Goal: Task Accomplishment & Management: Complete application form

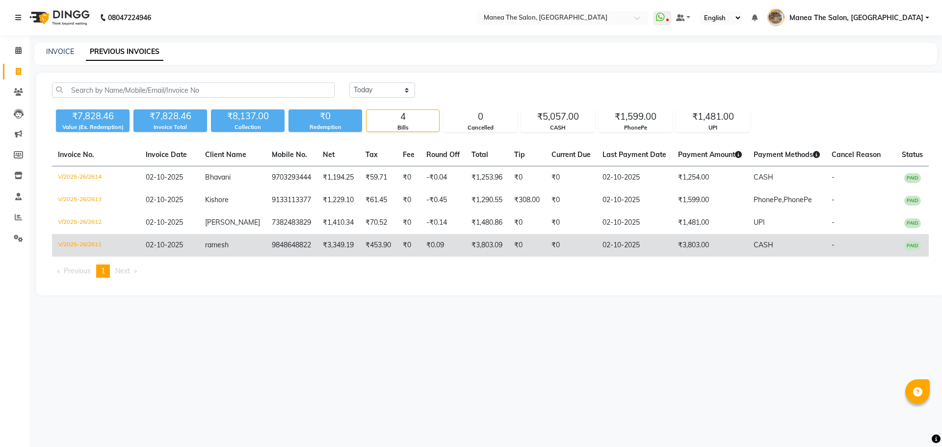
click at [93, 254] on td "V/2025-26/2611" at bounding box center [96, 245] width 88 height 23
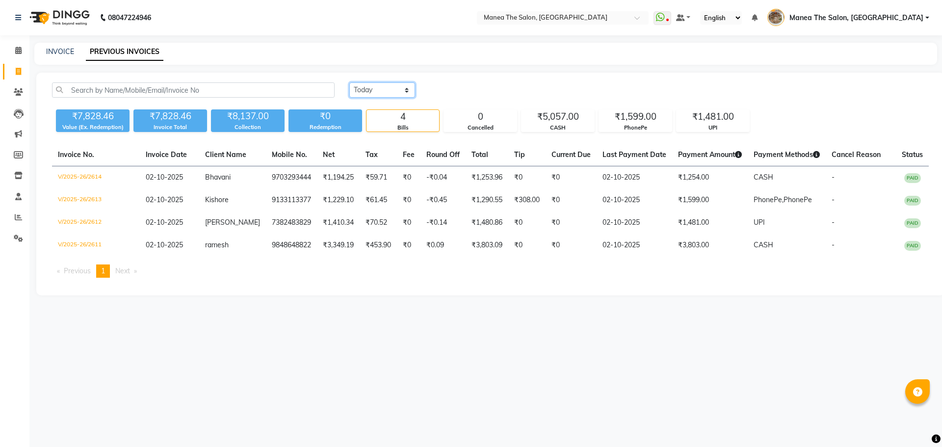
click at [390, 83] on select "[DATE] [DATE] Custom Range" at bounding box center [382, 89] width 66 height 15
click at [349, 82] on select "[DATE] [DATE] Custom Range" at bounding box center [382, 89] width 66 height 15
drag, startPoint x: 379, startPoint y: 81, endPoint x: 379, endPoint y: 113, distance: 32.4
click at [379, 82] on div "Today Yesterday Custom Range ₹7,828.46 Value (Ex. Redemption) ₹7,828.46 Invoice…" at bounding box center [490, 184] width 908 height 223
click at [371, 91] on select "[DATE] [DATE] Custom Range" at bounding box center [382, 89] width 66 height 15
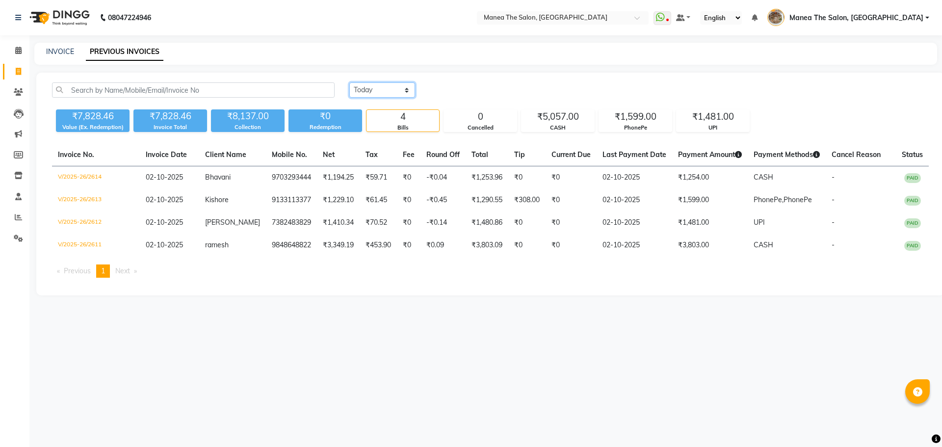
click at [349, 82] on select "[DATE] [DATE] Custom Range" at bounding box center [382, 89] width 66 height 15
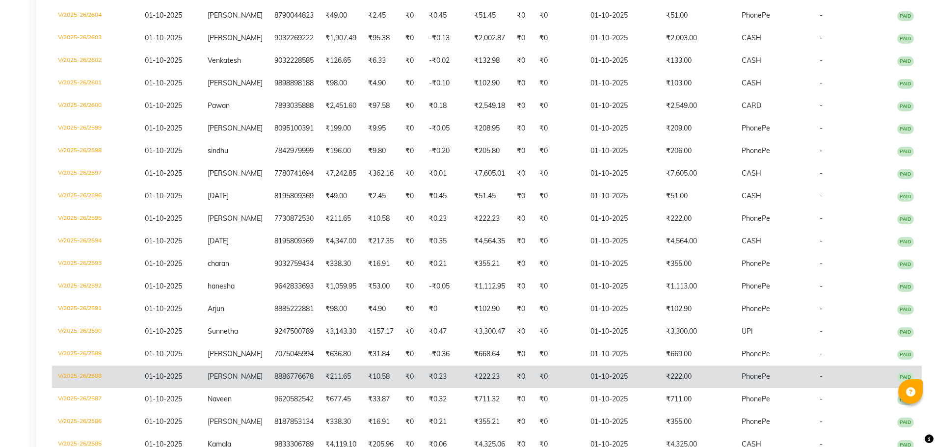
scroll to position [294, 0]
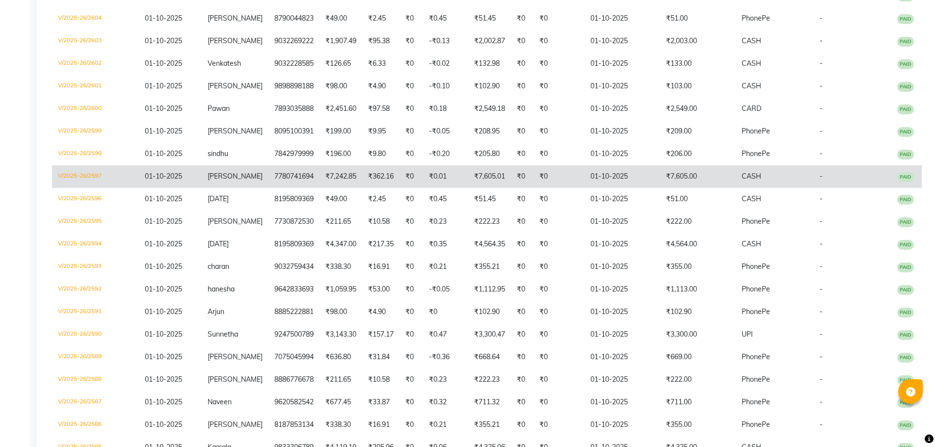
click at [626, 188] on td "01-10-2025" at bounding box center [622, 176] width 76 height 23
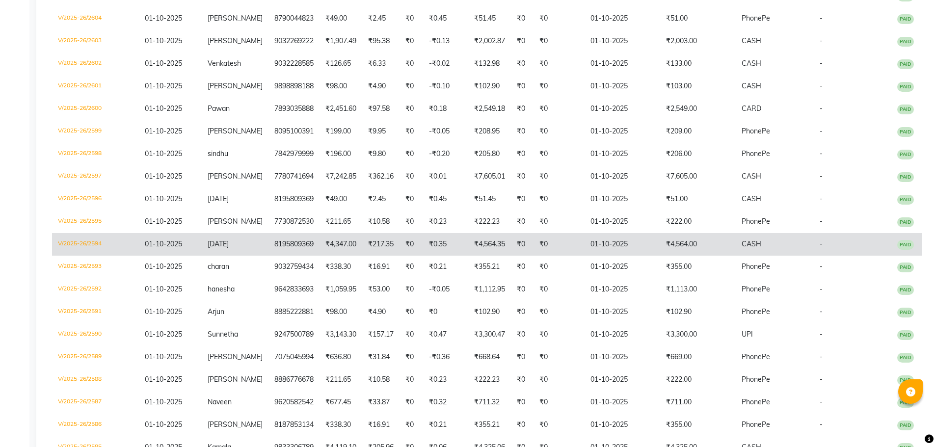
click at [268, 256] on td "8195809369" at bounding box center [293, 244] width 51 height 23
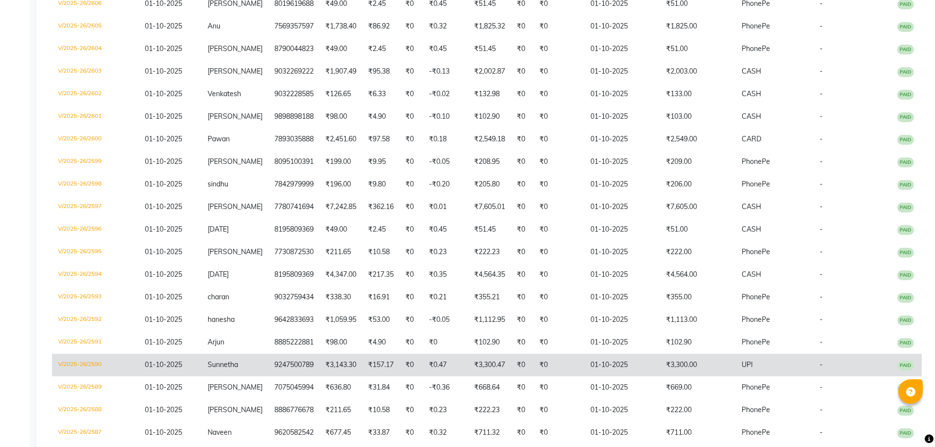
scroll to position [196, 0]
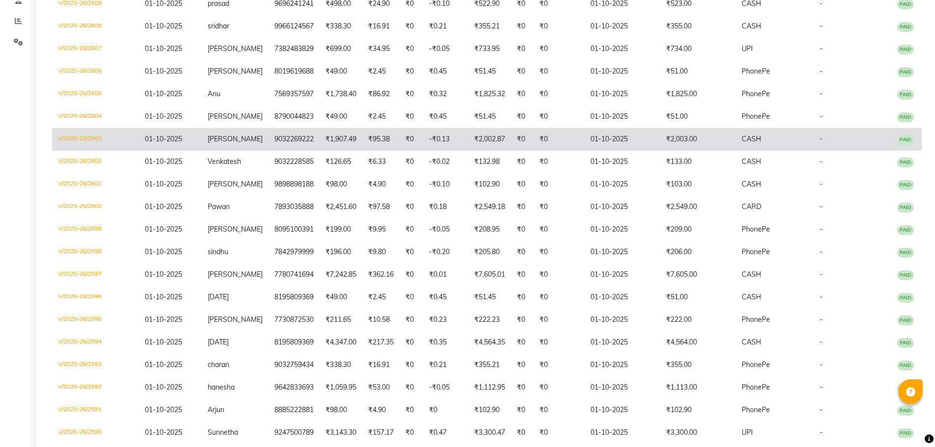
click at [429, 149] on td "-₹0.13" at bounding box center [445, 139] width 45 height 23
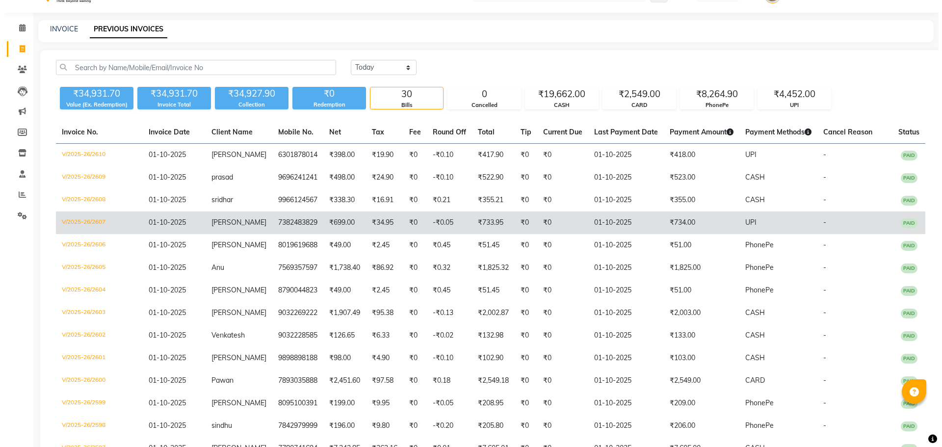
scroll to position [0, 0]
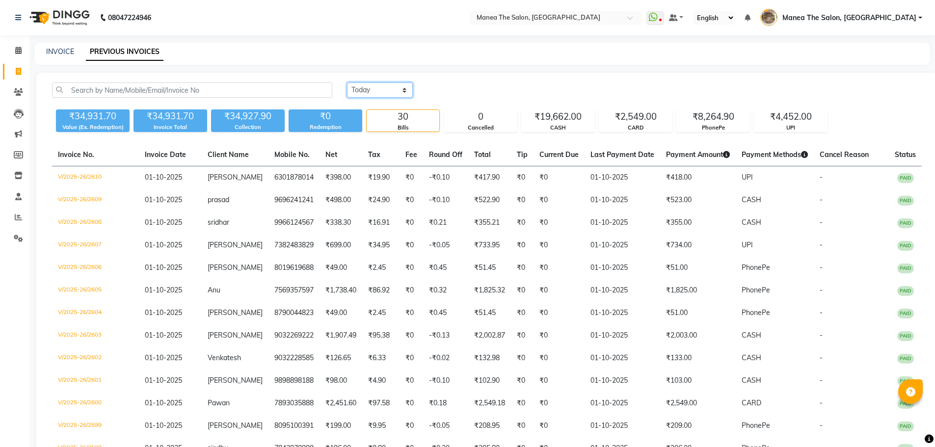
click at [372, 88] on select "[DATE] [DATE] Custom Range" at bounding box center [380, 89] width 66 height 15
select select "today"
click at [347, 82] on select "[DATE] [DATE] Custom Range" at bounding box center [380, 89] width 66 height 15
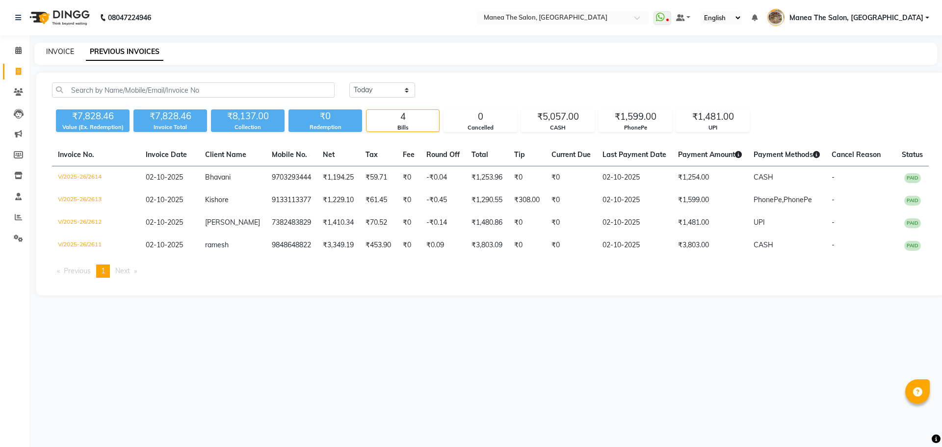
click at [62, 50] on link "INVOICE" at bounding box center [60, 51] width 28 height 9
select select "service"
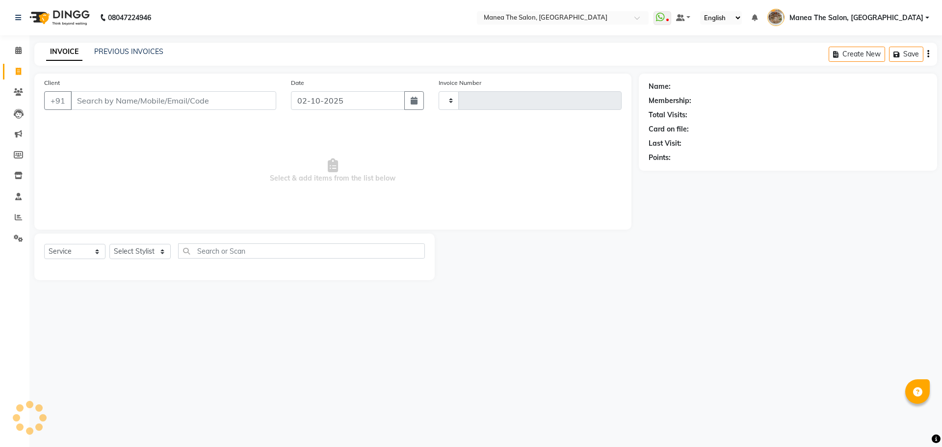
type input "2615"
select select "7287"
click at [117, 52] on link "PREVIOUS INVOICES" at bounding box center [128, 51] width 69 height 9
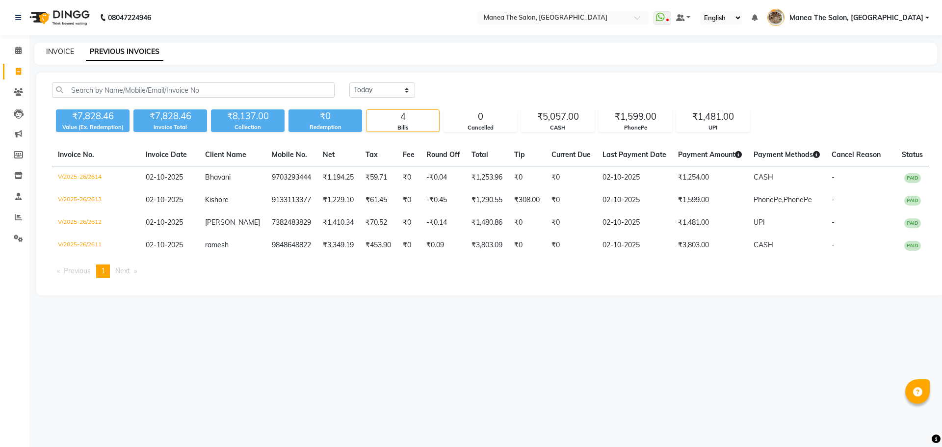
click at [59, 51] on link "INVOICE" at bounding box center [60, 51] width 28 height 9
select select "service"
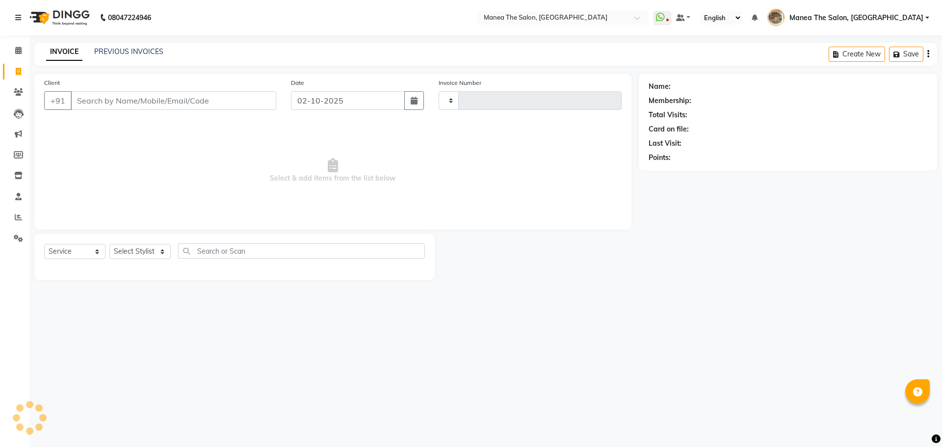
type input "2615"
select select "7287"
click at [124, 50] on link "PREVIOUS INVOICES" at bounding box center [128, 51] width 69 height 9
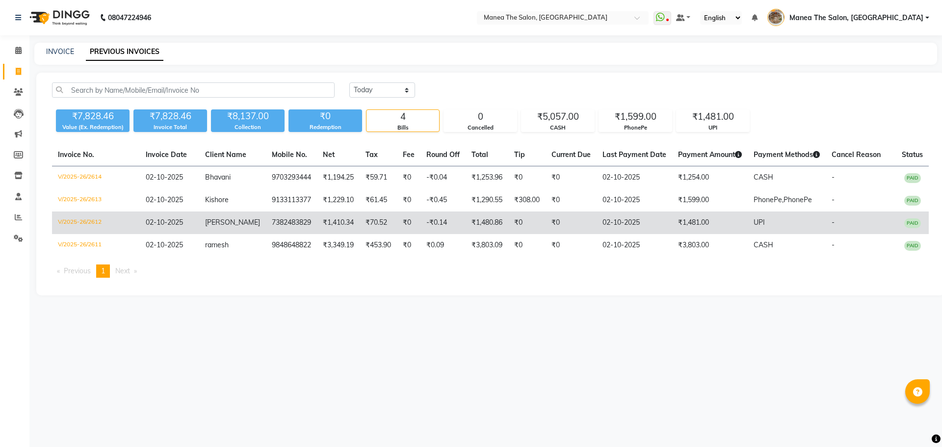
click at [304, 234] on td "7382483829" at bounding box center [291, 222] width 51 height 23
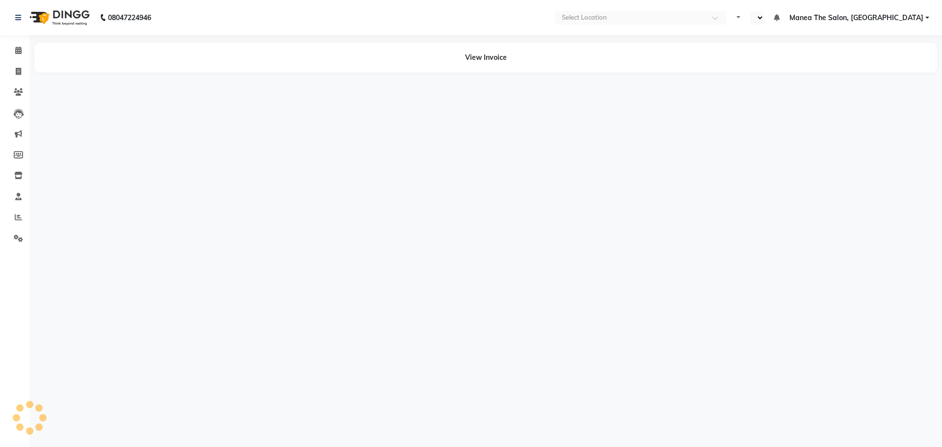
select select "en"
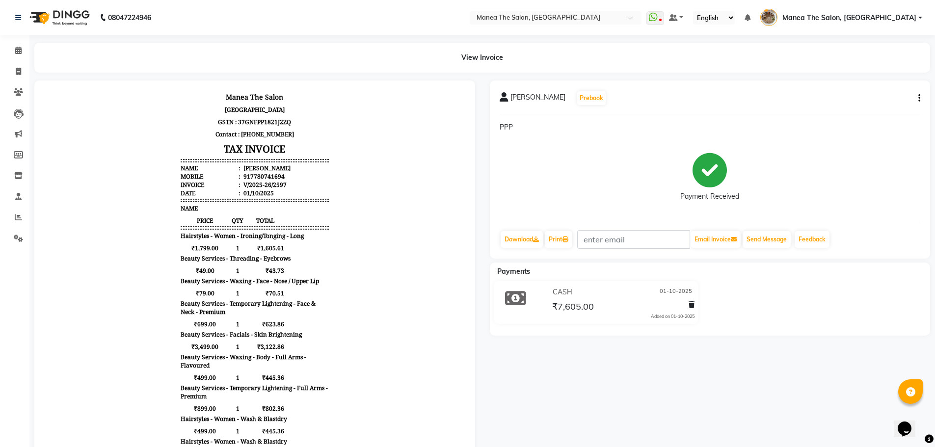
click at [920, 96] on div "dheeraj Prebook PPP Payment Received Download Print Email Invoice Send Message …" at bounding box center [710, 169] width 441 height 178
click at [918, 98] on icon "button" at bounding box center [919, 98] width 2 height 0
click at [880, 98] on div "Edit Item Staff" at bounding box center [869, 98] width 67 height 12
select select
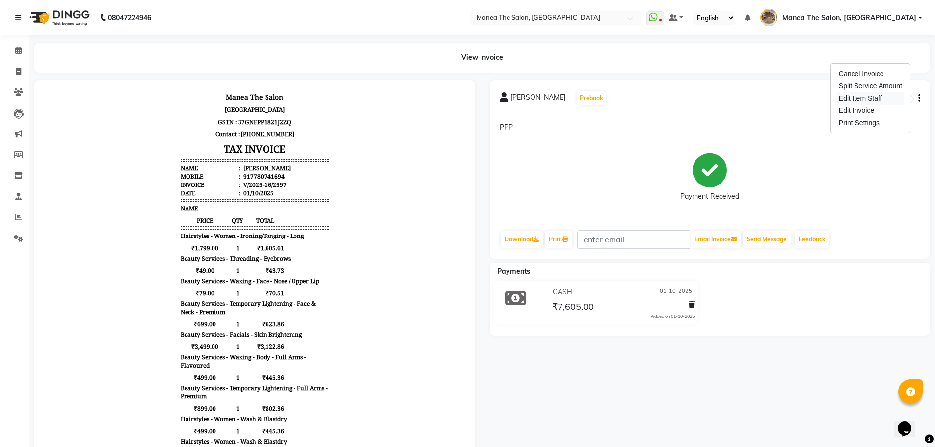
select select
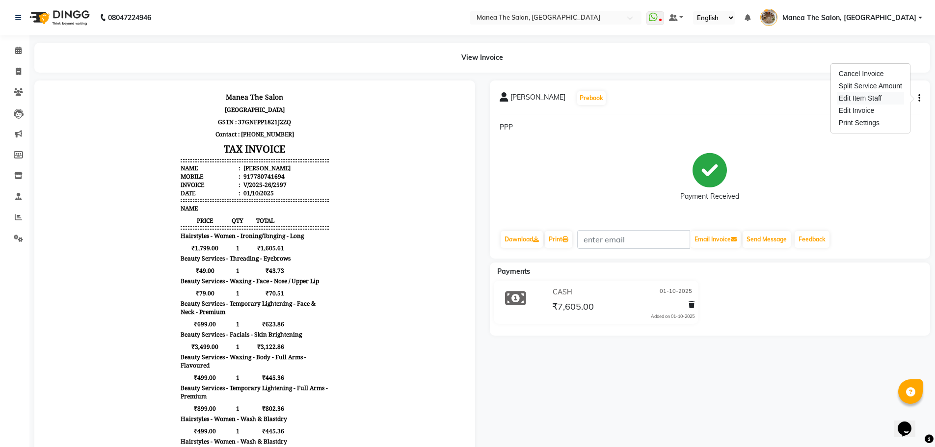
select select
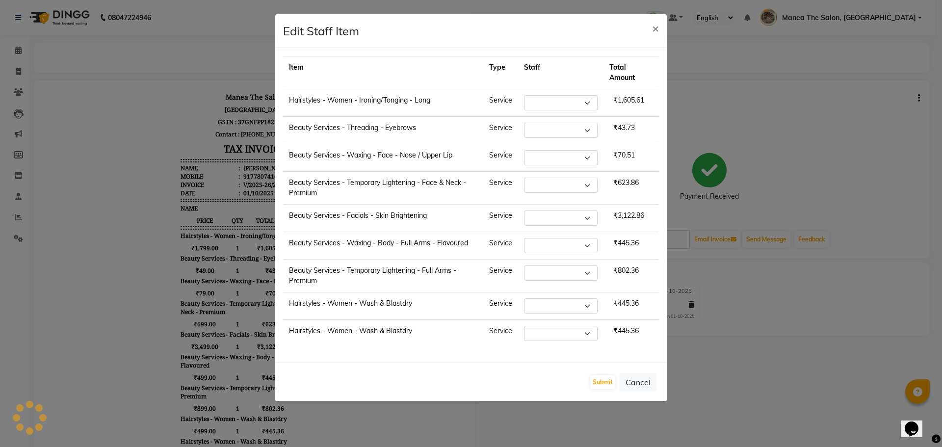
select select "70149"
select select "62424"
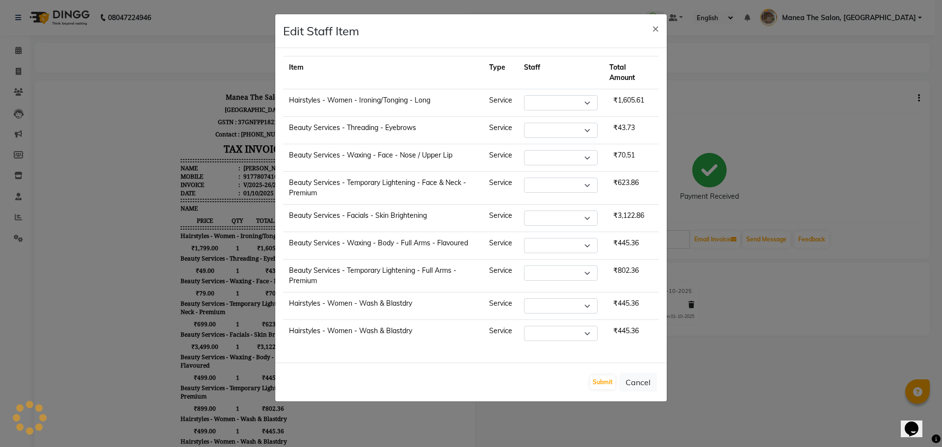
select select "62424"
select select "82652"
select select "70149"
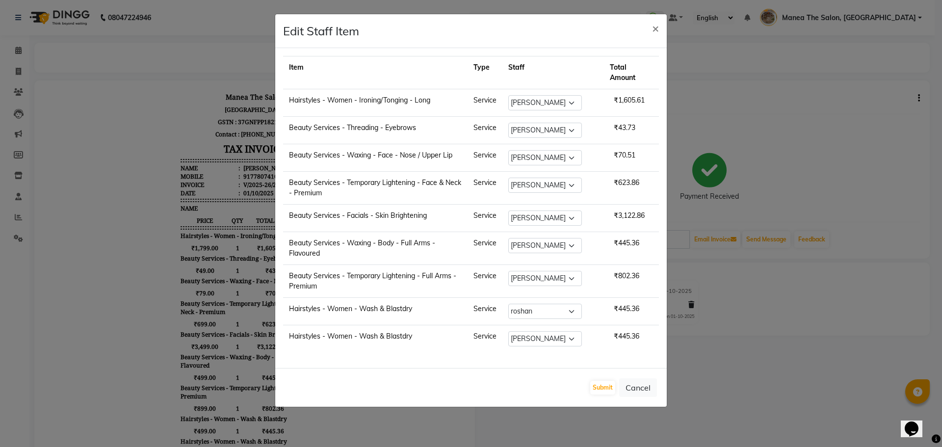
click at [745, 343] on ngb-modal-window "Edit Staff Item × Item Type Staff Total Amount Hairstyles - Women - Ironing/Ton…" at bounding box center [471, 223] width 942 height 447
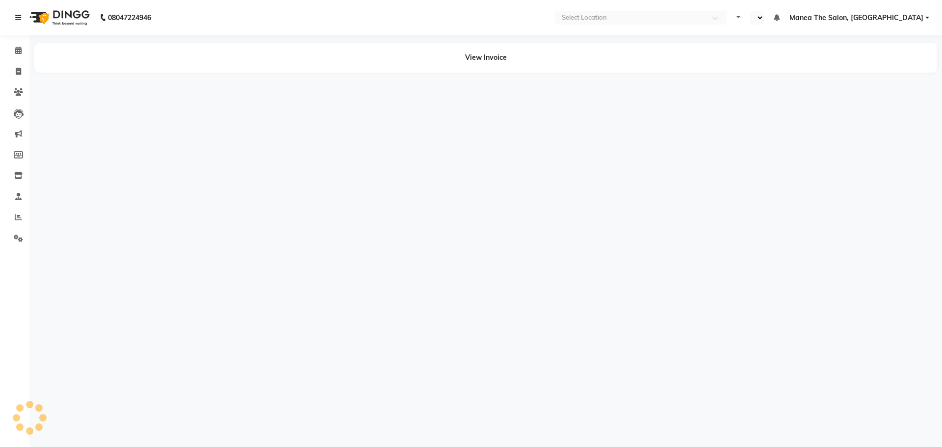
select select "en"
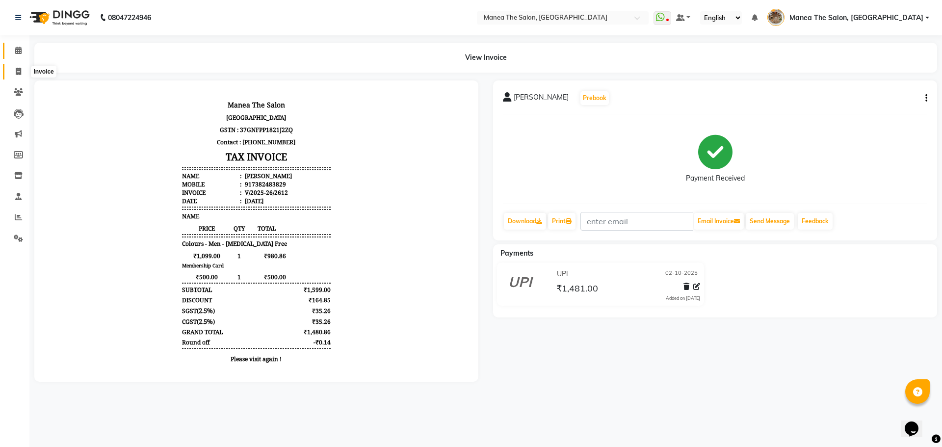
drag, startPoint x: 17, startPoint y: 71, endPoint x: 25, endPoint y: 54, distance: 18.4
click at [17, 71] on icon at bounding box center [18, 71] width 5 height 7
select select "service"
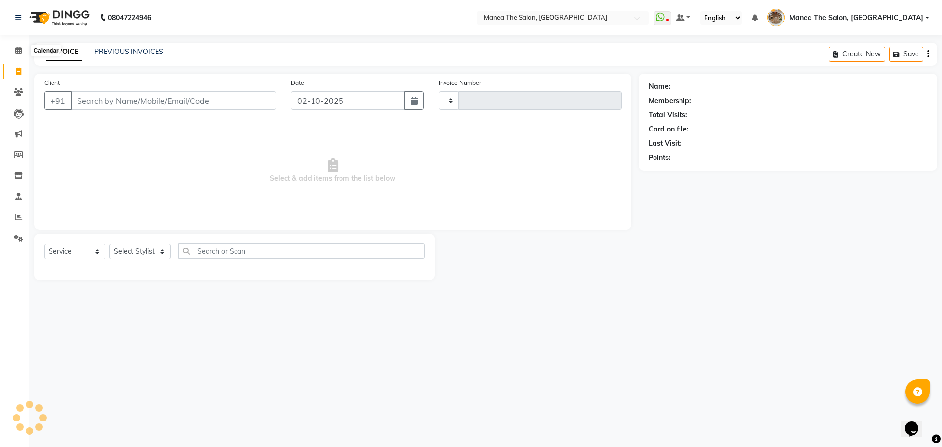
type input "2615"
select select "7287"
click at [141, 50] on link "PREVIOUS INVOICES" at bounding box center [128, 51] width 69 height 9
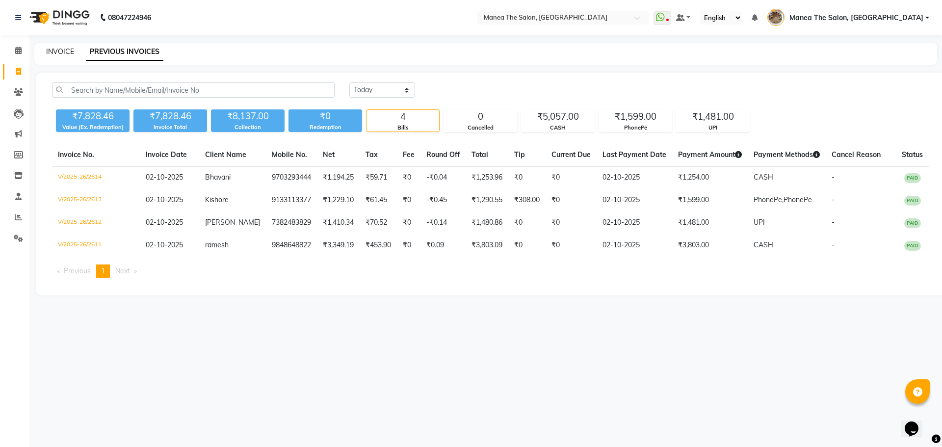
click at [57, 49] on link "INVOICE" at bounding box center [60, 51] width 28 height 9
select select "service"
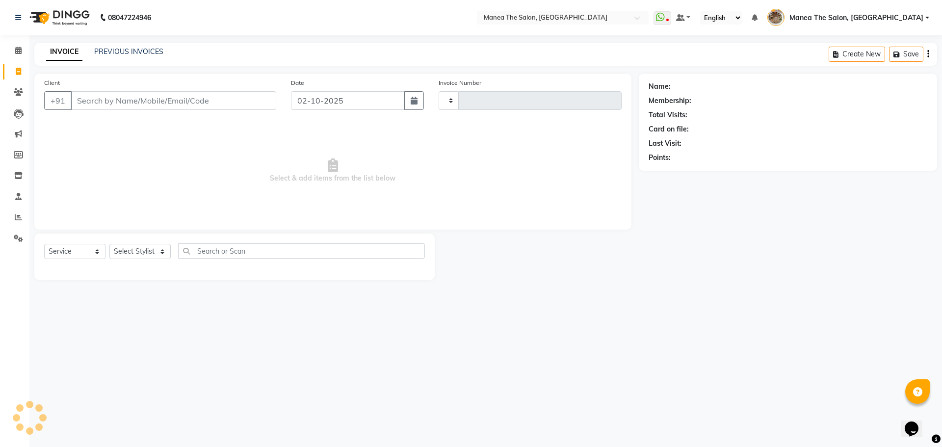
type input "2615"
select select "7287"
drag, startPoint x: 145, startPoint y: 41, endPoint x: 131, endPoint y: 57, distance: 21.9
click at [141, 52] on div "08047224946 Select Location × Manea The Salon, [GEOGRAPHIC_DATA] WhatsApp Statu…" at bounding box center [471, 223] width 942 height 447
click at [131, 57] on div "INVOICE PREVIOUS INVOICES" at bounding box center [104, 52] width 141 height 11
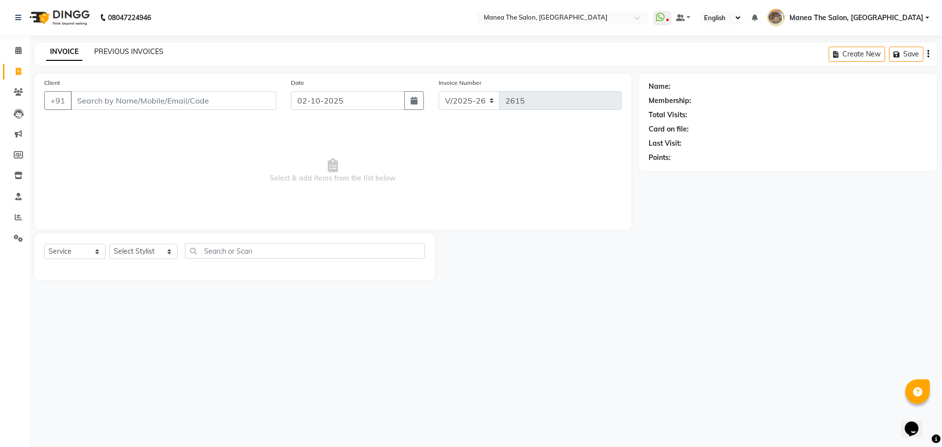
click at [158, 54] on link "PREVIOUS INVOICES" at bounding box center [128, 51] width 69 height 9
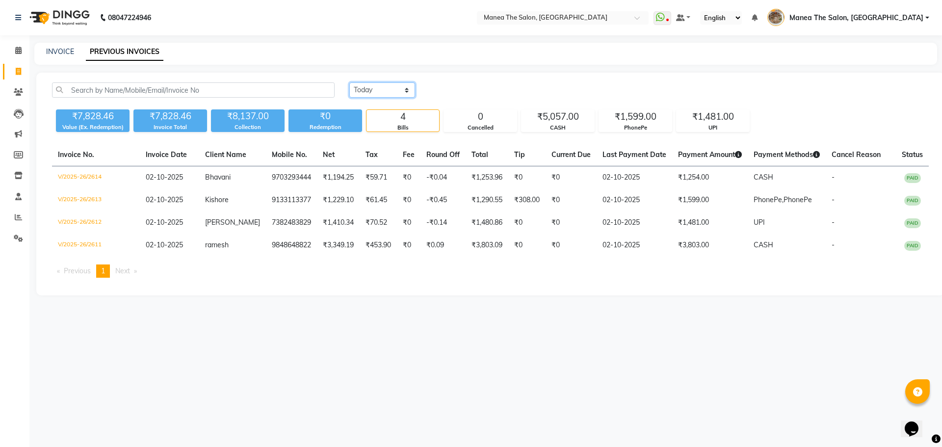
click at [394, 88] on select "Today Yesterday Custom Range" at bounding box center [382, 89] width 66 height 15
select select "range"
click at [349, 82] on select "Today Yesterday Custom Range" at bounding box center [382, 89] width 66 height 15
click at [473, 86] on input "02-10-2025" at bounding box center [462, 90] width 69 height 14
select select "10"
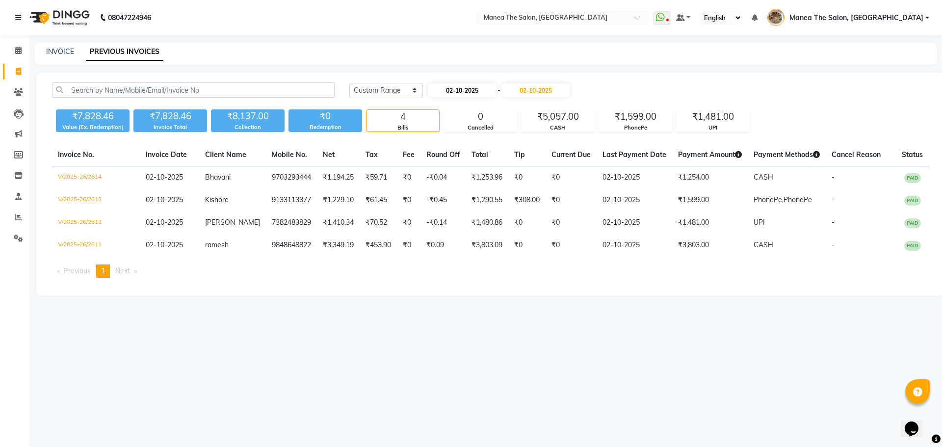
select select "2025"
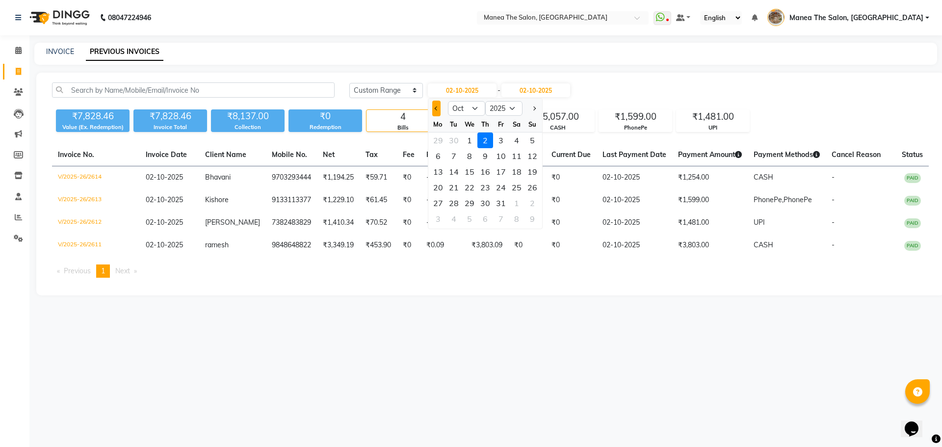
click at [437, 113] on button "Previous month" at bounding box center [436, 109] width 8 height 16
select select "9"
click at [441, 200] on div "29" at bounding box center [438, 203] width 16 height 16
type input "29-09-2025"
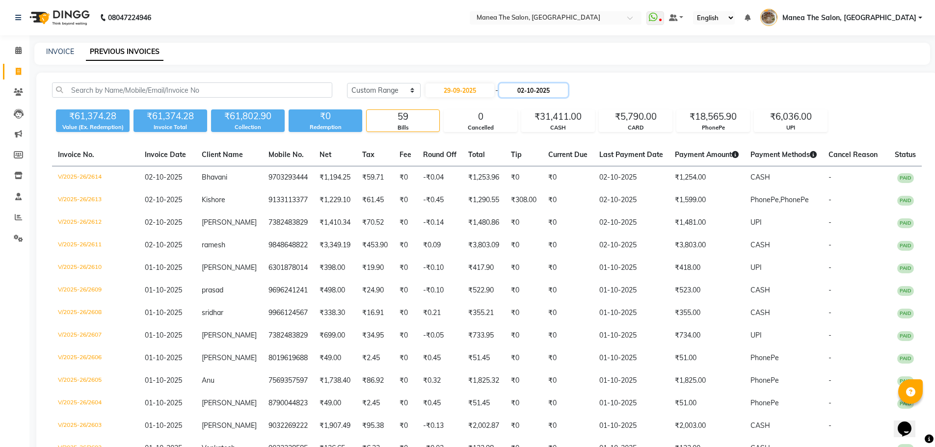
click at [541, 92] on input "02-10-2025" at bounding box center [533, 90] width 69 height 14
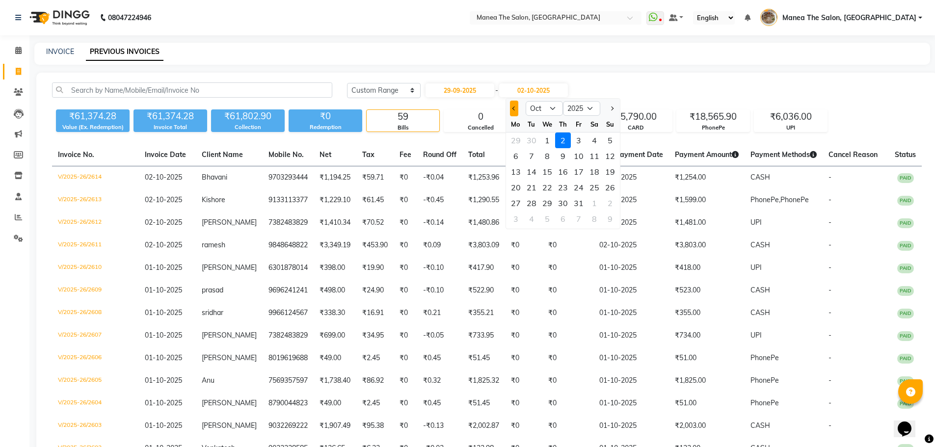
click at [511, 109] on button "Previous month" at bounding box center [514, 109] width 8 height 16
select select "9"
click at [517, 201] on div "29" at bounding box center [516, 203] width 16 height 16
type input "29-09-2025"
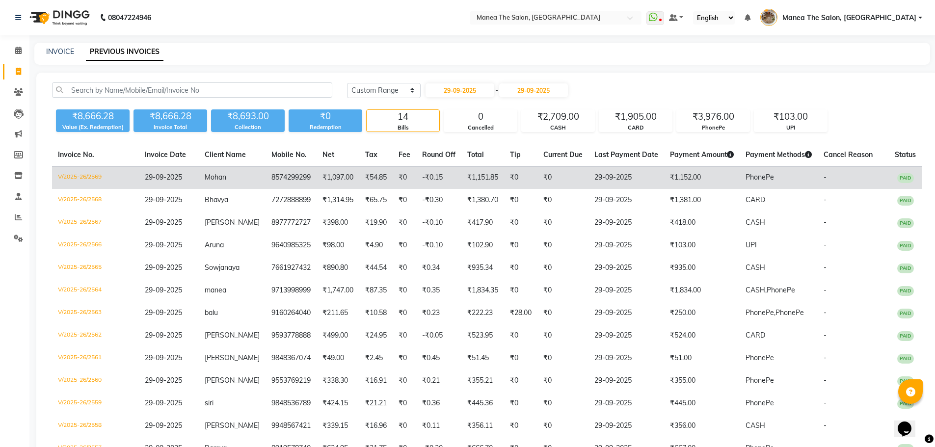
click at [302, 178] on td "8574299299" at bounding box center [290, 177] width 51 height 23
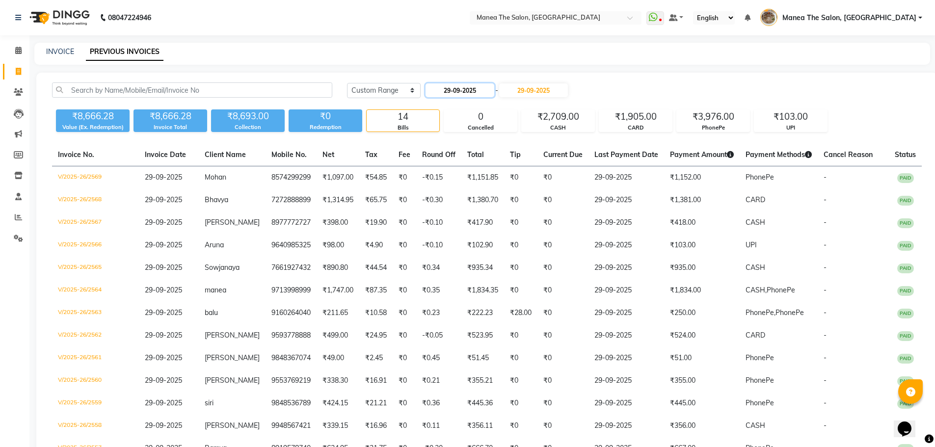
drag, startPoint x: 461, startPoint y: 89, endPoint x: 462, endPoint y: 96, distance: 7.4
click at [461, 90] on input "29-09-2025" at bounding box center [459, 90] width 69 height 14
select select "9"
select select "2025"
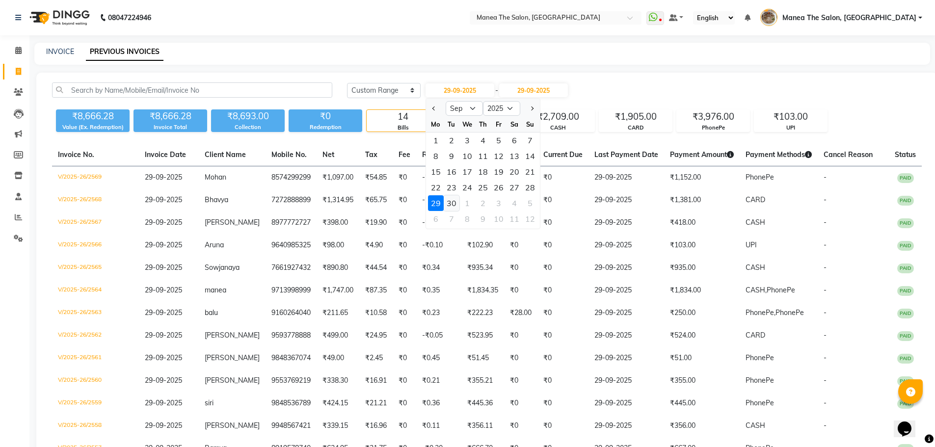
click at [455, 202] on div "30" at bounding box center [451, 203] width 16 height 16
type input "30-09-2025"
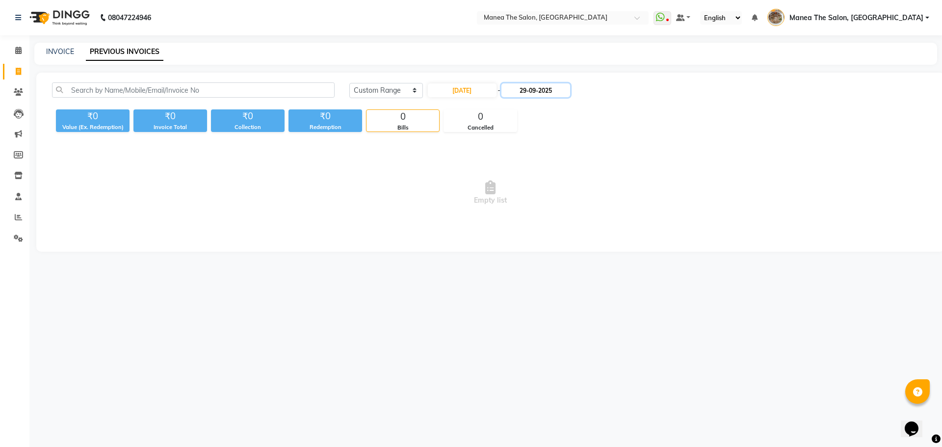
click at [542, 93] on input "29-09-2025" at bounding box center [535, 90] width 69 height 14
click at [536, 205] on div "30" at bounding box center [534, 203] width 16 height 16
type input "30-09-2025"
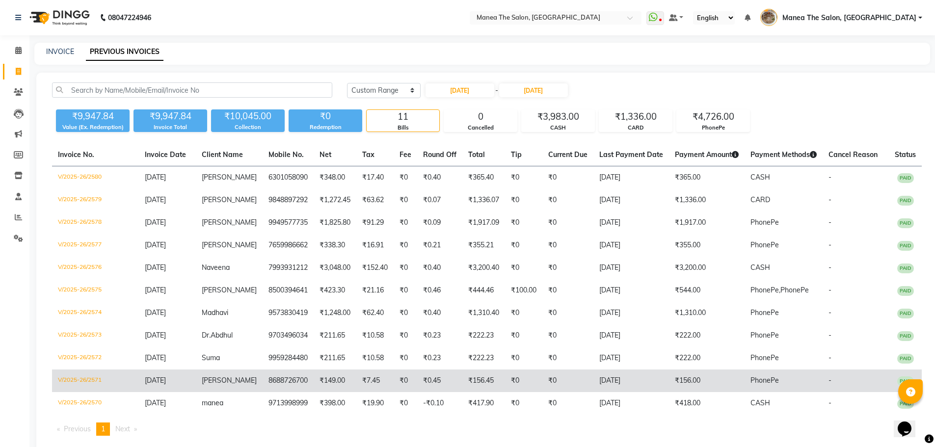
click at [158, 377] on span "30-09-2025" at bounding box center [155, 380] width 21 height 9
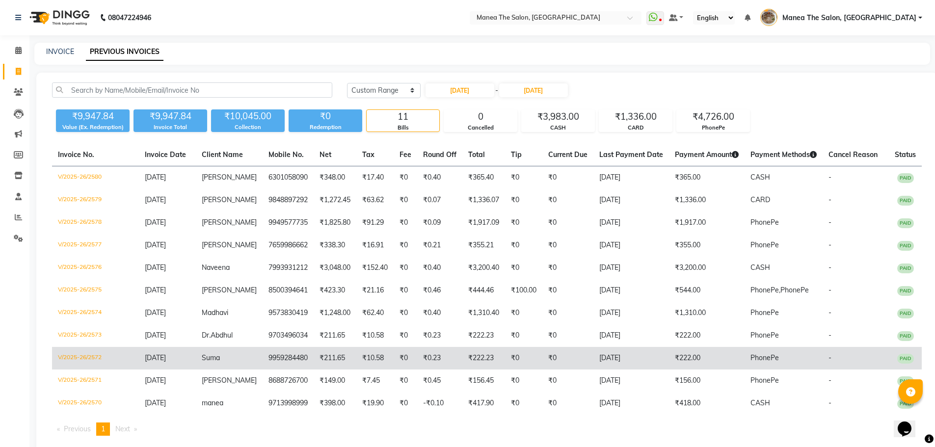
click at [285, 356] on td "9959284480" at bounding box center [287, 358] width 51 height 23
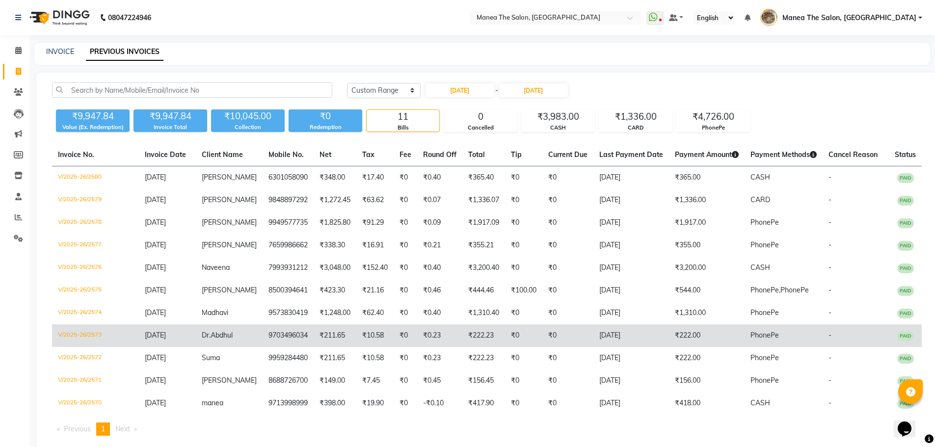
click at [286, 340] on td "9703496034" at bounding box center [287, 335] width 51 height 23
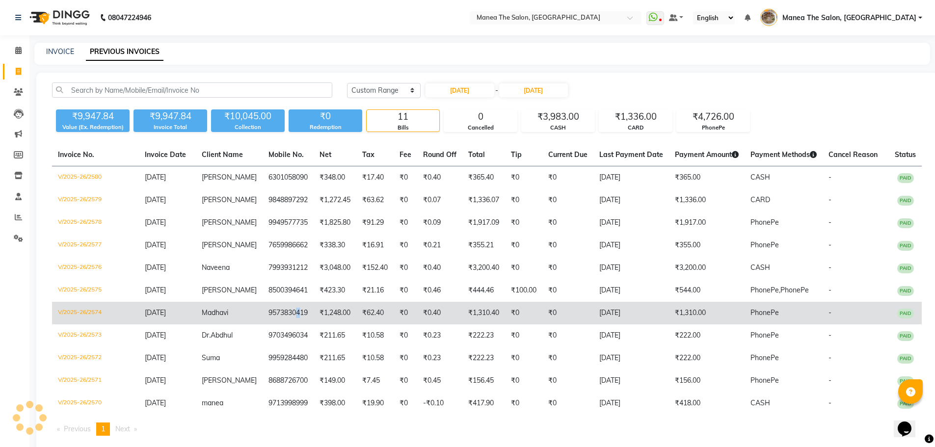
click at [286, 313] on td "9573830419" at bounding box center [287, 313] width 51 height 23
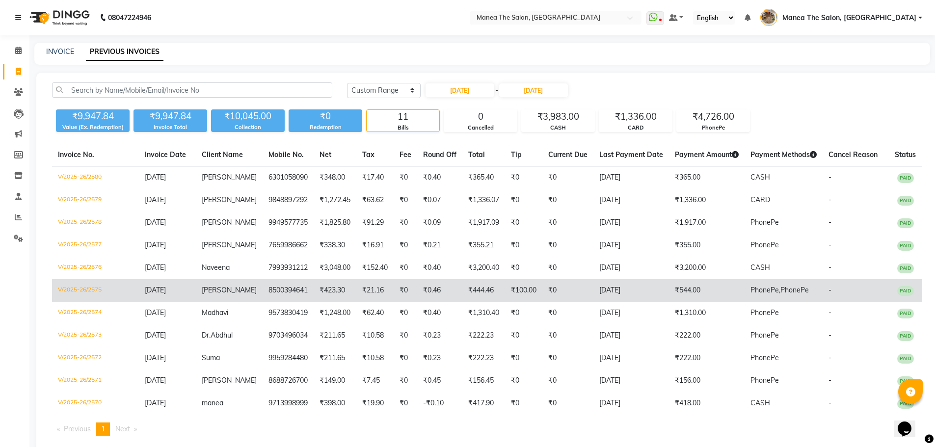
click at [292, 295] on td "8500394641" at bounding box center [287, 290] width 51 height 23
click at [219, 282] on td "Mukkanti" at bounding box center [229, 290] width 67 height 23
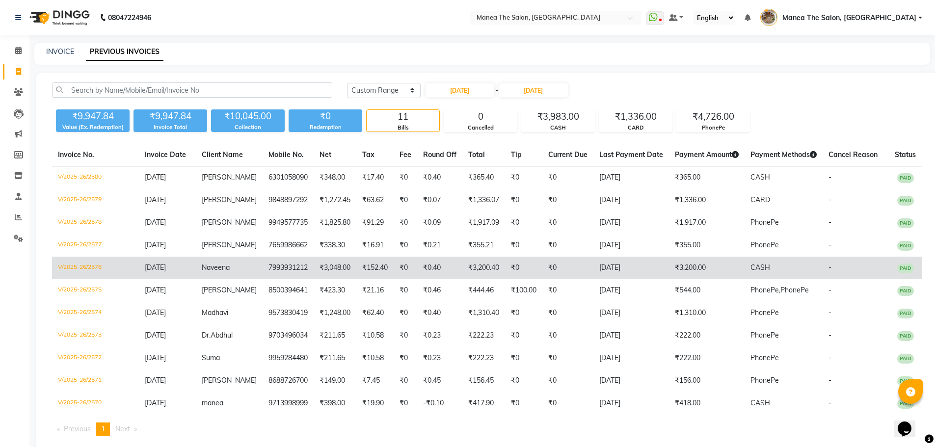
click at [155, 271] on span "30-09-2025" at bounding box center [155, 267] width 21 height 9
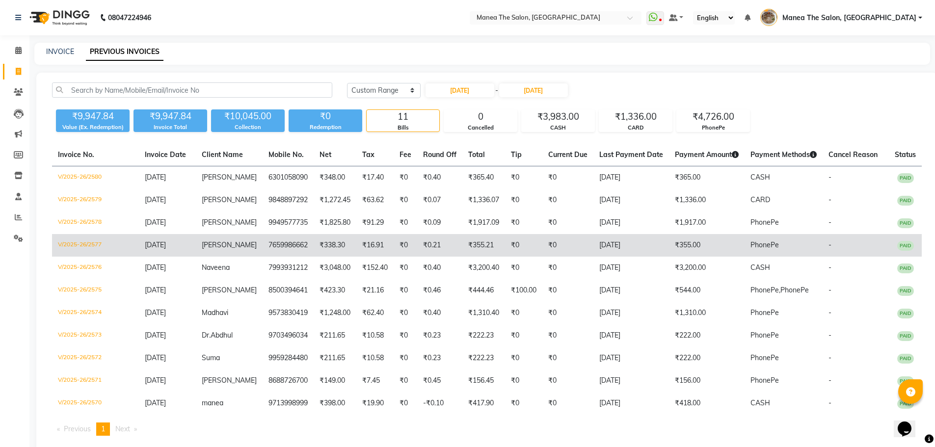
click at [269, 244] on td "7659986662" at bounding box center [287, 245] width 51 height 23
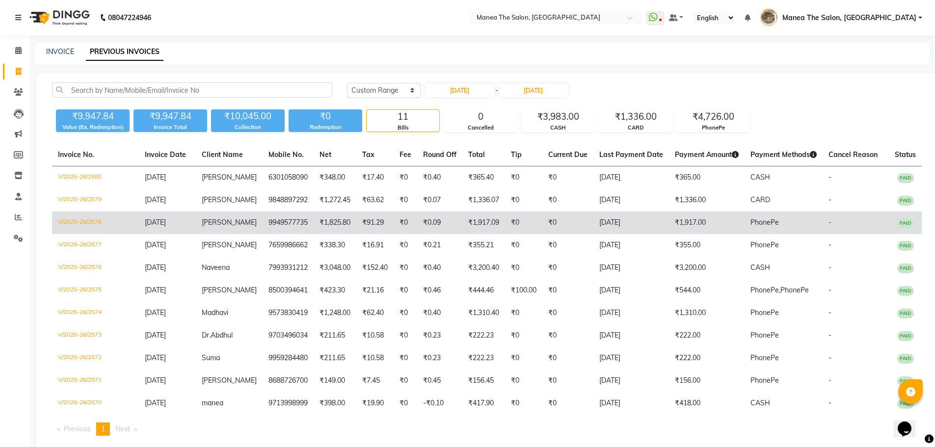
click at [272, 219] on td "9949577735" at bounding box center [287, 222] width 51 height 23
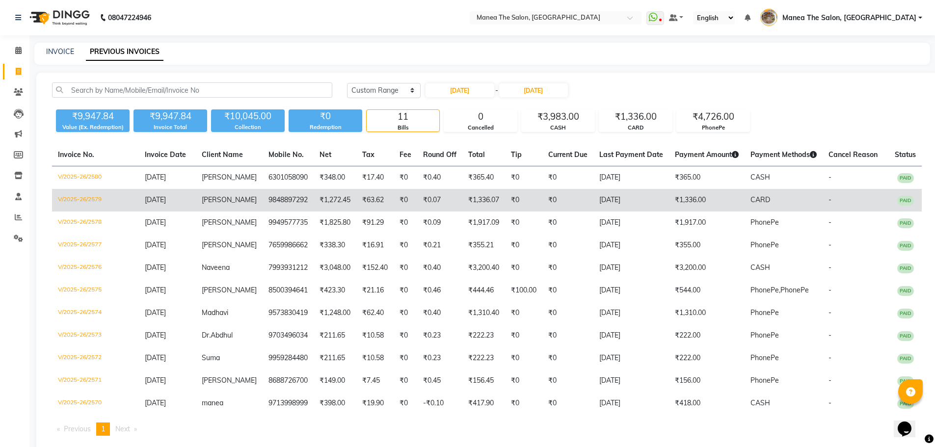
click at [223, 203] on span "Eswer" at bounding box center [229, 199] width 55 height 9
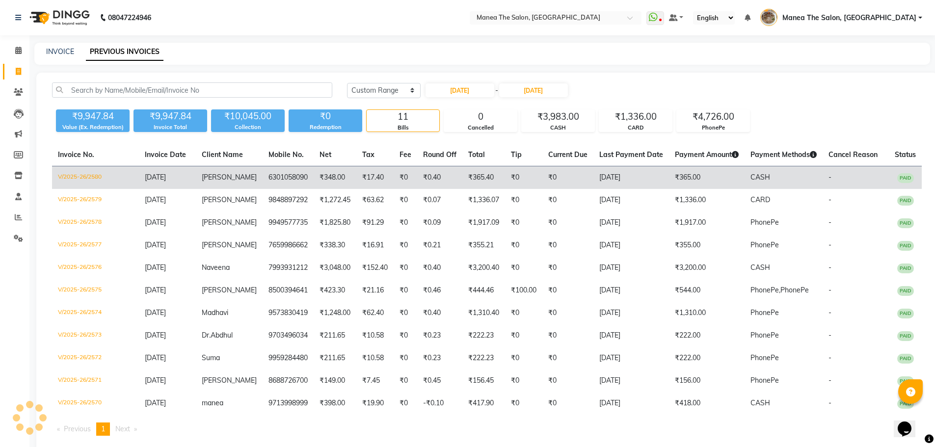
click at [270, 177] on td "6301058090" at bounding box center [287, 177] width 51 height 23
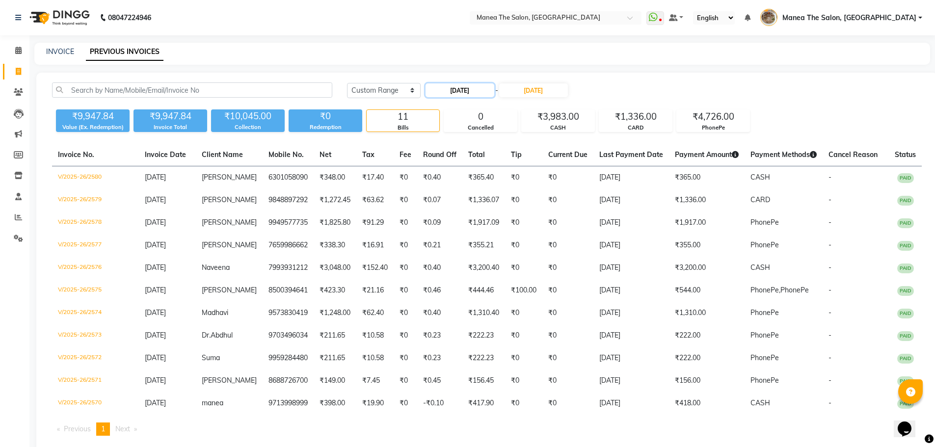
click at [480, 87] on input "30-09-2025" at bounding box center [459, 90] width 69 height 14
select select "9"
select select "2025"
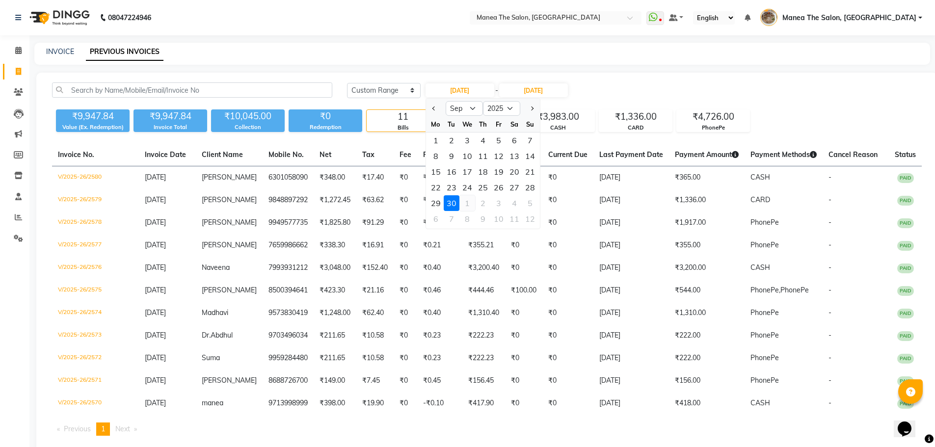
click at [473, 204] on div "1" at bounding box center [467, 203] width 16 height 16
type input "01-10-2025"
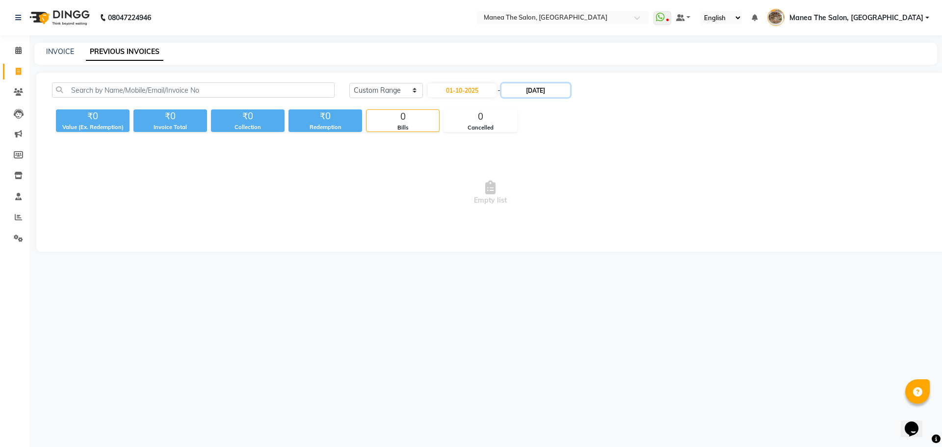
click at [539, 92] on input "30-09-2025" at bounding box center [535, 90] width 69 height 14
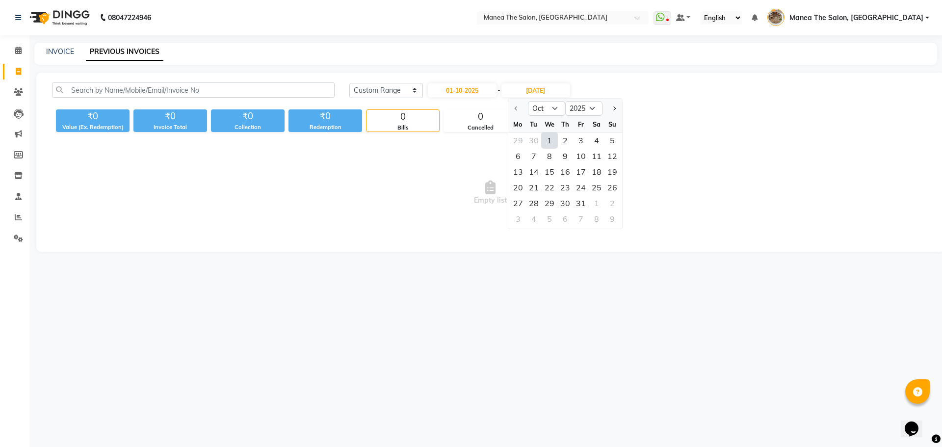
drag, startPoint x: 552, startPoint y: 139, endPoint x: 483, endPoint y: 173, distance: 77.4
click at [550, 141] on div "1" at bounding box center [550, 140] width 16 height 16
type input "01-10-2025"
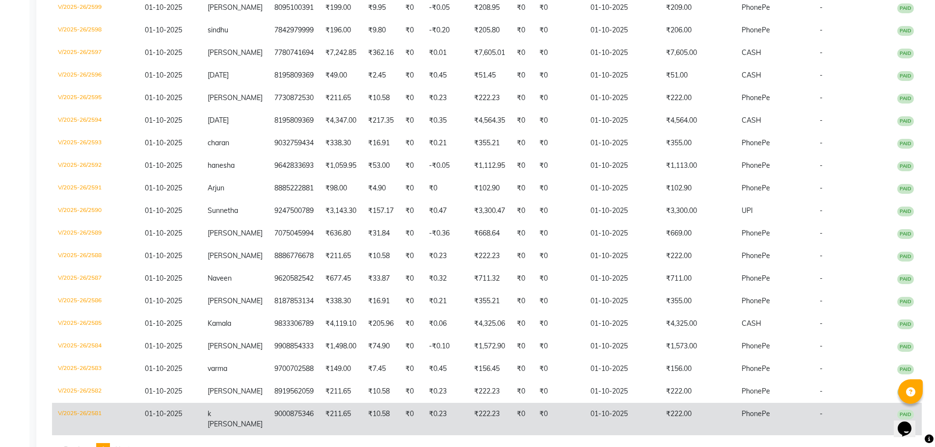
scroll to position [469, 0]
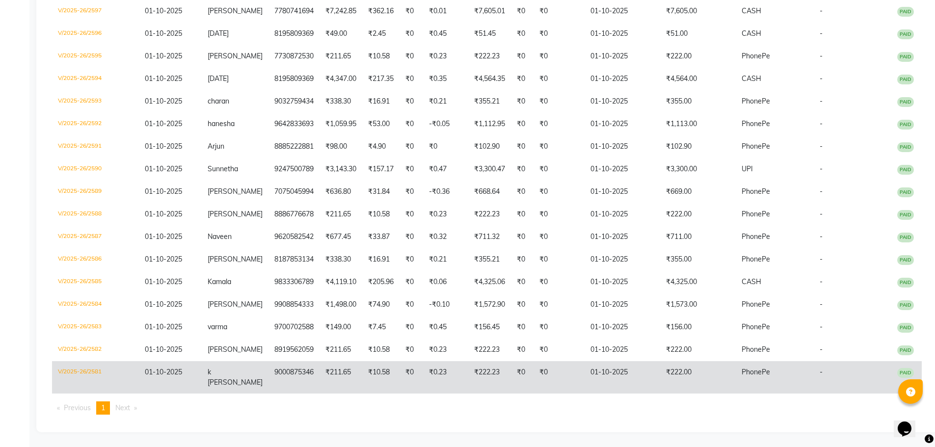
click at [322, 371] on td "₹211.65" at bounding box center [340, 377] width 43 height 32
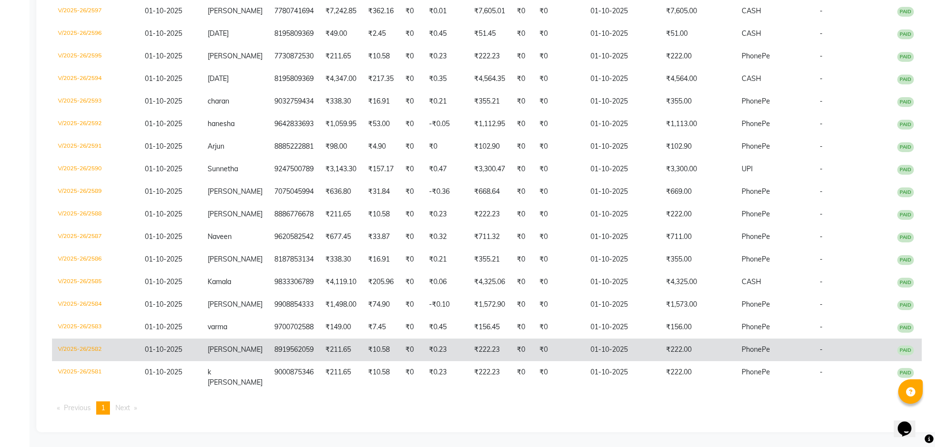
click at [276, 359] on td "8919562059" at bounding box center [293, 349] width 51 height 23
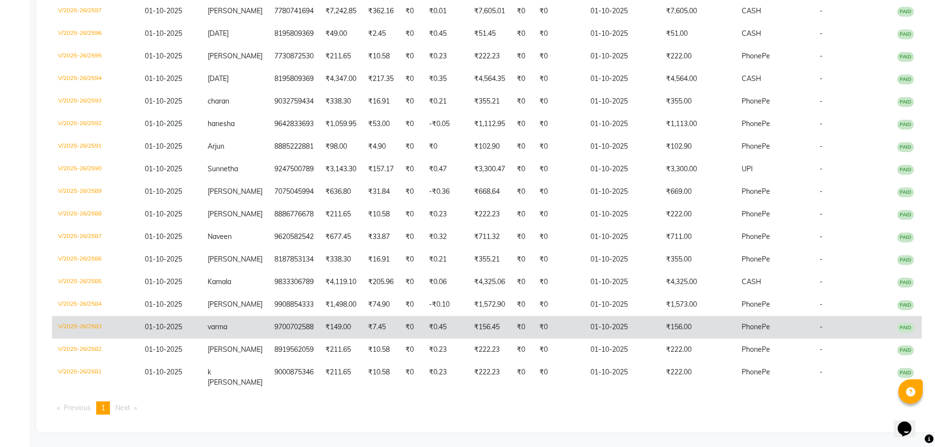
click at [327, 333] on td "₹149.00" at bounding box center [340, 327] width 43 height 23
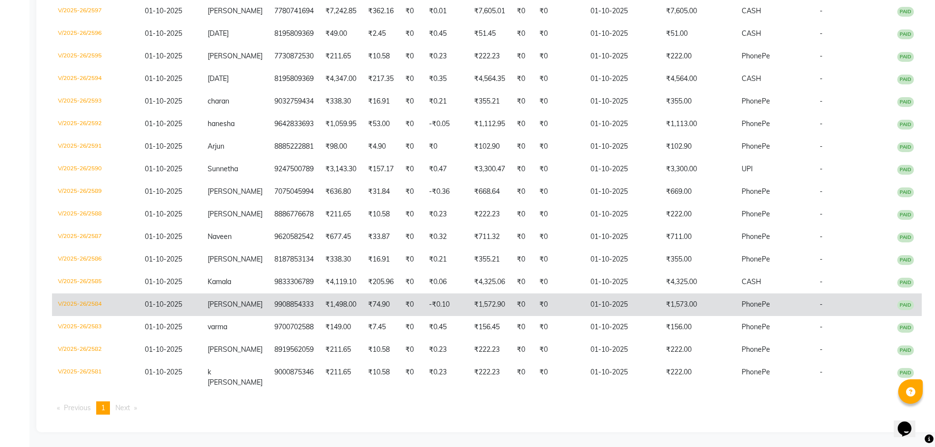
click at [246, 316] on td "Nagaraju" at bounding box center [235, 304] width 67 height 23
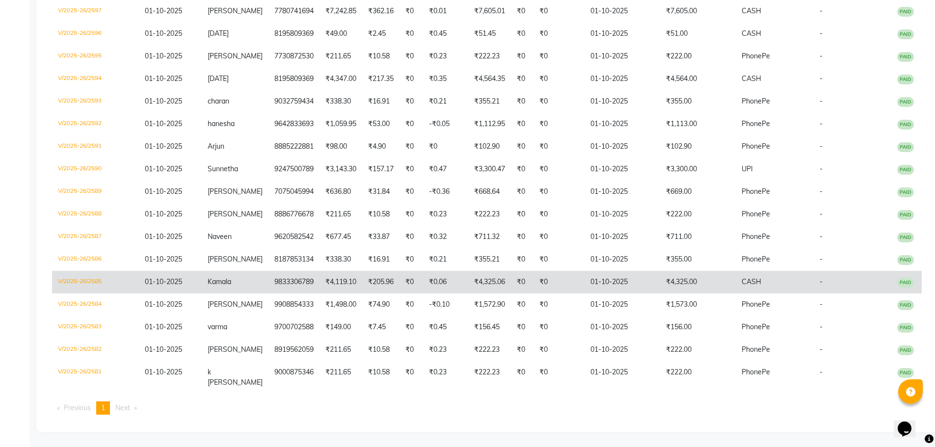
click at [287, 290] on td "9833306789" at bounding box center [293, 282] width 51 height 23
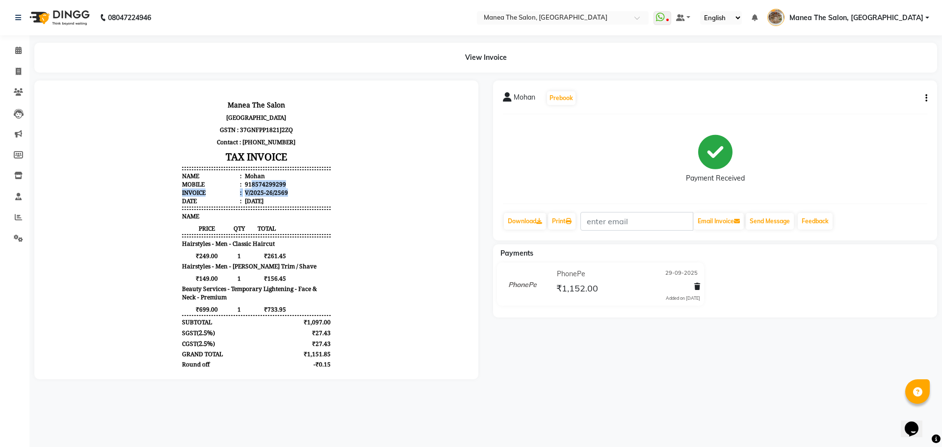
drag, startPoint x: 245, startPoint y: 184, endPoint x: 284, endPoint y: 188, distance: 39.4
click at [284, 188] on ul "Name : Mohan Mobile : 918574299299 Invoice : V/2025-26/2569 Date : 29/09/2025" at bounding box center [256, 188] width 148 height 33
click at [305, 186] on li "Mobile : 918574299299" at bounding box center [256, 184] width 148 height 8
drag, startPoint x: 244, startPoint y: 183, endPoint x: 287, endPoint y: 182, distance: 43.2
click at [287, 182] on li "Mobile : 918574299299" at bounding box center [256, 184] width 148 height 8
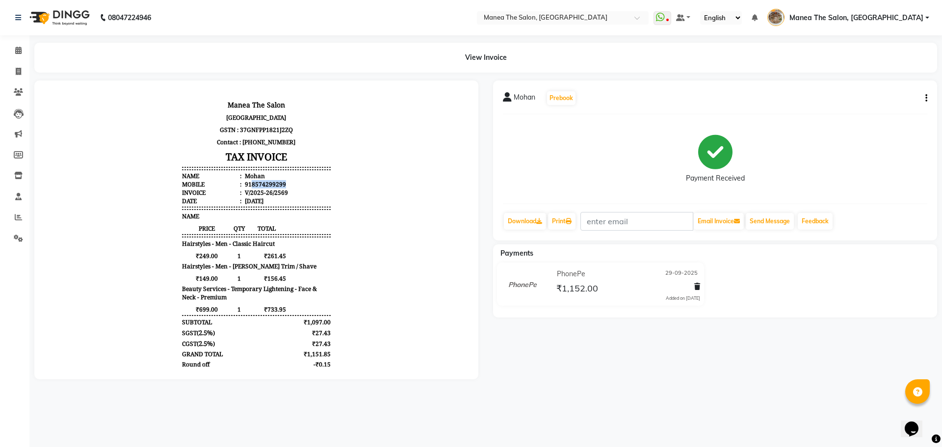
copy div "8574299299"
click at [24, 72] on span at bounding box center [18, 71] width 17 height 11
select select "service"
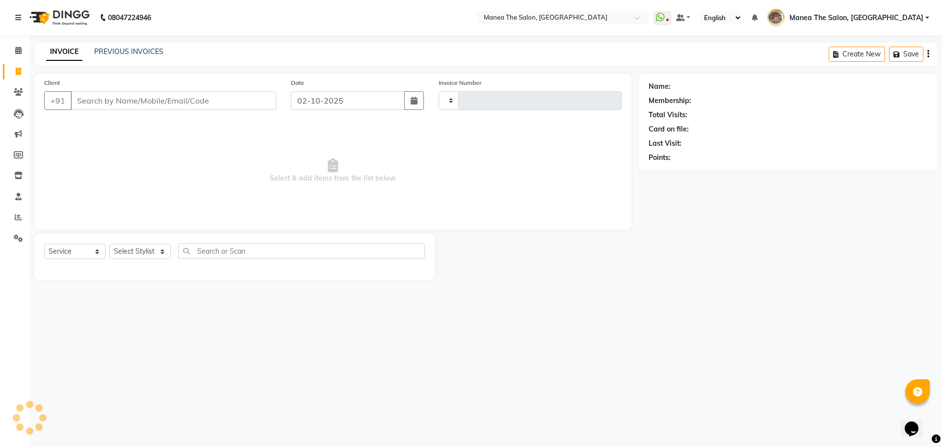
type input "2615"
select select "7287"
click at [134, 104] on input "Client" at bounding box center [174, 100] width 206 height 19
type input "8574299299"
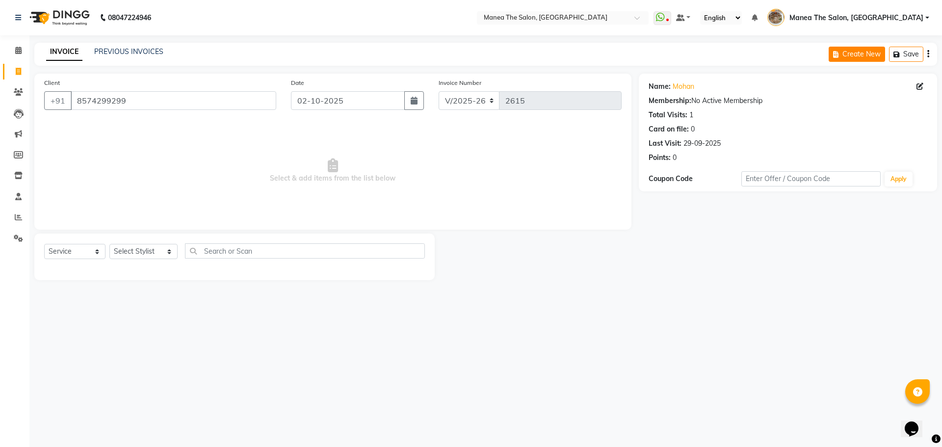
click at [855, 54] on button "Create New" at bounding box center [857, 54] width 56 height 15
select select "service"
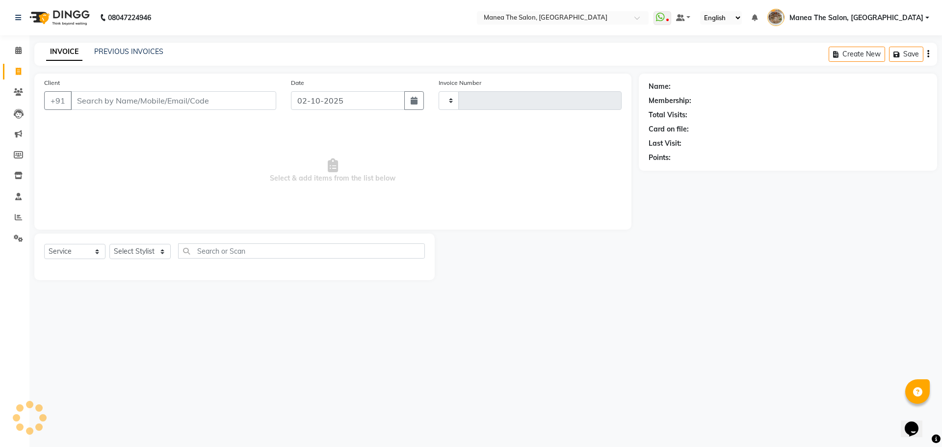
type input "2615"
select select "7287"
click at [221, 102] on input "Client" at bounding box center [174, 100] width 206 height 19
type input "8688726700"
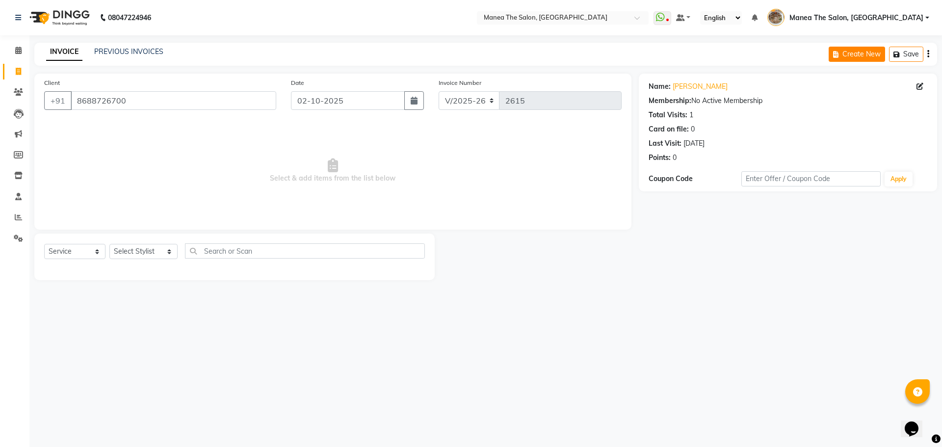
click at [830, 56] on button "Create New" at bounding box center [857, 54] width 56 height 15
select select "service"
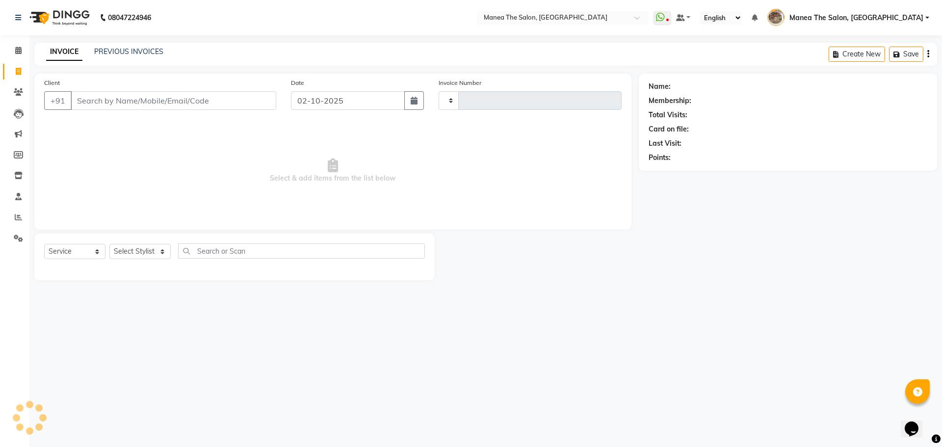
type input "2615"
select select "7287"
type input "9959284480"
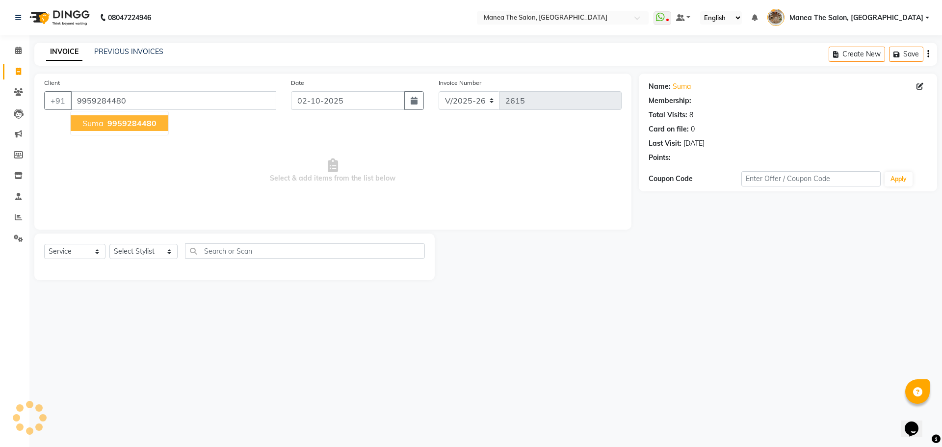
select select "1: Object"
click at [846, 54] on button "Create New" at bounding box center [857, 54] width 56 height 15
select select "service"
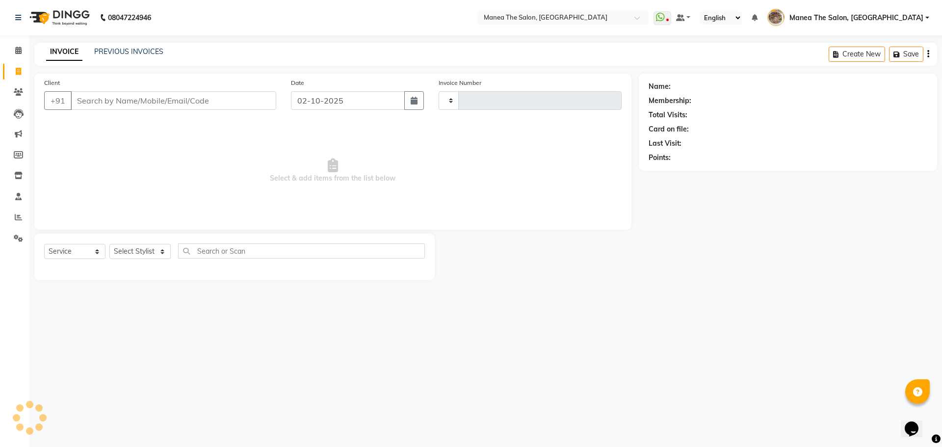
type input "2615"
select select "7287"
click at [221, 100] on input "Client" at bounding box center [174, 100] width 206 height 19
type input "9703496034"
select select "1: Object"
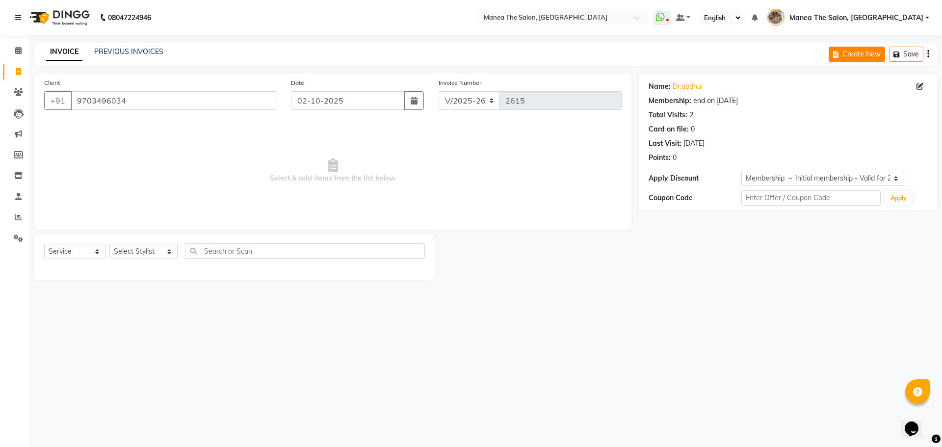
click at [832, 52] on button "Create New" at bounding box center [857, 54] width 56 height 15
select select "service"
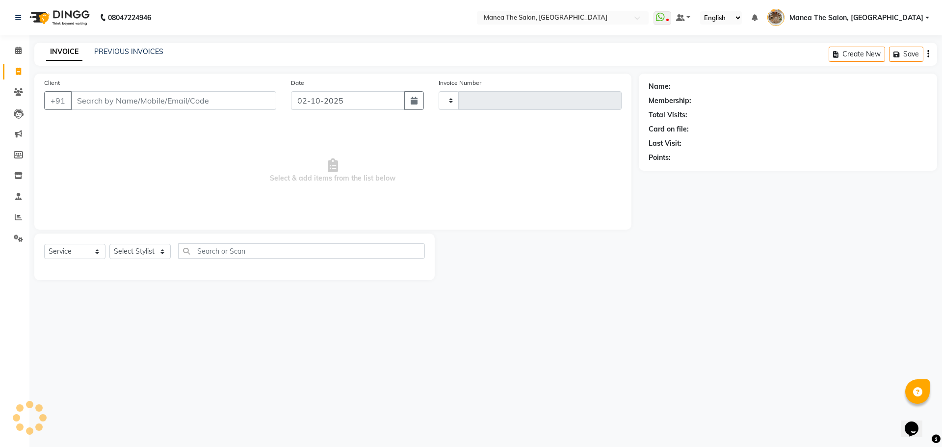
type input "2615"
select select "7287"
click at [147, 103] on input "Client" at bounding box center [174, 100] width 206 height 19
type input "9573830419"
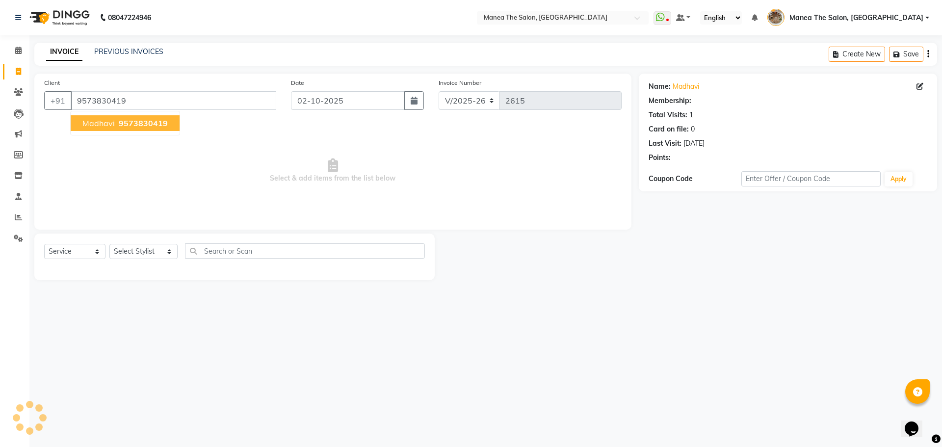
click at [119, 127] on span "9573830419" at bounding box center [143, 123] width 49 height 10
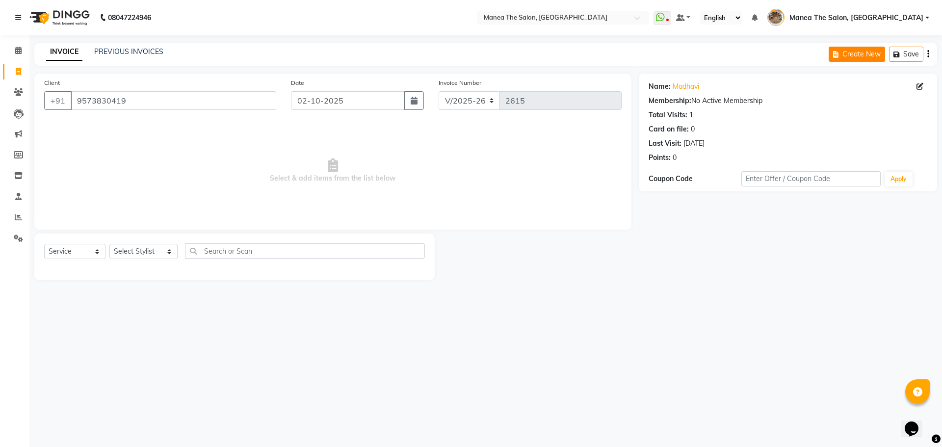
click at [835, 56] on icon "button" at bounding box center [837, 54] width 9 height 7
select select "service"
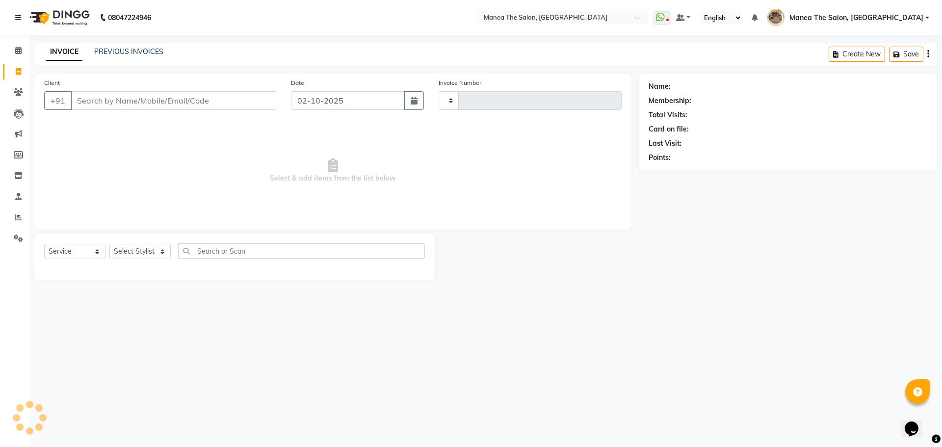
type input "2615"
select select "7287"
click at [191, 93] on input "Client" at bounding box center [174, 100] width 206 height 19
type input "8500394641"
select select "1: Object"
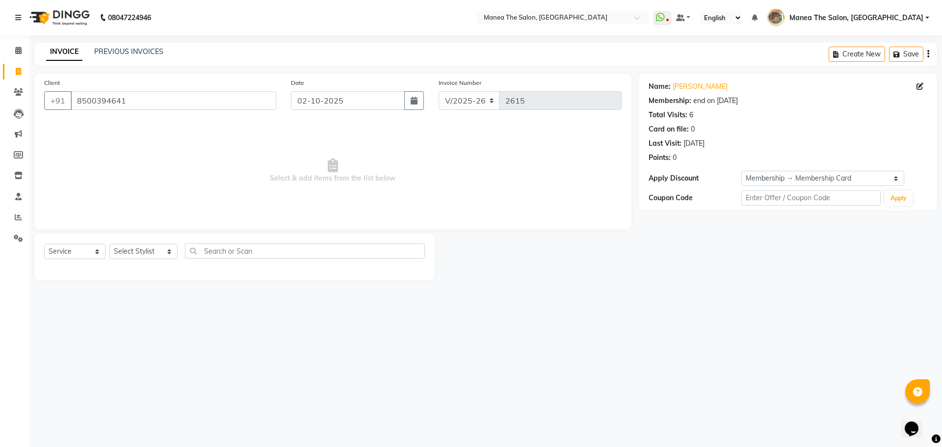
click at [861, 43] on div "Create New Save" at bounding box center [883, 54] width 108 height 23
click at [856, 59] on button "Create New" at bounding box center [857, 54] width 56 height 15
select select "service"
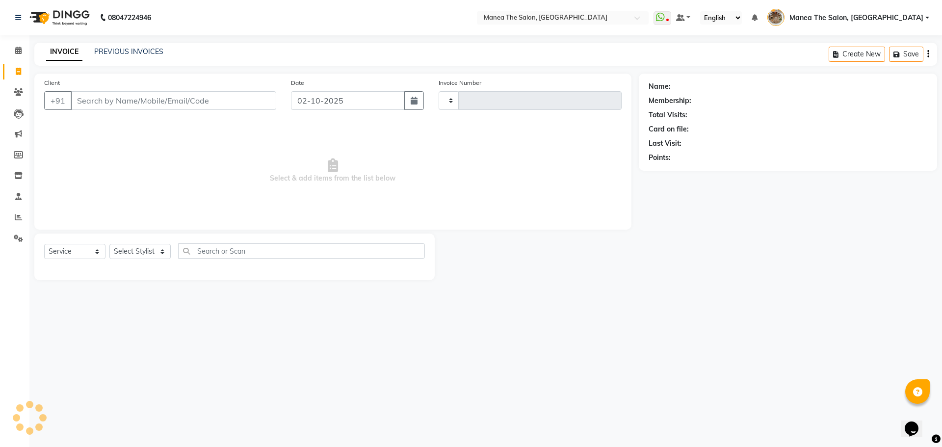
type input "2615"
select select "7287"
click at [190, 105] on input "Client" at bounding box center [174, 100] width 206 height 19
type input "7993931212"
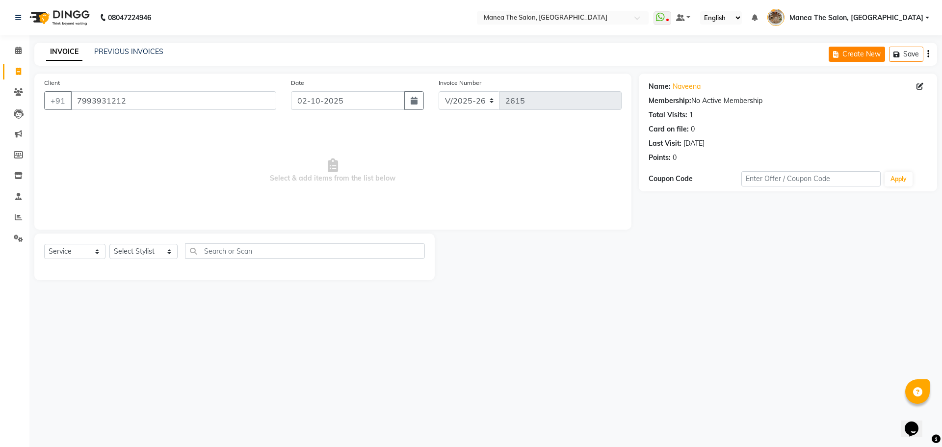
click at [838, 54] on icon "button" at bounding box center [837, 54] width 9 height 7
select select "service"
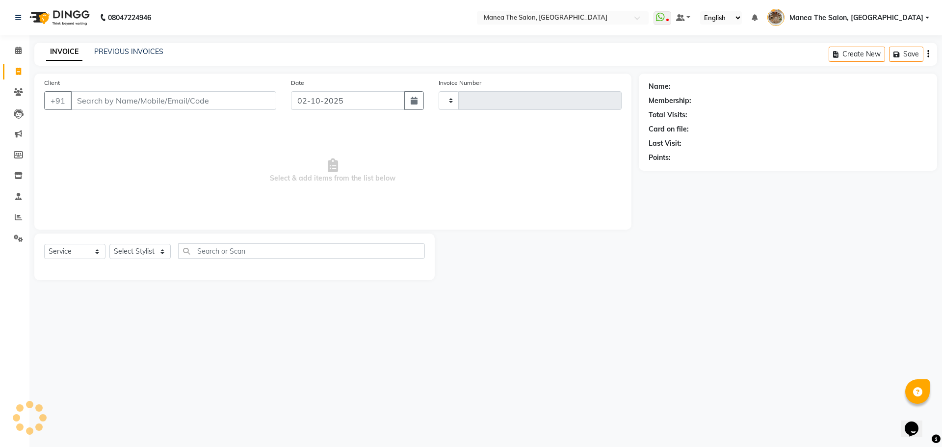
type input "2615"
select select "7287"
click at [179, 97] on input "Client" at bounding box center [174, 100] width 206 height 19
type input "7659986662"
select select "1: Object"
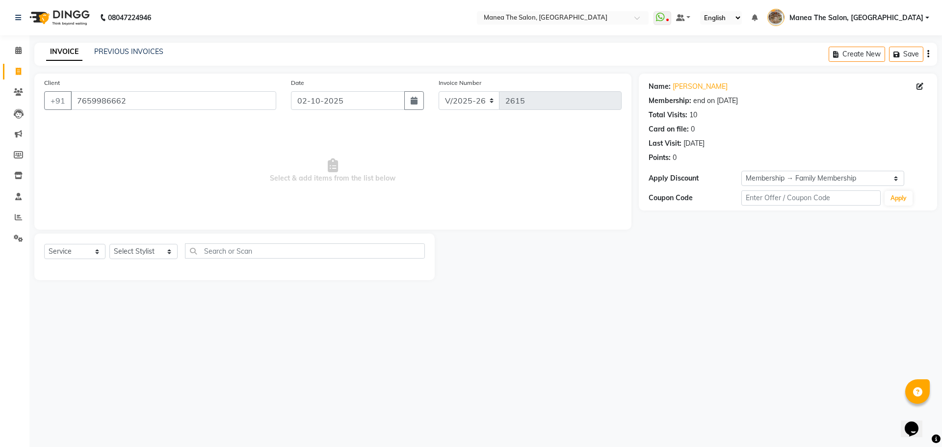
drag, startPoint x: 833, startPoint y: 58, endPoint x: 530, endPoint y: 57, distance: 303.7
click at [833, 58] on button "Create New" at bounding box center [857, 54] width 56 height 15
click at [830, 54] on button "Create New" at bounding box center [857, 54] width 56 height 15
select select "service"
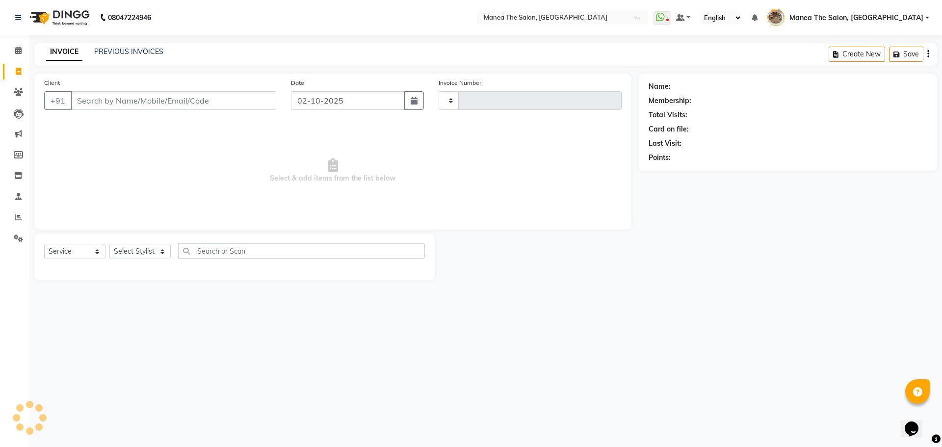
type input "2615"
select select "7287"
click at [103, 103] on input "Client" at bounding box center [174, 100] width 206 height 19
type input "9949577735"
select select "1: Object"
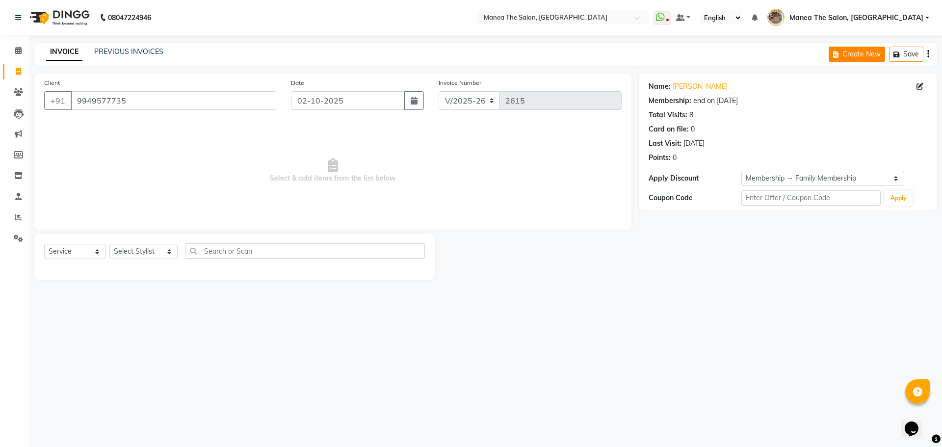
click at [847, 54] on button "Create New" at bounding box center [857, 54] width 56 height 15
select select "service"
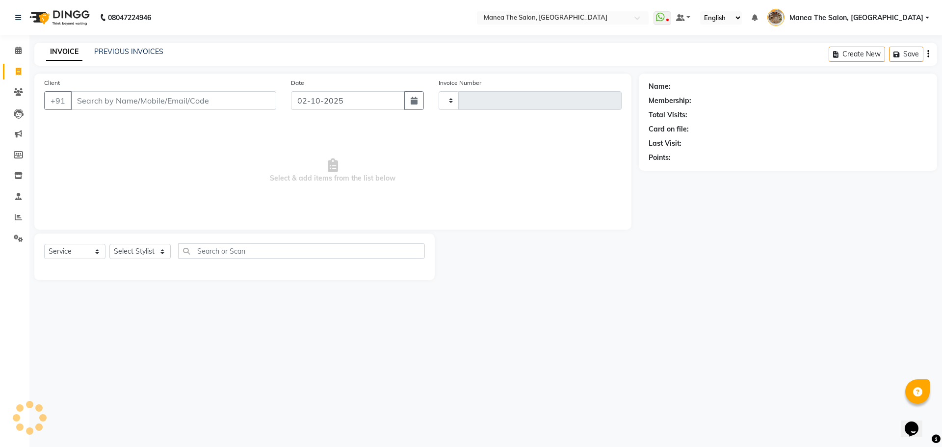
type input "2615"
select select "7287"
click at [168, 94] on input "Client" at bounding box center [174, 100] width 206 height 19
type input "9848897292"
select select "1: Object"
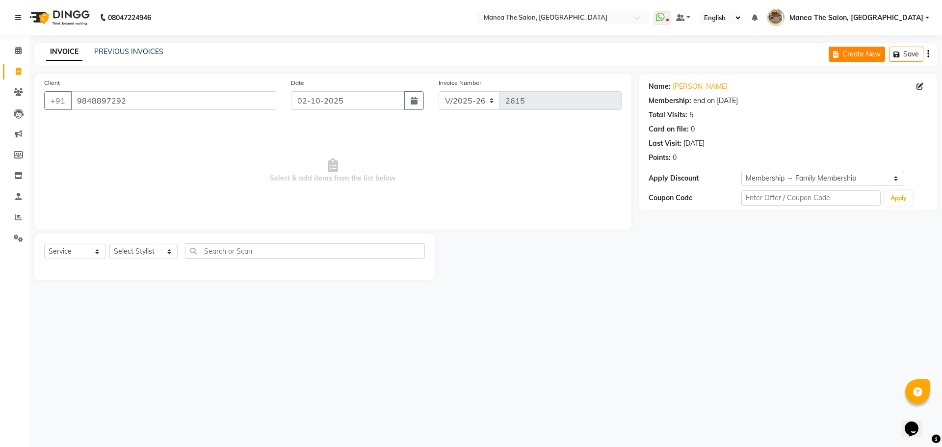
click at [835, 59] on button "Create New" at bounding box center [857, 54] width 56 height 15
select select "service"
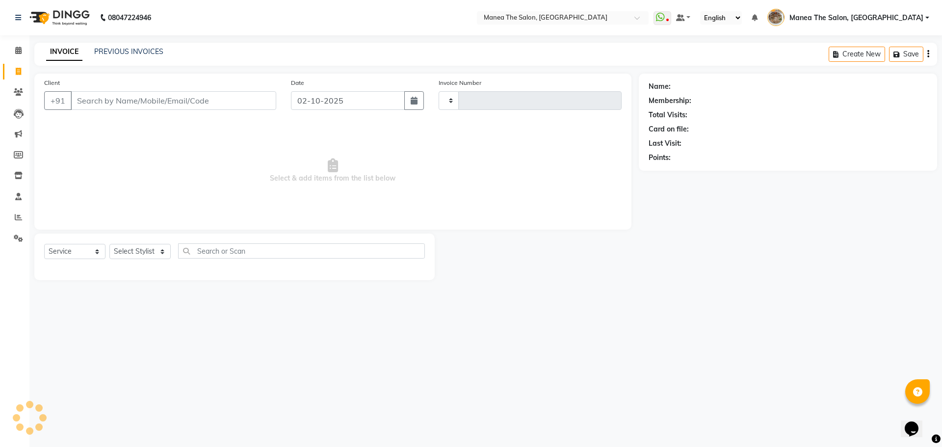
type input "2615"
select select "7287"
drag, startPoint x: 161, startPoint y: 116, endPoint x: 161, endPoint y: 111, distance: 5.4
click at [161, 116] on div "Client +91" at bounding box center [160, 98] width 247 height 40
click at [162, 104] on input "Client" at bounding box center [174, 100] width 206 height 19
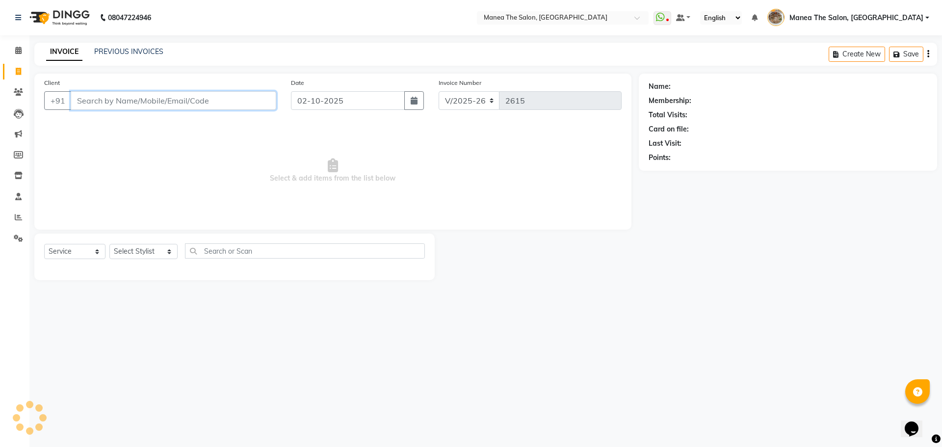
paste input "6301058090"
type input "6301058090"
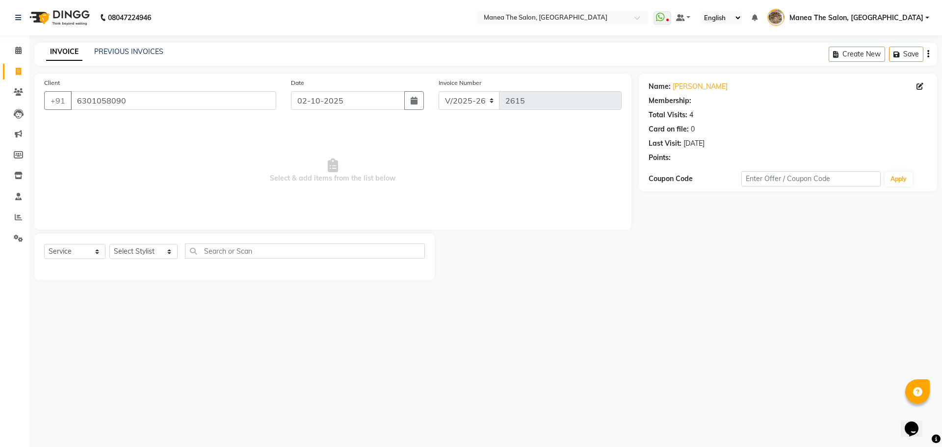
select select "1: Object"
click at [847, 63] on div "Create New Save" at bounding box center [883, 54] width 108 height 23
click at [844, 56] on button "Create New" at bounding box center [857, 54] width 56 height 15
select select "service"
type input "2615"
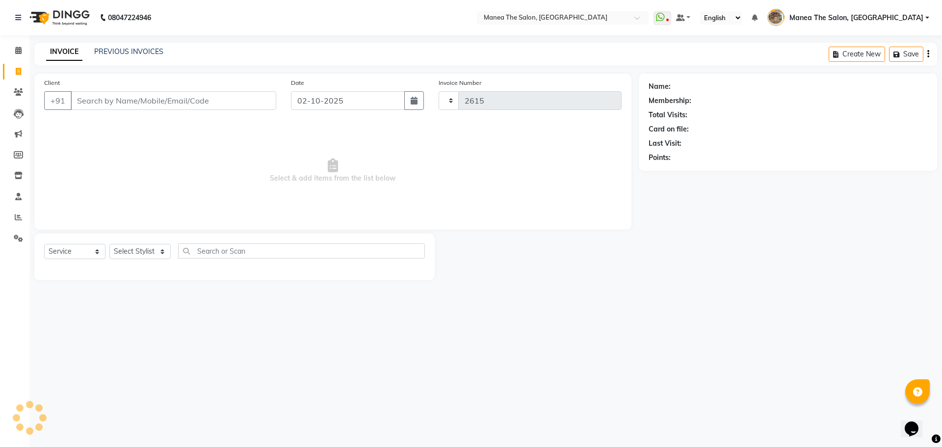
select select "7287"
click at [242, 99] on input "Client" at bounding box center [174, 100] width 206 height 19
type input "9000875346"
select select "1: Object"
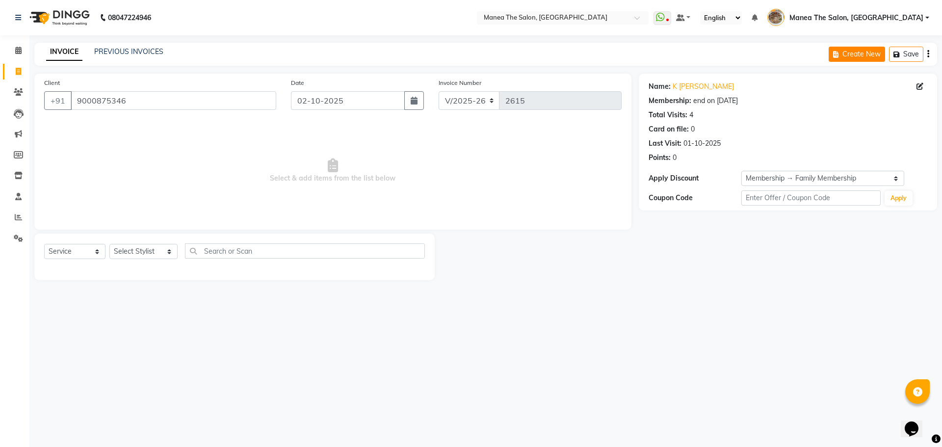
click at [850, 56] on button "Create New" at bounding box center [857, 54] width 56 height 15
select select "service"
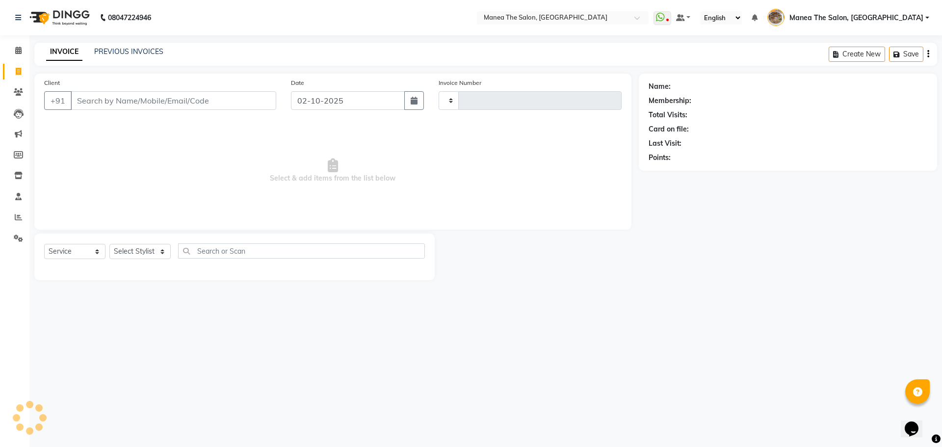
type input "2615"
select select "7287"
click at [228, 97] on input "Client" at bounding box center [174, 100] width 206 height 19
type input "8919562059"
select select "1: Object"
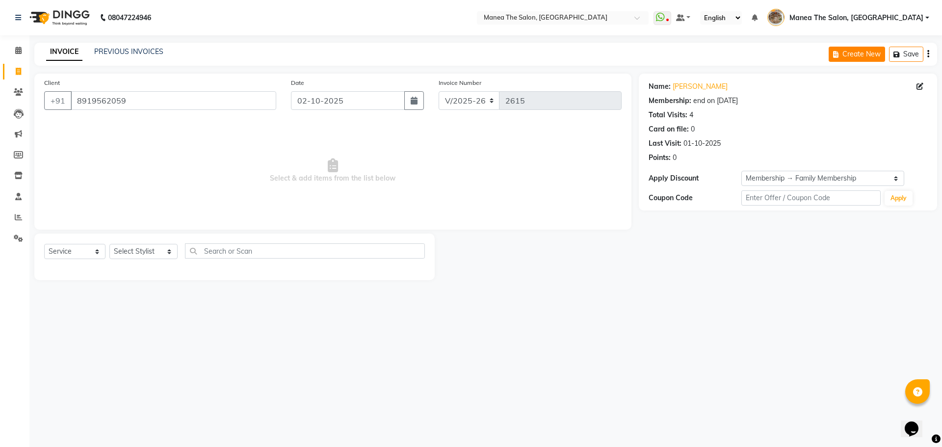
click at [831, 47] on button "Create New" at bounding box center [857, 54] width 56 height 15
select select "service"
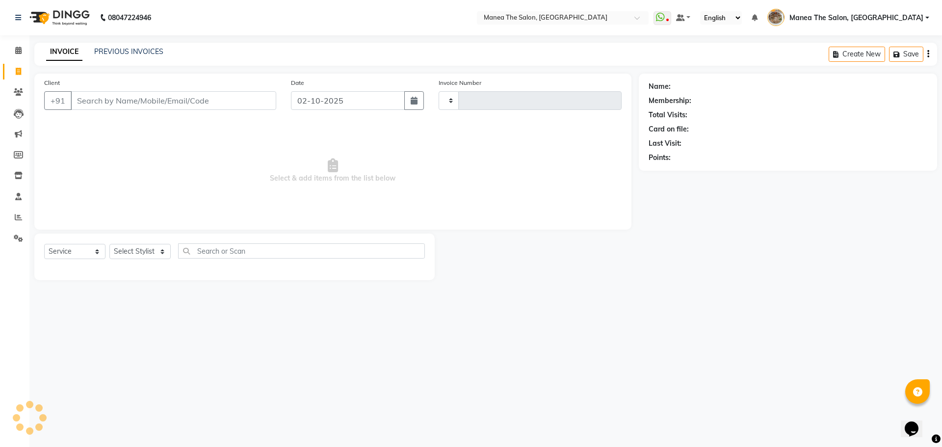
type input "2615"
select select "7287"
click at [223, 100] on input "Client" at bounding box center [174, 100] width 206 height 19
type input "9700702588"
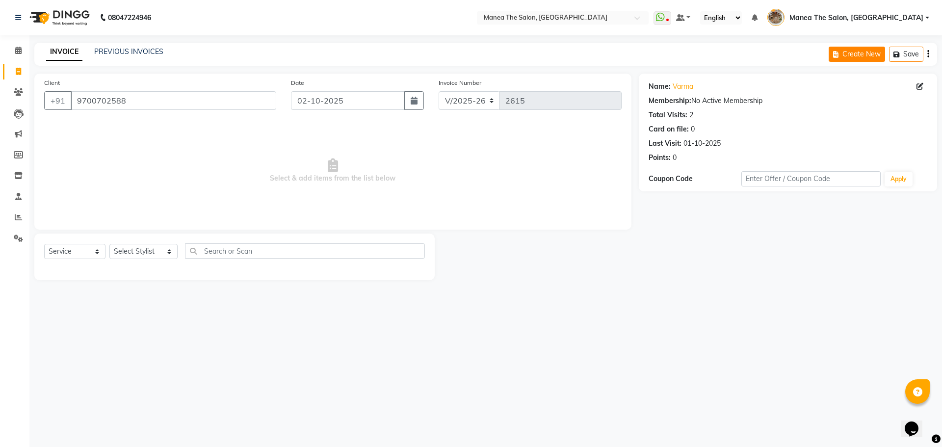
click at [835, 56] on icon "button" at bounding box center [837, 54] width 9 height 7
select select "service"
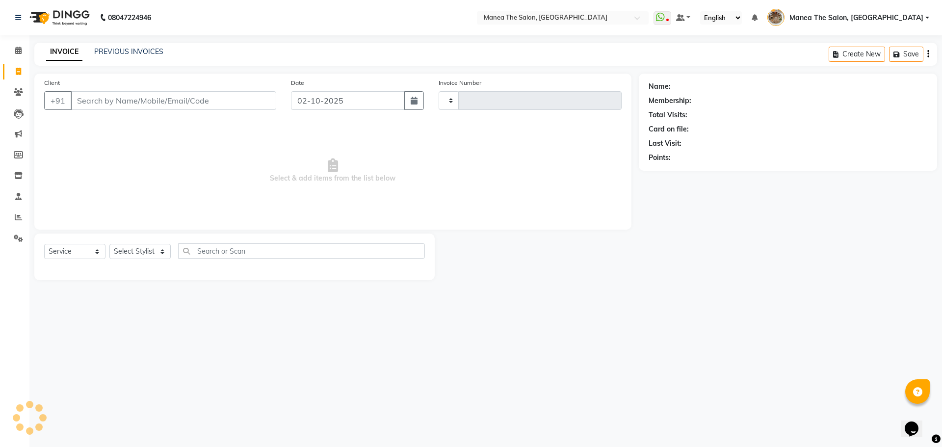
type input "2615"
select select "7287"
click at [173, 97] on input "Client" at bounding box center [174, 100] width 206 height 19
type input "9908854333"
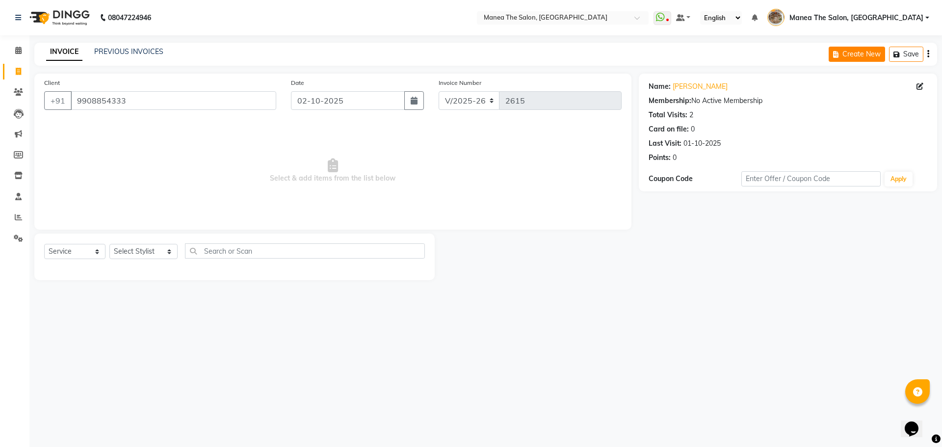
click at [859, 54] on button "Create New" at bounding box center [857, 54] width 56 height 15
select select "service"
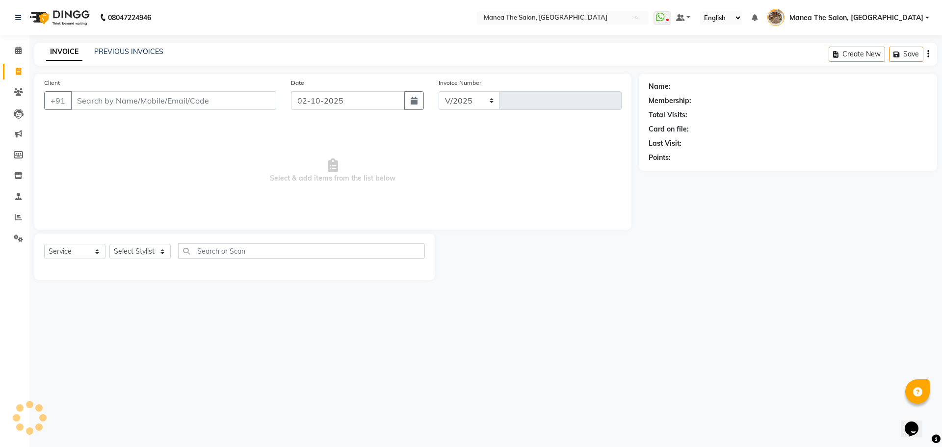
select select "7287"
type input "2615"
click at [246, 101] on input "Client" at bounding box center [174, 100] width 206 height 19
type input "9833306789"
select select "1: Object"
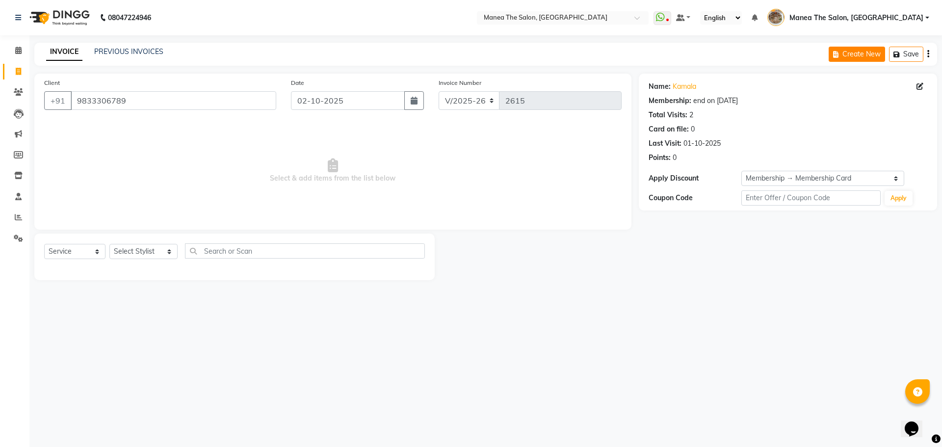
click at [834, 56] on icon "button" at bounding box center [837, 54] width 9 height 7
select select "service"
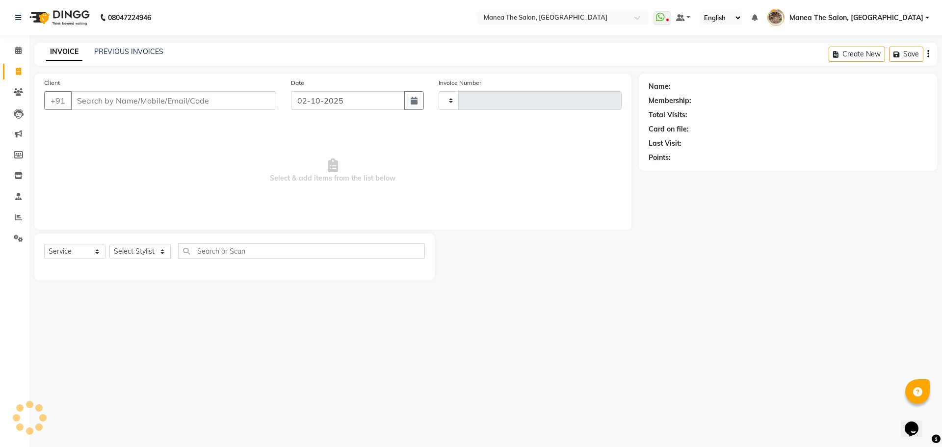
type input "2615"
select select "7287"
click at [232, 100] on input "Client" at bounding box center [174, 100] width 206 height 19
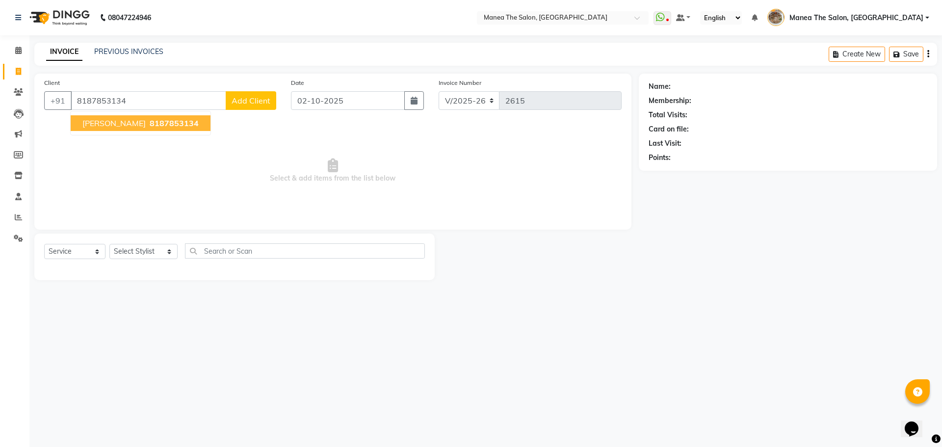
click at [158, 123] on span "8187853134" at bounding box center [174, 123] width 49 height 10
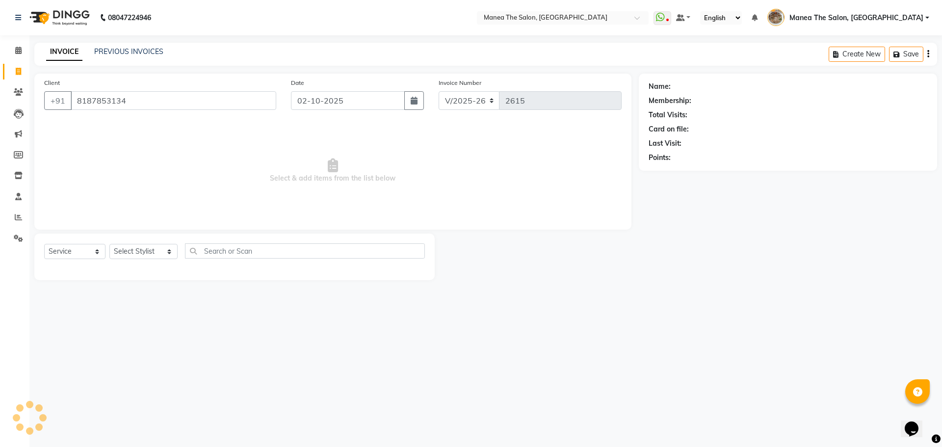
type input "8187853134"
select select "1: Object"
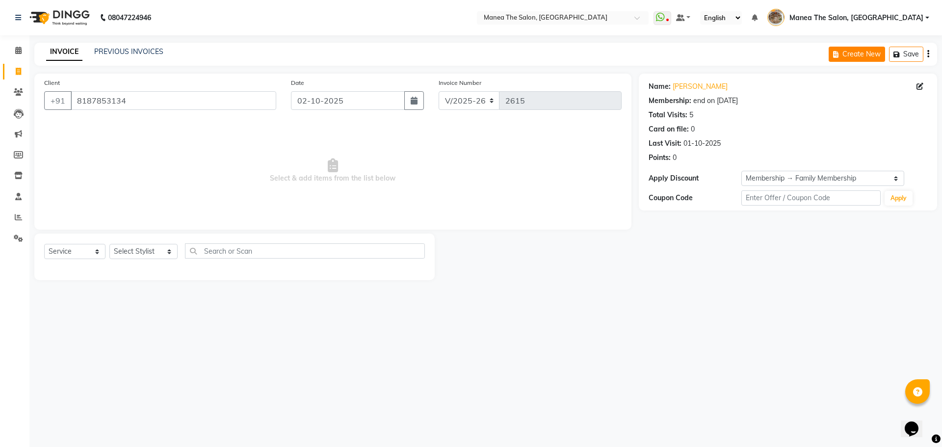
click at [837, 56] on icon "button" at bounding box center [837, 54] width 9 height 7
select select "service"
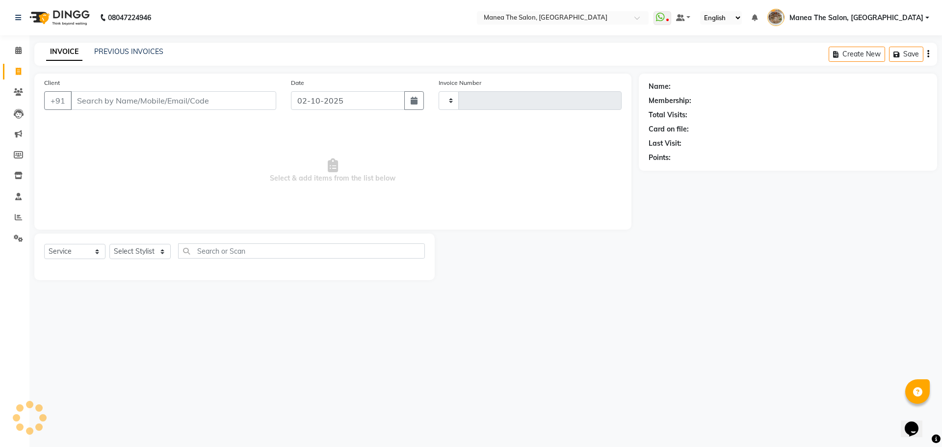
type input "2615"
select select "7287"
click at [148, 103] on input "Client" at bounding box center [174, 100] width 206 height 19
type input "9620582542"
select select "1: Object"
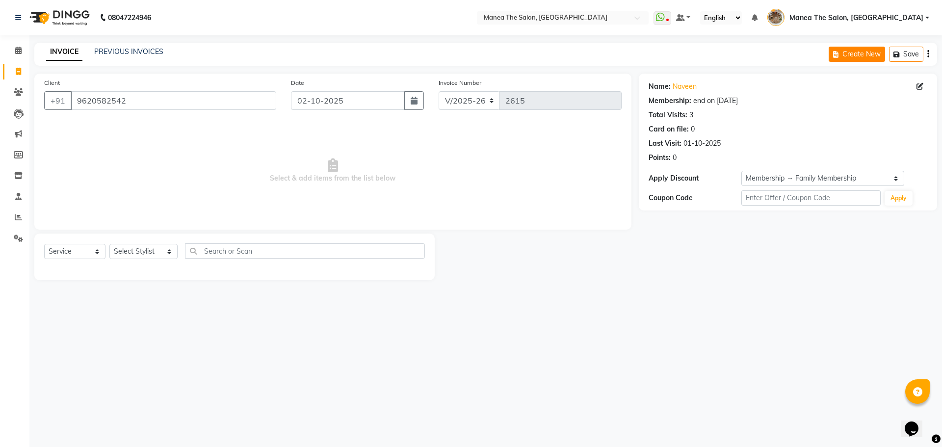
click at [835, 48] on button "Create New" at bounding box center [857, 54] width 56 height 15
select select "service"
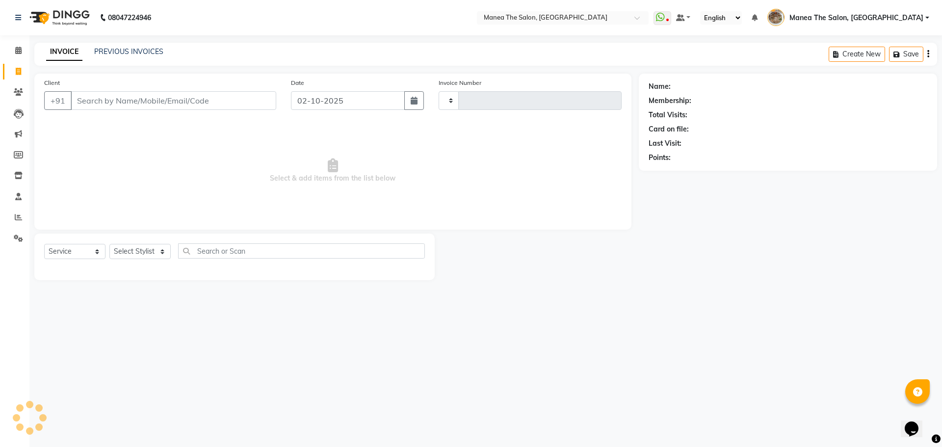
click at [227, 100] on input "Client" at bounding box center [174, 100] width 206 height 19
type input "2615"
select select "7287"
type input "8886776678"
select select "1: Object"
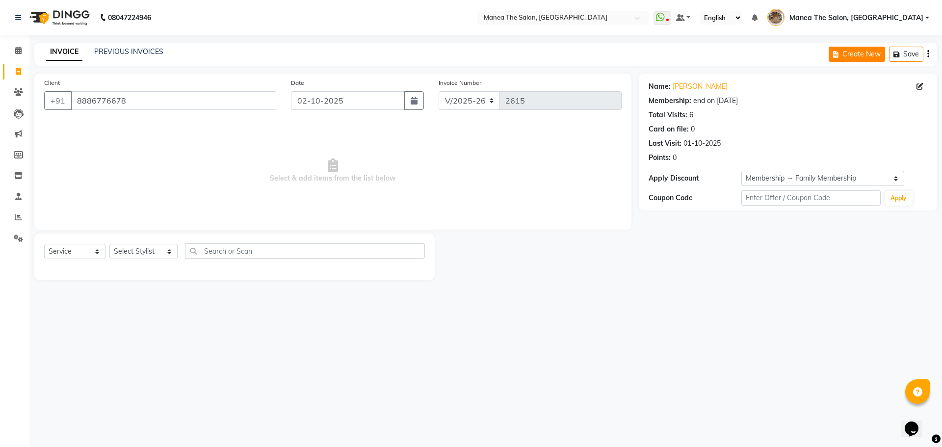
click at [839, 55] on icon "button" at bounding box center [837, 54] width 9 height 7
select select "service"
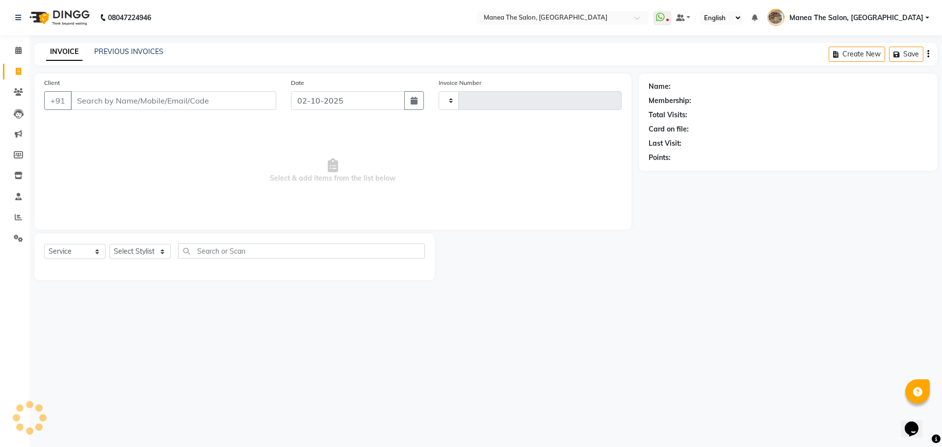
type input "2615"
select select "7287"
click at [230, 102] on input "Client" at bounding box center [174, 100] width 206 height 19
type input "7075045994"
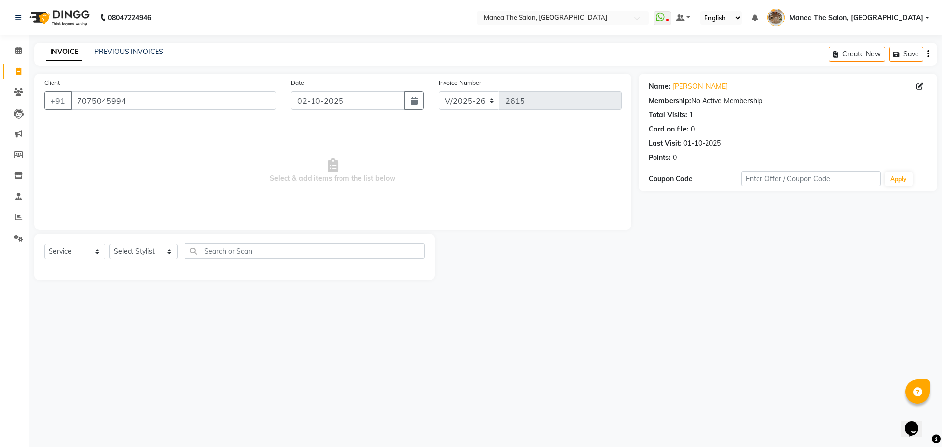
click at [835, 46] on div "Create New Save" at bounding box center [883, 54] width 108 height 23
click at [833, 54] on button "Create New" at bounding box center [857, 54] width 56 height 15
select select "service"
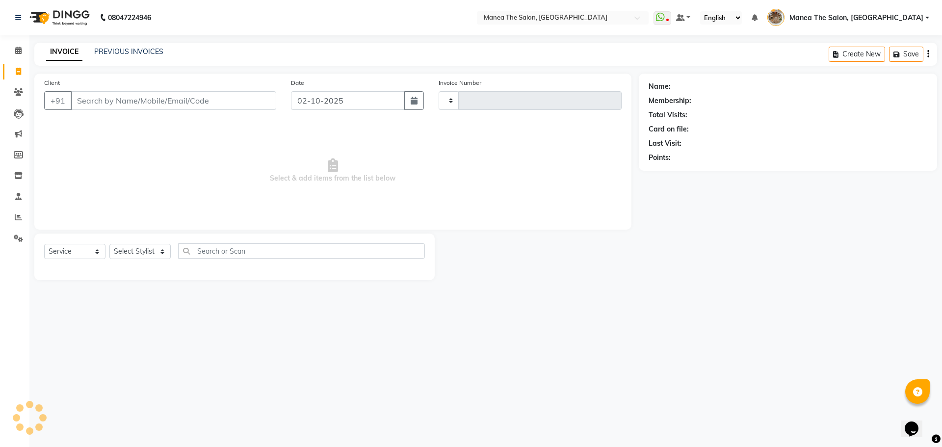
type input "2615"
select select "7287"
click at [179, 97] on input "Client" at bounding box center [174, 100] width 206 height 19
type input "9247500789"
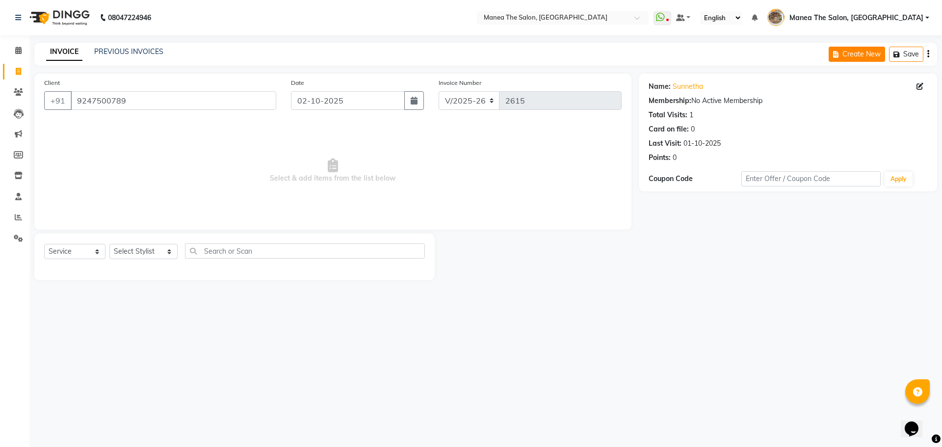
click at [838, 58] on button "Create New" at bounding box center [857, 54] width 56 height 15
select select "service"
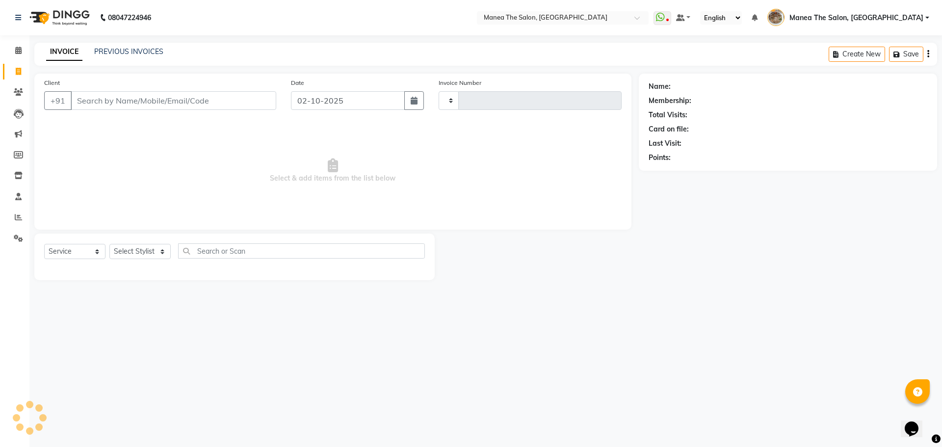
click at [191, 101] on input "Client" at bounding box center [174, 100] width 206 height 19
type input "8885222881"
type input "2615"
type input "8885222881"
select select "7287"
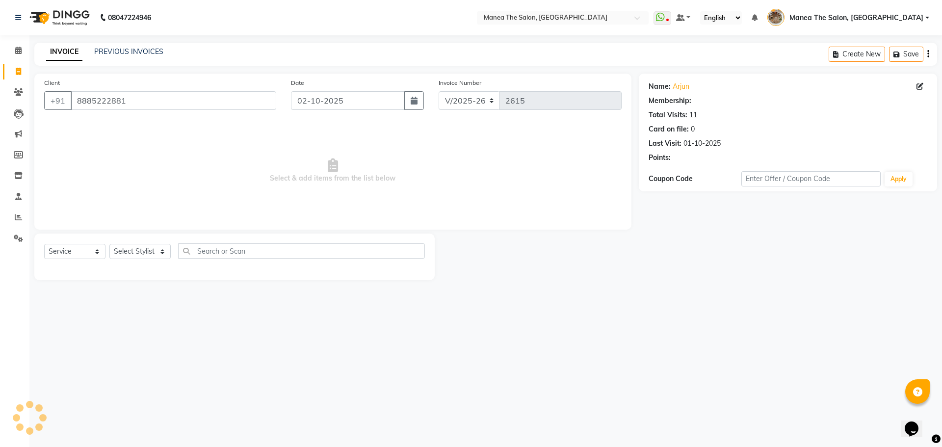
select select "1: Object"
click at [832, 54] on button "Create New" at bounding box center [857, 54] width 56 height 15
select select "service"
type input "2615"
select select "7287"
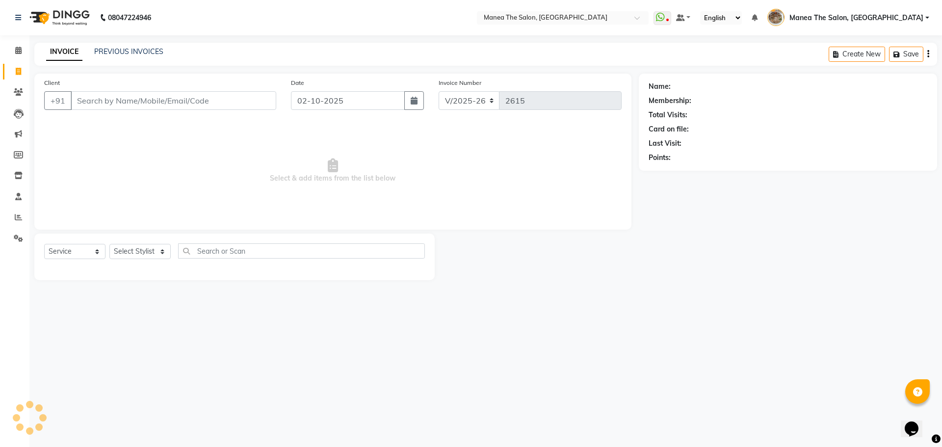
click at [200, 100] on input "Client" at bounding box center [174, 100] width 206 height 19
type input "9642833693"
select select "1: Object"
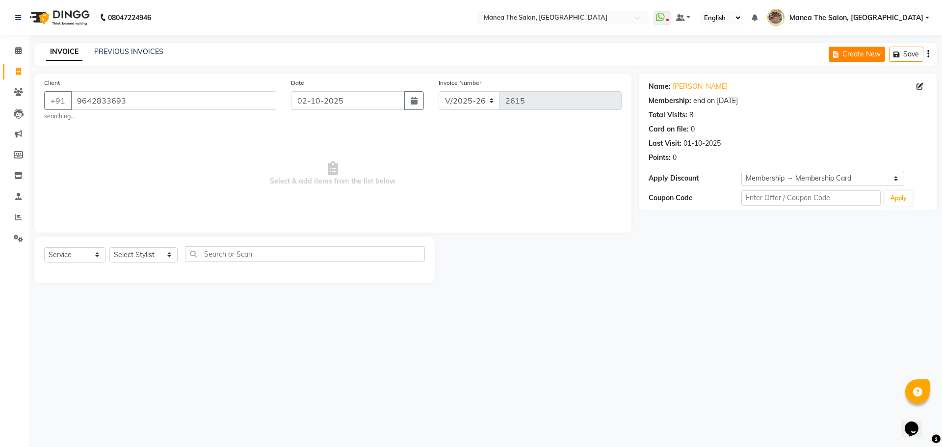
click at [858, 55] on button "Create New" at bounding box center [857, 54] width 56 height 15
select select "service"
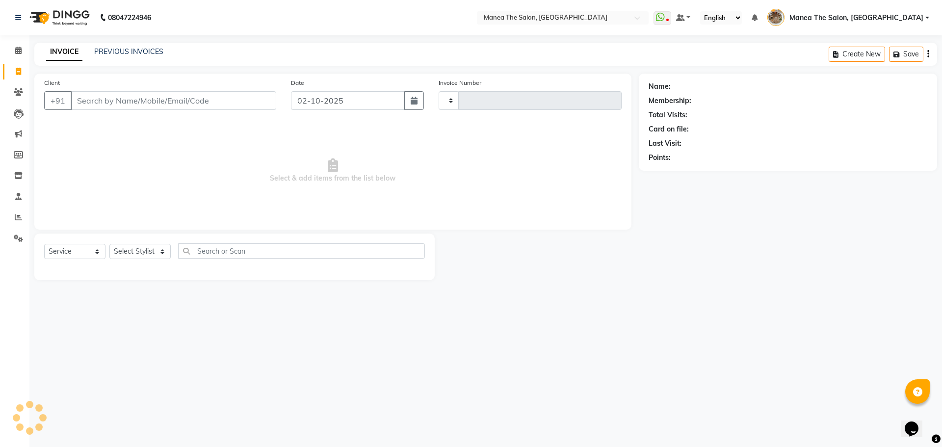
type input "2615"
select select "7287"
click at [198, 101] on input "Client" at bounding box center [174, 100] width 206 height 19
type input "9032759434"
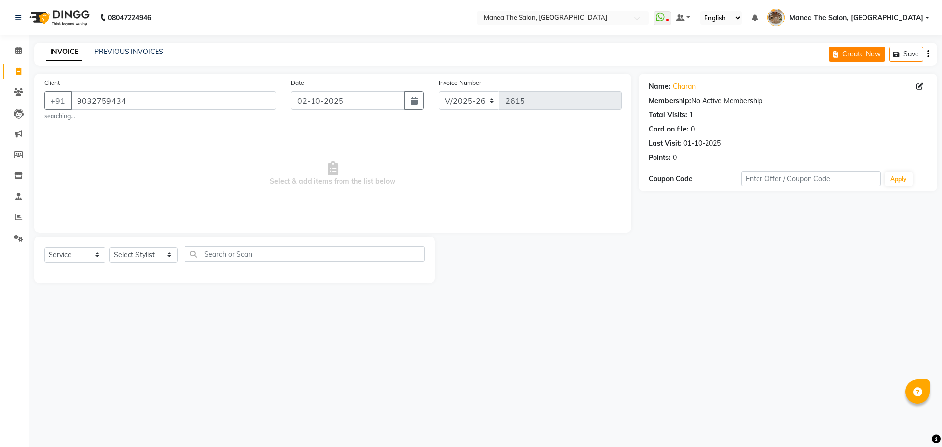
click at [852, 56] on button "Create New" at bounding box center [857, 54] width 56 height 15
select select "service"
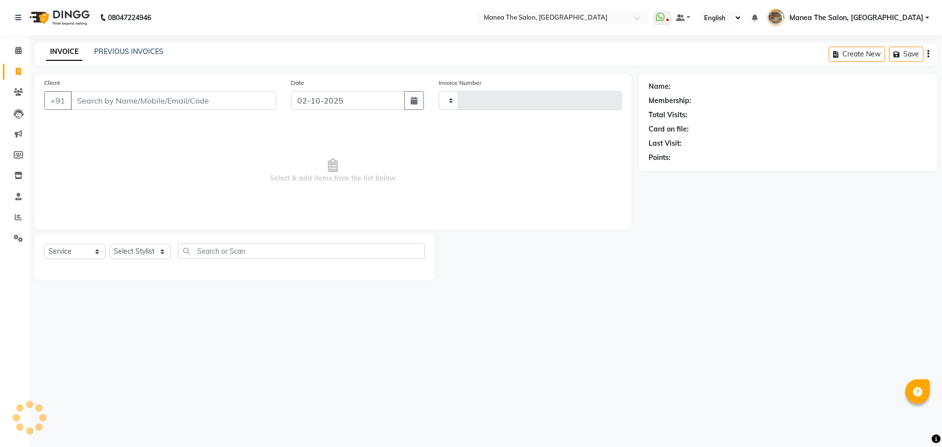
type input "2615"
click at [210, 92] on input "Client" at bounding box center [174, 100] width 206 height 19
select select "7287"
type input "8195809369"
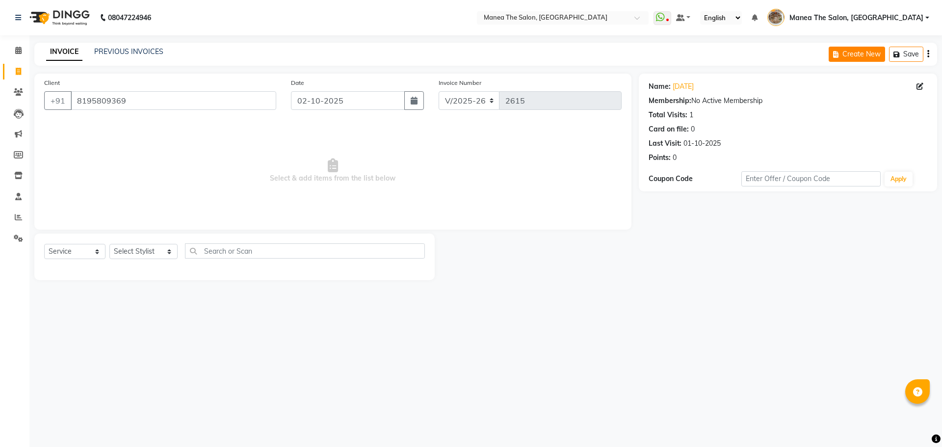
click at [868, 55] on button "Create New" at bounding box center [857, 54] width 56 height 15
select select "service"
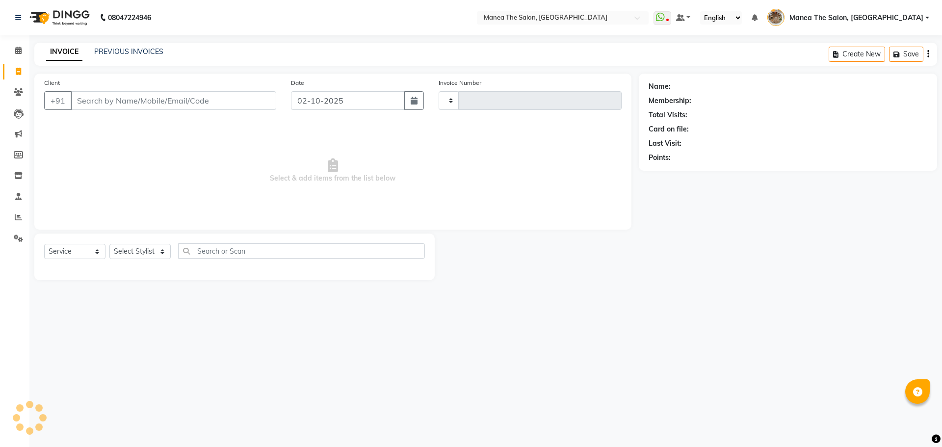
type input "2615"
select select "7287"
click at [187, 105] on input "Client" at bounding box center [174, 100] width 206 height 19
type input "7730872530"
select select "1: Object"
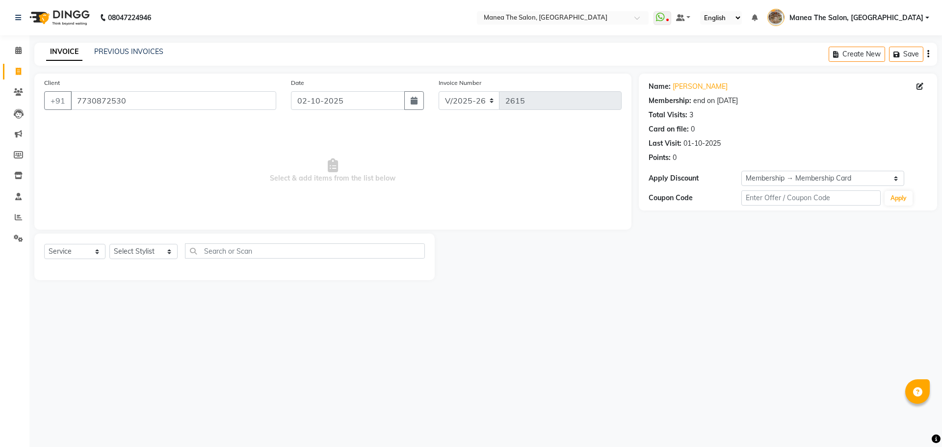
click at [846, 65] on div "Create New Save" at bounding box center [883, 54] width 108 height 23
click at [846, 64] on div "Create New Save" at bounding box center [883, 54] width 108 height 23
click at [845, 59] on button "Create New" at bounding box center [857, 54] width 56 height 15
select select "service"
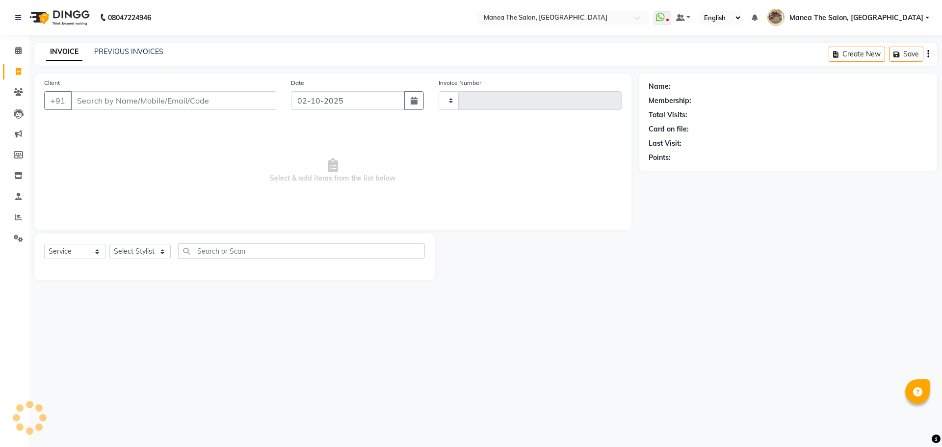
type input "2615"
click at [165, 96] on input "Client" at bounding box center [174, 100] width 206 height 19
select select "7287"
type input "8195809369"
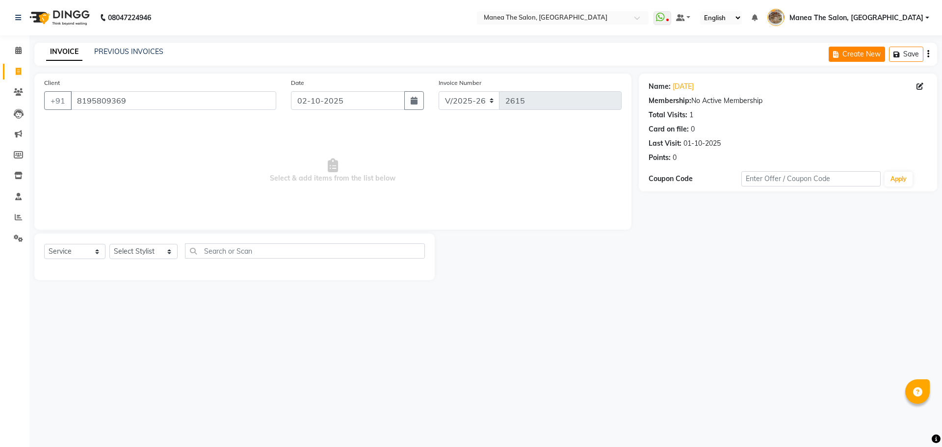
click at [850, 50] on button "Create New" at bounding box center [857, 54] width 56 height 15
select select "service"
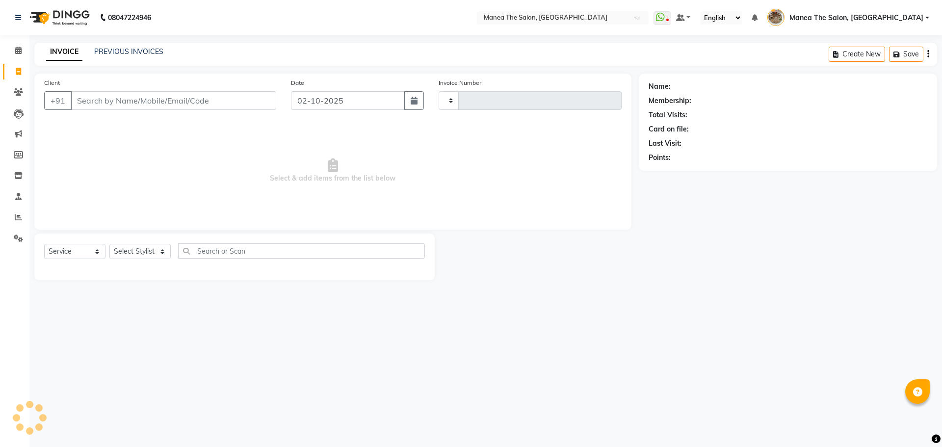
type input "2615"
select select "7287"
click at [183, 103] on input "Client" at bounding box center [174, 100] width 206 height 19
type input "7780741694"
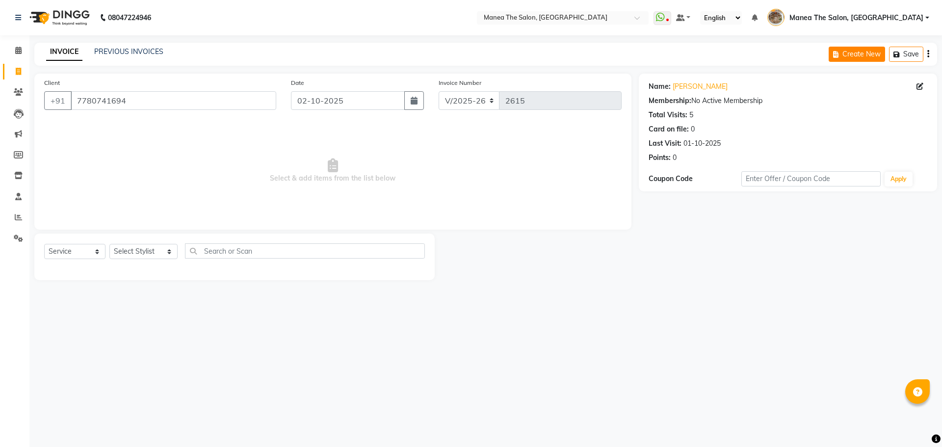
click at [848, 48] on button "Create New" at bounding box center [857, 54] width 56 height 15
select select "service"
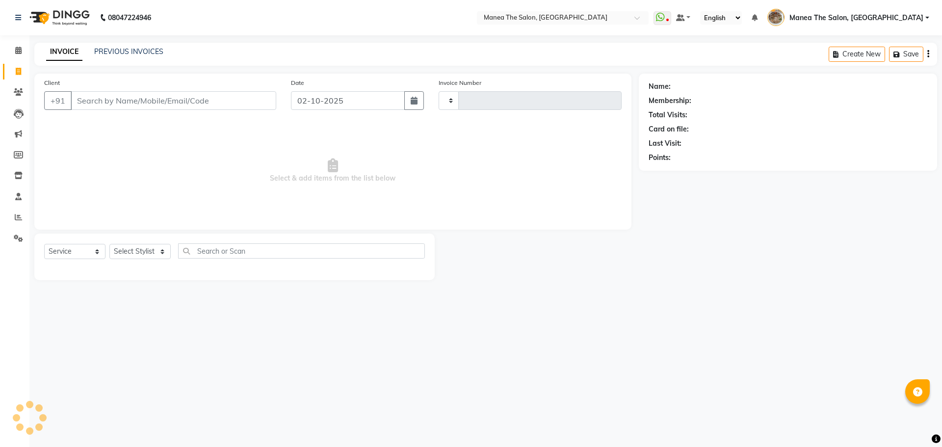
type input "2615"
select select "7287"
click at [219, 101] on input "Client" at bounding box center [174, 100] width 206 height 19
type input "7842979999"
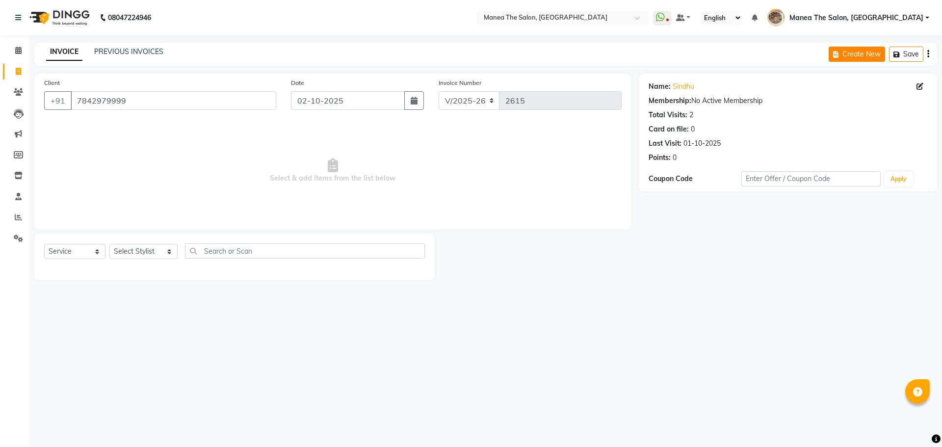
click at [830, 53] on button "Create New" at bounding box center [857, 54] width 56 height 15
select select "service"
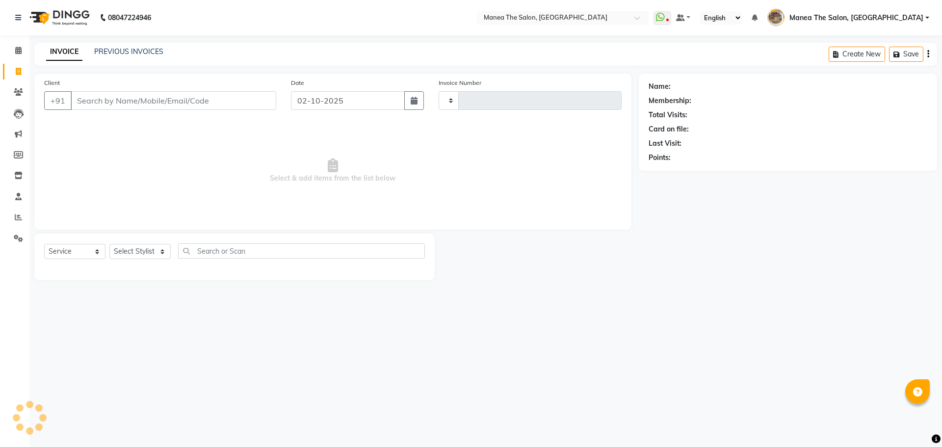
type input "2615"
select select "7287"
click at [212, 101] on input "Client" at bounding box center [174, 100] width 206 height 19
type input "8095100391"
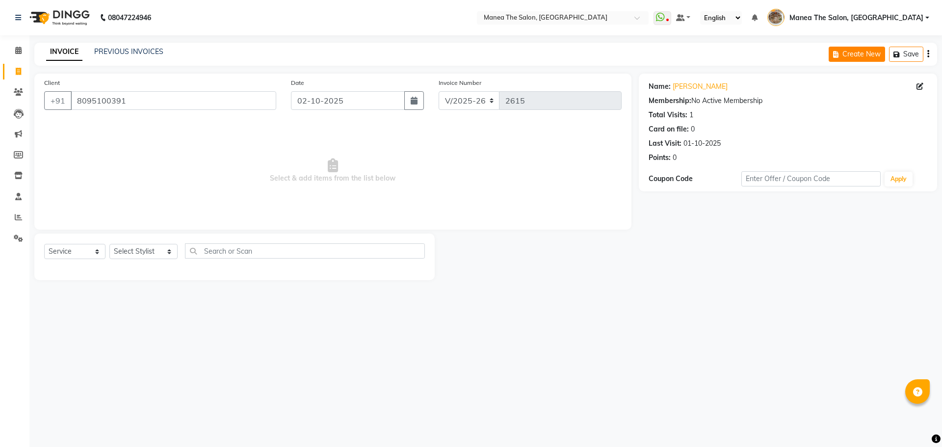
click at [832, 52] on button "Create New" at bounding box center [857, 54] width 56 height 15
select select "service"
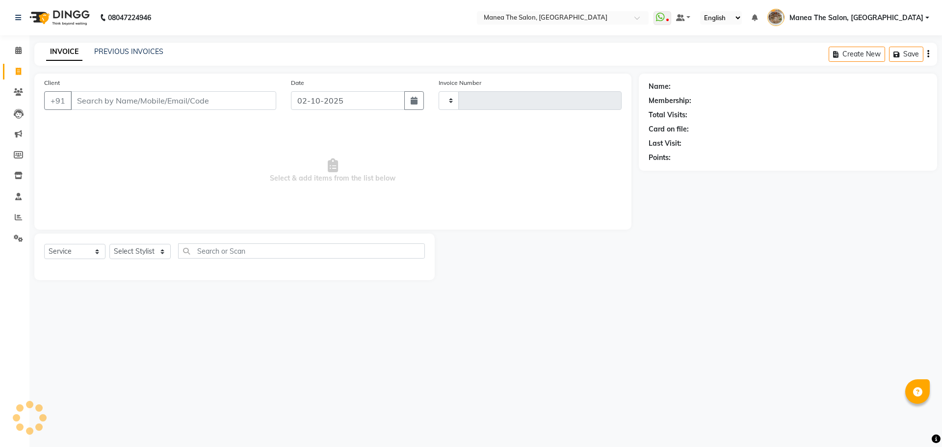
type input "2615"
select select "7287"
click at [239, 99] on input "Client" at bounding box center [174, 100] width 206 height 19
type input "7893035888"
select select "1: Object"
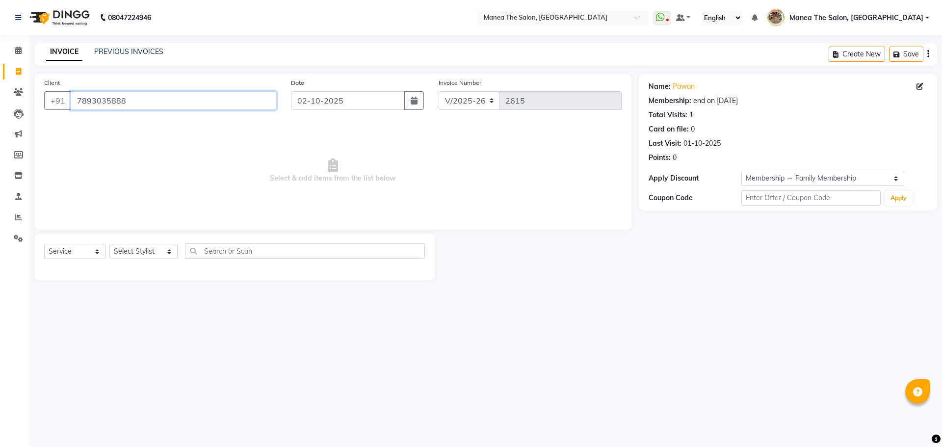
drag, startPoint x: 75, startPoint y: 100, endPoint x: 159, endPoint y: 101, distance: 84.4
click at [159, 101] on input "7893035888" at bounding box center [174, 100] width 206 height 19
click at [826, 52] on div "INVOICE PREVIOUS INVOICES Create New Save" at bounding box center [485, 54] width 903 height 23
click at [840, 54] on icon "button" at bounding box center [837, 54] width 9 height 7
select select "service"
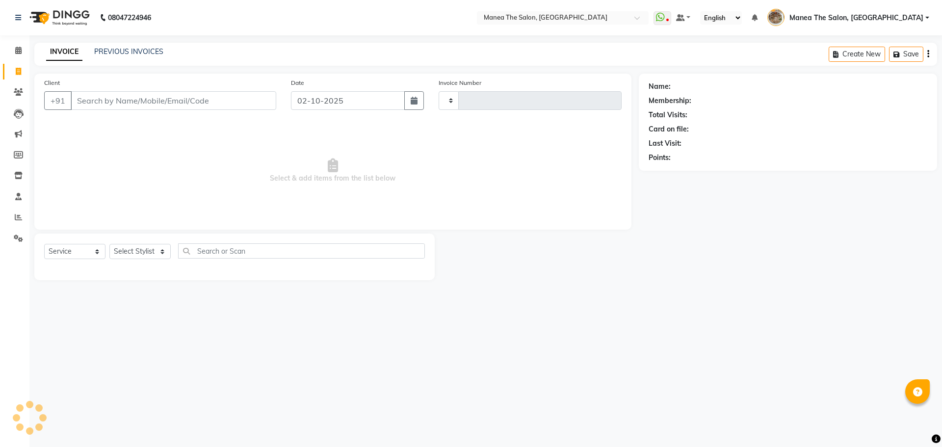
type input "2615"
select select "7287"
click at [251, 109] on input "Client" at bounding box center [174, 100] width 206 height 19
type input "9898898188"
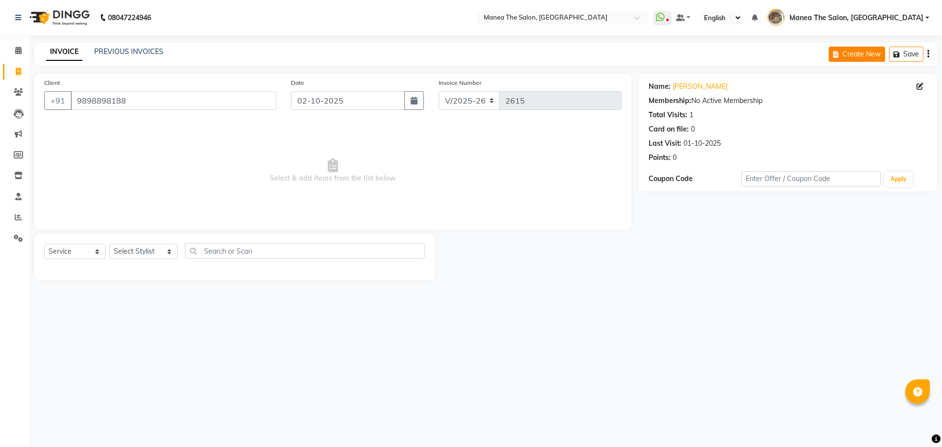
click at [844, 51] on button "Create New" at bounding box center [857, 54] width 56 height 15
select select "service"
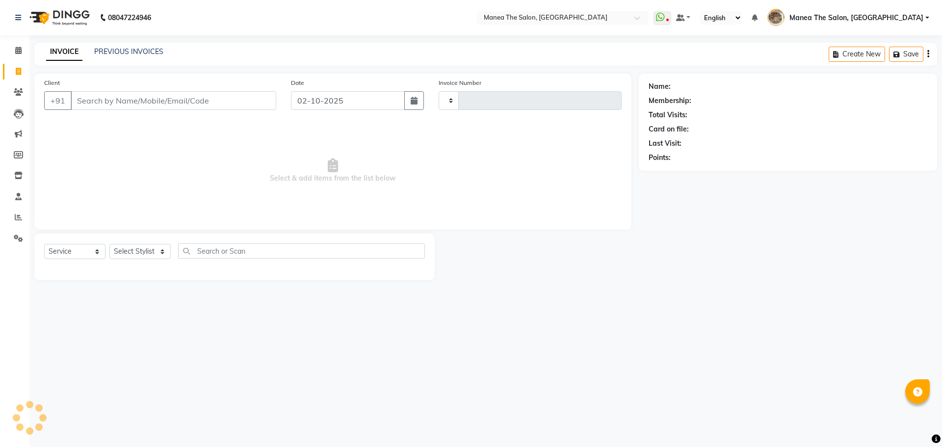
type input "2615"
select select "7287"
click at [243, 95] on input "Client" at bounding box center [174, 100] width 206 height 19
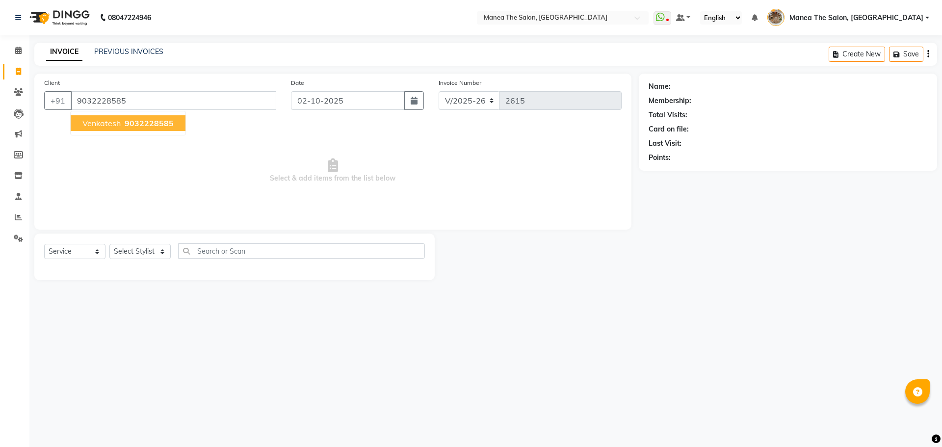
type input "9032228585"
click at [842, 44] on div "Create New Save" at bounding box center [883, 54] width 108 height 23
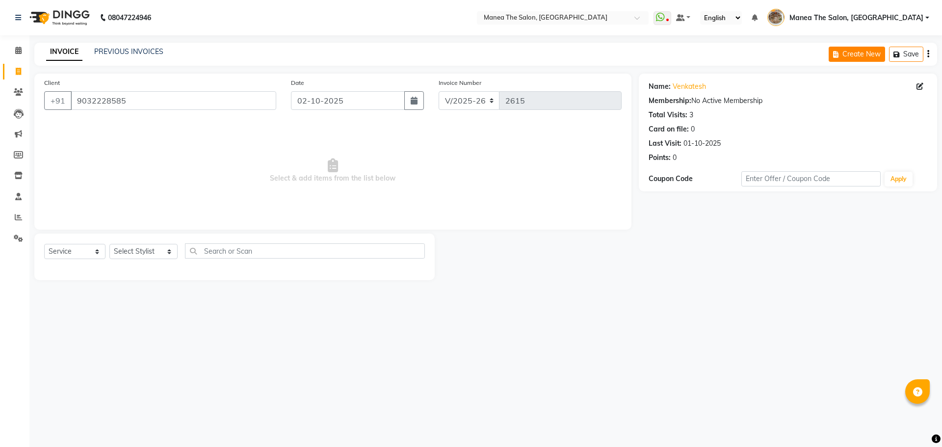
click at [848, 53] on button "Create New" at bounding box center [857, 54] width 56 height 15
select select "service"
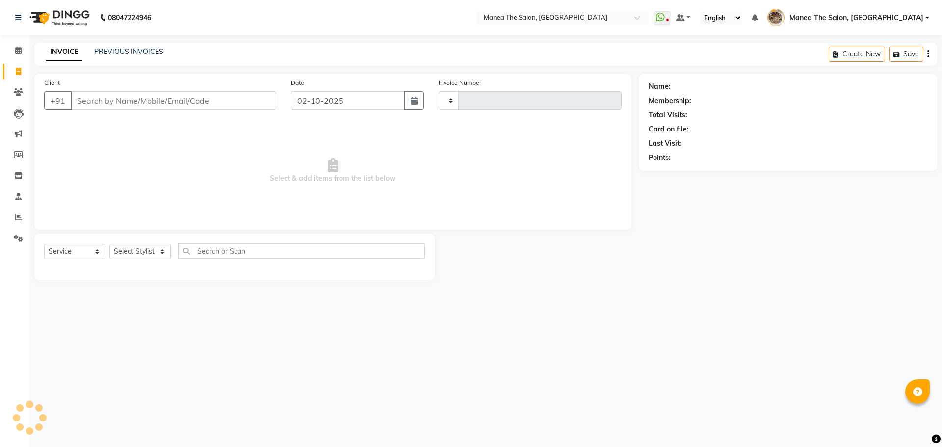
type input "2615"
select select "7287"
click at [248, 97] on input "Client" at bounding box center [174, 100] width 206 height 19
type input "8790044823"
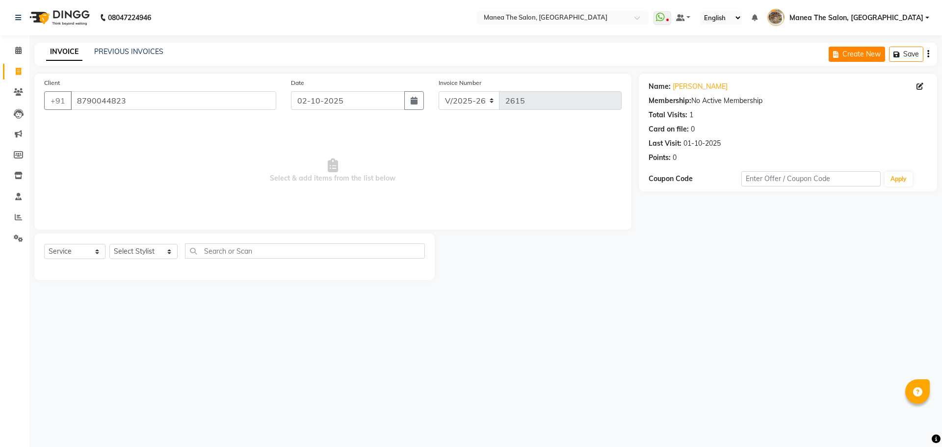
click at [873, 52] on button "Create New" at bounding box center [857, 54] width 56 height 15
select select "service"
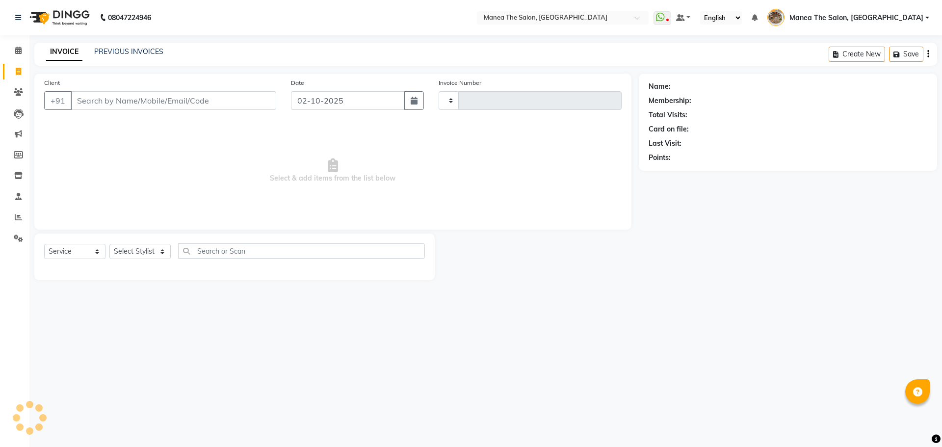
type input "2615"
select select "7287"
click at [238, 101] on input "Client" at bounding box center [174, 100] width 206 height 19
type input "7569357597"
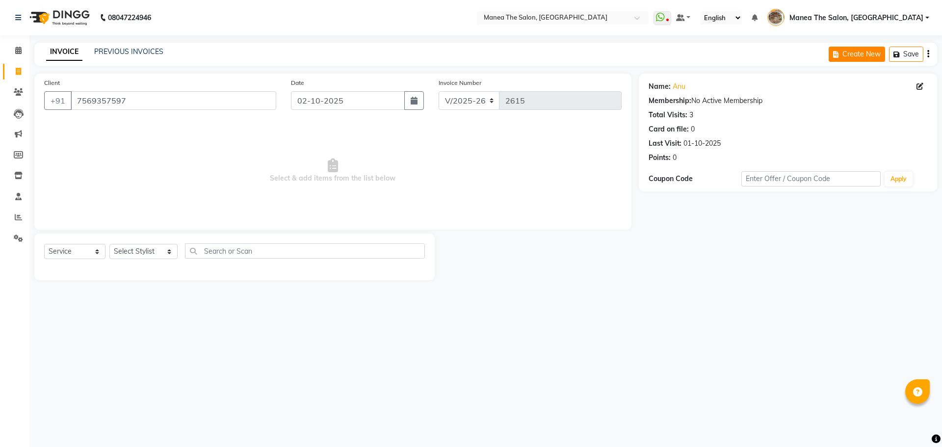
click at [844, 52] on button "Create New" at bounding box center [857, 54] width 56 height 15
select select "service"
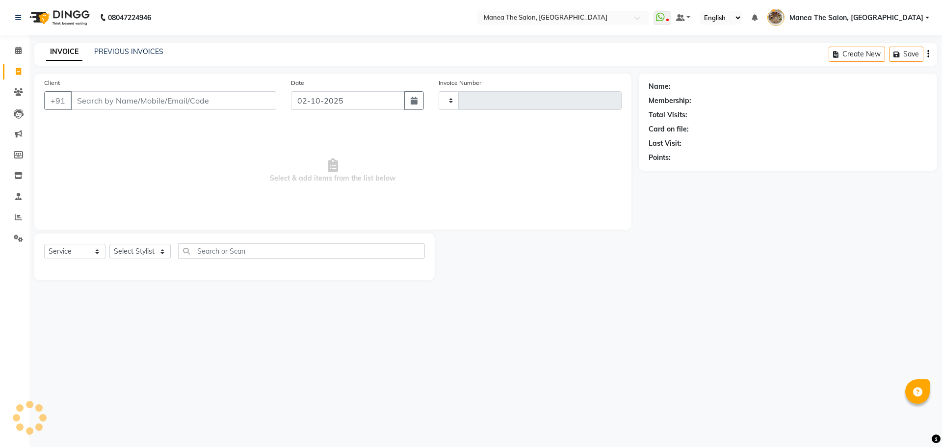
type input "2616"
select select "7287"
click at [270, 103] on input "Client" at bounding box center [174, 100] width 206 height 19
type input "8019619688"
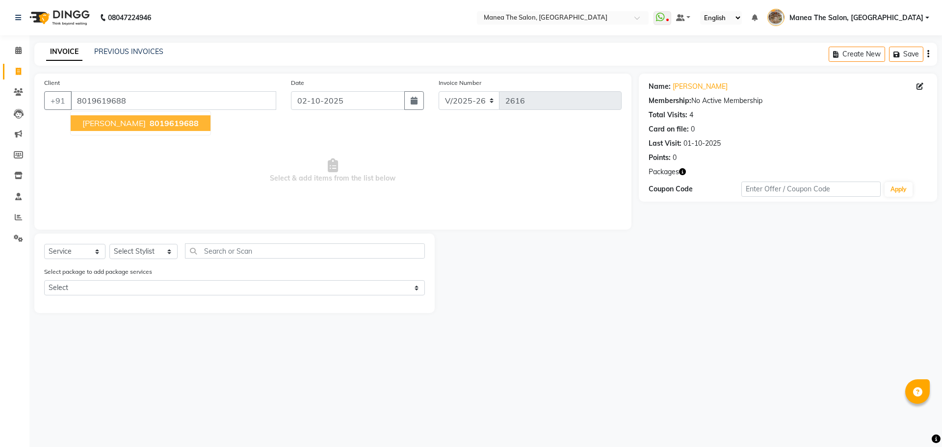
click at [827, 51] on div "INVOICE PREVIOUS INVOICES Create New Save" at bounding box center [485, 54] width 903 height 23
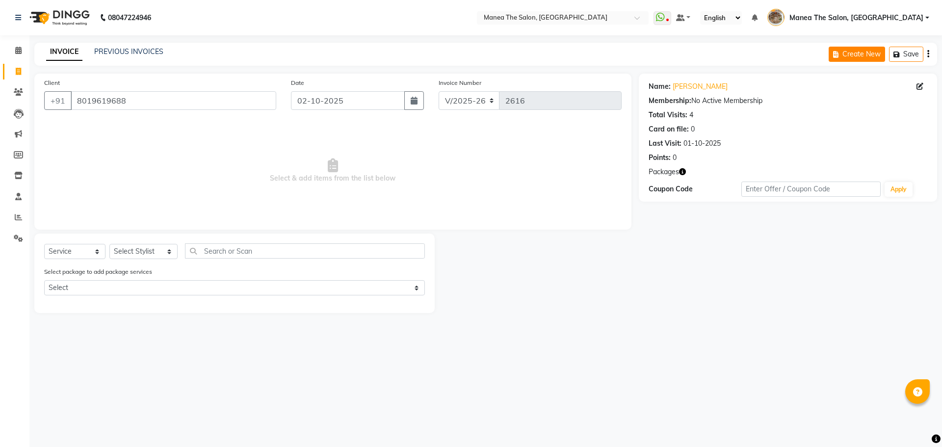
click at [845, 54] on button "Create New" at bounding box center [857, 54] width 56 height 15
select select "service"
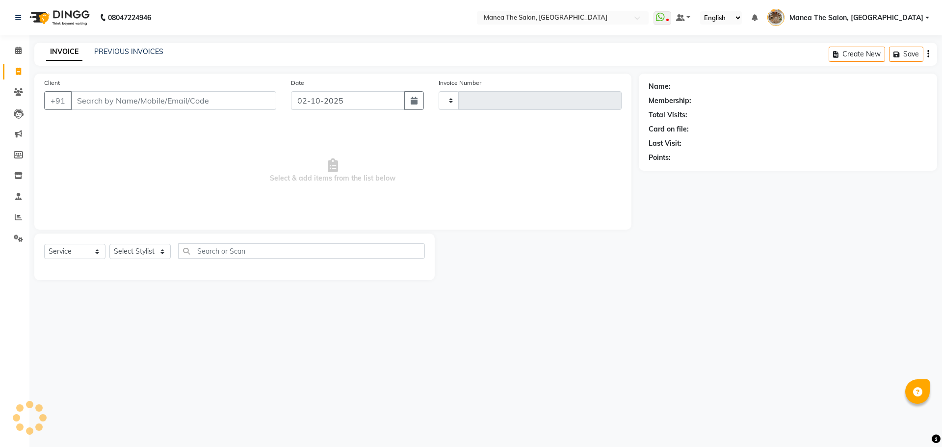
type input "2616"
select select "7287"
click at [232, 101] on input "Client" at bounding box center [174, 100] width 206 height 19
type input "7382483829"
select select "1: Object"
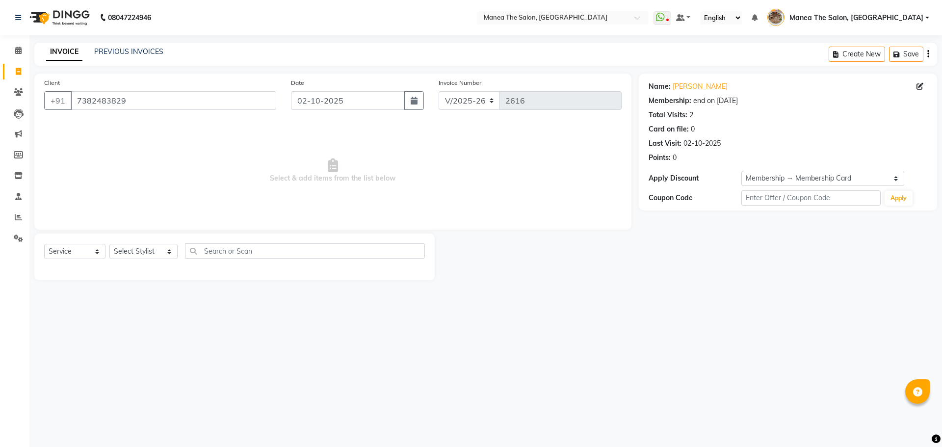
click at [828, 57] on div "INVOICE PREVIOUS INVOICES Create New Save" at bounding box center [485, 54] width 903 height 23
click at [835, 55] on icon "button" at bounding box center [837, 54] width 9 height 7
select select "service"
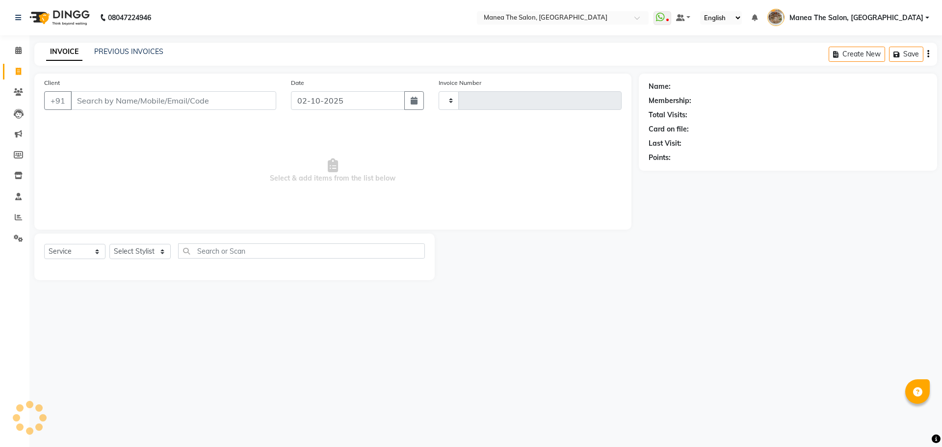
type input "2616"
select select "7287"
click at [219, 99] on input "Client" at bounding box center [174, 100] width 206 height 19
type input "9966124567"
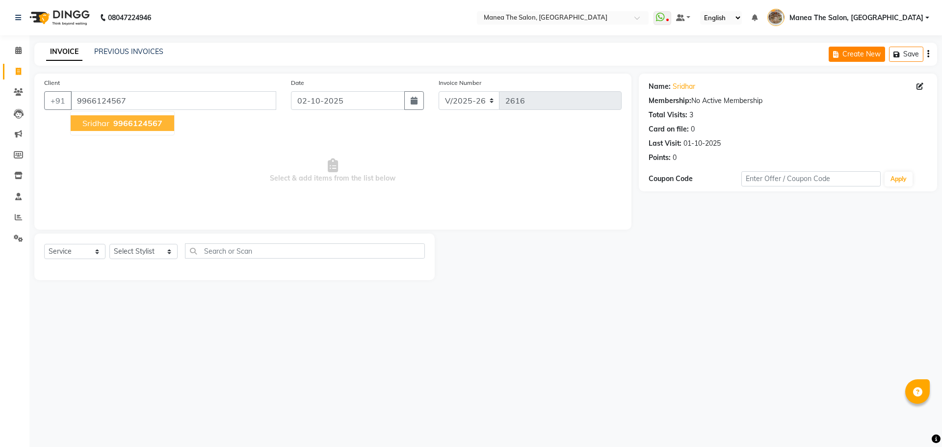
click at [843, 56] on button "Create New" at bounding box center [857, 54] width 56 height 15
select select "service"
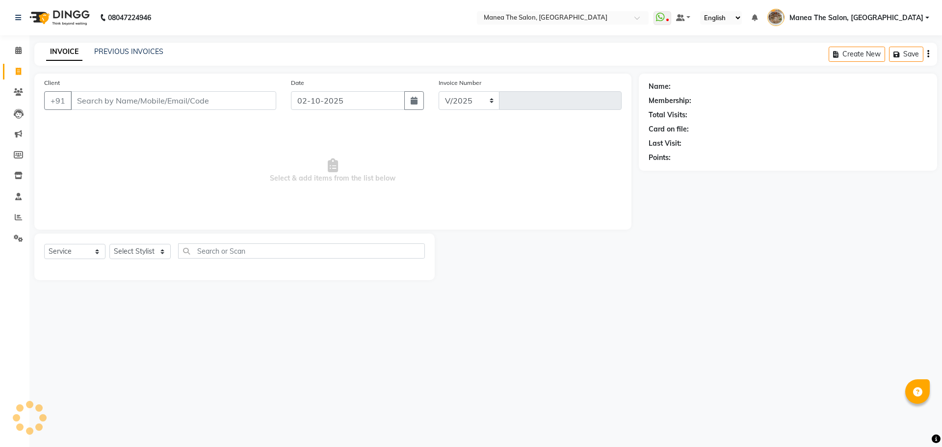
select select "7287"
type input "2617"
click at [238, 97] on input "Client" at bounding box center [174, 100] width 206 height 19
type input "9696241241"
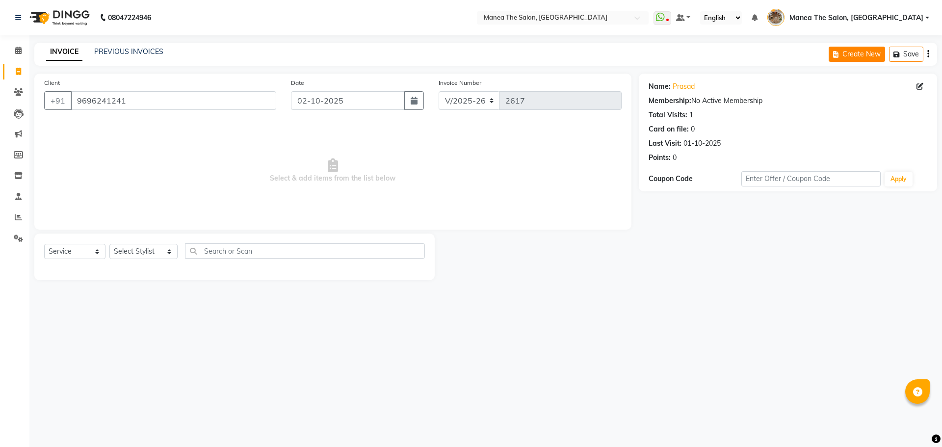
click at [858, 53] on button "Create New" at bounding box center [857, 54] width 56 height 15
select select "service"
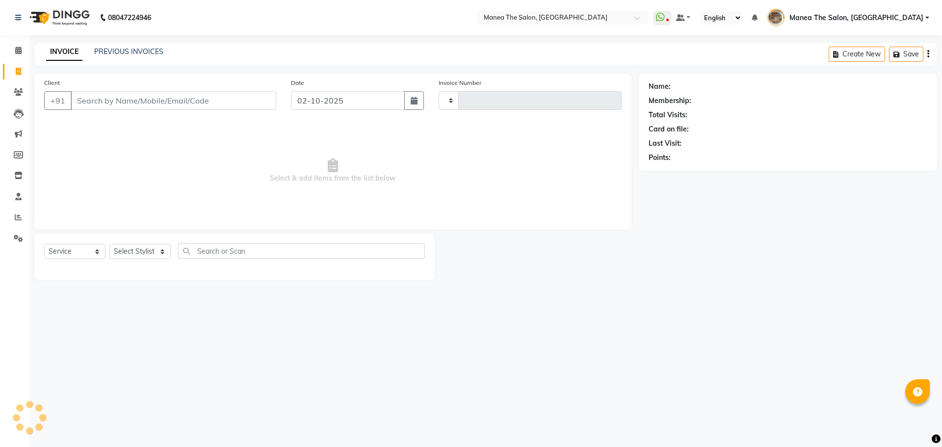
type input "2617"
select select "7287"
click at [241, 91] on input "Client" at bounding box center [174, 100] width 206 height 19
type input "6301878014"
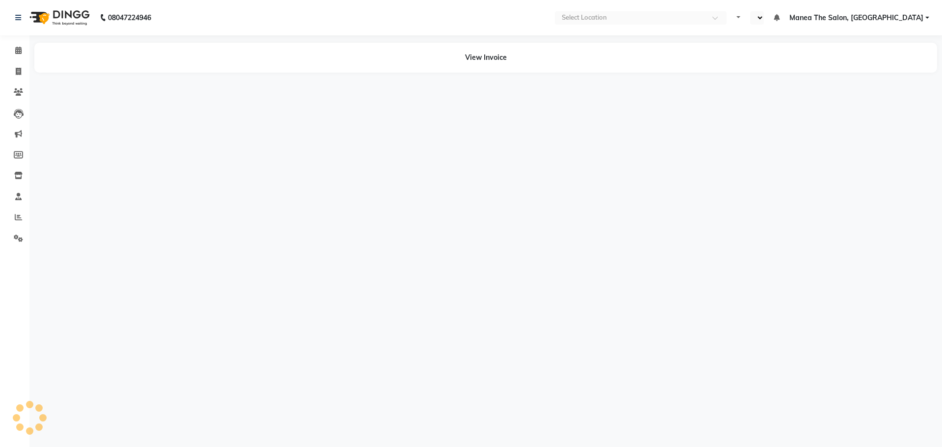
select select "en"
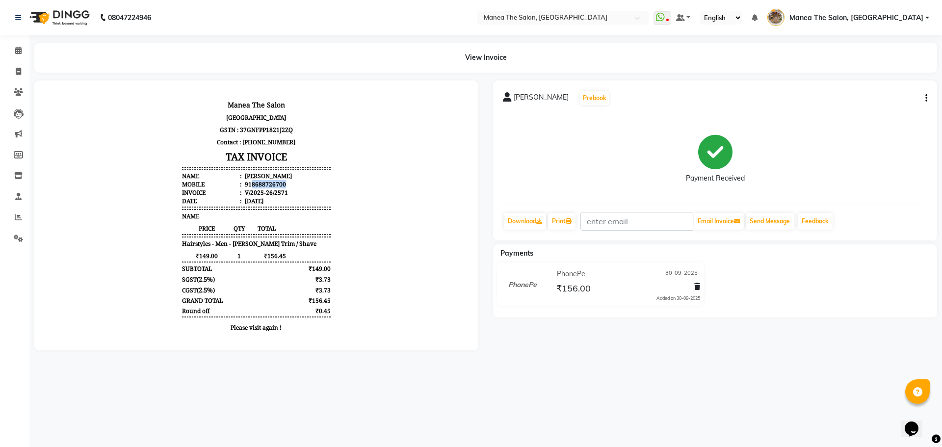
drag, startPoint x: 245, startPoint y: 184, endPoint x: 290, endPoint y: 185, distance: 44.7
click at [290, 185] on li "Mobile : 918688726700" at bounding box center [256, 184] width 148 height 8
copy div "8688726700"
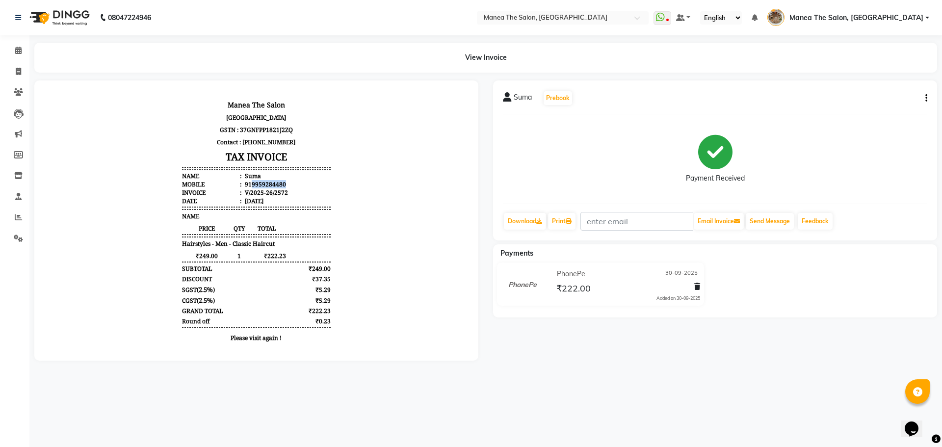
drag, startPoint x: 243, startPoint y: 183, endPoint x: 295, endPoint y: 182, distance: 52.0
click at [295, 182] on li "Mobile : 919959284480" at bounding box center [256, 184] width 148 height 8
copy div "9959284480"
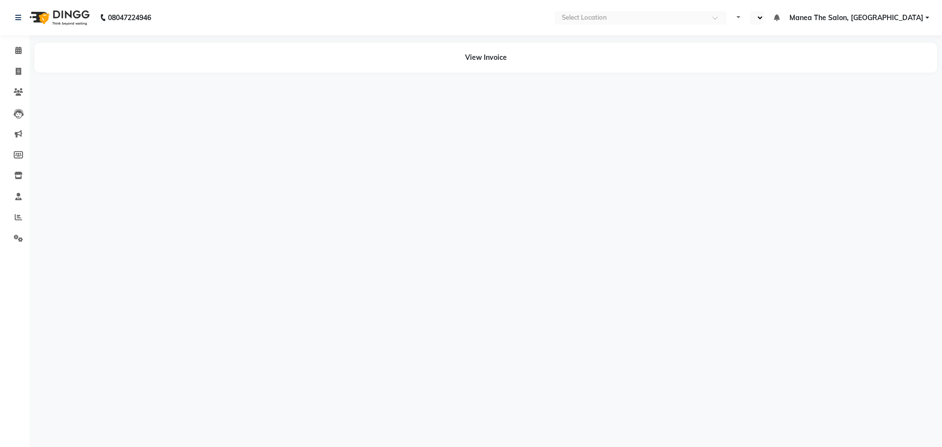
select select "en"
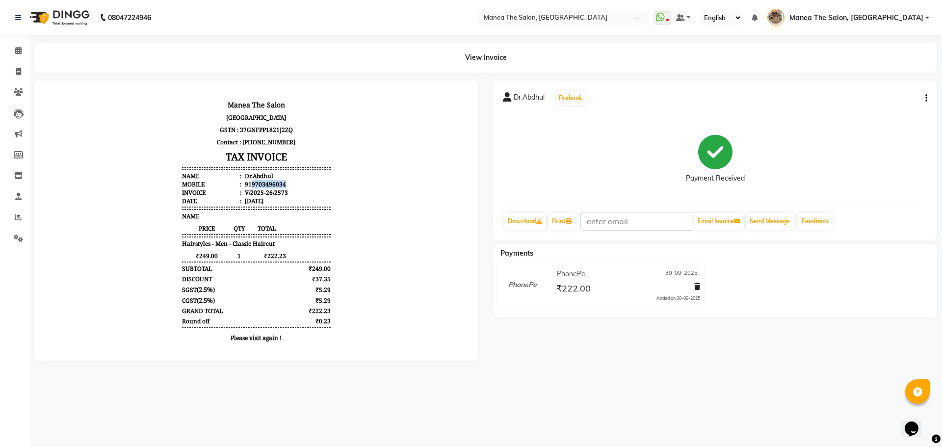
drag, startPoint x: 245, startPoint y: 185, endPoint x: 284, endPoint y: 182, distance: 38.9
click at [284, 182] on li "Mobile : 919703496034" at bounding box center [256, 184] width 148 height 8
copy div "9703496034"
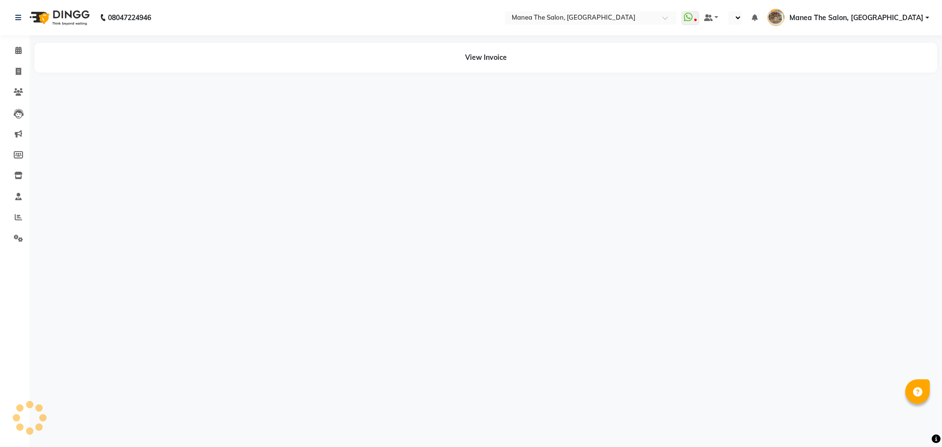
select select "en"
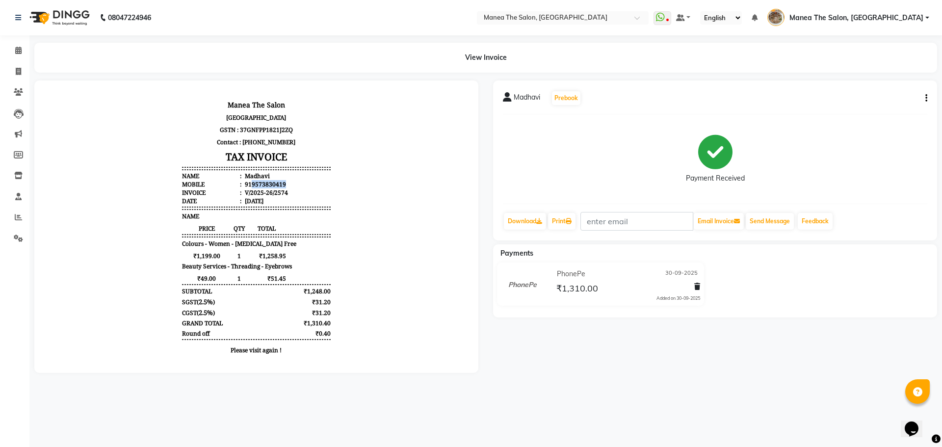
drag, startPoint x: 245, startPoint y: 185, endPoint x: 296, endPoint y: 182, distance: 51.6
click at [296, 182] on li "Mobile : 919573830419" at bounding box center [256, 184] width 148 height 8
copy div "9573830419"
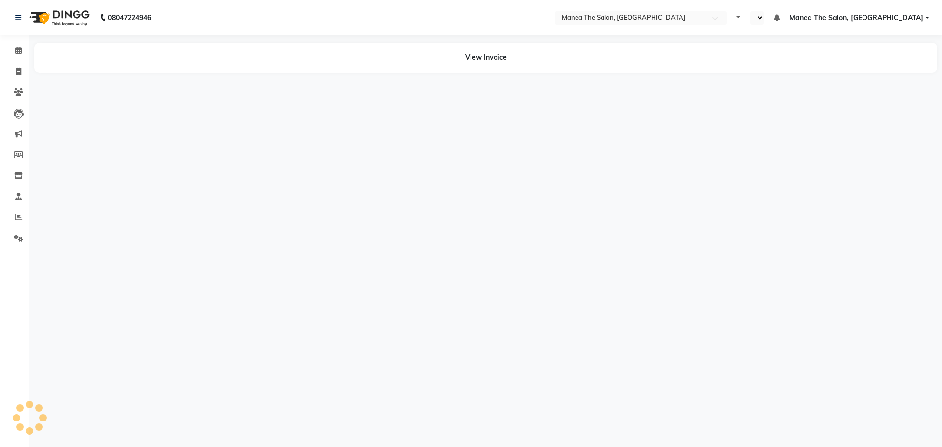
select select "en"
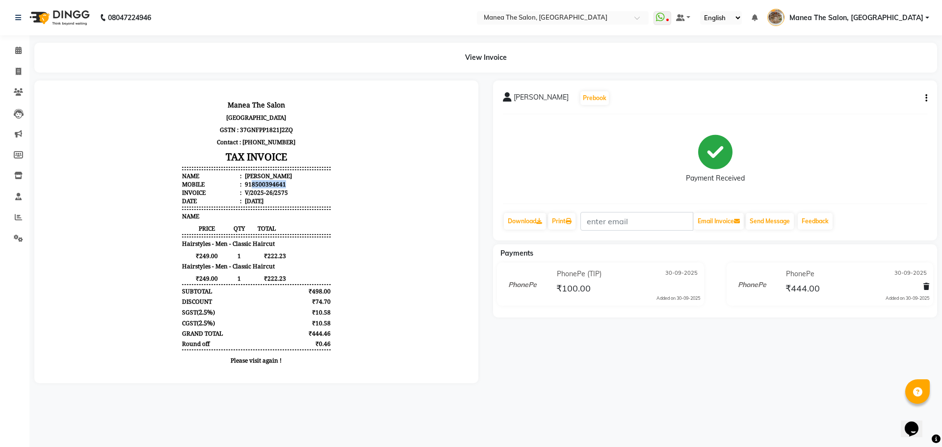
drag, startPoint x: 243, startPoint y: 182, endPoint x: 288, endPoint y: 181, distance: 45.2
click at [288, 181] on li "Mobile : 918500394641" at bounding box center [256, 184] width 148 height 8
copy div "8500394641"
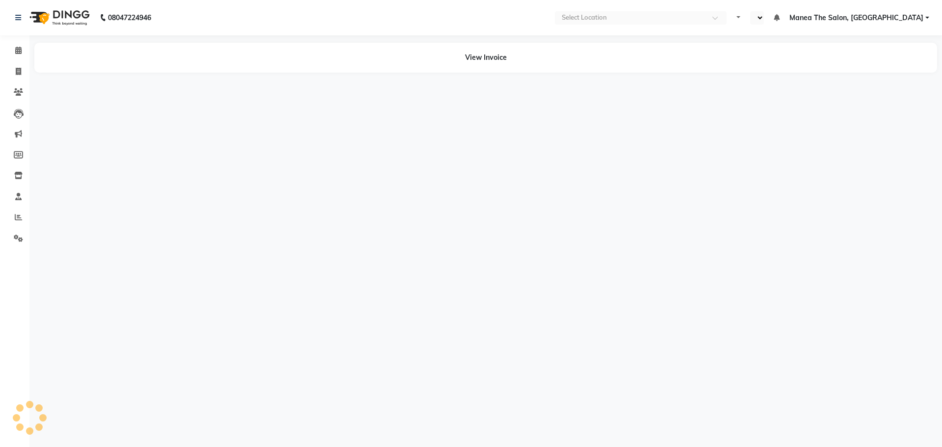
select select "en"
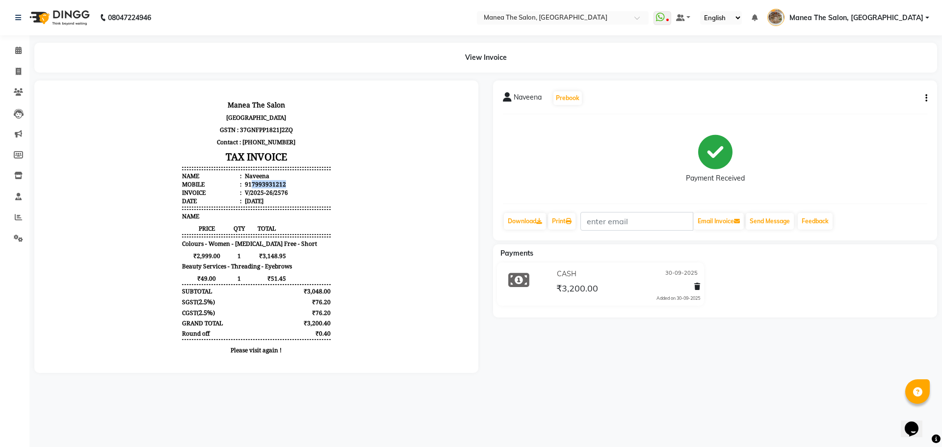
drag, startPoint x: 245, startPoint y: 184, endPoint x: 279, endPoint y: 181, distance: 34.0
click at [279, 181] on li "Mobile : 917993931212" at bounding box center [256, 184] width 148 height 8
copy div "7993931212"
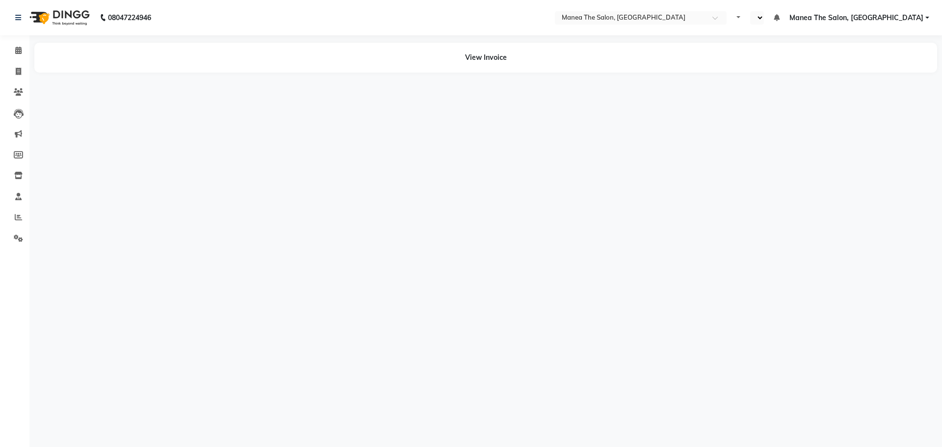
select select "en"
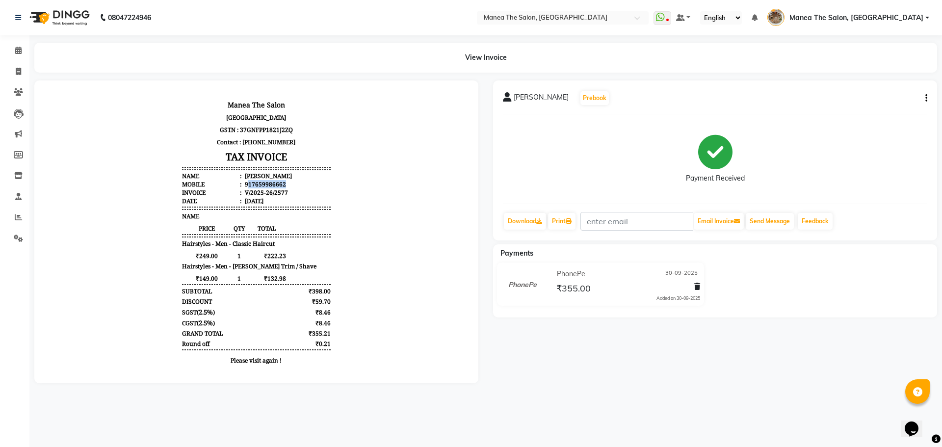
drag, startPoint x: 242, startPoint y: 183, endPoint x: 316, endPoint y: 183, distance: 73.6
click at [316, 183] on li "Mobile : 917659986662" at bounding box center [256, 184] width 148 height 8
click at [319, 183] on li "Mobile : 917659986662" at bounding box center [256, 184] width 148 height 8
drag, startPoint x: 243, startPoint y: 182, endPoint x: 317, endPoint y: 184, distance: 74.1
click at [317, 184] on li "Mobile : 917659986662" at bounding box center [256, 184] width 148 height 8
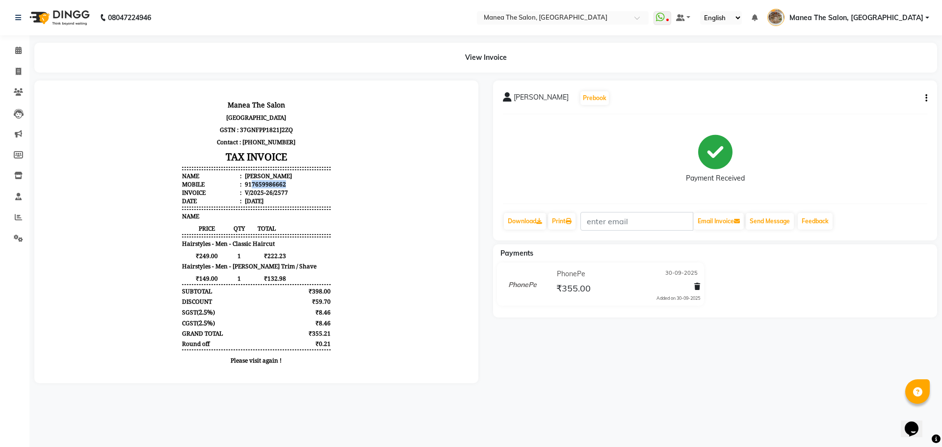
copy div "7659986662"
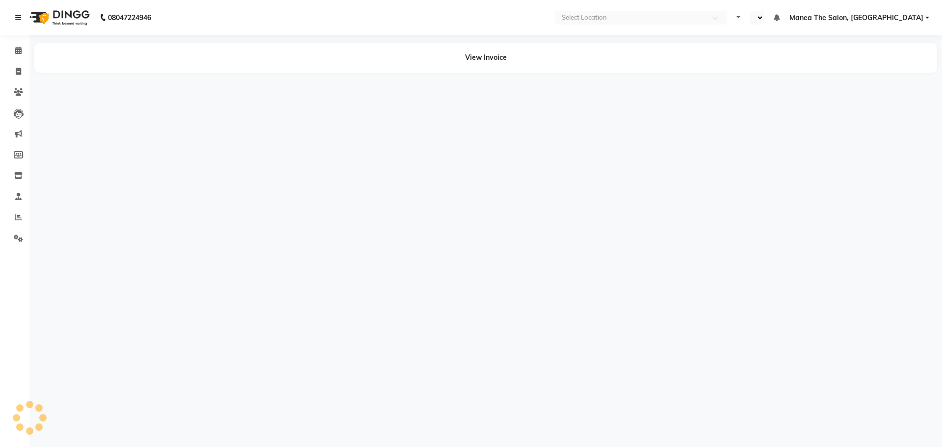
select select "en"
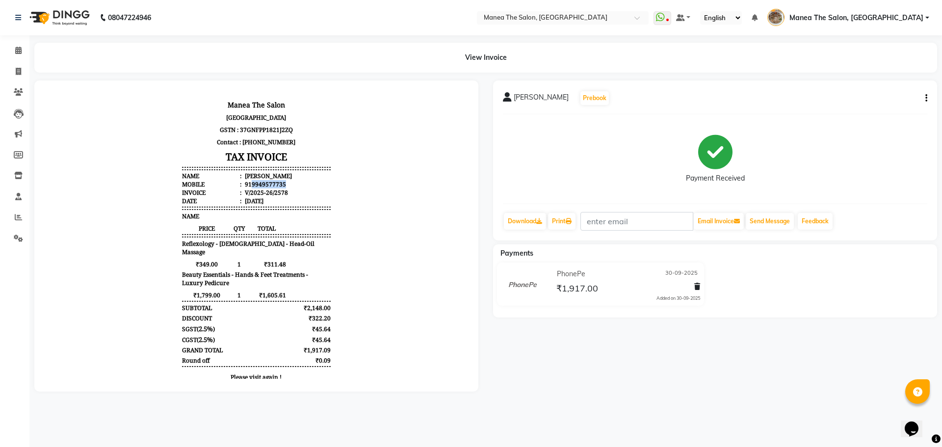
drag, startPoint x: 244, startPoint y: 183, endPoint x: 280, endPoint y: 182, distance: 35.3
click at [280, 182] on li "Mobile : 919949577735" at bounding box center [256, 184] width 148 height 8
copy div "9949577735"
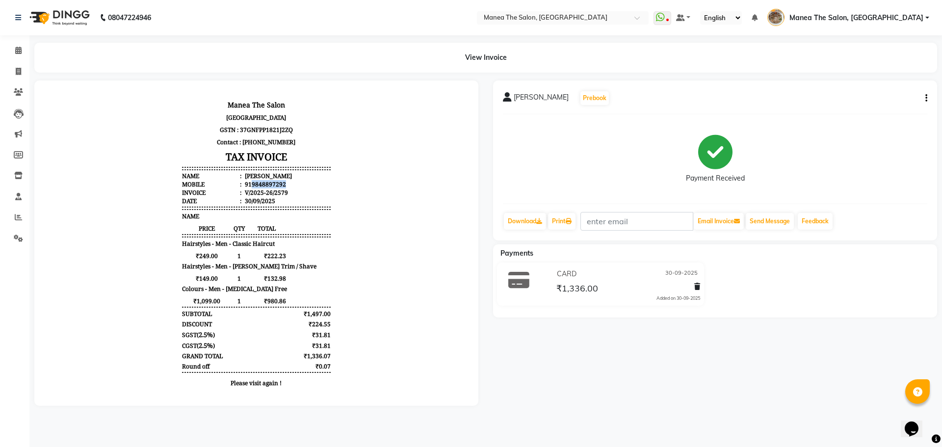
drag, startPoint x: 244, startPoint y: 183, endPoint x: 282, endPoint y: 182, distance: 37.8
click at [282, 182] on li "Mobile : 919848897292" at bounding box center [256, 184] width 148 height 8
copy div "9848897292"
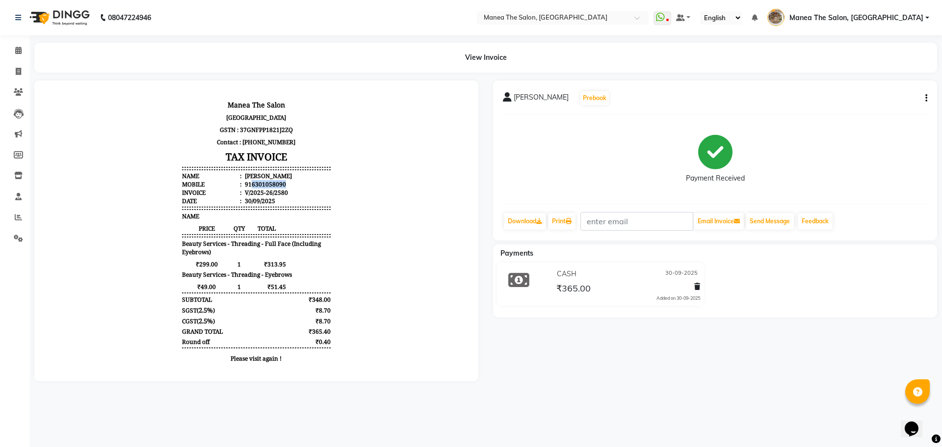
drag, startPoint x: 244, startPoint y: 183, endPoint x: 299, endPoint y: 184, distance: 55.0
click at [299, 184] on li "Mobile : 916301058090" at bounding box center [256, 184] width 148 height 8
copy div "6301058090"
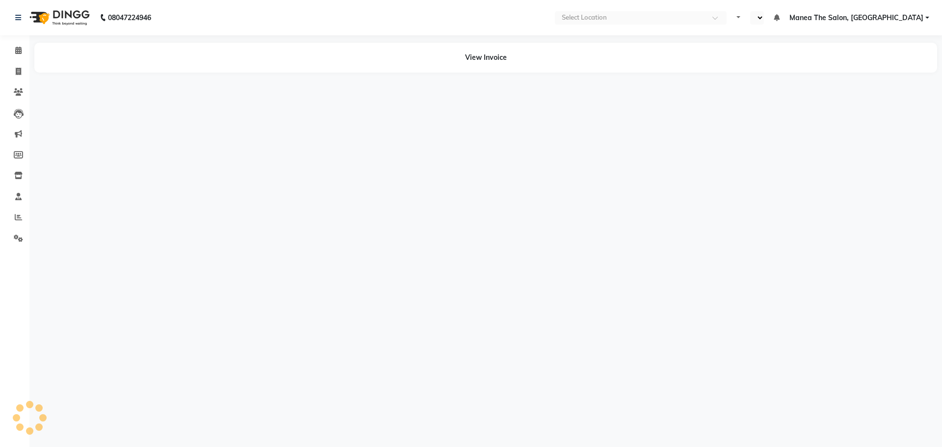
select select "en"
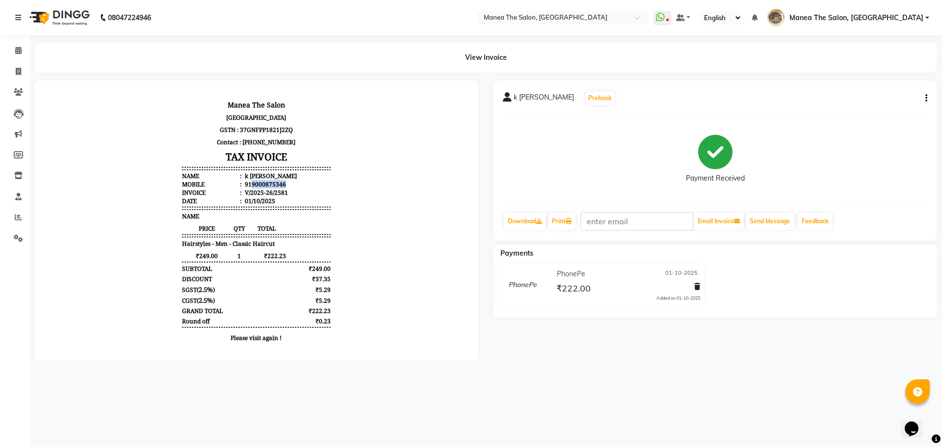
drag, startPoint x: 244, startPoint y: 182, endPoint x: 277, endPoint y: 182, distance: 32.9
click at [277, 182] on li "Mobile : 919000875346" at bounding box center [256, 184] width 148 height 8
copy div "9000875346"
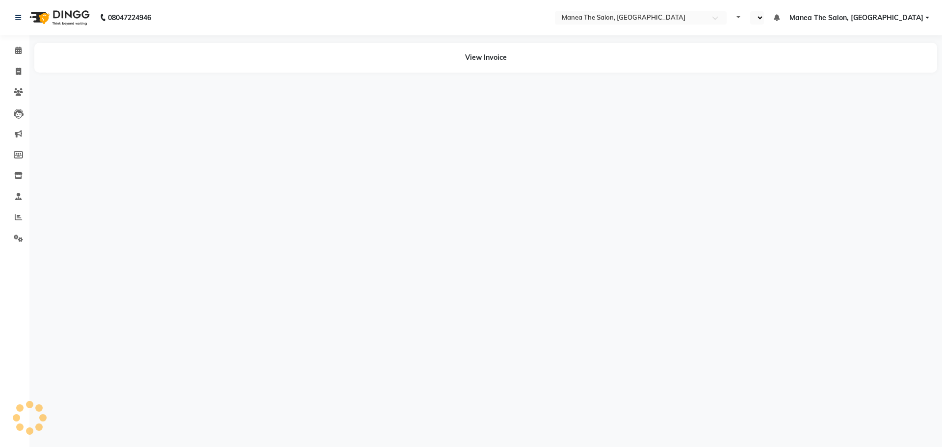
select select "en"
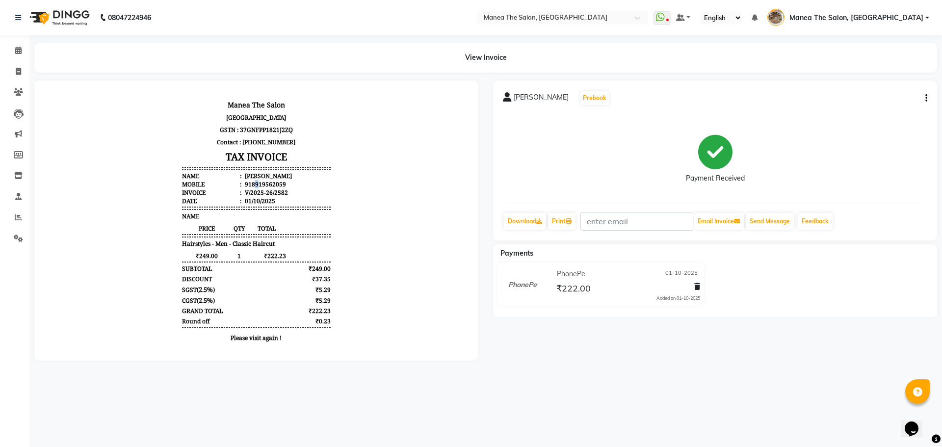
click at [251, 182] on div "918919562059" at bounding box center [264, 184] width 43 height 8
drag, startPoint x: 242, startPoint y: 184, endPoint x: 280, endPoint y: 189, distance: 38.2
click at [280, 189] on ul "Name : sarvan Mobile : 918919562059 Invoice : V/2025-26/2582 Date : 01/10/2025" at bounding box center [256, 188] width 148 height 33
click at [320, 193] on li "Invoice : V/2025-26/2582" at bounding box center [256, 192] width 148 height 8
drag, startPoint x: 243, startPoint y: 182, endPoint x: 283, endPoint y: 184, distance: 40.3
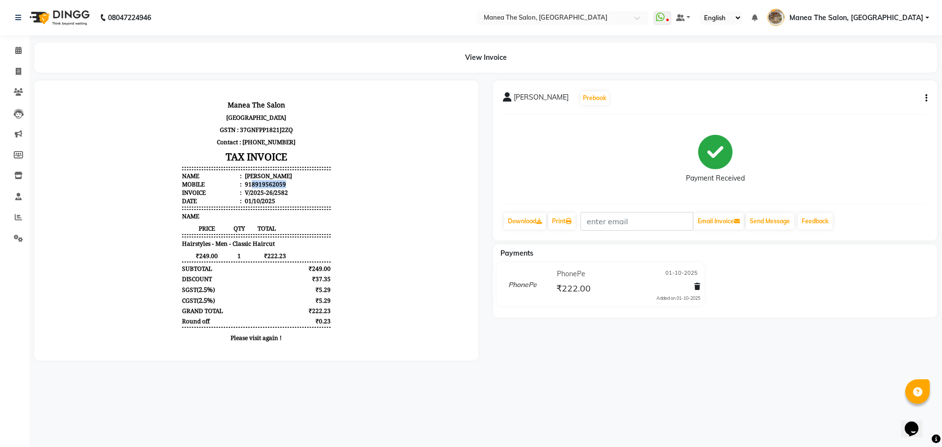
click at [283, 184] on li "Mobile : 918919562059" at bounding box center [256, 184] width 148 height 8
copy div "8919562059"
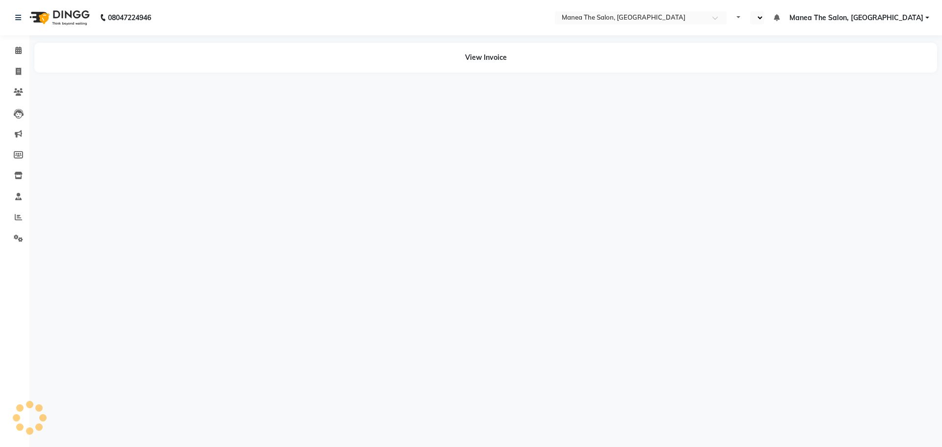
select select "en"
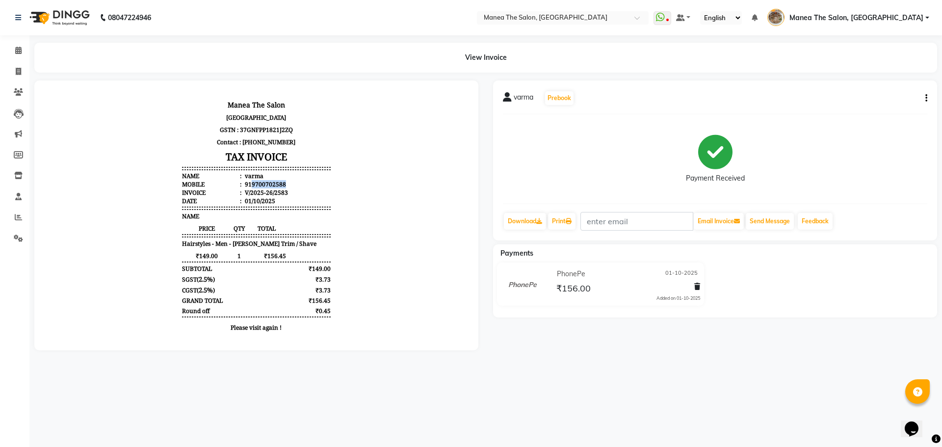
copy div "9700702588"
drag, startPoint x: 243, startPoint y: 184, endPoint x: 283, endPoint y: 183, distance: 39.7
click at [283, 183] on li "Mobile : 919700702588" at bounding box center [256, 184] width 148 height 8
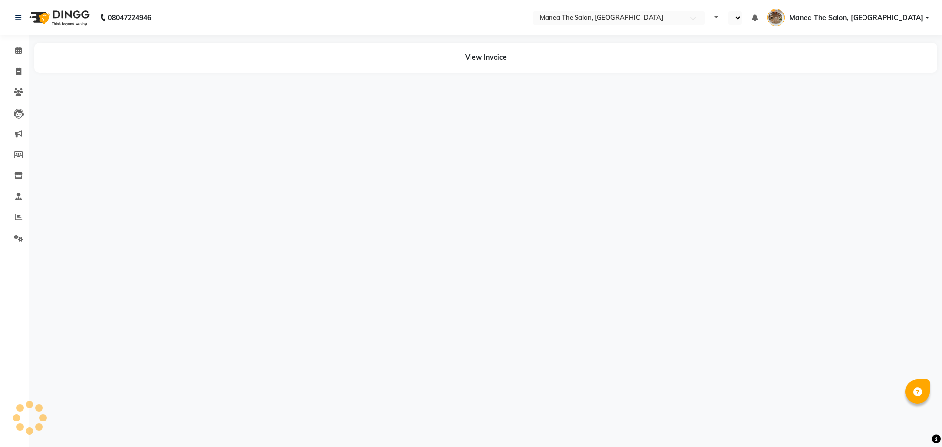
select select "en"
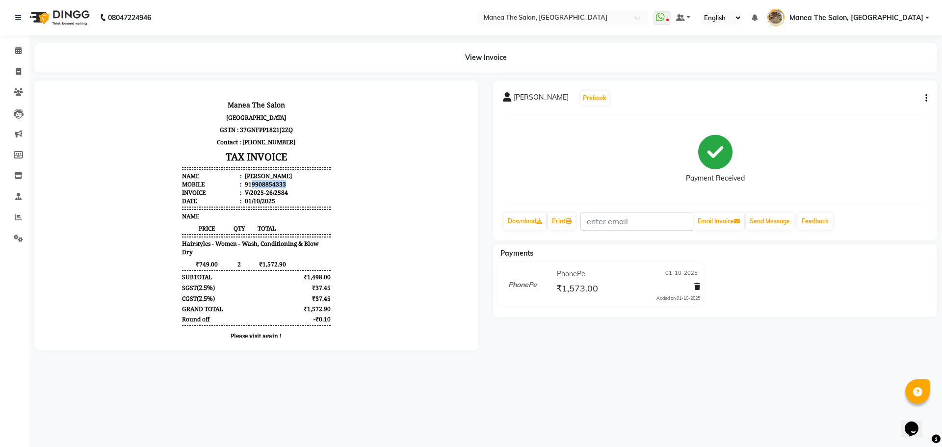
drag, startPoint x: 245, startPoint y: 182, endPoint x: 296, endPoint y: 184, distance: 51.6
click at [296, 184] on li "Mobile : 919908854333" at bounding box center [256, 184] width 148 height 8
copy div "9908854333"
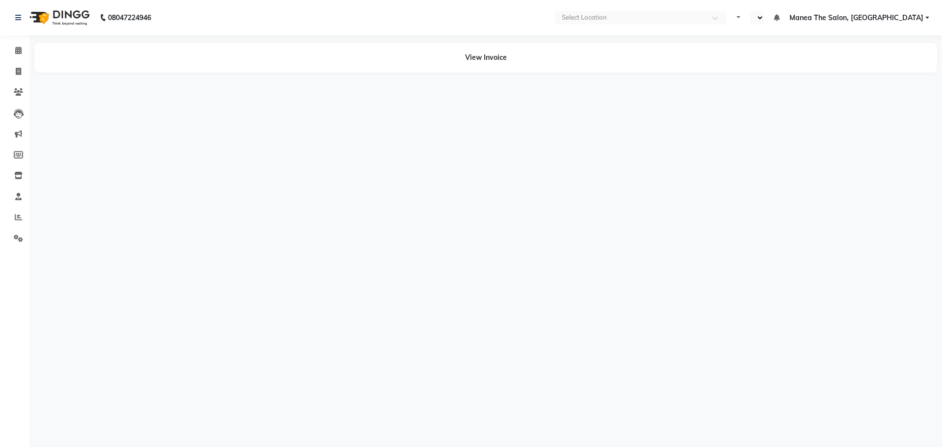
select select "en"
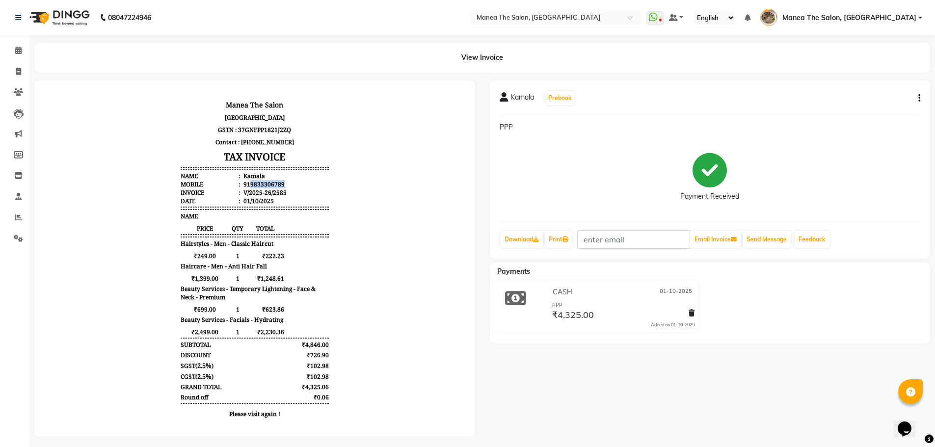
drag, startPoint x: 243, startPoint y: 183, endPoint x: 289, endPoint y: 182, distance: 46.1
click at [289, 182] on li "Mobile : 919833306789" at bounding box center [255, 184] width 148 height 8
copy div "9833306789"
click at [20, 70] on icon at bounding box center [18, 71] width 5 height 7
select select "service"
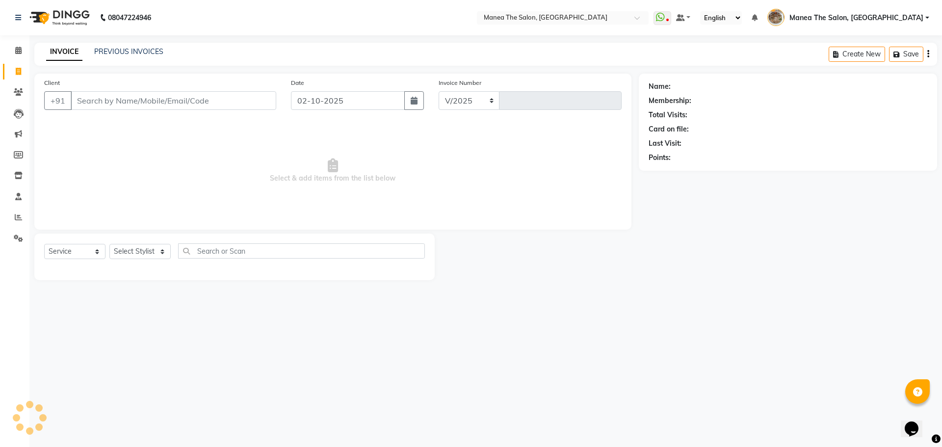
select select "7287"
type input "2615"
click at [114, 48] on link "PREVIOUS INVOICES" at bounding box center [128, 51] width 69 height 9
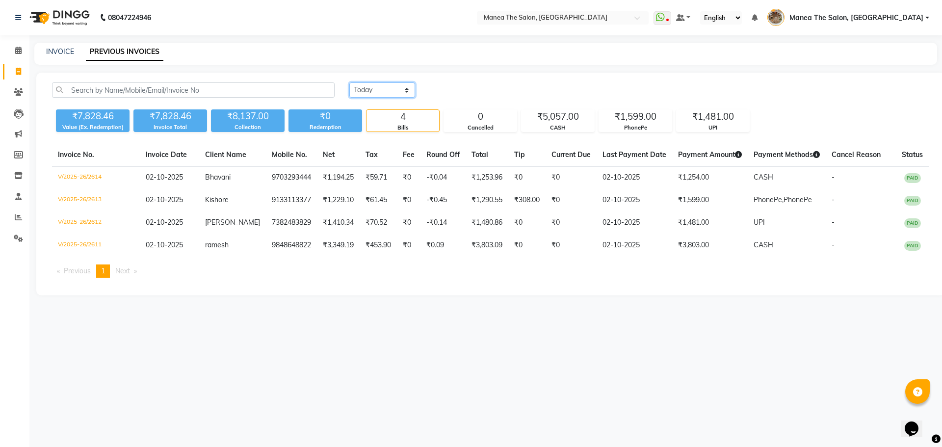
click at [364, 93] on select "Today Yesterday Custom Range" at bounding box center [382, 89] width 66 height 15
select select "yesterday"
click at [349, 82] on select "Today Yesterday Custom Range" at bounding box center [382, 89] width 66 height 15
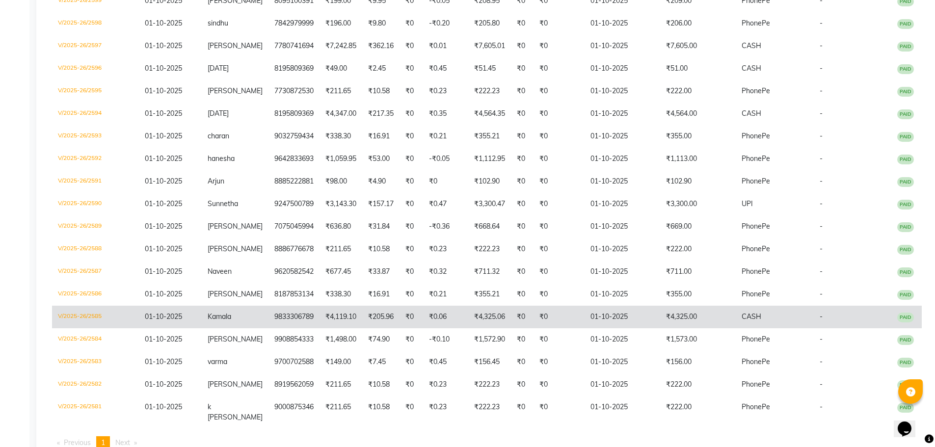
scroll to position [442, 0]
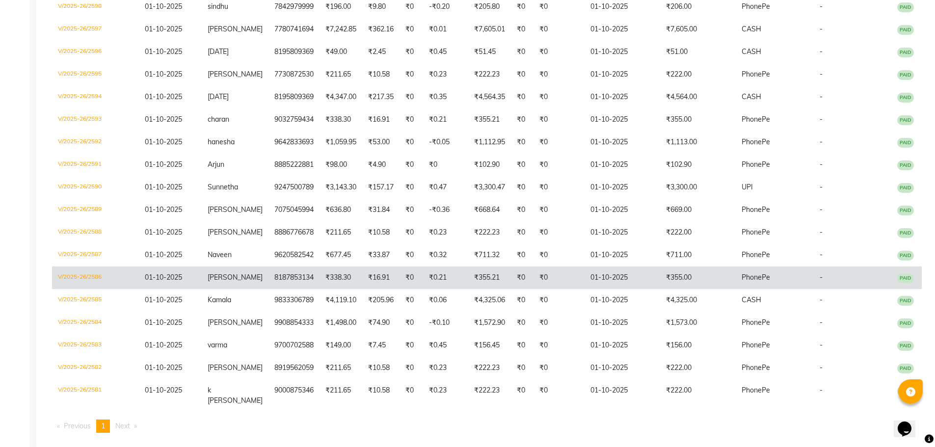
click at [230, 282] on span "Prasanth" at bounding box center [235, 277] width 55 height 9
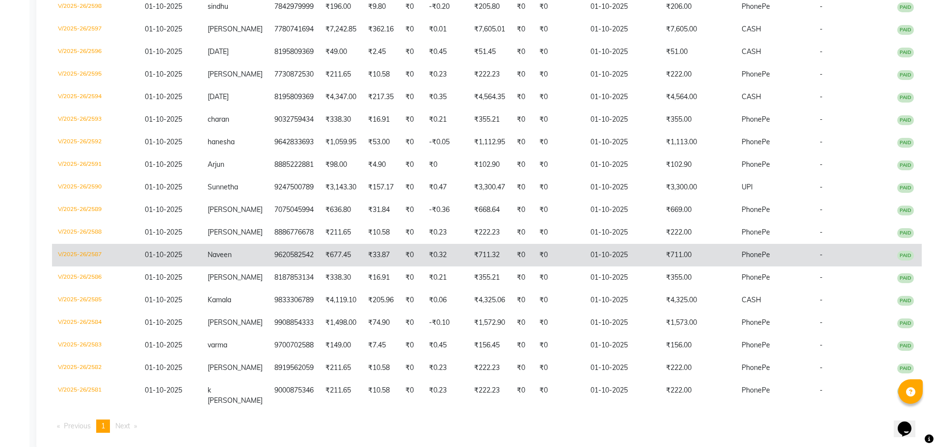
click at [142, 266] on td "01-10-2025" at bounding box center [170, 255] width 63 height 23
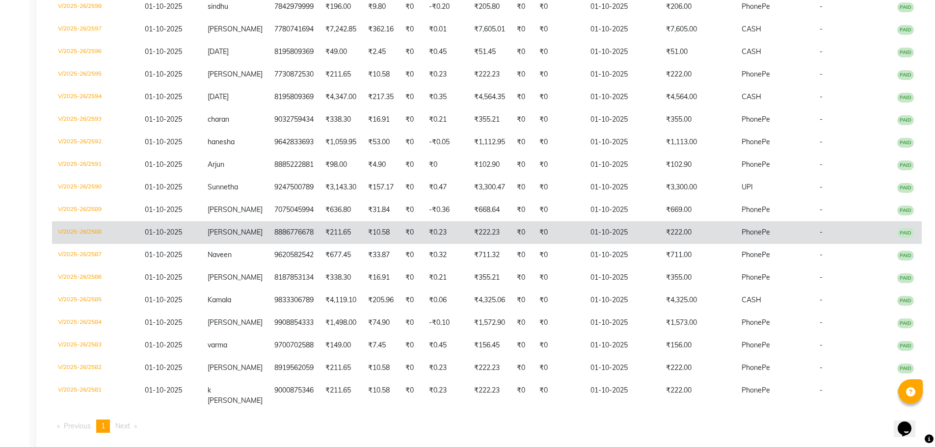
click at [363, 244] on td "₹10.58" at bounding box center [380, 232] width 37 height 23
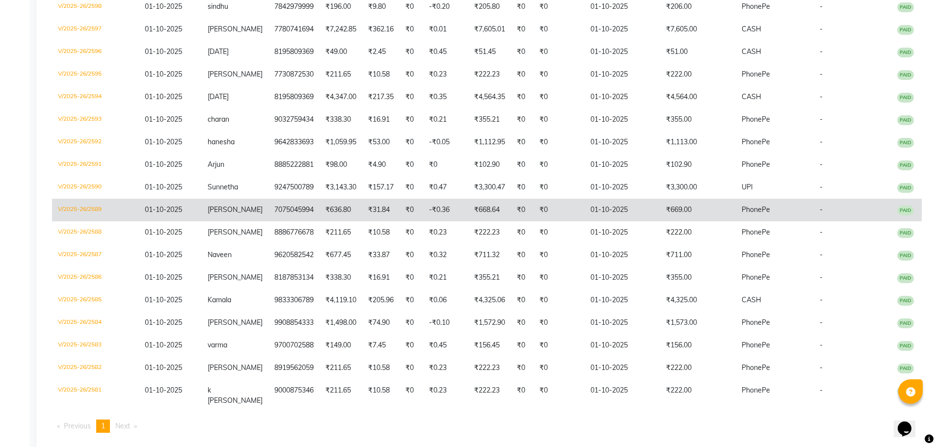
click at [285, 221] on td "7075045994" at bounding box center [293, 210] width 51 height 23
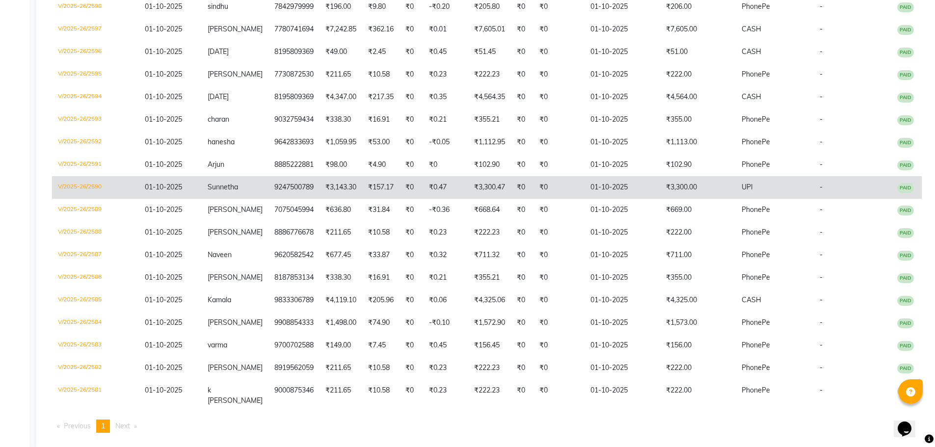
click at [294, 199] on td "9247500789" at bounding box center [293, 187] width 51 height 23
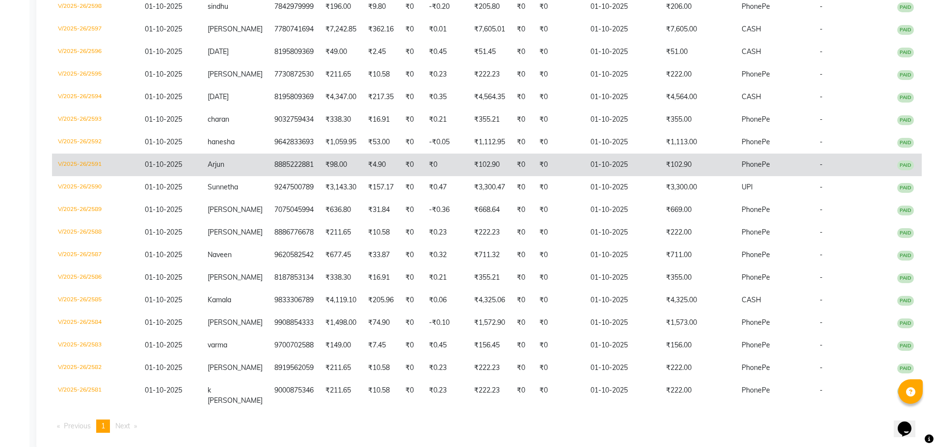
click at [278, 176] on td "8885222881" at bounding box center [293, 165] width 51 height 23
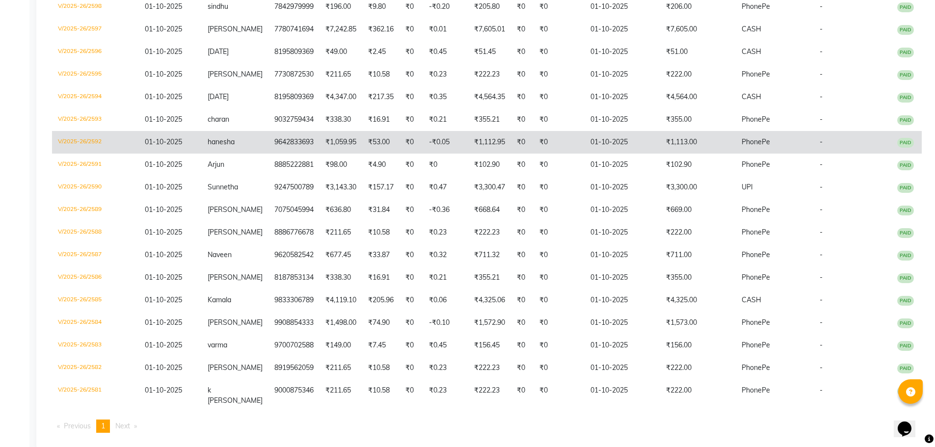
click at [268, 154] on td "9642833693" at bounding box center [293, 142] width 51 height 23
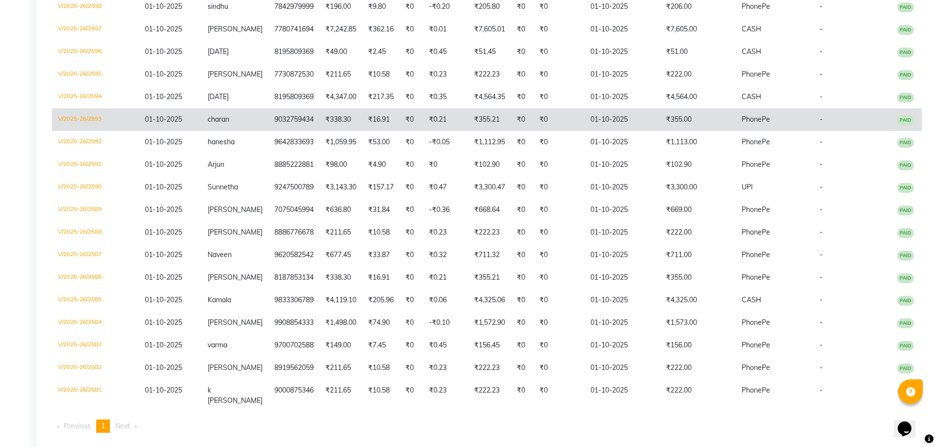
click at [274, 131] on td "9032759434" at bounding box center [293, 119] width 51 height 23
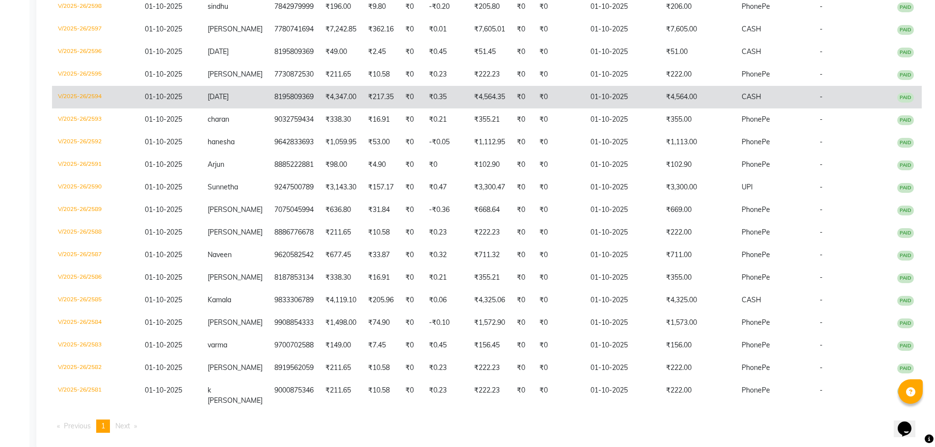
click at [288, 108] on td "8195809369" at bounding box center [293, 97] width 51 height 23
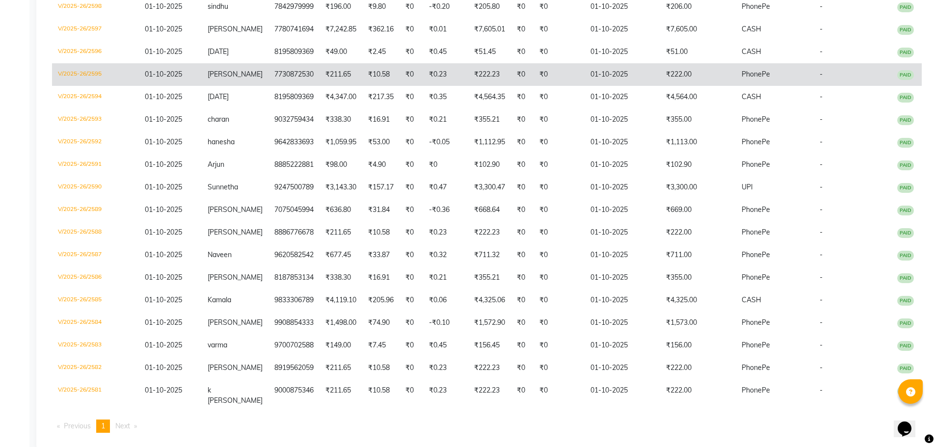
click at [276, 86] on td "7730872530" at bounding box center [293, 74] width 51 height 23
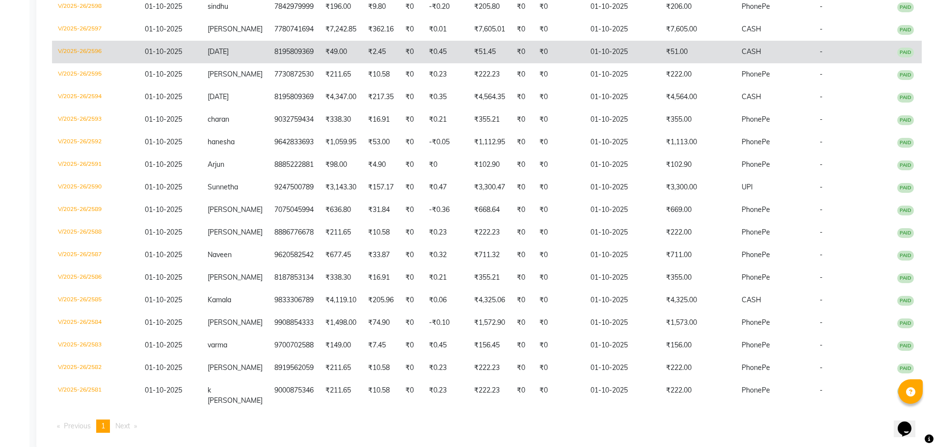
click at [283, 63] on td "8195809369" at bounding box center [293, 52] width 51 height 23
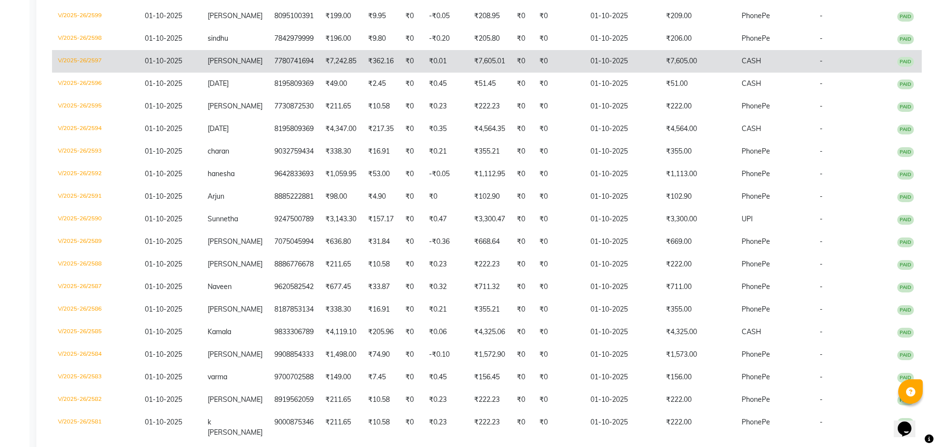
scroll to position [392, 0]
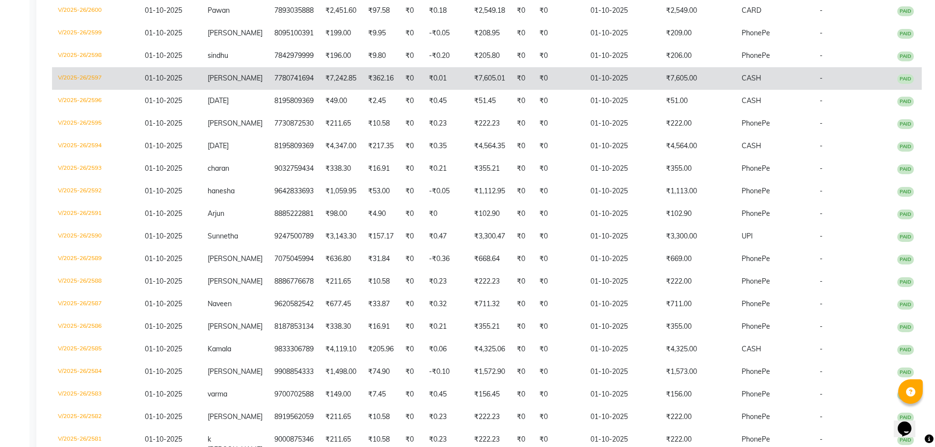
click at [215, 90] on td "dheeraj" at bounding box center [235, 78] width 67 height 23
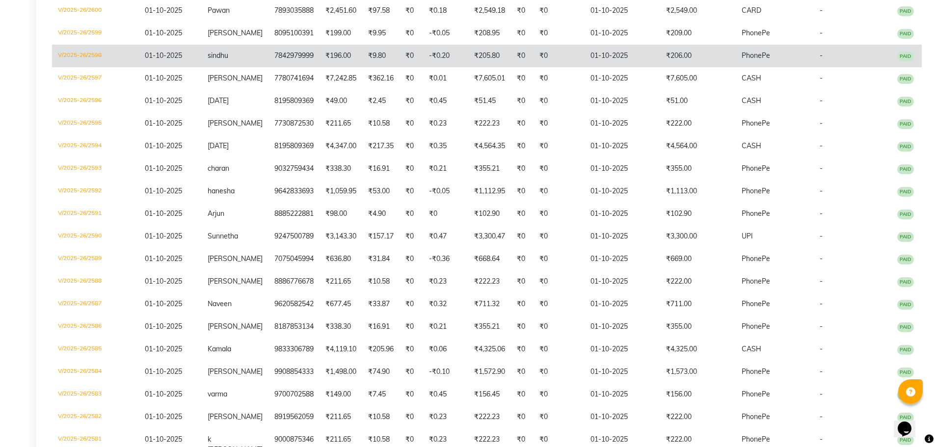
click at [268, 67] on td "7842979999" at bounding box center [293, 56] width 51 height 23
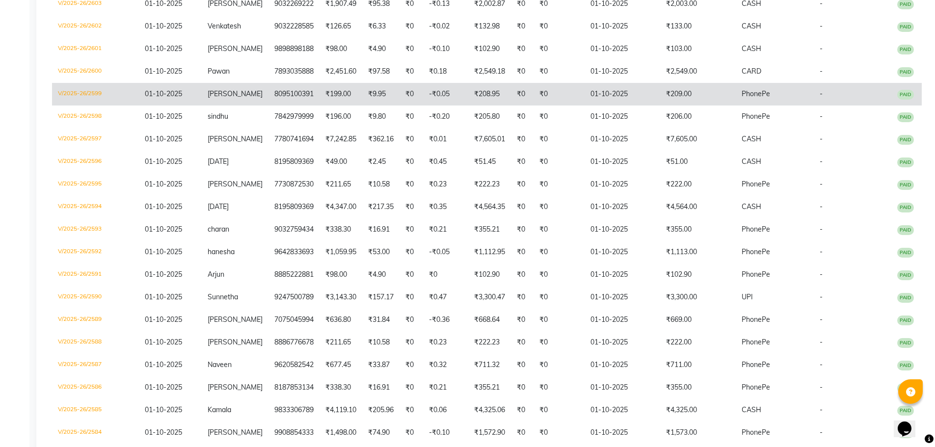
scroll to position [294, 0]
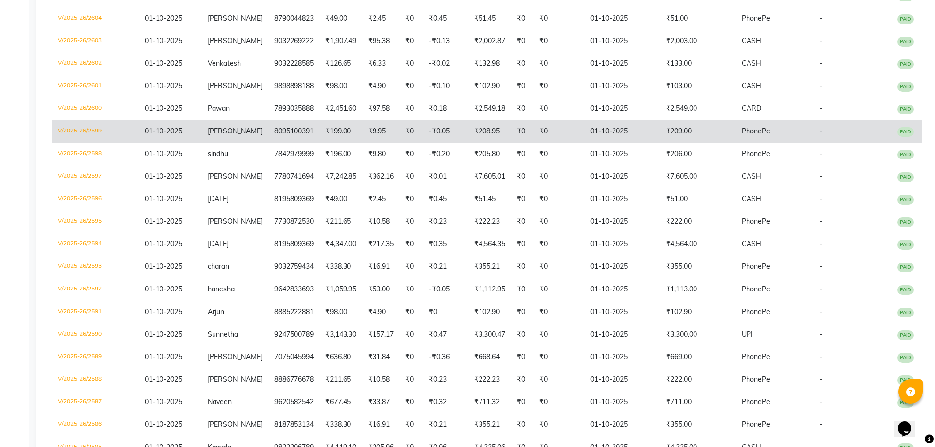
click at [277, 143] on td "8095100391" at bounding box center [293, 131] width 51 height 23
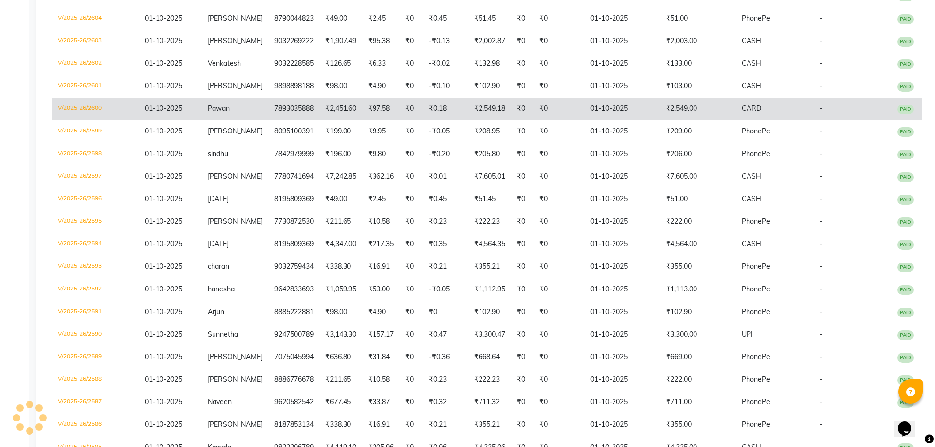
click at [268, 120] on td "7893035888" at bounding box center [293, 109] width 51 height 23
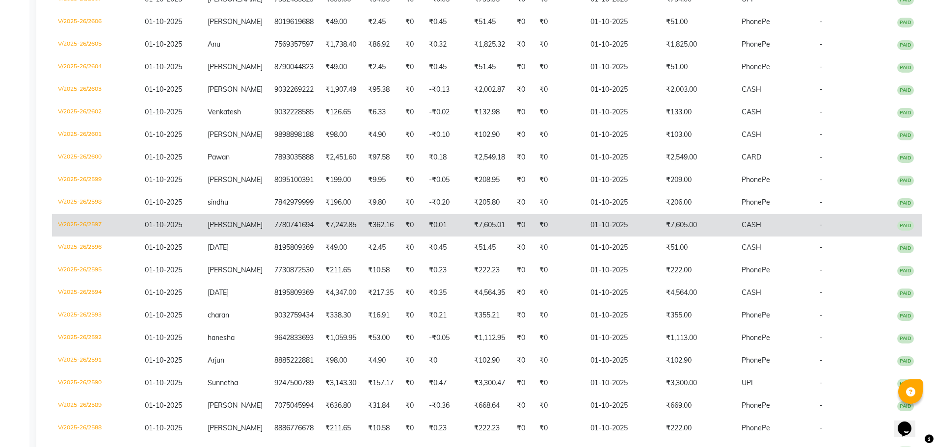
scroll to position [245, 0]
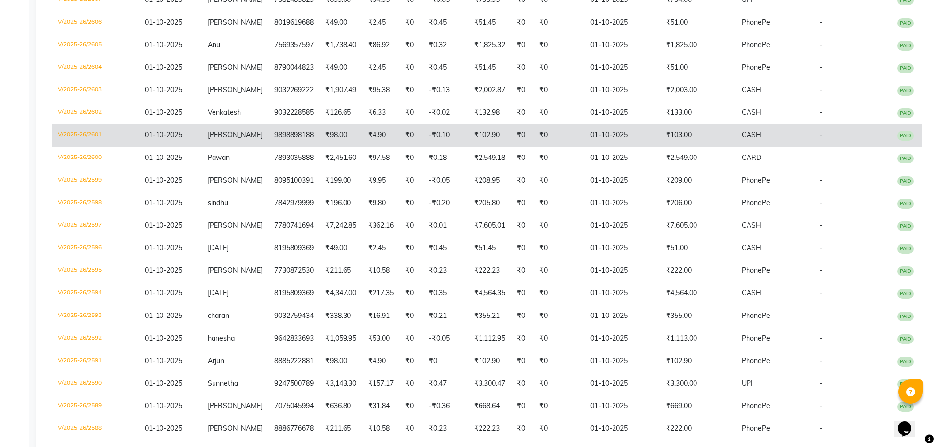
click at [303, 147] on td "9898898188" at bounding box center [293, 135] width 51 height 23
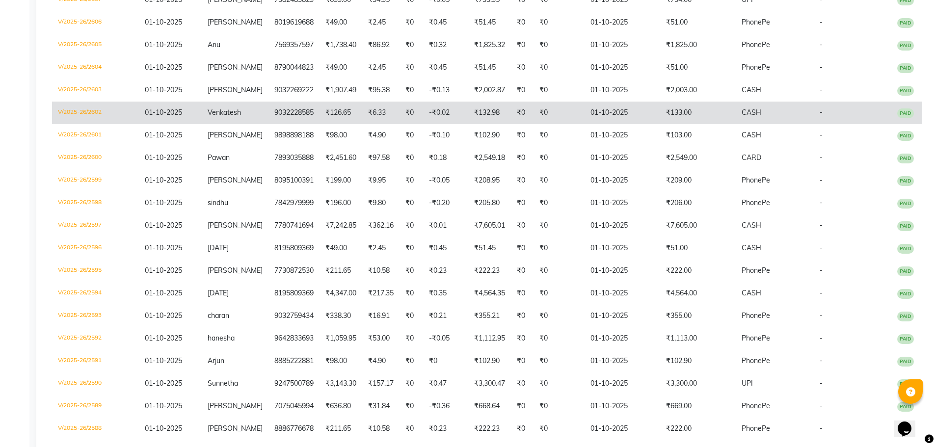
click at [271, 124] on td "9032228585" at bounding box center [293, 113] width 51 height 23
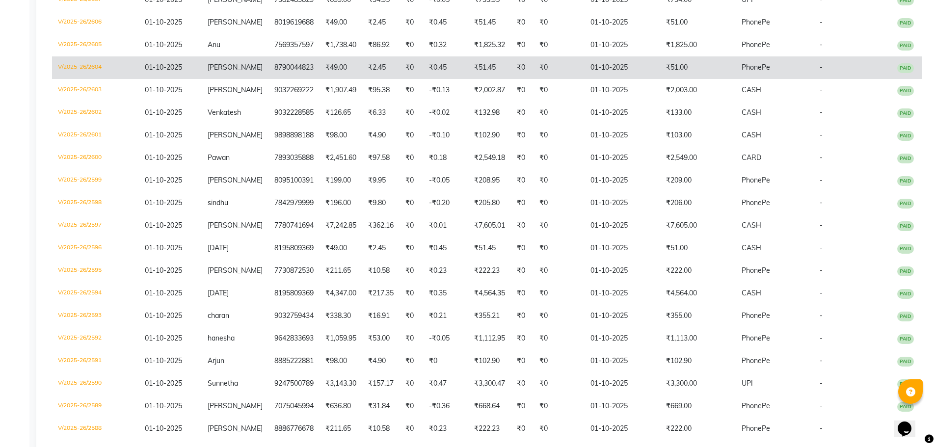
click at [285, 79] on td "8790044823" at bounding box center [293, 67] width 51 height 23
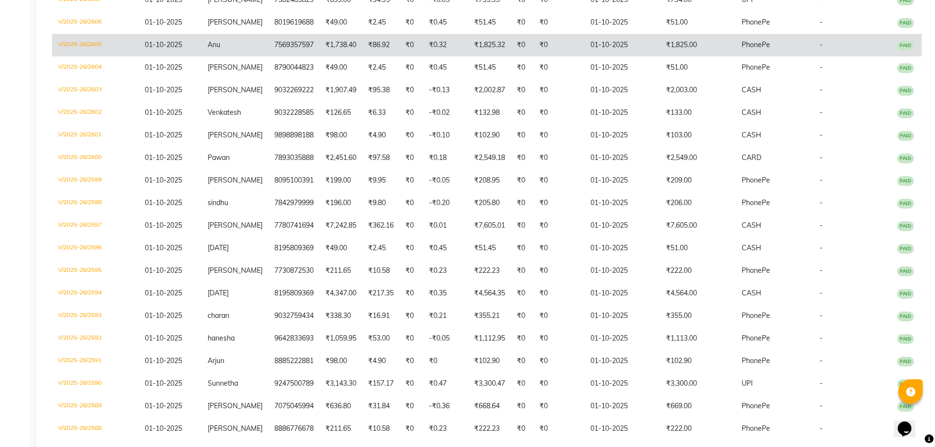
click at [285, 56] on td "7569357597" at bounding box center [293, 45] width 51 height 23
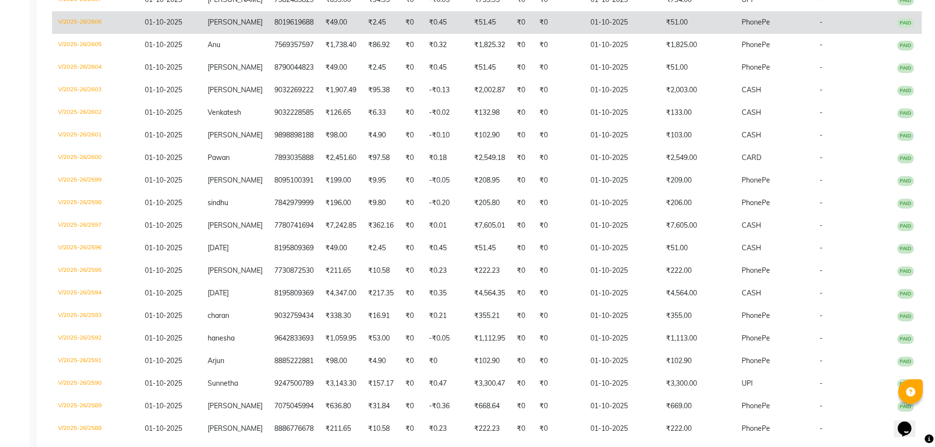
click at [272, 34] on td "8019619688" at bounding box center [293, 22] width 51 height 23
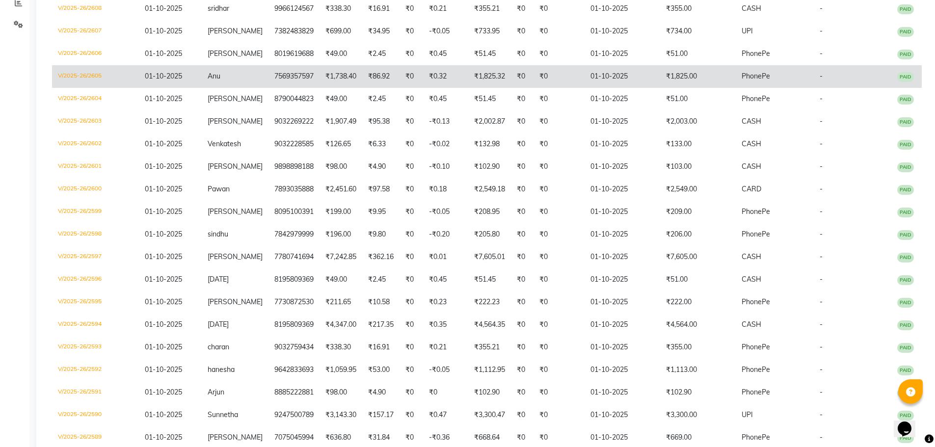
scroll to position [196, 0]
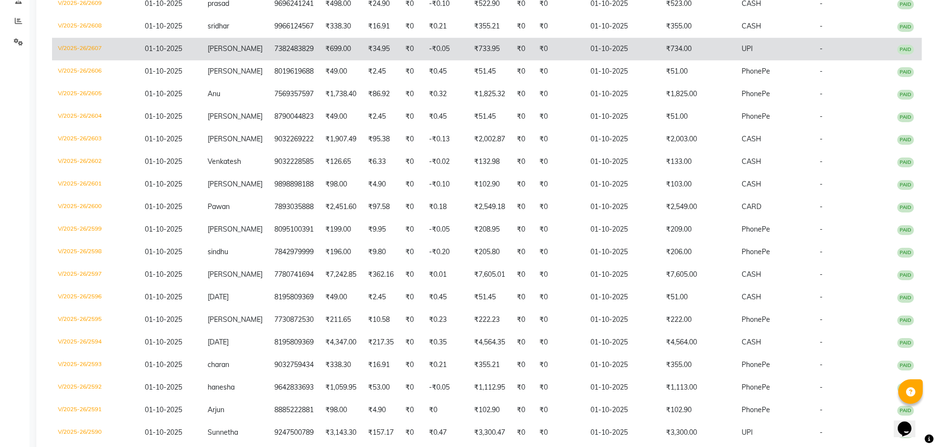
click at [277, 60] on td "7382483829" at bounding box center [293, 49] width 51 height 23
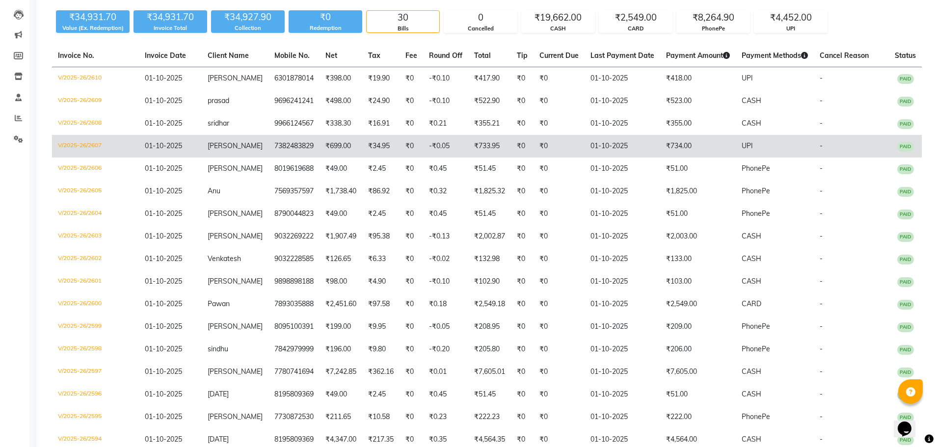
scroll to position [98, 0]
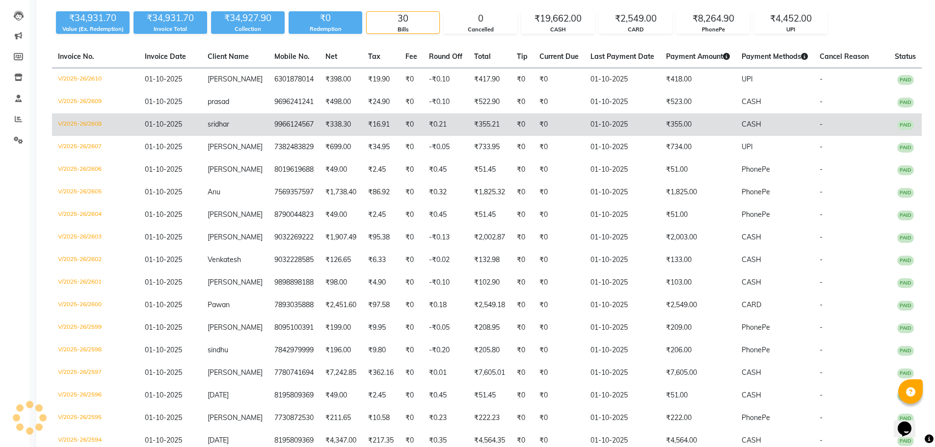
click at [301, 136] on td "9966124567" at bounding box center [293, 124] width 51 height 23
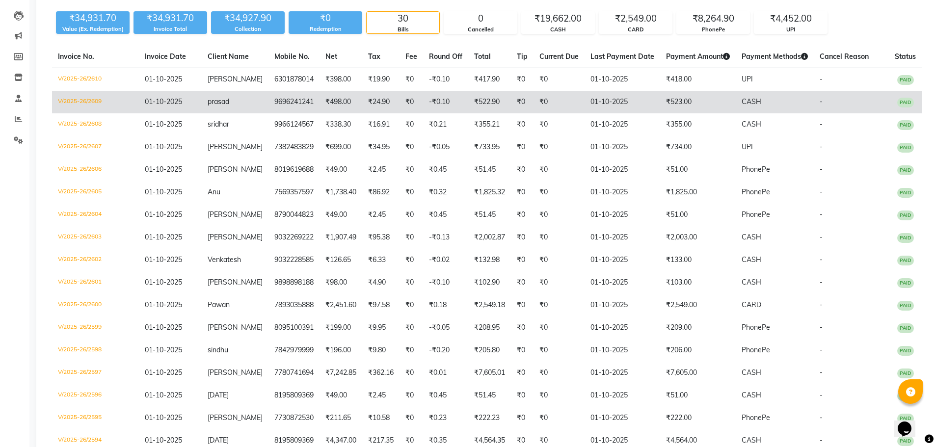
click at [169, 106] on span "01-10-2025" at bounding box center [163, 101] width 37 height 9
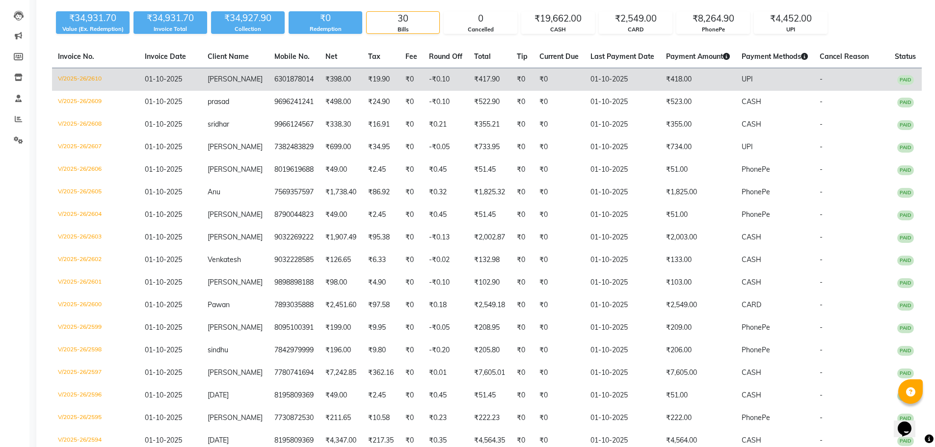
click at [290, 81] on td "6301878014" at bounding box center [293, 79] width 51 height 23
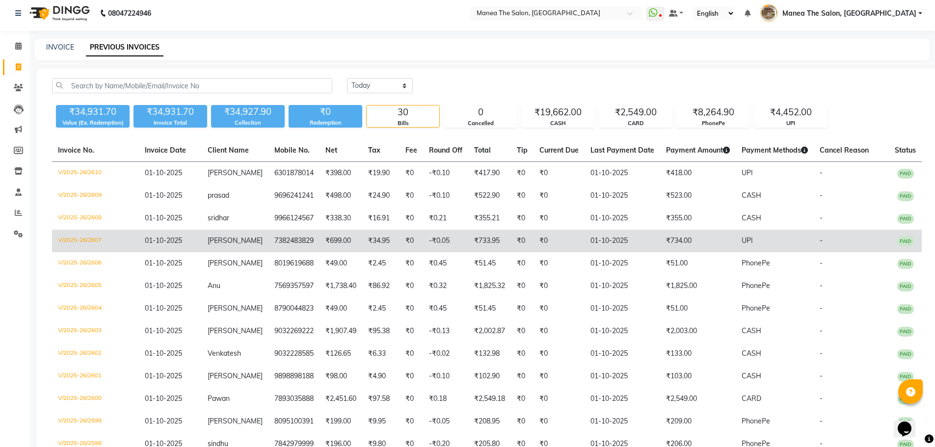
scroll to position [0, 0]
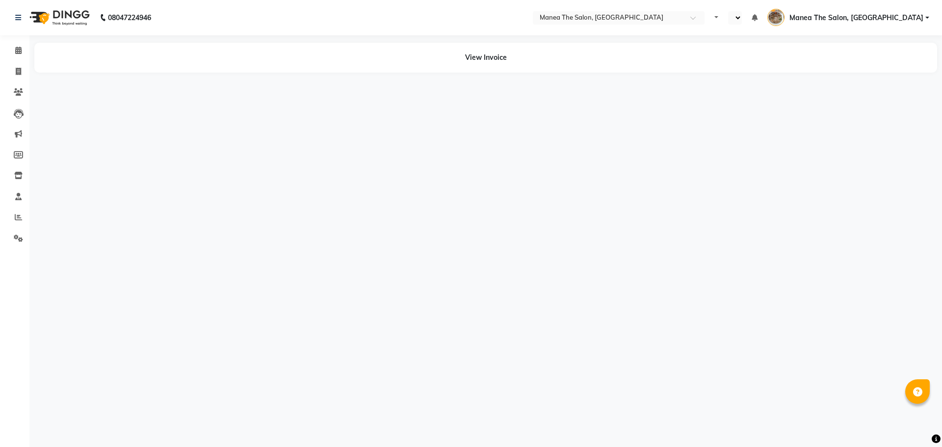
select select "en"
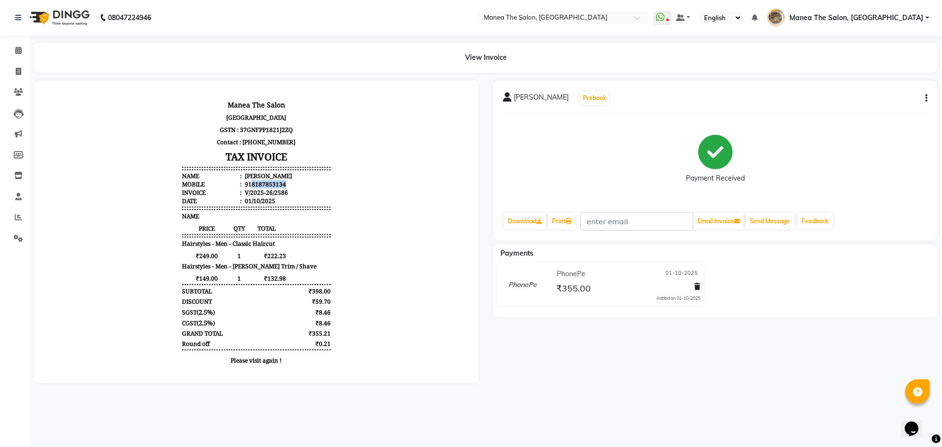
drag, startPoint x: 244, startPoint y: 182, endPoint x: 280, endPoint y: 182, distance: 36.3
click at [280, 182] on li "Mobile : 918187853134" at bounding box center [256, 184] width 148 height 8
copy div "8187853134"
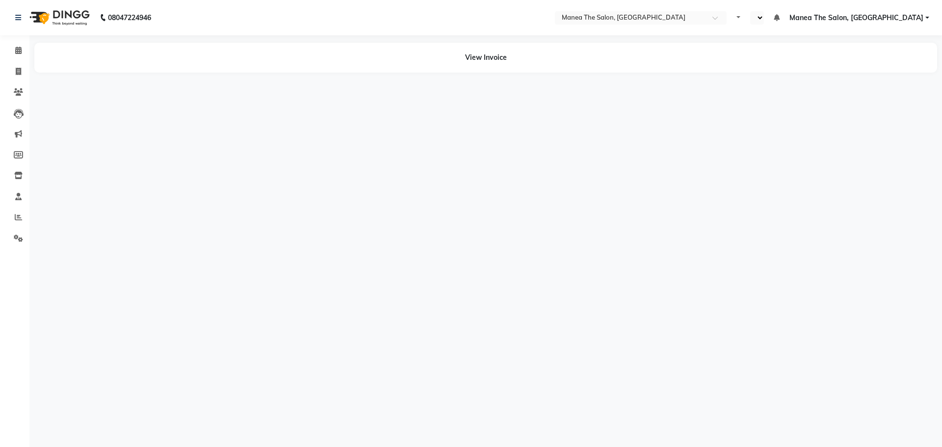
select select "en"
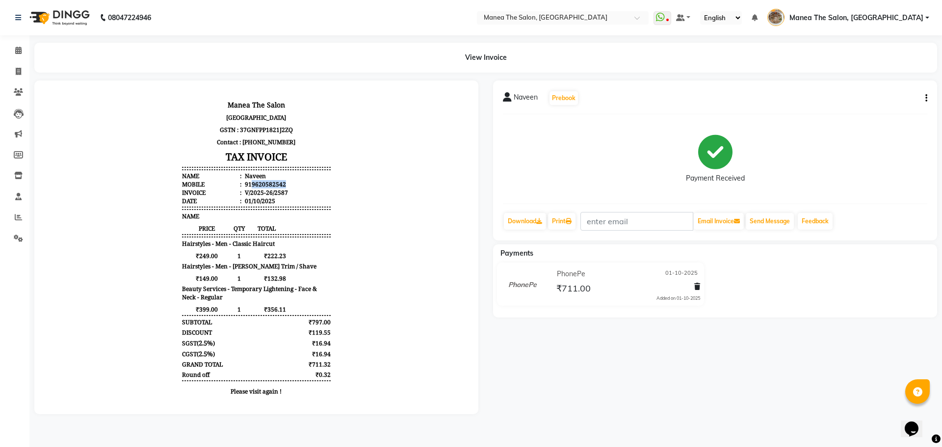
drag, startPoint x: 244, startPoint y: 183, endPoint x: 304, endPoint y: 185, distance: 60.4
click at [304, 185] on li "Mobile : 919620582542" at bounding box center [256, 184] width 148 height 8
copy div "9620582542"
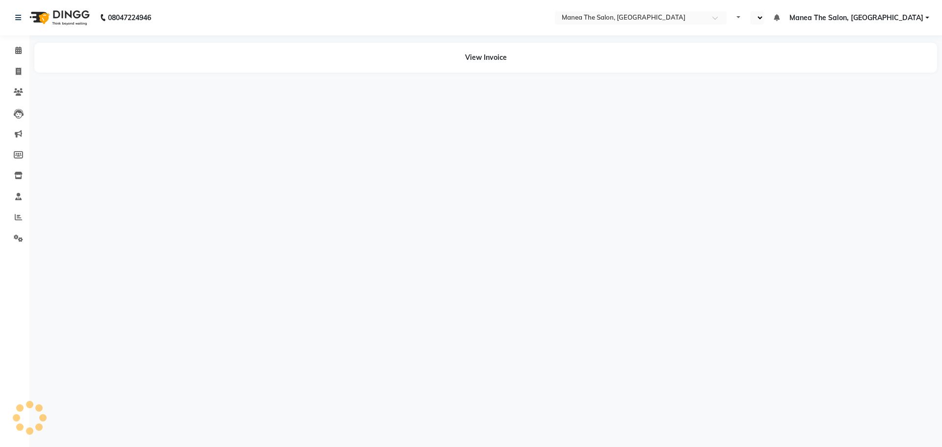
select select "en"
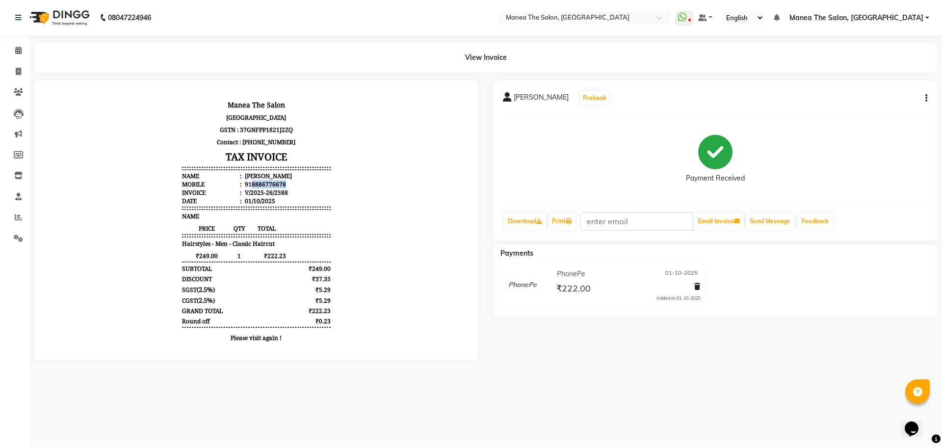
drag, startPoint x: 244, startPoint y: 183, endPoint x: 294, endPoint y: 183, distance: 50.0
click at [294, 183] on li "Mobile : 918886776678" at bounding box center [256, 184] width 148 height 8
copy div "8886776678"
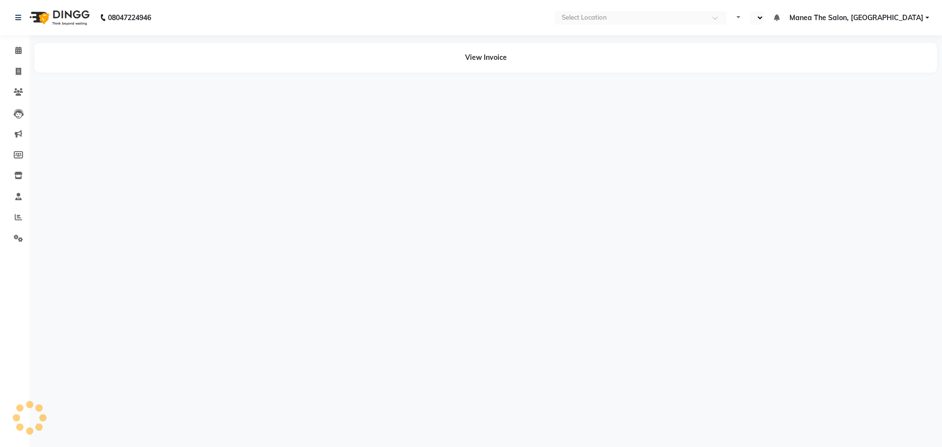
select select "en"
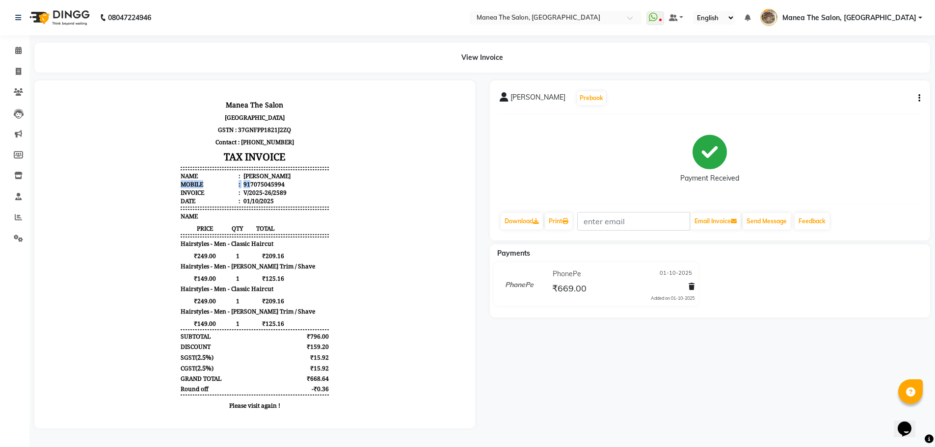
drag, startPoint x: 244, startPoint y: 182, endPoint x: 276, endPoint y: 180, distance: 32.5
click at [276, 180] on ul "Name : [PERSON_NAME] Mobile : 917075045994 Invoice : V/2025-26/2589 Date : [DAT…" at bounding box center [255, 188] width 148 height 33
drag, startPoint x: 309, startPoint y: 182, endPoint x: 298, endPoint y: 182, distance: 10.8
click at [308, 182] on li "Mobile : 917075045994" at bounding box center [255, 184] width 148 height 8
drag, startPoint x: 243, startPoint y: 182, endPoint x: 281, endPoint y: 180, distance: 38.4
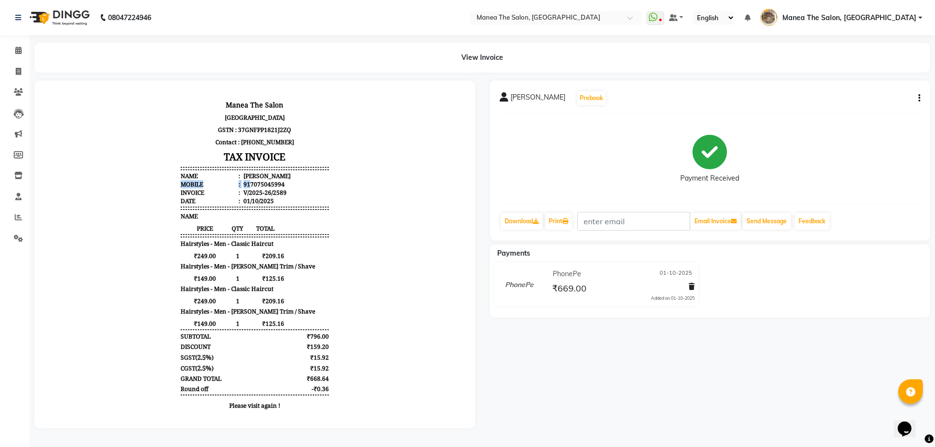
click at [281, 180] on ul "Name : [PERSON_NAME] Mobile : 917075045994 Invoice : V/2025-26/2589 Date : [DAT…" at bounding box center [255, 188] width 148 height 33
click at [297, 185] on li "Mobile : 917075045994" at bounding box center [255, 184] width 148 height 8
drag, startPoint x: 243, startPoint y: 183, endPoint x: 280, endPoint y: 181, distance: 37.4
click at [280, 181] on li "Mobile : 917075045994" at bounding box center [255, 184] width 148 height 8
copy div "7075045994"
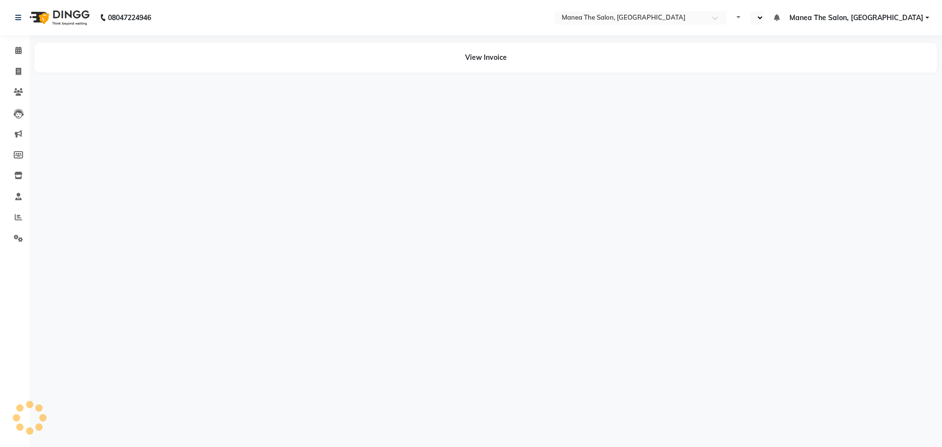
select select "en"
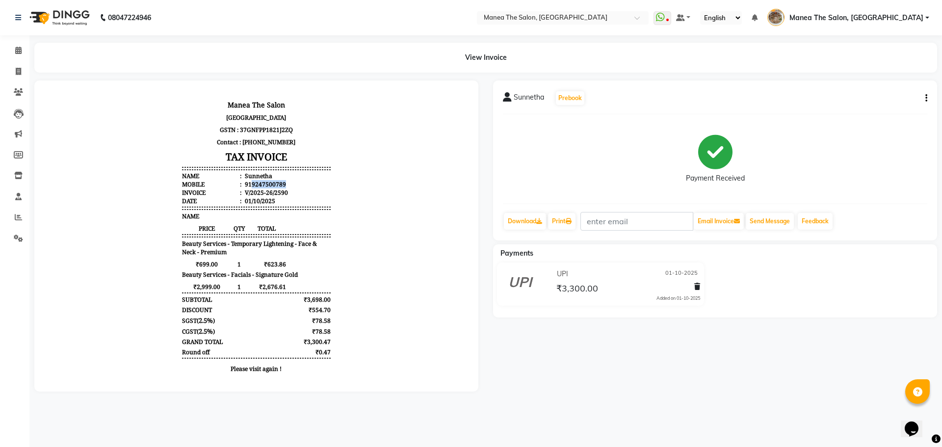
drag, startPoint x: 243, startPoint y: 184, endPoint x: 278, endPoint y: 182, distance: 34.9
click at [278, 182] on li "Mobile : 919247500789" at bounding box center [256, 184] width 148 height 8
copy div "9247500789"
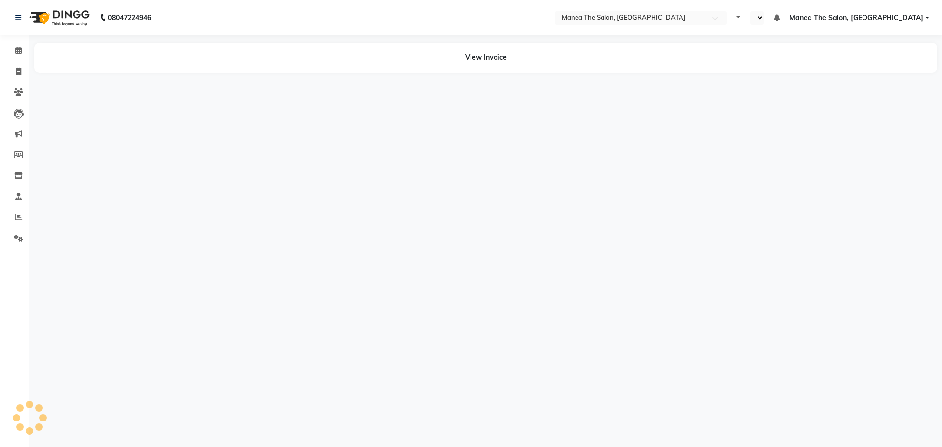
select select "en"
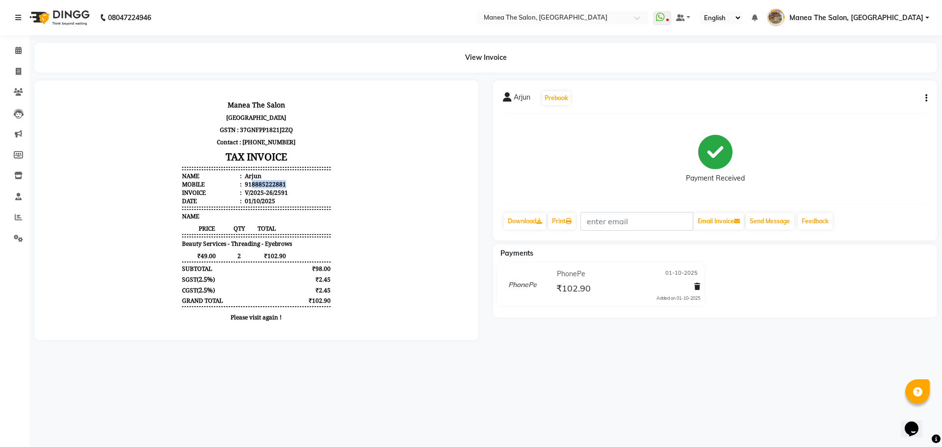
copy div "8885222881"
drag, startPoint x: 244, startPoint y: 184, endPoint x: 303, endPoint y: 186, distance: 58.9
click at [303, 186] on li "Mobile : 918885222881" at bounding box center [256, 184] width 148 height 8
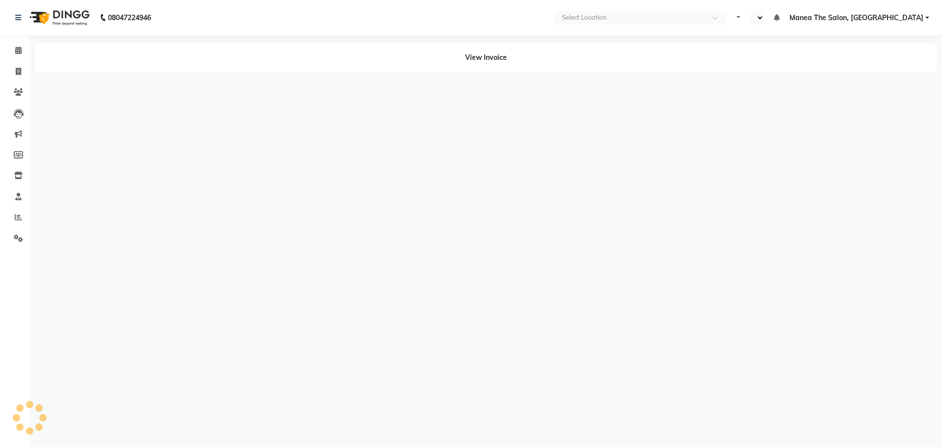
select select "en"
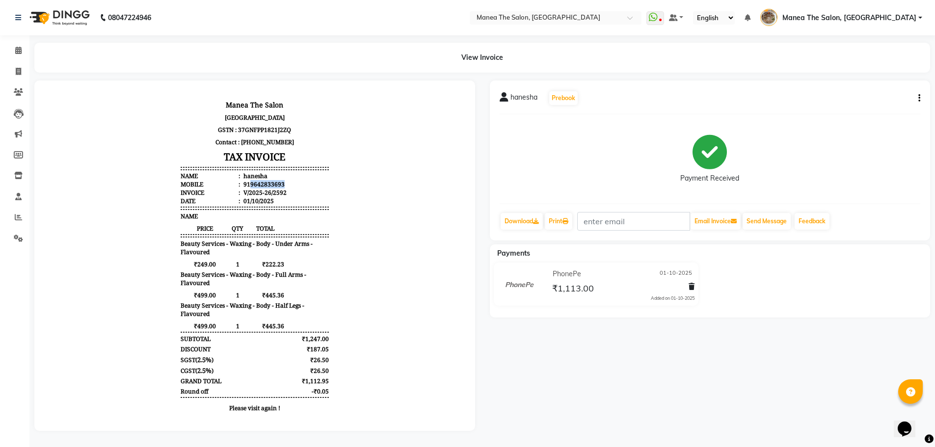
drag, startPoint x: 243, startPoint y: 185, endPoint x: 322, endPoint y: 185, distance: 79.5
click at [322, 185] on div "Manea The Salon [GEOGRAPHIC_DATA], [GEOGRAPHIC_DATA], [GEOGRAPHIC_DATA] GSTN : …" at bounding box center [255, 258] width 156 height 328
copy div "9642833693"
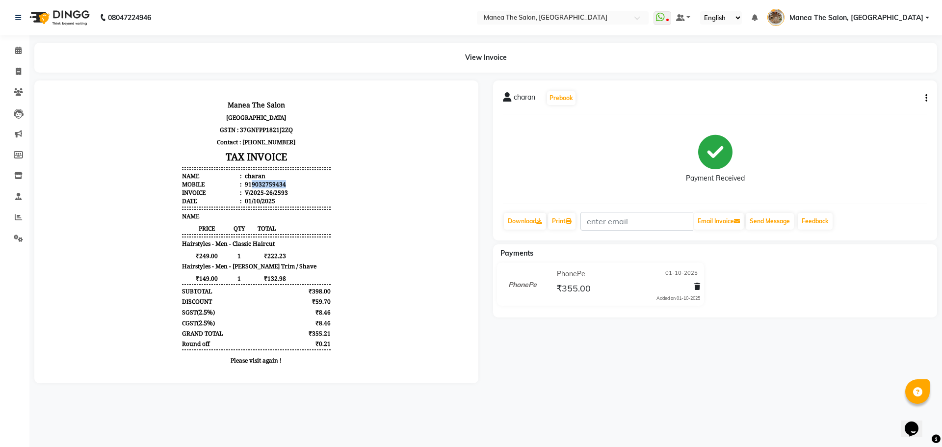
drag, startPoint x: 245, startPoint y: 183, endPoint x: 290, endPoint y: 183, distance: 44.6
click at [290, 183] on li "Mobile : 919032759434" at bounding box center [256, 184] width 148 height 8
copy div "9032759434"
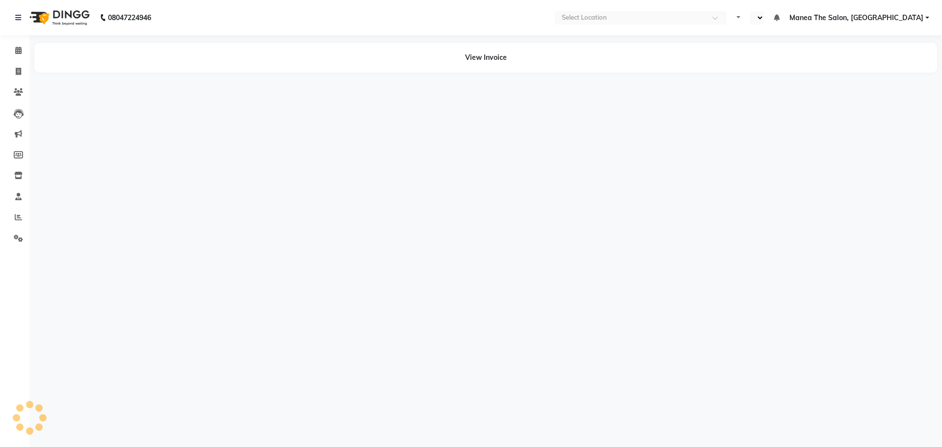
select select "en"
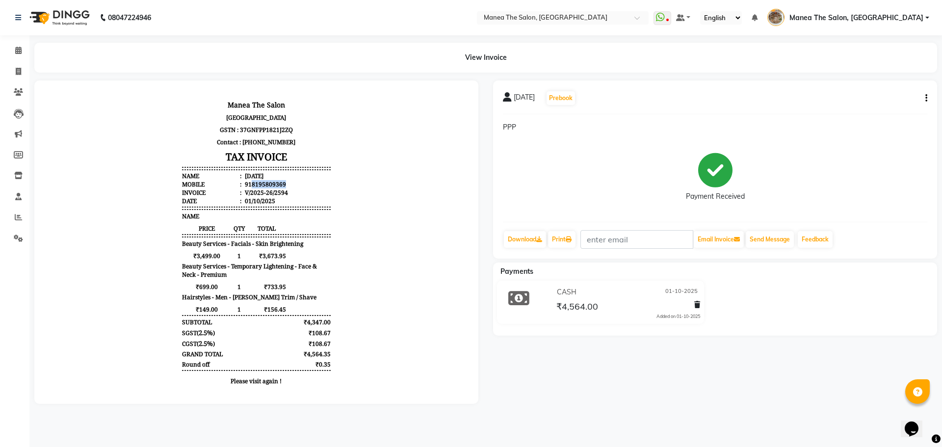
drag, startPoint x: 244, startPoint y: 183, endPoint x: 279, endPoint y: 182, distance: 34.9
click at [279, 182] on li "Mobile : 918195809369" at bounding box center [256, 184] width 148 height 8
copy div "8195809369"
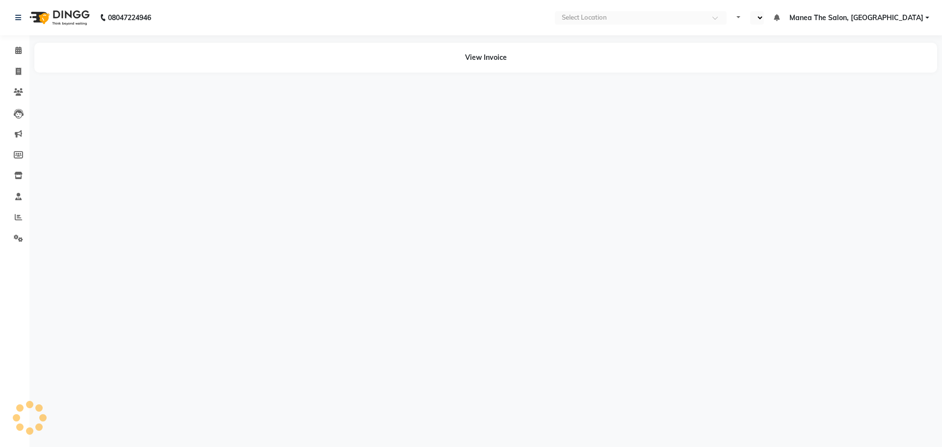
select select "en"
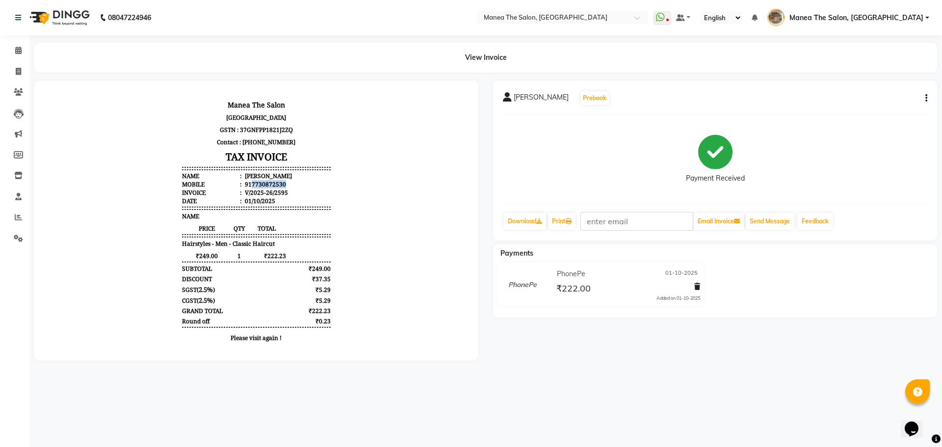
drag, startPoint x: 244, startPoint y: 182, endPoint x: 288, endPoint y: 181, distance: 44.2
click at [288, 181] on li "Mobile : 917730872530" at bounding box center [256, 184] width 148 height 8
copy div "7730872530"
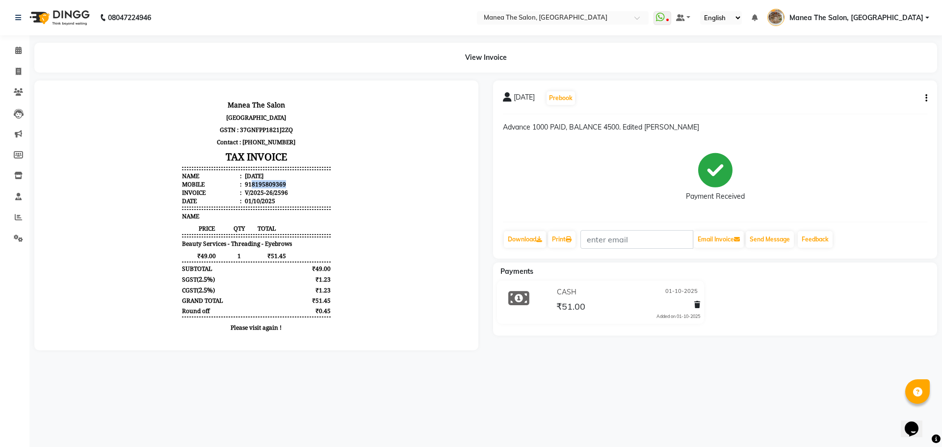
drag, startPoint x: 245, startPoint y: 185, endPoint x: 280, endPoint y: 183, distance: 34.9
click at [280, 183] on li "Mobile : 918195809369" at bounding box center [256, 184] width 148 height 8
copy div "8195809369"
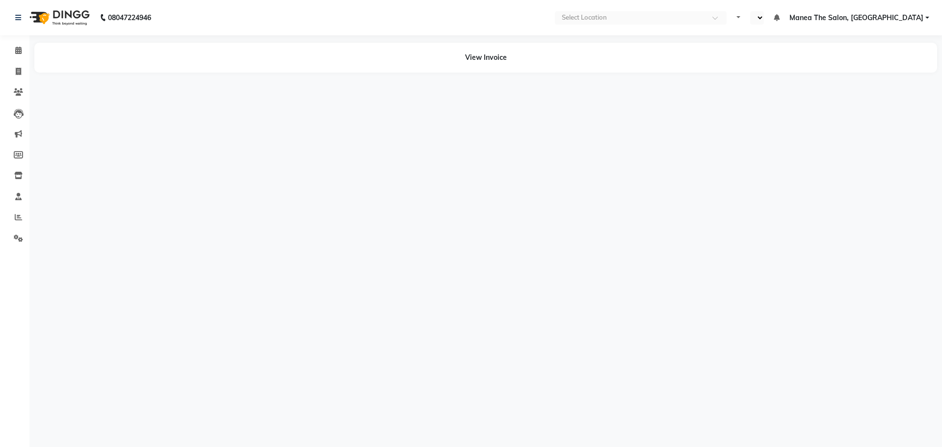
select select "en"
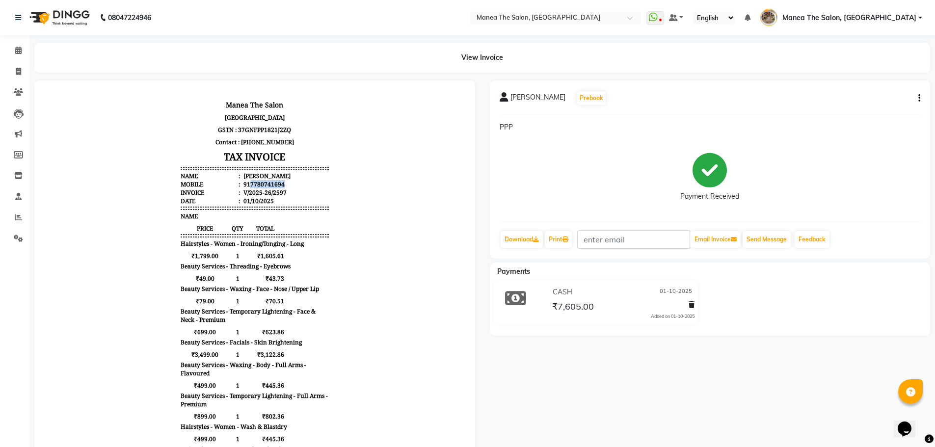
drag, startPoint x: 243, startPoint y: 183, endPoint x: 286, endPoint y: 183, distance: 42.7
click at [286, 183] on li "Mobile : 917780741694" at bounding box center [255, 184] width 148 height 8
copy div "7780741694"
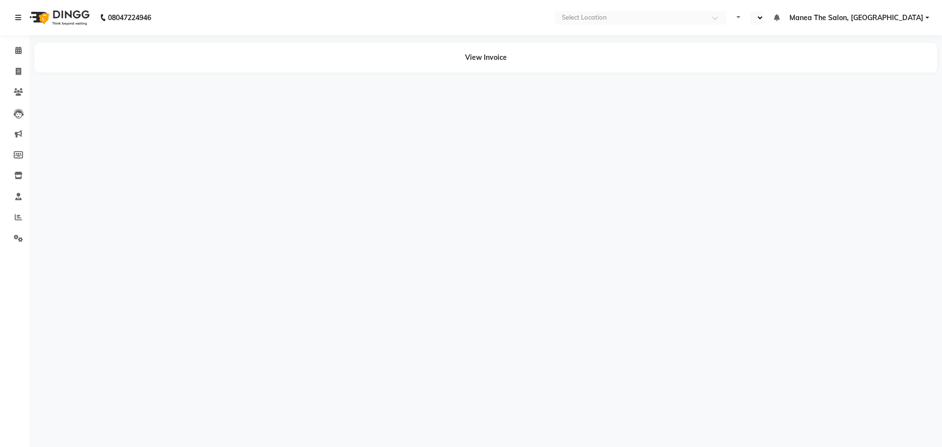
select select "en"
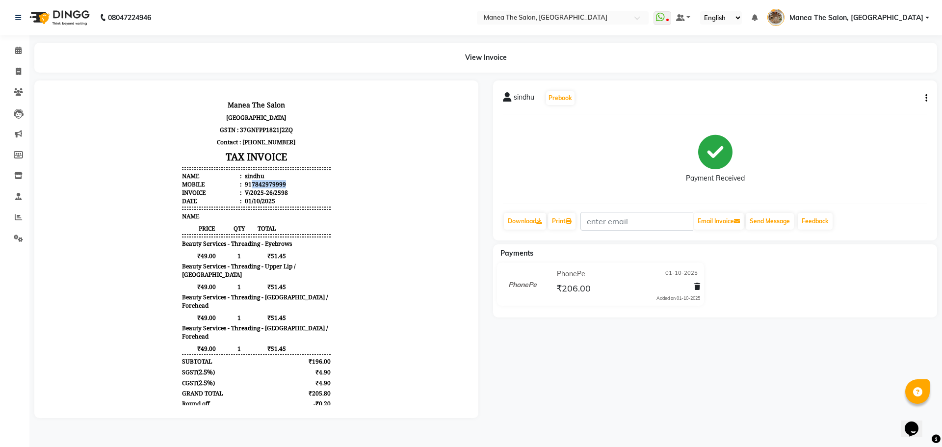
drag, startPoint x: 244, startPoint y: 181, endPoint x: 294, endPoint y: 181, distance: 50.5
click at [294, 181] on li "Mobile : 917842979999" at bounding box center [256, 184] width 148 height 8
copy div "7842979999"
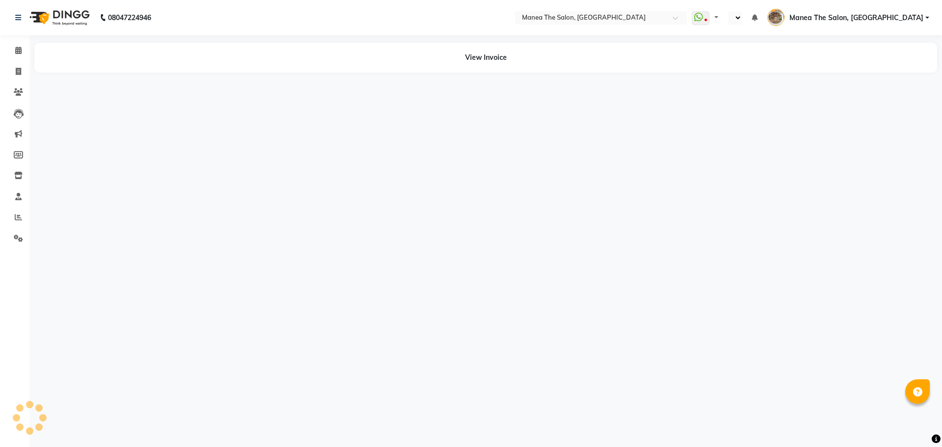
select select "en"
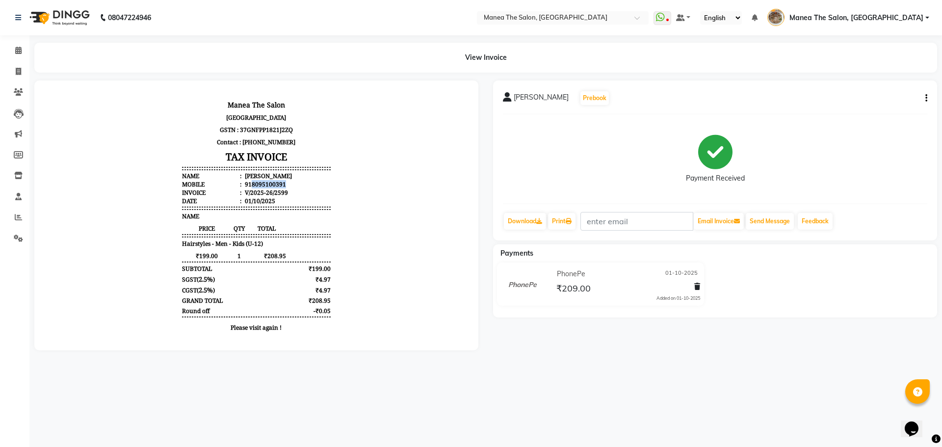
drag, startPoint x: 244, startPoint y: 183, endPoint x: 300, endPoint y: 187, distance: 56.1
click at [300, 187] on li "Mobile : 918095100391" at bounding box center [256, 184] width 148 height 8
copy div "8095100391"
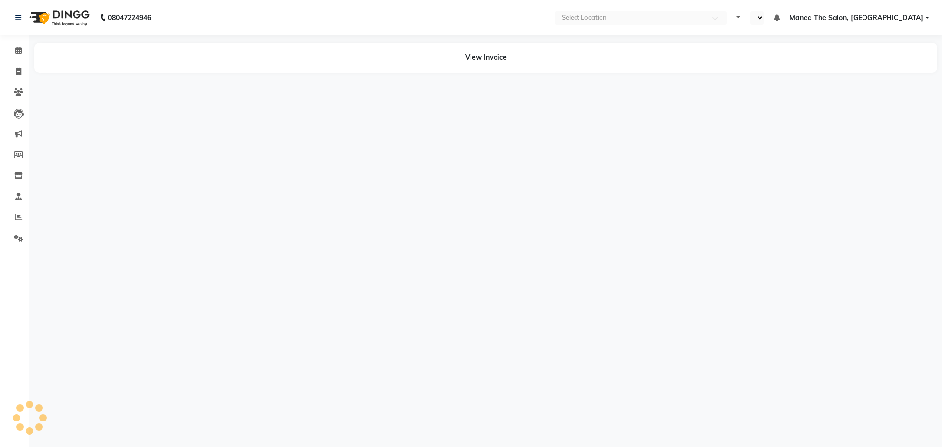
select select "en"
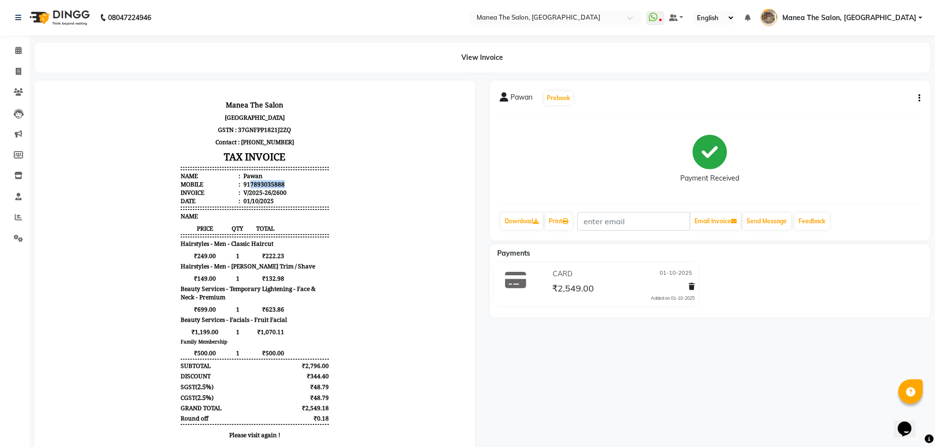
drag, startPoint x: 241, startPoint y: 183, endPoint x: 286, endPoint y: 180, distance: 45.3
click at [286, 180] on li "Mobile : 917893035888" at bounding box center [255, 184] width 148 height 8
copy div "7893035888"
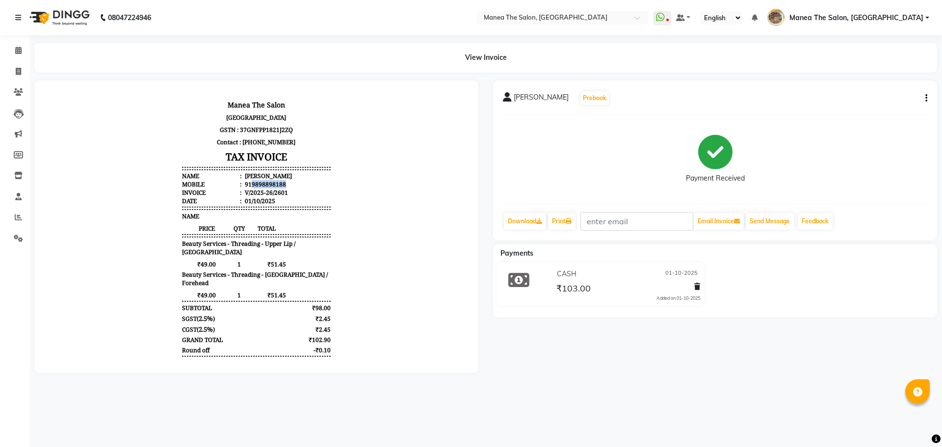
drag, startPoint x: 244, startPoint y: 183, endPoint x: 303, endPoint y: 183, distance: 58.9
click at [303, 183] on li "Mobile : 919898898188" at bounding box center [256, 184] width 148 height 8
copy div "9898898188"
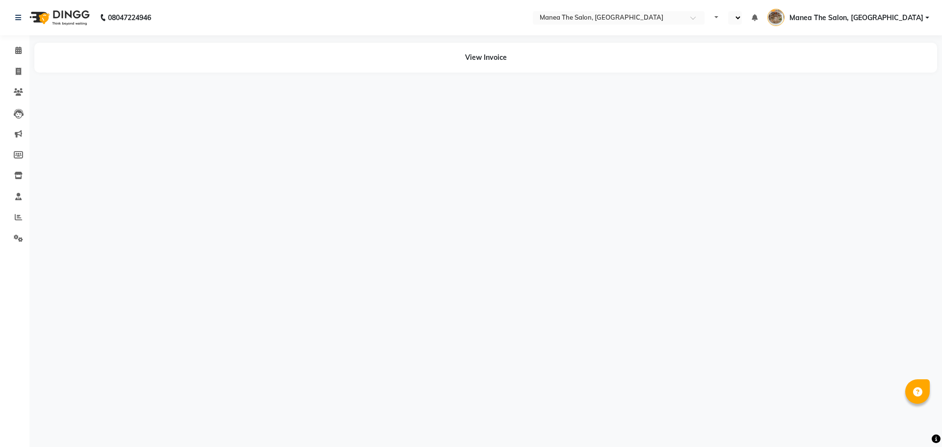
select select "en"
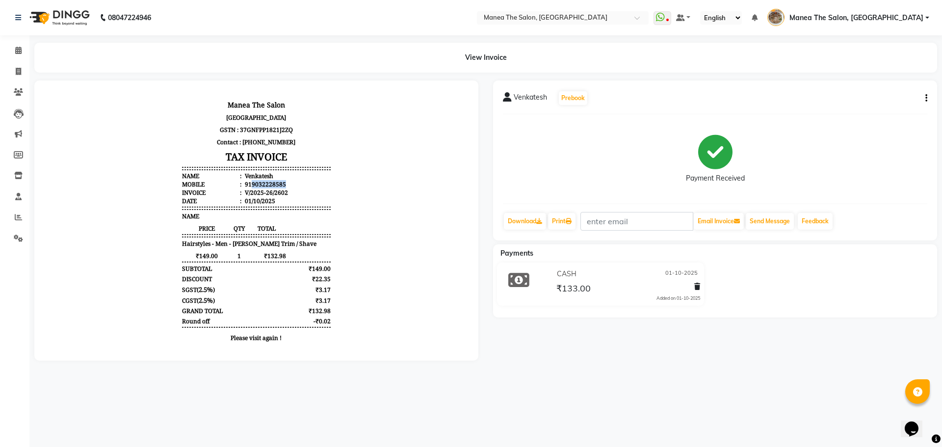
drag, startPoint x: 243, startPoint y: 182, endPoint x: 282, endPoint y: 181, distance: 39.2
click at [282, 181] on li "Mobile : 919032228585" at bounding box center [256, 184] width 148 height 8
copy div "9032228585"
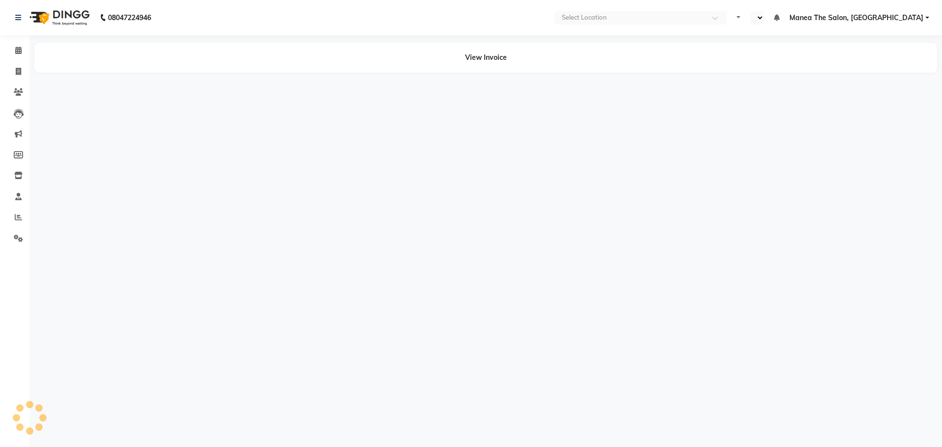
select select "en"
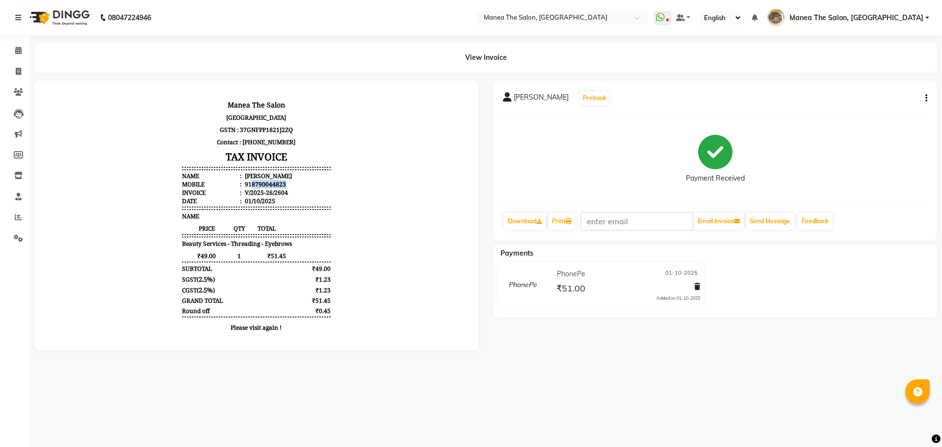
drag, startPoint x: 245, startPoint y: 183, endPoint x: 287, endPoint y: 184, distance: 42.7
click at [287, 184] on li "Mobile : 918790044823" at bounding box center [256, 184] width 148 height 8
copy div "8790044823"
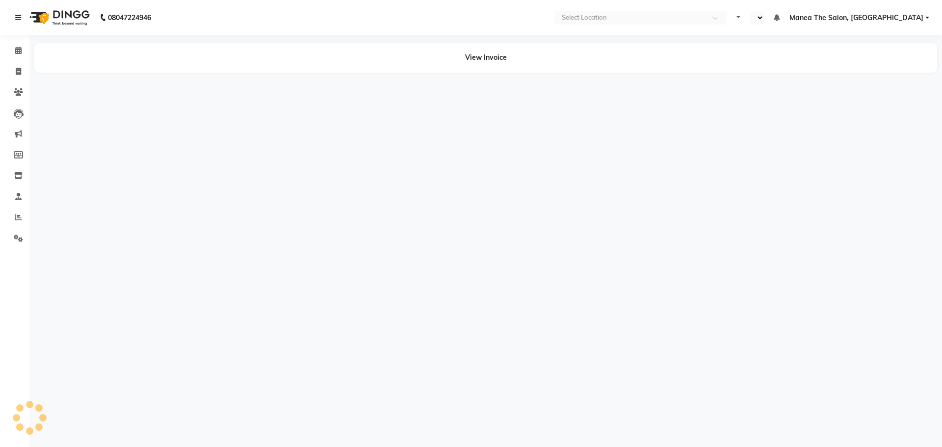
select select "en"
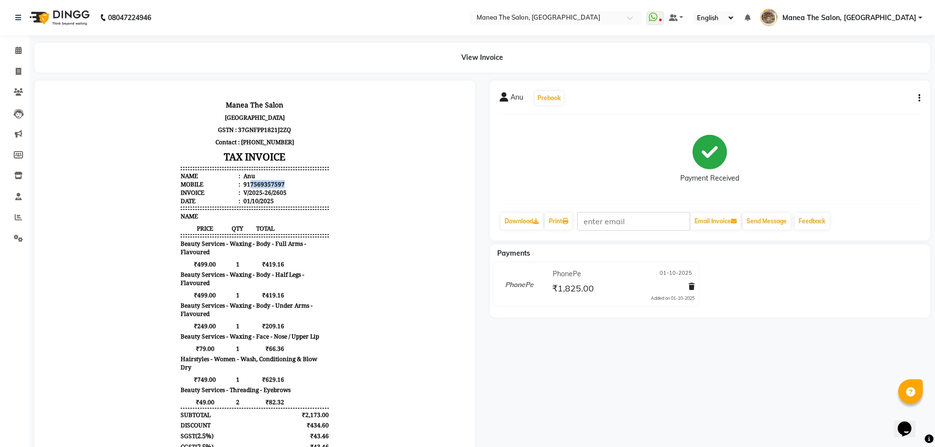
drag, startPoint x: 241, startPoint y: 183, endPoint x: 298, endPoint y: 182, distance: 56.4
click at [298, 182] on li "Mobile : 917569357597" at bounding box center [255, 184] width 148 height 8
copy div "7569357597"
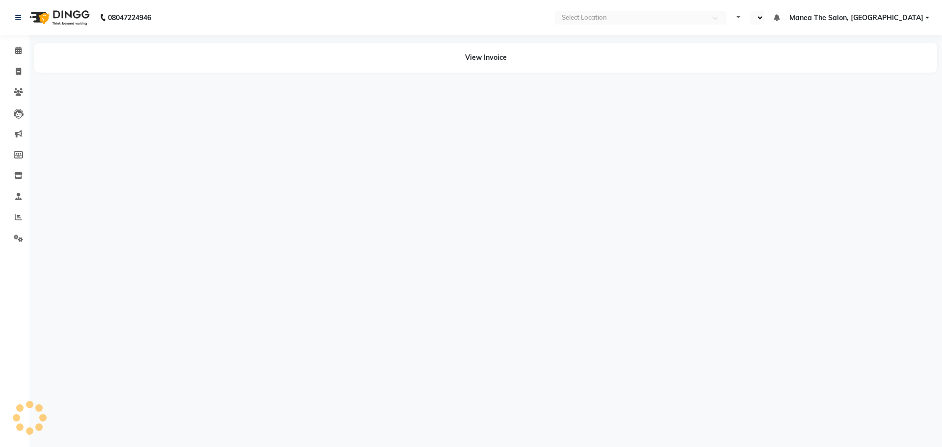
select select "en"
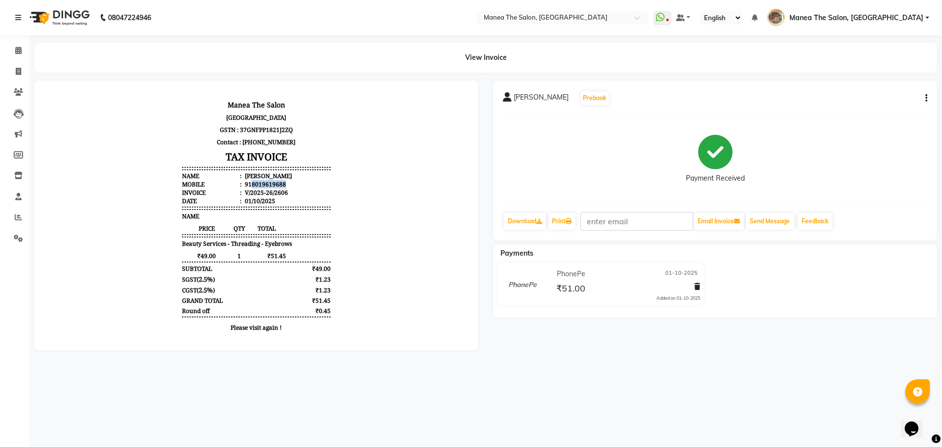
drag, startPoint x: 244, startPoint y: 184, endPoint x: 298, endPoint y: 184, distance: 54.5
click at [298, 184] on li "Mobile : 918019619688" at bounding box center [256, 184] width 148 height 8
copy div "8019619688"
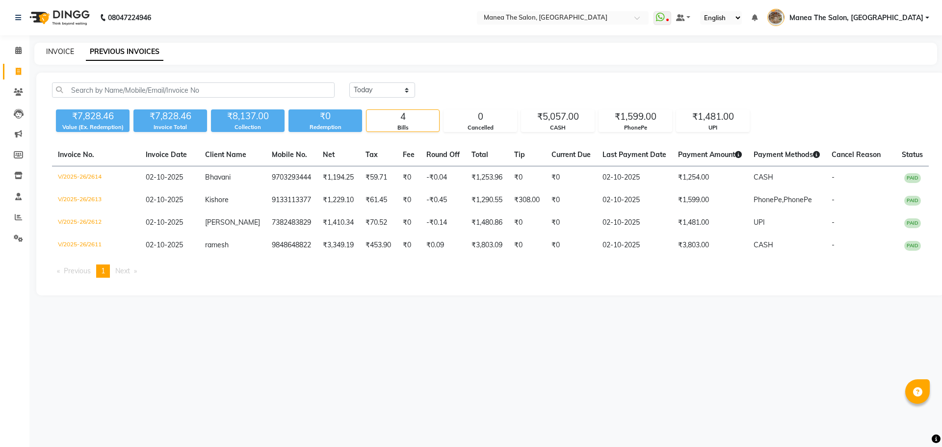
click at [68, 48] on link "INVOICE" at bounding box center [60, 51] width 28 height 9
select select "service"
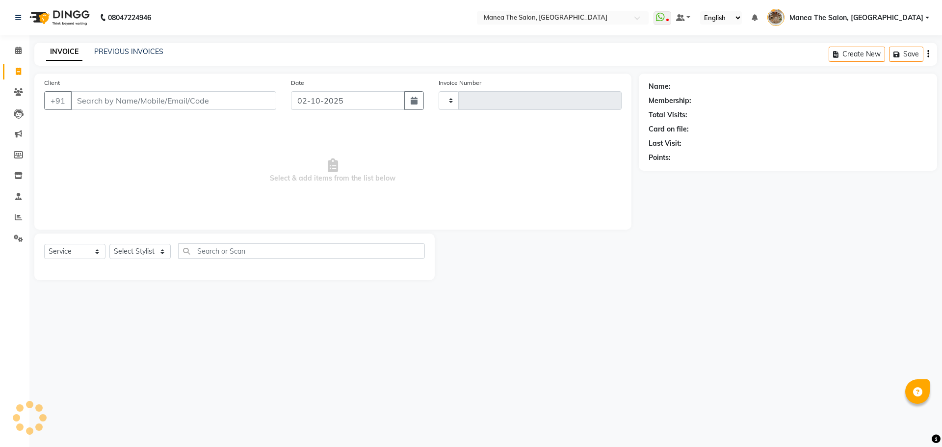
type input "2615"
select select "7287"
click at [144, 253] on select "Select Stylist" at bounding box center [139, 251] width 61 height 15
select select "70149"
click at [109, 244] on select "Select Stylist Faizan shaik Front Office Kaif Madhavi Mocharla Ramalakshmi Pelu…" at bounding box center [143, 251] width 68 height 15
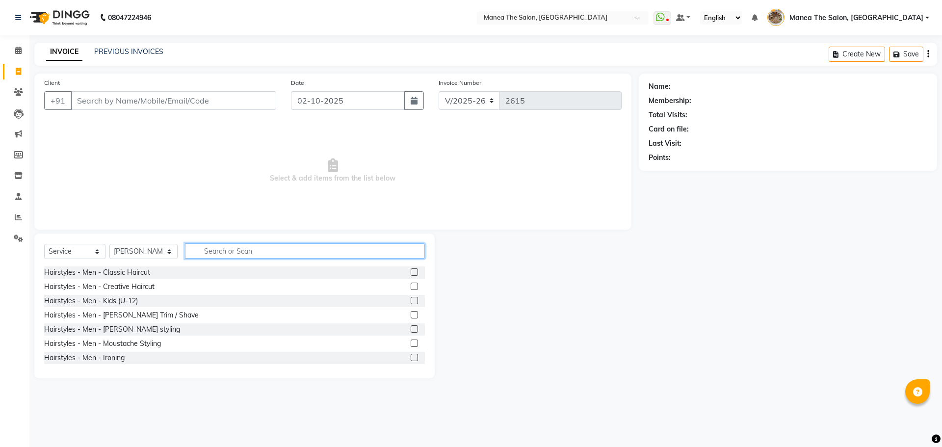
click at [194, 250] on input "text" at bounding box center [305, 250] width 240 height 15
type input "u"
click at [411, 344] on label at bounding box center [414, 342] width 7 height 7
click at [411, 344] on input "checkbox" at bounding box center [414, 343] width 6 height 6
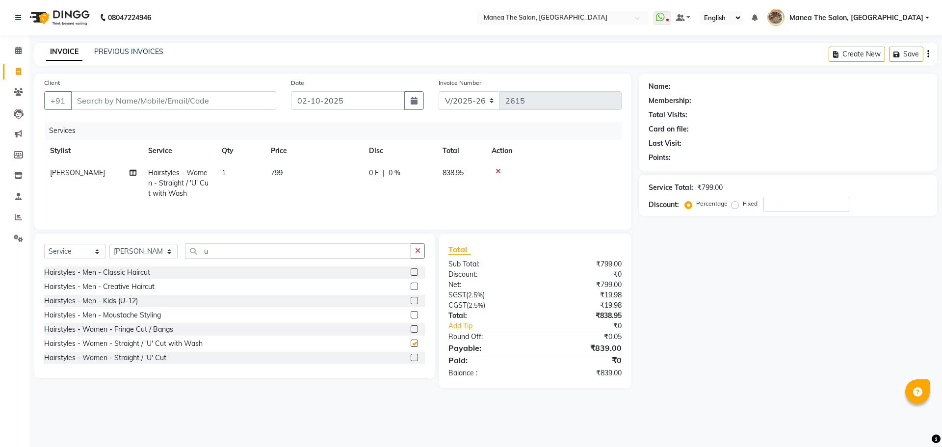
checkbox input "false"
click at [218, 257] on input "u" at bounding box center [298, 250] width 226 height 15
type input "u"
click at [130, 258] on select "Select Stylist Faizan shaik Front Office Kaif Madhavi Mocharla Ramalakshmi Pelu…" at bounding box center [143, 251] width 68 height 15
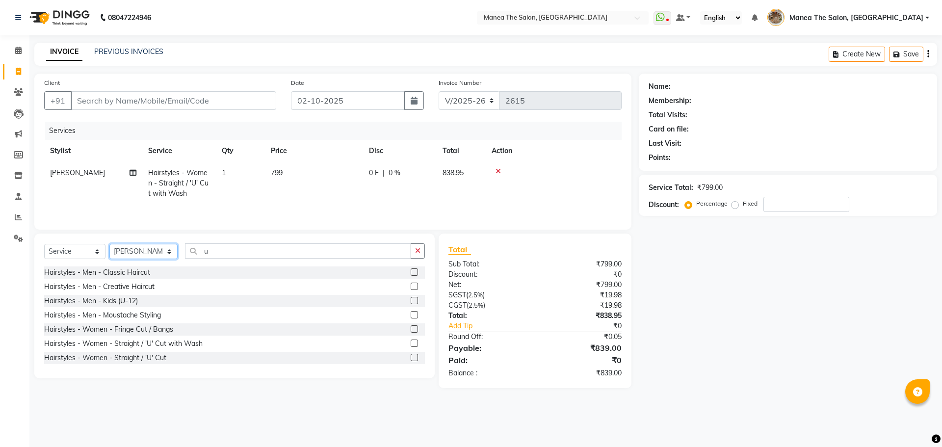
select select "62424"
click at [109, 244] on select "Select Stylist Faizan shaik Front Office Kaif Madhavi Mocharla Ramalakshmi Pelu…" at bounding box center [143, 251] width 68 height 15
drag, startPoint x: 221, startPoint y: 248, endPoint x: 196, endPoint y: 257, distance: 26.8
click at [196, 257] on input "u" at bounding box center [298, 250] width 226 height 15
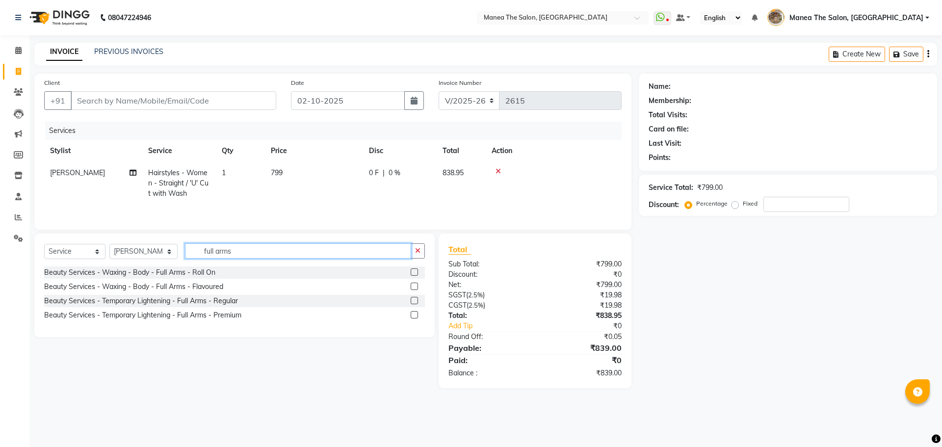
type input "full arms"
click at [417, 287] on label at bounding box center [414, 286] width 7 height 7
click at [417, 287] on input "checkbox" at bounding box center [414, 287] width 6 height 6
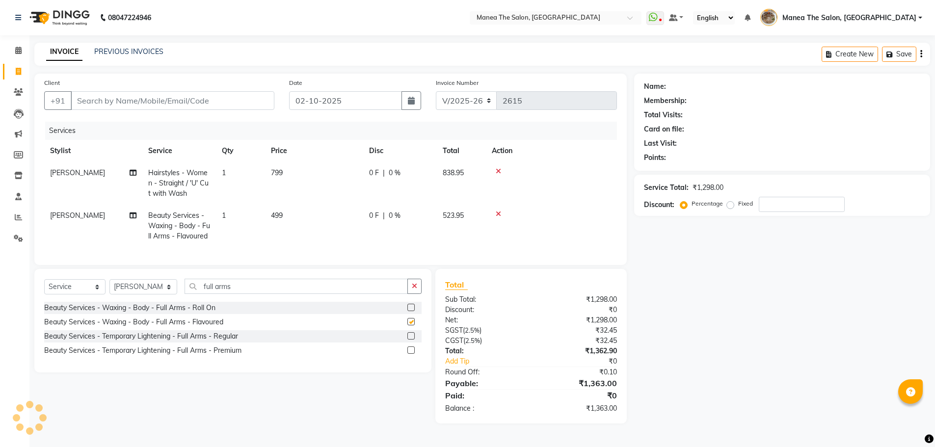
checkbox input "false"
drag, startPoint x: 241, startPoint y: 294, endPoint x: 202, endPoint y: 312, distance: 43.5
click at [202, 312] on div "Select Service Product Membership Package Voucher Prepaid Gift Card Select Styl…" at bounding box center [232, 321] width 397 height 104
drag, startPoint x: 251, startPoint y: 302, endPoint x: 200, endPoint y: 317, distance: 52.8
click at [200, 302] on div "Select Service Product Membership Package Voucher Prepaid Gift Card Select Styl…" at bounding box center [232, 290] width 377 height 23
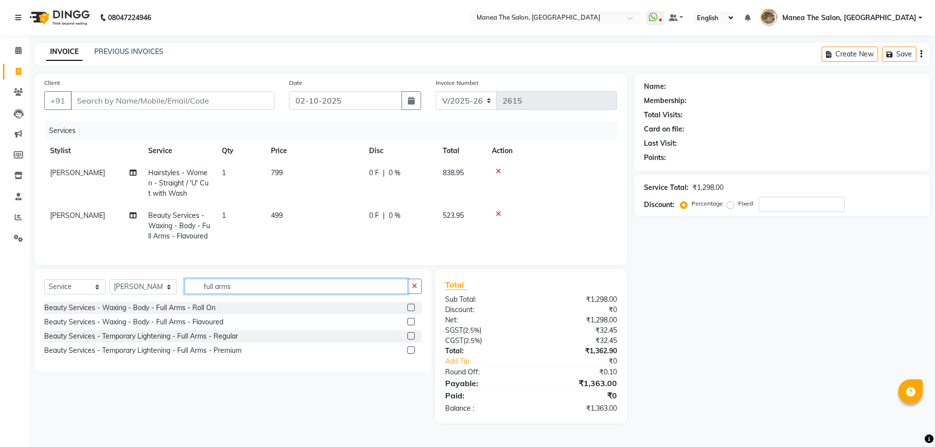
type input "f"
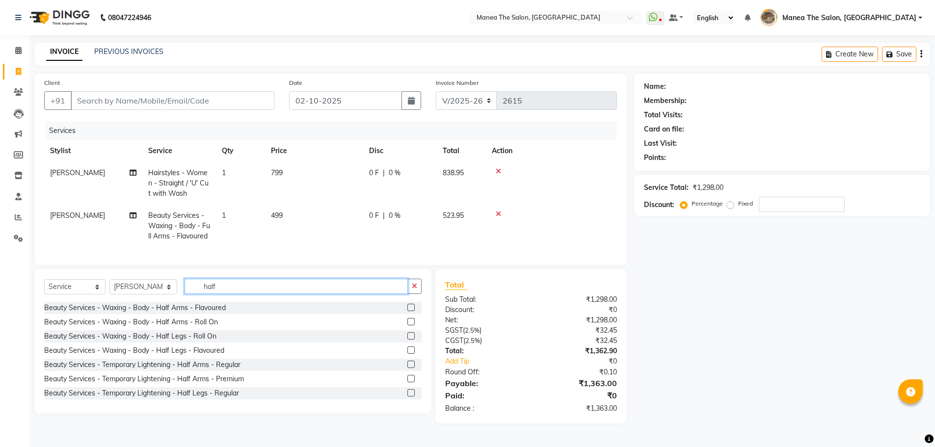
type input "half"
click at [407, 311] on label at bounding box center [410, 307] width 7 height 7
click at [407, 311] on input "checkbox" at bounding box center [410, 308] width 6 height 6
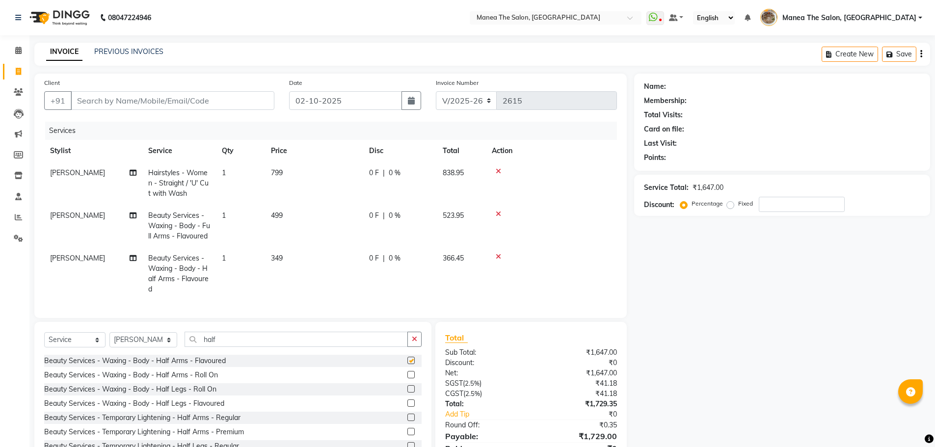
checkbox input "false"
drag, startPoint x: 212, startPoint y: 360, endPoint x: 198, endPoint y: 365, distance: 15.0
click at [198, 355] on div "Select Service Product Membership Package Voucher Prepaid Gift Card Select Styl…" at bounding box center [232, 343] width 377 height 23
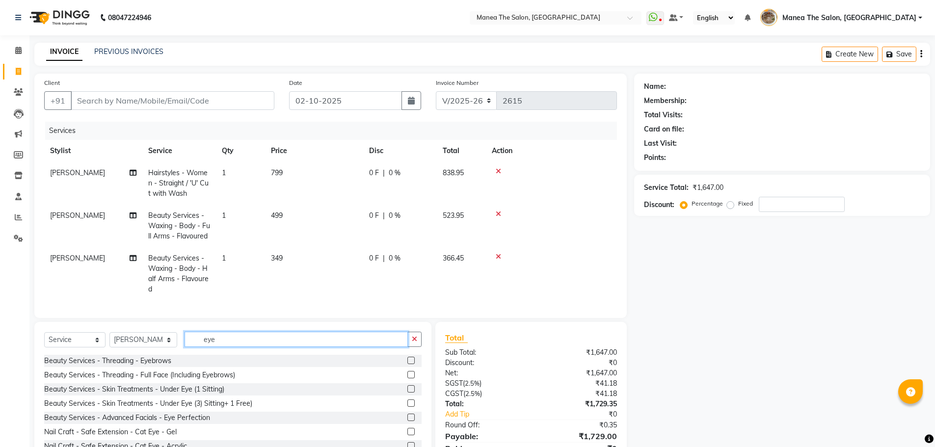
type input "eye"
click at [407, 364] on label at bounding box center [410, 360] width 7 height 7
click at [407, 364] on input "checkbox" at bounding box center [410, 361] width 6 height 6
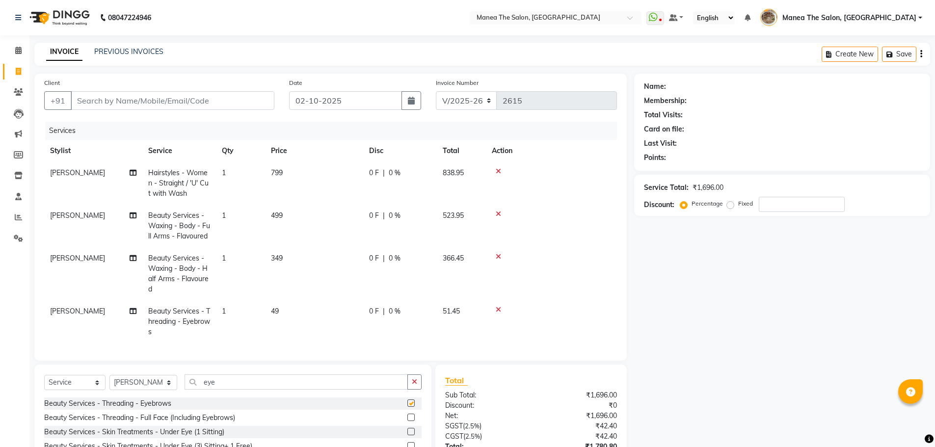
scroll to position [1, 0]
checkbox input "false"
click at [247, 323] on td "1" at bounding box center [240, 321] width 49 height 43
select select "62424"
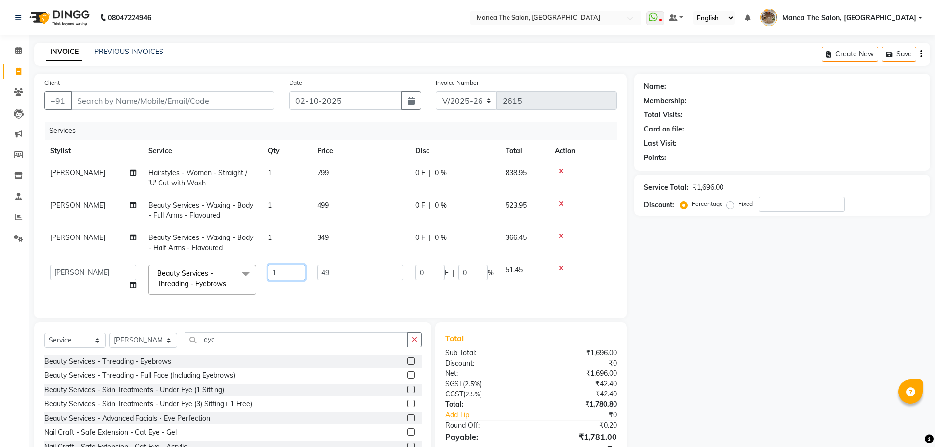
click at [289, 278] on input "1" at bounding box center [286, 272] width 37 height 15
type input "2"
click at [691, 343] on div "Name: Membership: Total Visits: Card on file: Last Visit: Points: Service Total…" at bounding box center [785, 275] width 303 height 403
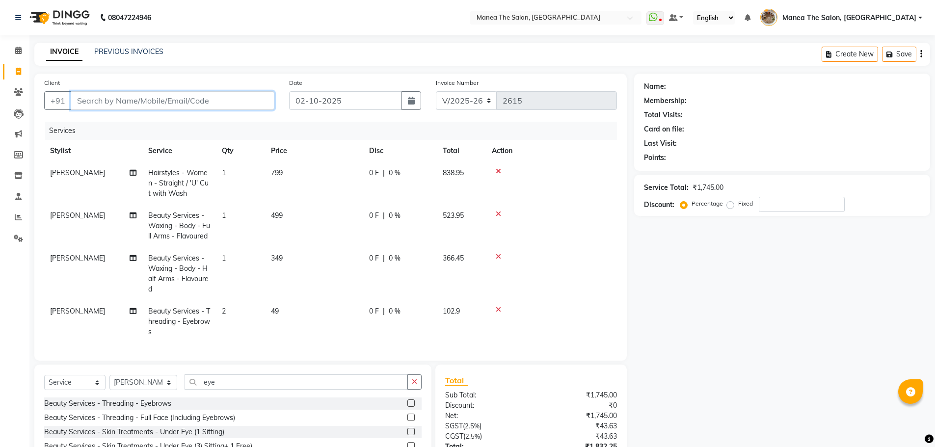
click at [197, 94] on input "Client" at bounding box center [173, 100] width 204 height 19
type input "9"
type input "0"
type input "9502312621"
click at [243, 97] on span "Add Client" at bounding box center [249, 101] width 39 height 10
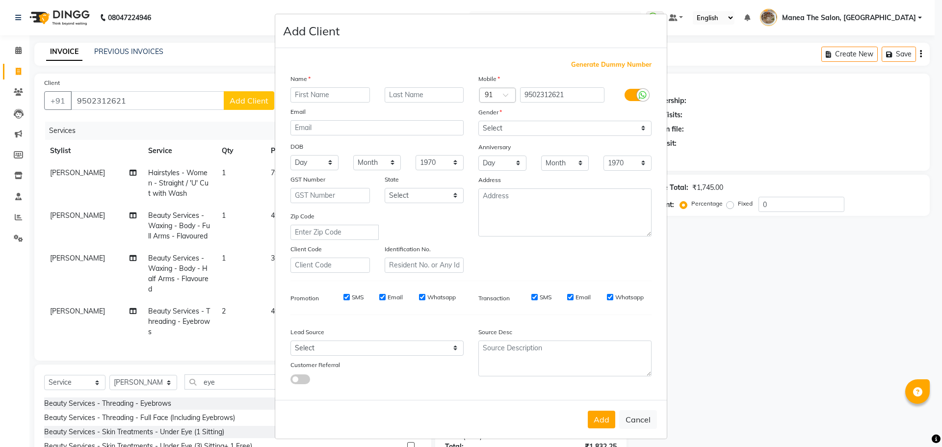
click at [317, 97] on input "text" at bounding box center [329, 94] width 79 height 15
type input "Amrutha"
click at [515, 128] on select "Select Male Female Other Prefer Not To Say" at bounding box center [564, 128] width 173 height 15
select select "female"
click at [478, 121] on select "Select Male Female Other Prefer Not To Say" at bounding box center [564, 128] width 173 height 15
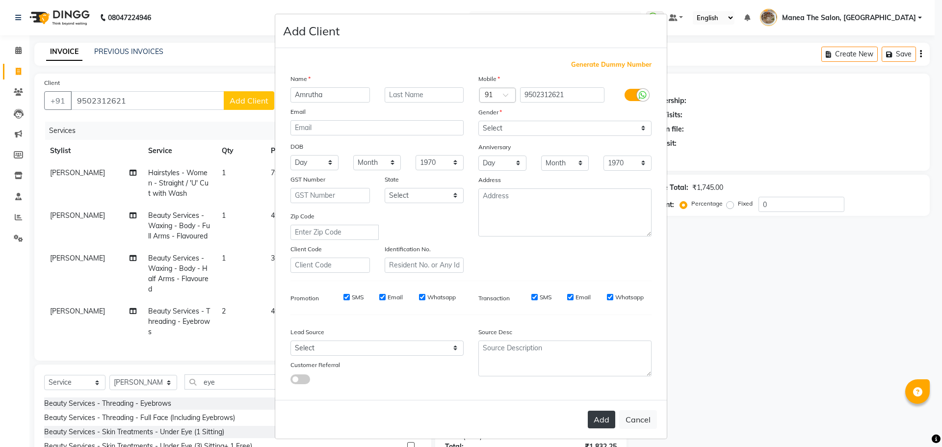
click at [600, 422] on button "Add" at bounding box center [601, 420] width 27 height 18
select select
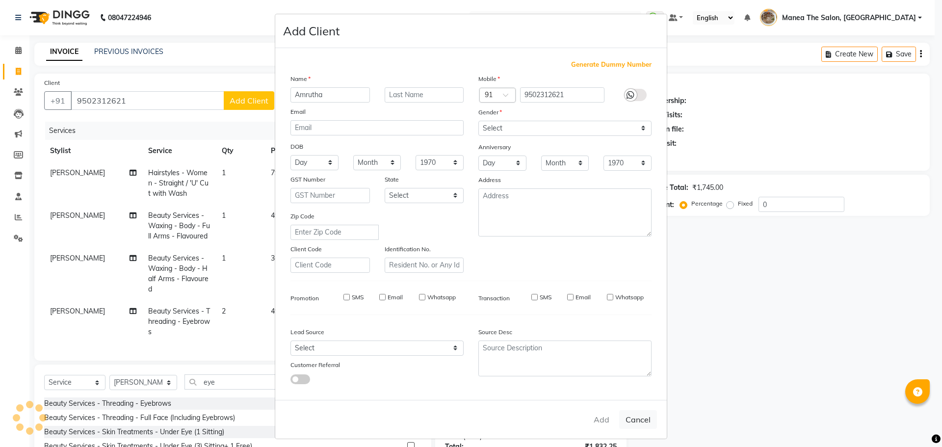
select select
checkbox input "false"
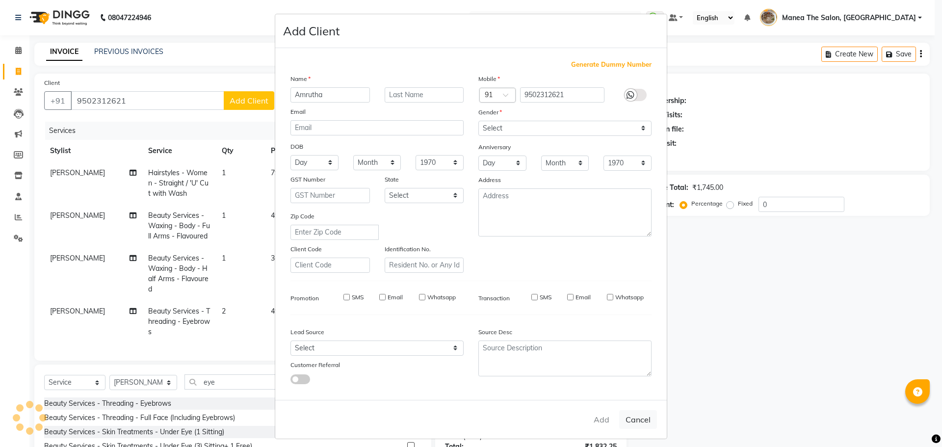
checkbox input "false"
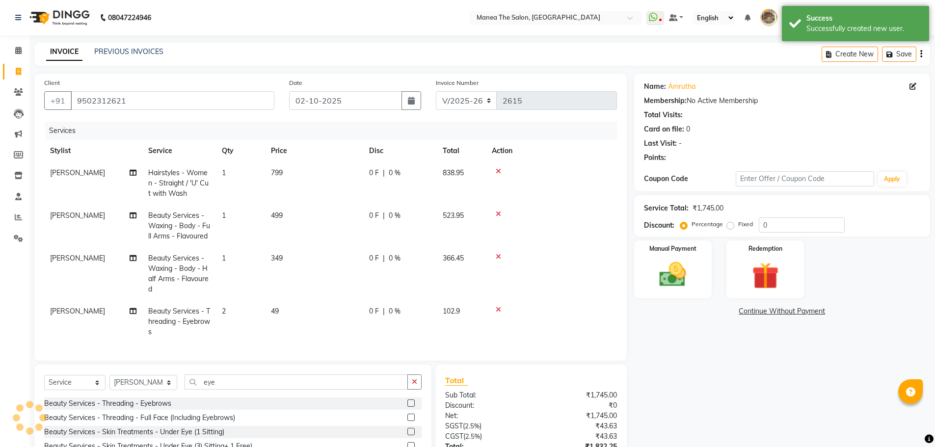
drag, startPoint x: 714, startPoint y: 401, endPoint x: 671, endPoint y: 387, distance: 45.5
click at [712, 395] on div "Name: Amrutha Membership: No Active Membership Total Visits: Card on file: 0 La…" at bounding box center [785, 296] width 303 height 445
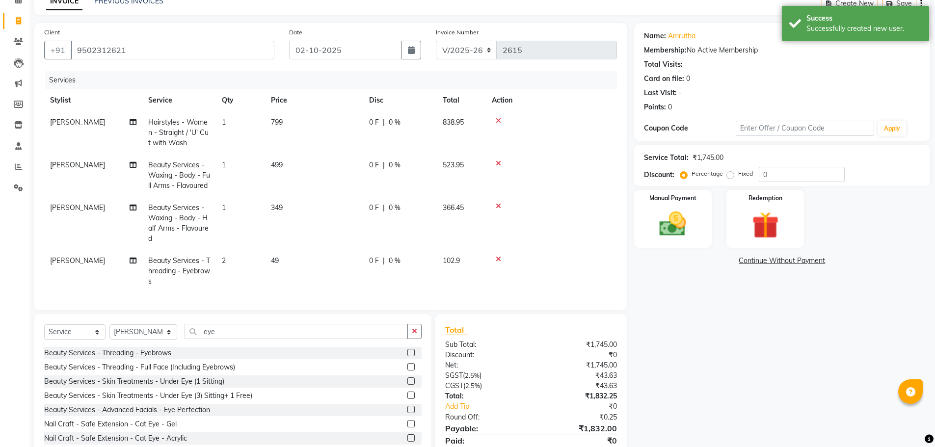
scroll to position [97, 0]
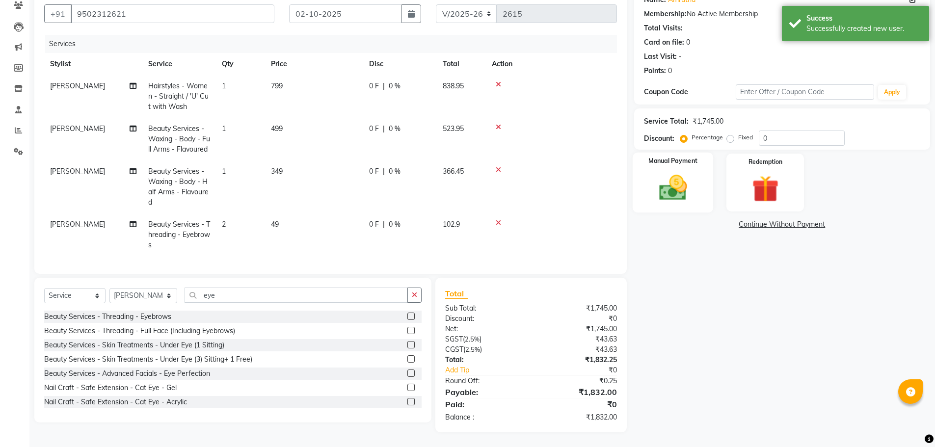
click at [699, 179] on div "Manual Payment" at bounding box center [672, 183] width 81 height 60
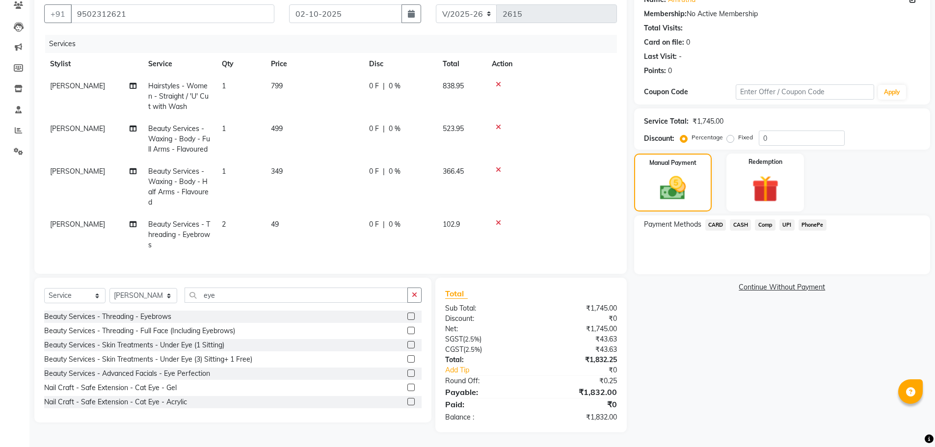
click at [813, 219] on span "PhonePe" at bounding box center [812, 224] width 28 height 11
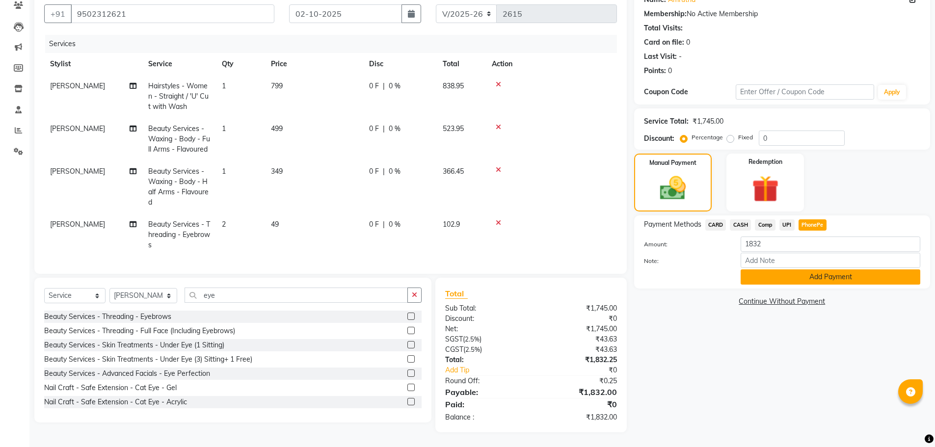
click at [824, 269] on button "Add Payment" at bounding box center [830, 276] width 180 height 15
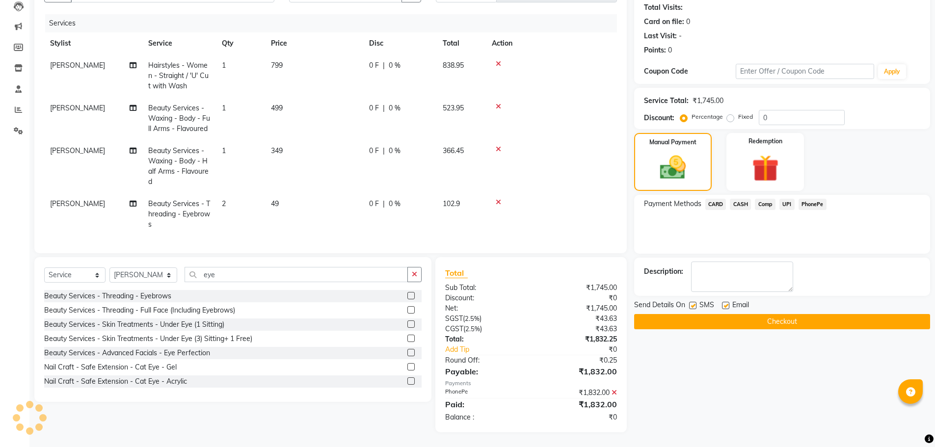
scroll to position [118, 0]
click at [827, 317] on button "Checkout" at bounding box center [782, 321] width 296 height 15
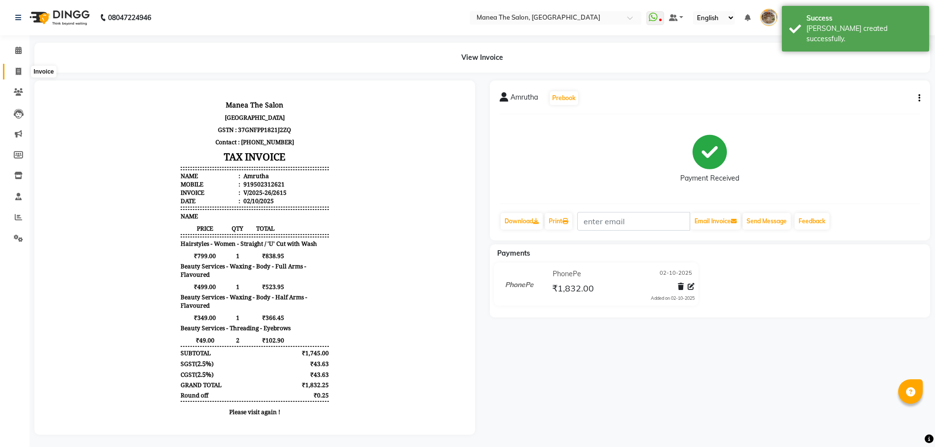
click at [21, 70] on icon at bounding box center [18, 71] width 5 height 7
select select "service"
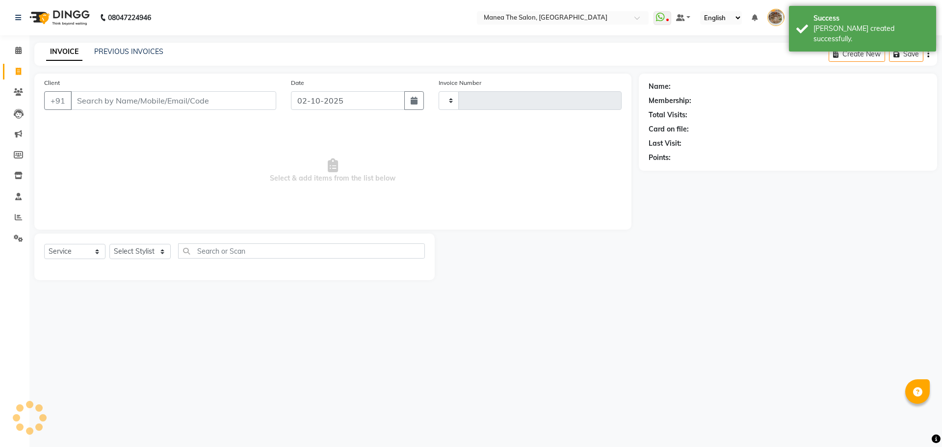
type input "2616"
select select "7287"
click at [115, 52] on link "PREVIOUS INVOICES" at bounding box center [128, 51] width 69 height 9
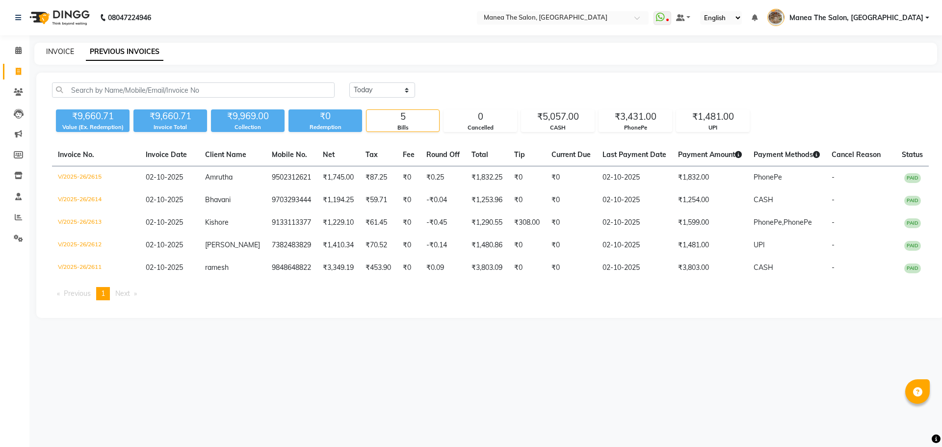
click at [60, 51] on link "INVOICE" at bounding box center [60, 51] width 28 height 9
select select "7287"
select select "service"
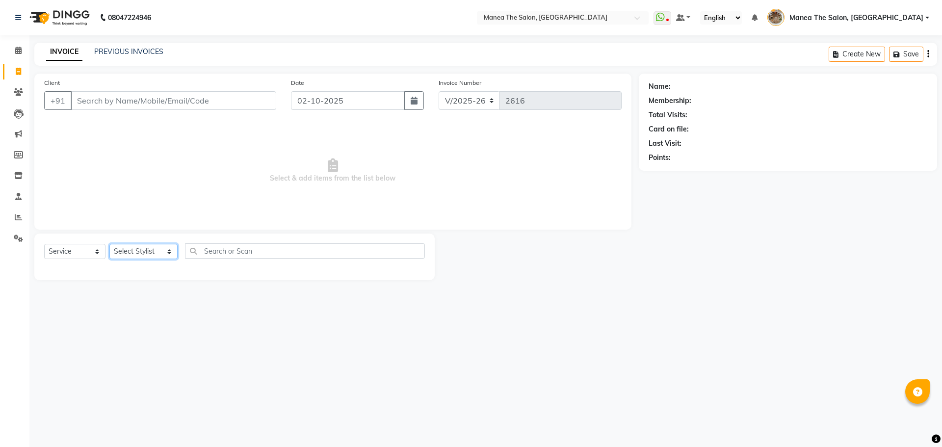
click at [135, 256] on select "Select Stylist Faizan shaik Front Office Kaif Madhavi Mocharla Ramalakshmi Pelu…" at bounding box center [143, 251] width 68 height 15
select select "82652"
click at [109, 244] on select "Select Stylist Faizan shaik Front Office Kaif Madhavi Mocharla Ramalakshmi Pelu…" at bounding box center [143, 251] width 68 height 15
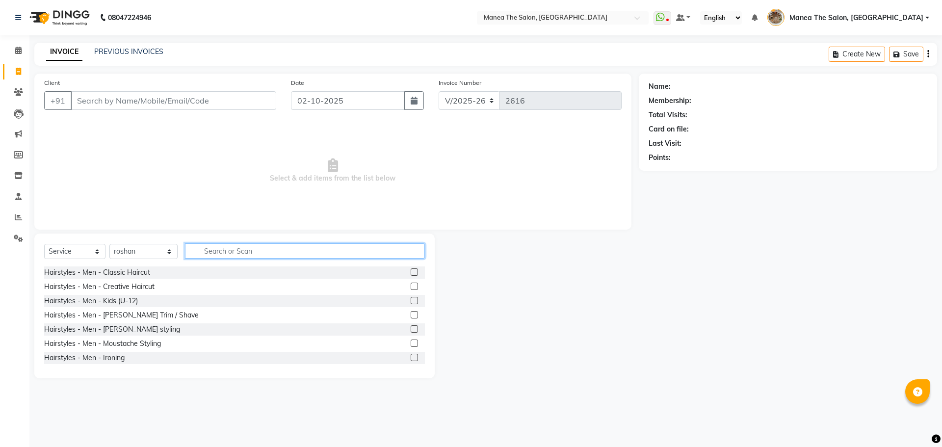
click at [224, 253] on input "text" at bounding box center [305, 250] width 240 height 15
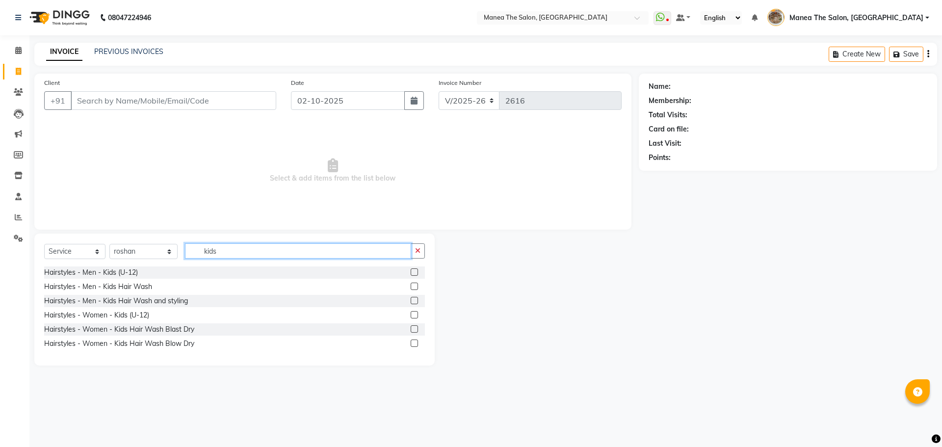
type input "kids"
click at [412, 314] on label at bounding box center [414, 314] width 7 height 7
click at [412, 314] on input "checkbox" at bounding box center [414, 315] width 6 height 6
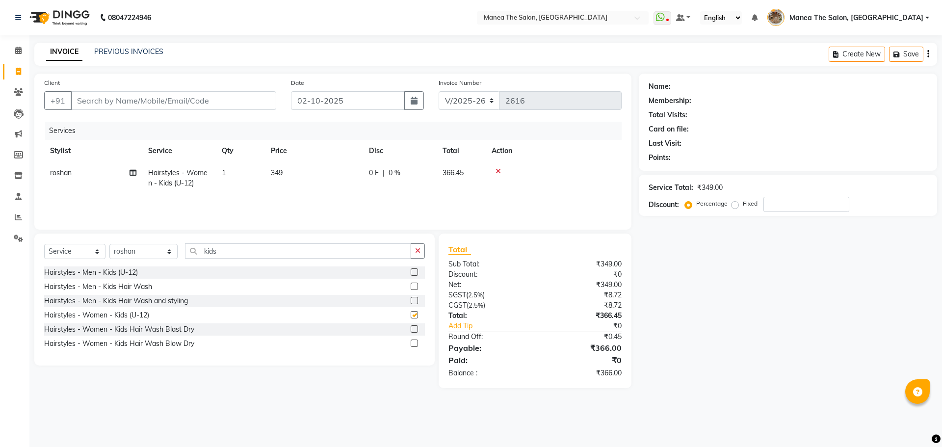
checkbox input "false"
click at [243, 105] on input "Client" at bounding box center [174, 100] width 206 height 19
type input "9"
type input "0"
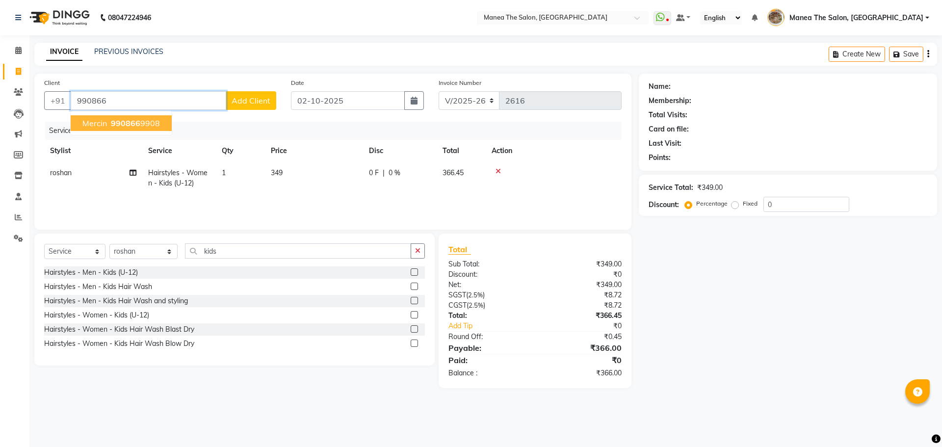
click at [157, 120] on ngb-highlight "990866 9908" at bounding box center [134, 123] width 51 height 10
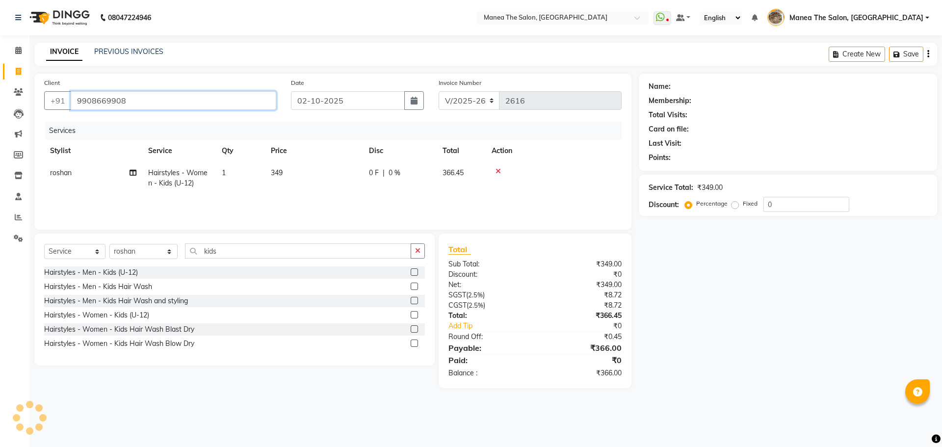
type input "9908669908"
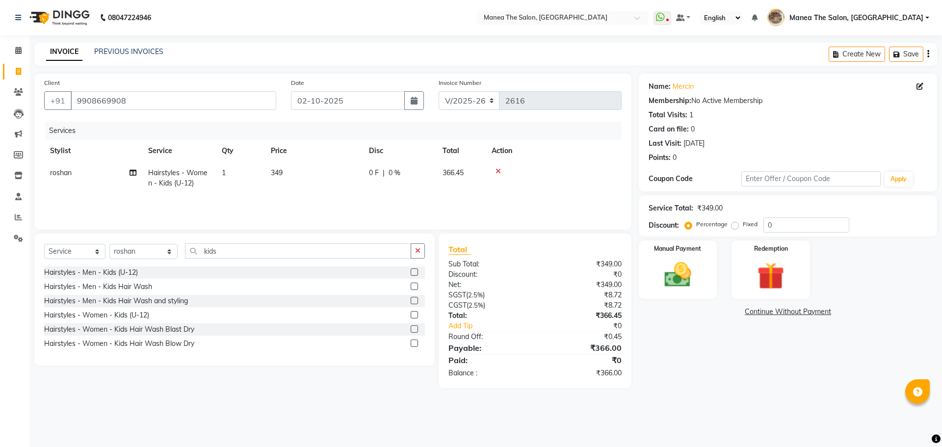
click at [802, 237] on div "Name: Mercin Membership: No Active Membership Total Visits: 1 Card on file: 0 L…" at bounding box center [792, 231] width 306 height 314
click at [792, 226] on input "0" at bounding box center [806, 224] width 86 height 15
type input "15"
click at [666, 424] on div "08047224946 Select Location × Manea The Salon, Kanuru WhatsApp Status ✕ Status:…" at bounding box center [471, 223] width 942 height 447
click at [665, 284] on img at bounding box center [678, 275] width 46 height 32
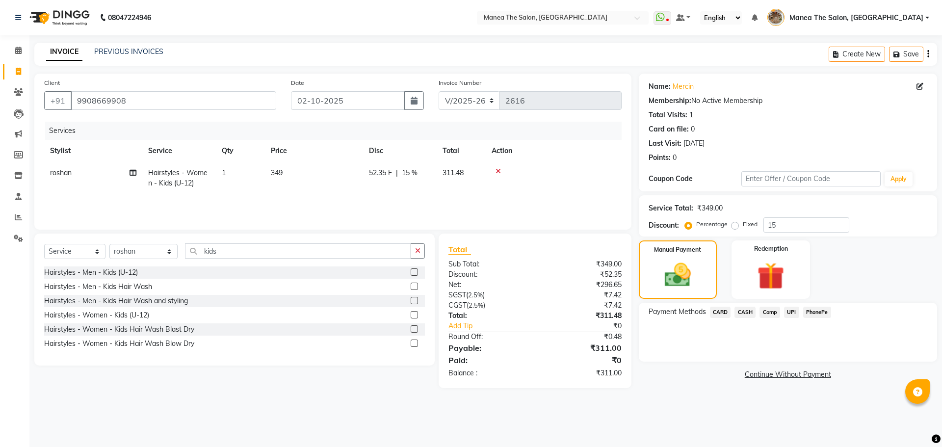
click at [812, 312] on span "PhonePe" at bounding box center [817, 312] width 28 height 11
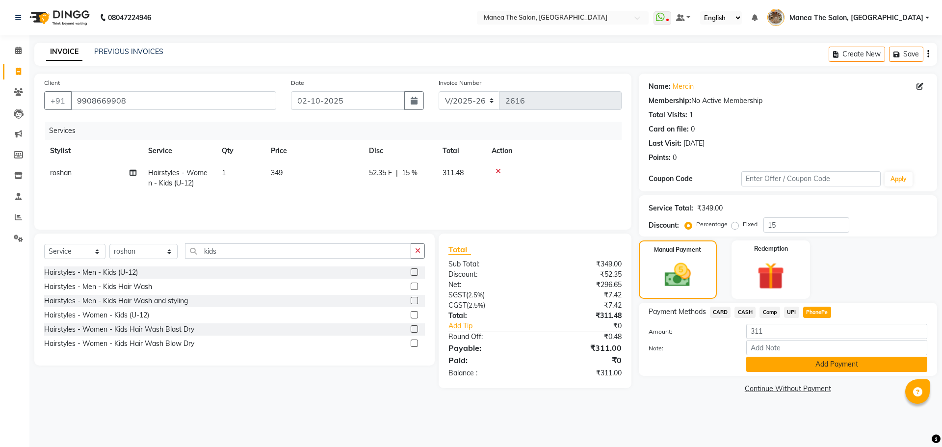
click at [815, 364] on button "Add Payment" at bounding box center [836, 364] width 181 height 15
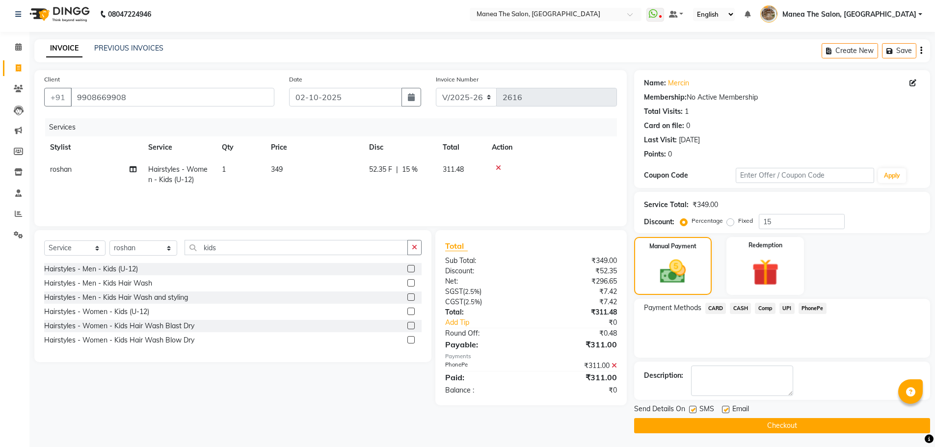
scroll to position [4, 0]
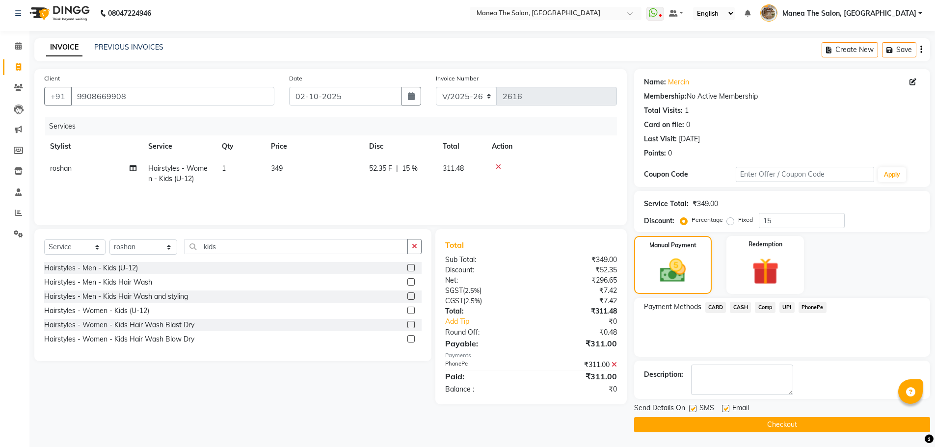
click at [798, 422] on button "Checkout" at bounding box center [782, 424] width 296 height 15
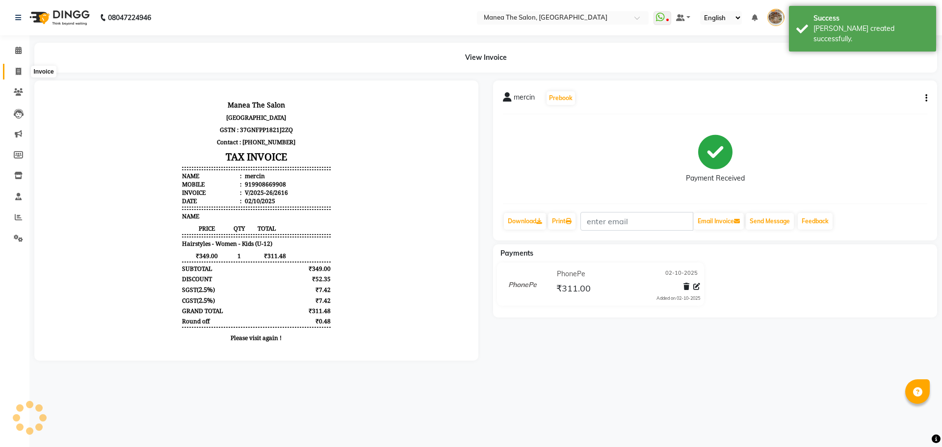
click at [16, 74] on icon at bounding box center [18, 71] width 5 height 7
select select "service"
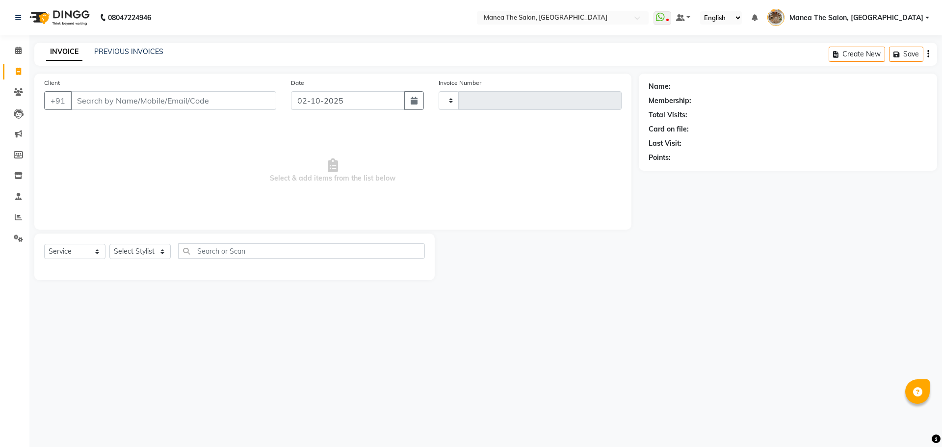
type input "2617"
select select "7287"
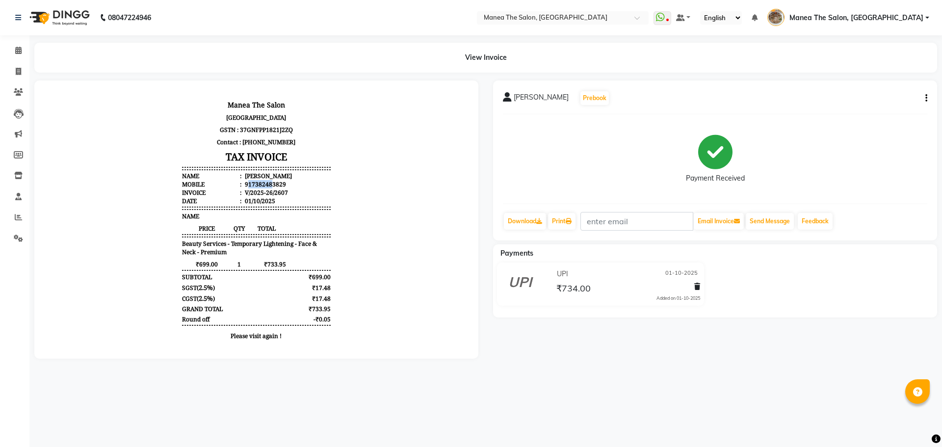
drag, startPoint x: 242, startPoint y: 182, endPoint x: 275, endPoint y: 182, distance: 32.9
click at [270, 181] on div "917382483829" at bounding box center [264, 184] width 43 height 8
click at [275, 182] on div "917382483829" at bounding box center [264, 184] width 43 height 8
drag, startPoint x: 245, startPoint y: 182, endPoint x: 284, endPoint y: 183, distance: 39.3
click at [284, 183] on li "Mobile : 917382483829" at bounding box center [256, 184] width 148 height 8
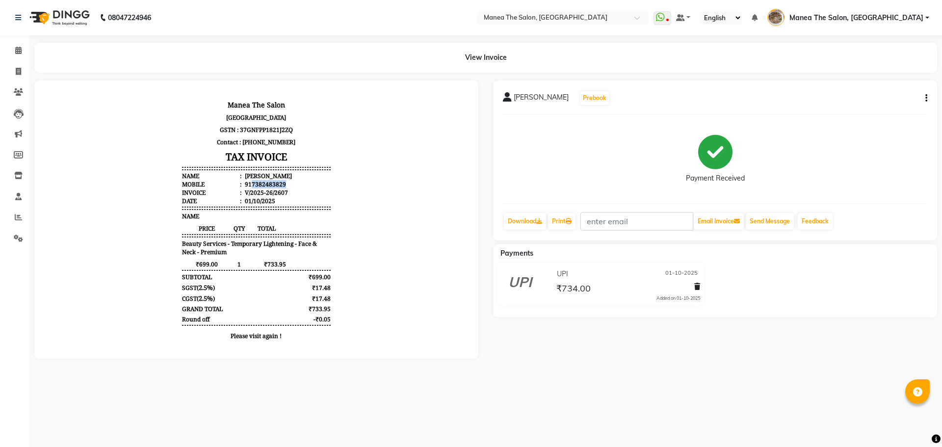
copy div "7382483829"
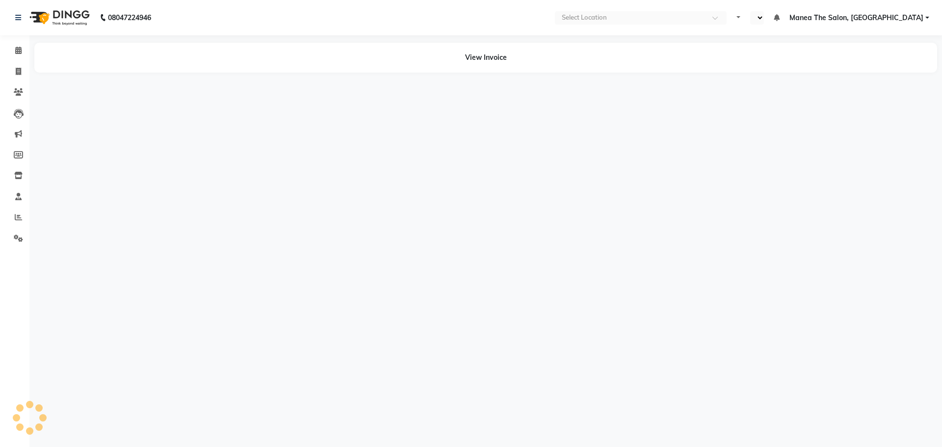
select select "en"
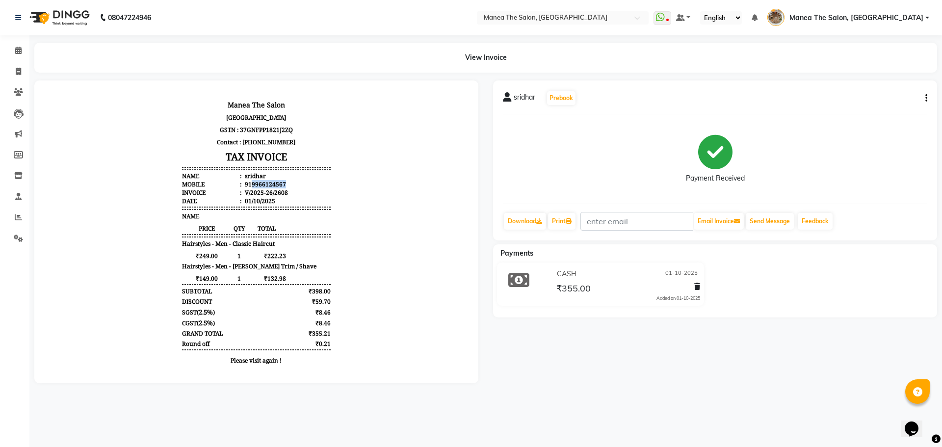
drag, startPoint x: 245, startPoint y: 184, endPoint x: 296, endPoint y: 184, distance: 51.5
click at [296, 184] on li "Mobile : 919966124567" at bounding box center [256, 184] width 148 height 8
copy div "9966124567"
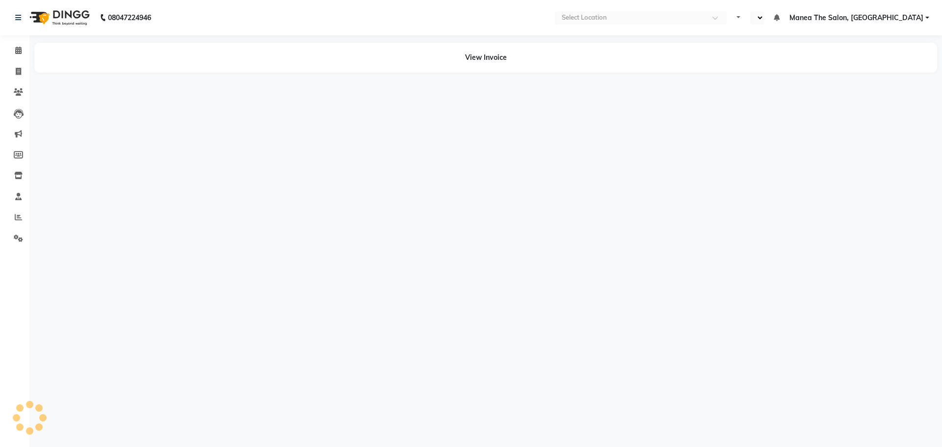
select select "en"
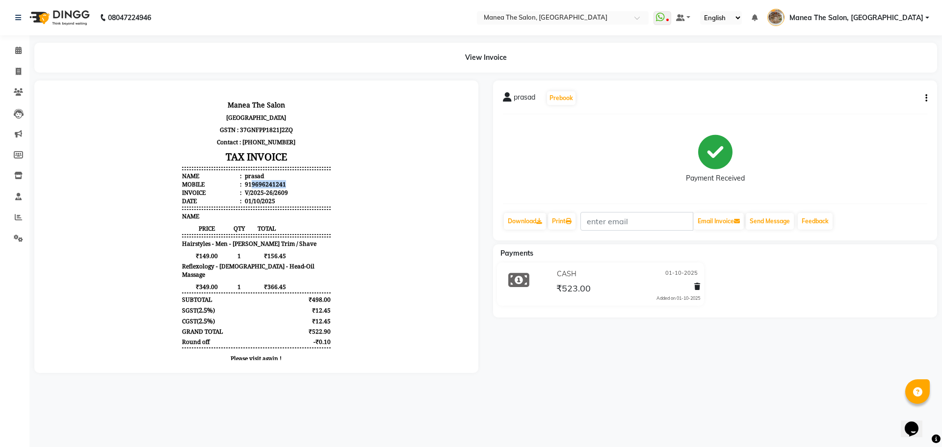
drag, startPoint x: 245, startPoint y: 182, endPoint x: 277, endPoint y: 183, distance: 31.9
click at [277, 183] on div "919696241241" at bounding box center [264, 184] width 43 height 8
copy div "9696241241"
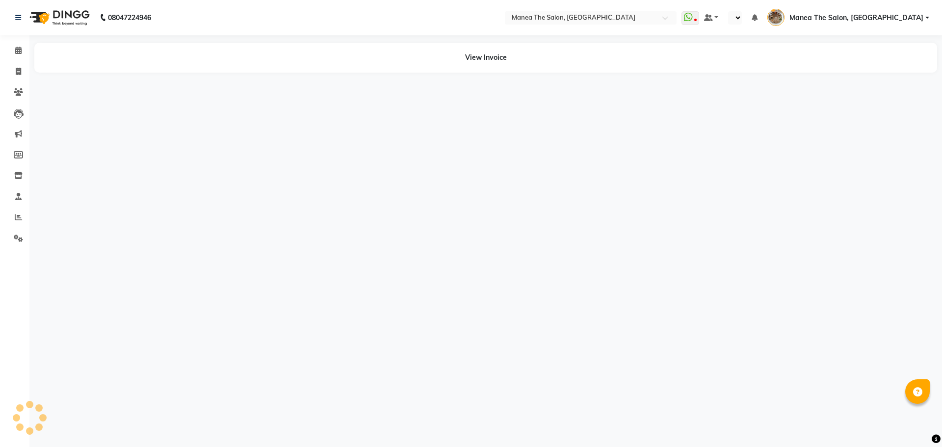
select select "en"
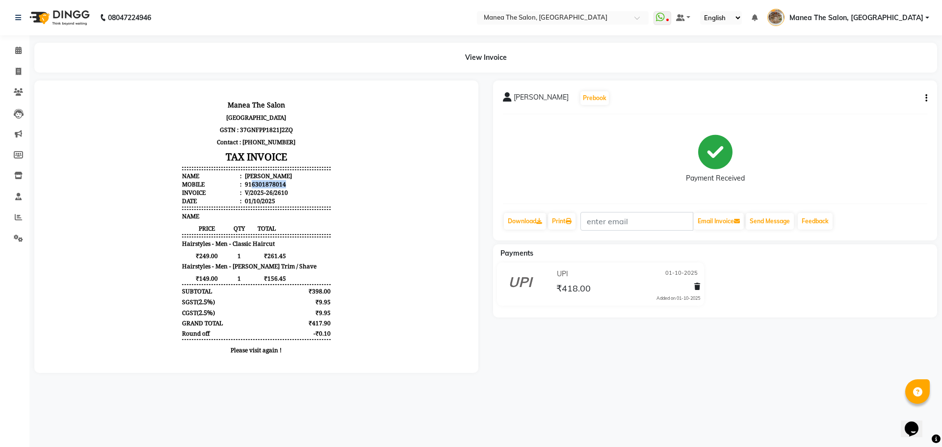
drag, startPoint x: 243, startPoint y: 186, endPoint x: 276, endPoint y: 184, distance: 32.9
click at [276, 184] on div "916301878014" at bounding box center [264, 184] width 43 height 8
copy div "6301878014"
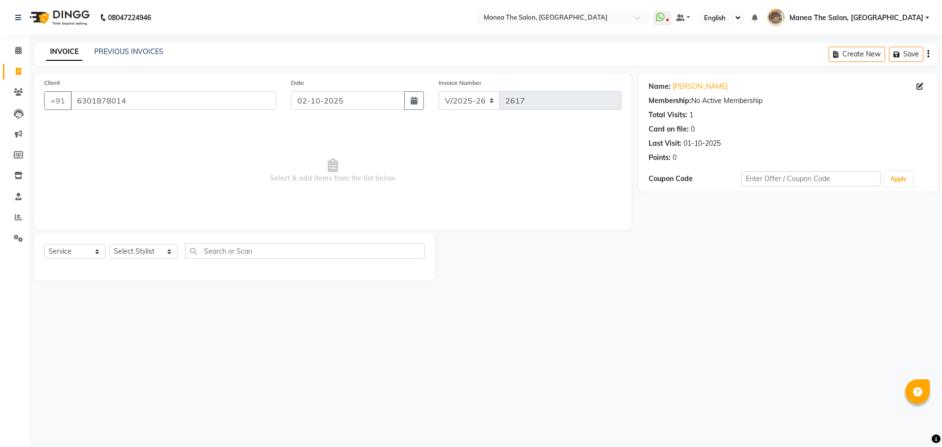
select select "7287"
select select "service"
click at [133, 53] on link "PREVIOUS INVOICES" at bounding box center [128, 51] width 69 height 9
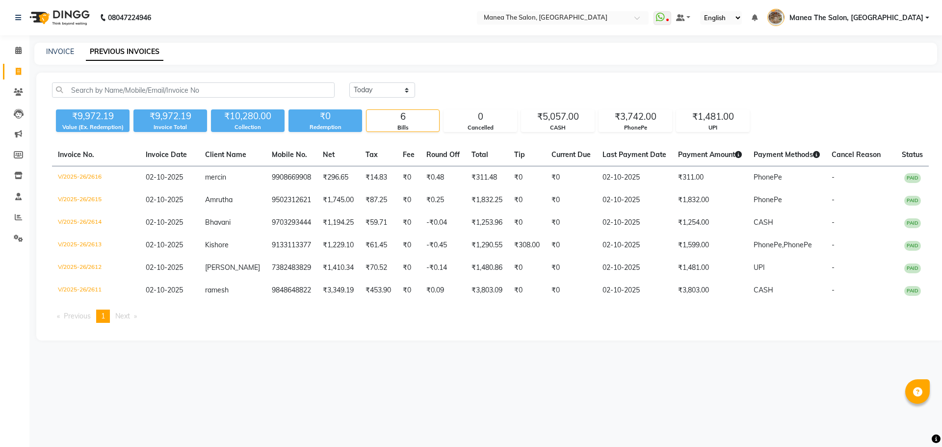
click at [153, 53] on link "PREVIOUS INVOICES" at bounding box center [125, 52] width 78 height 18
drag, startPoint x: 386, startPoint y: 89, endPoint x: 386, endPoint y: 95, distance: 6.4
click at [386, 89] on select "[DATE] [DATE] Custom Range" at bounding box center [382, 89] width 66 height 15
select select "range"
click at [349, 82] on select "[DATE] [DATE] Custom Range" at bounding box center [382, 89] width 66 height 15
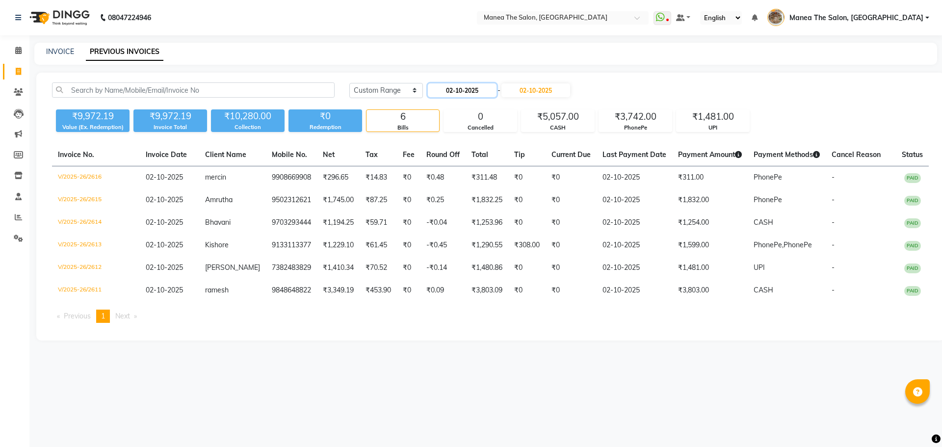
click at [468, 87] on input "02-10-2025" at bounding box center [462, 90] width 69 height 14
select select "10"
select select "2025"
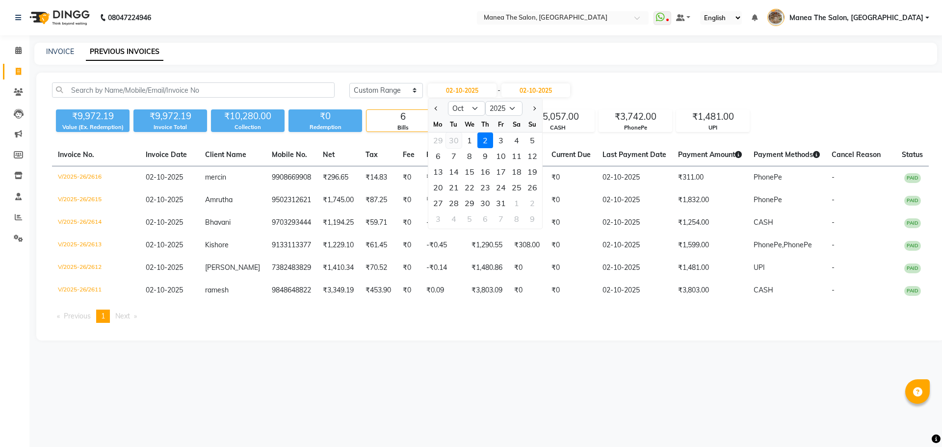
click at [449, 139] on div "30" at bounding box center [454, 140] width 16 height 16
type input "30-09-2025"
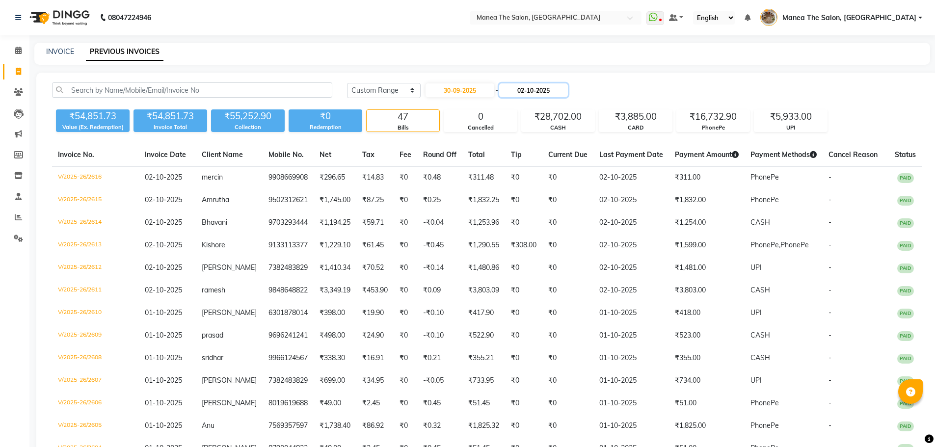
click at [538, 94] on input "02-10-2025" at bounding box center [533, 90] width 69 height 14
select select "10"
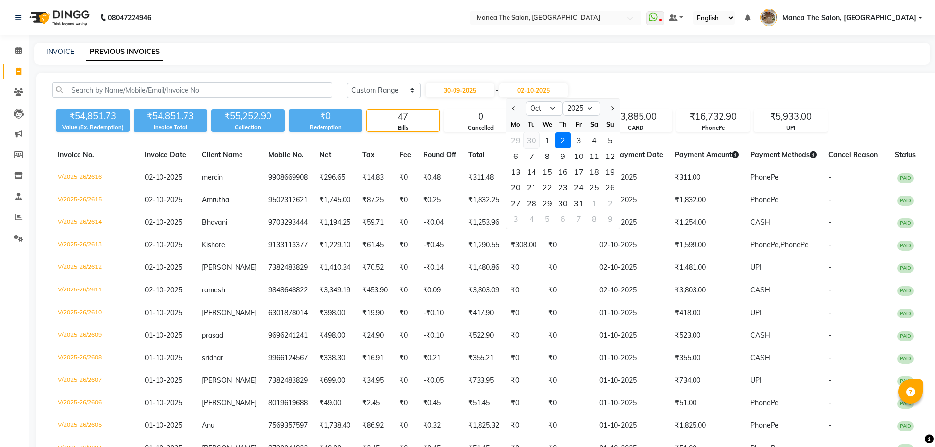
click at [528, 144] on div "30" at bounding box center [531, 140] width 16 height 16
type input "30-09-2025"
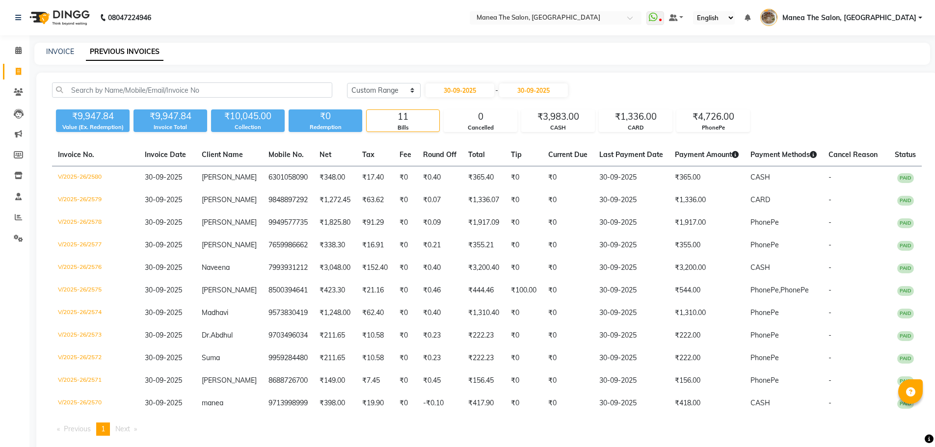
drag, startPoint x: 804, startPoint y: 120, endPoint x: 816, endPoint y: 115, distance: 12.8
click at [805, 120] on div "₹9,947.84 Value (Ex. Redemption) ₹9,947.84 Invoice Total ₹10,045.00 Collection …" at bounding box center [486, 118] width 869 height 26
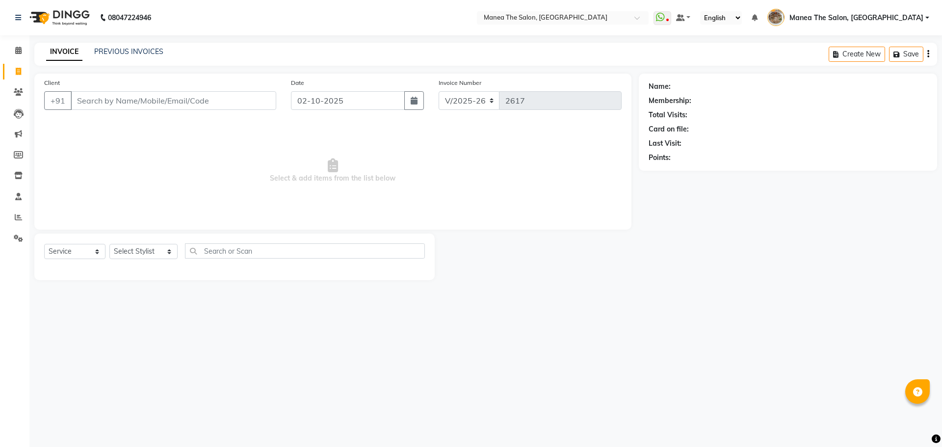
select select "7287"
select select "service"
click at [125, 246] on select "Select Stylist [PERSON_NAME] Front Office Kaif [PERSON_NAME] [PERSON_NAME] Pelu…" at bounding box center [143, 251] width 68 height 15
click at [109, 244] on select "Select Stylist [PERSON_NAME] Front Office Kaif [PERSON_NAME] [PERSON_NAME] Pelu…" at bounding box center [143, 251] width 68 height 15
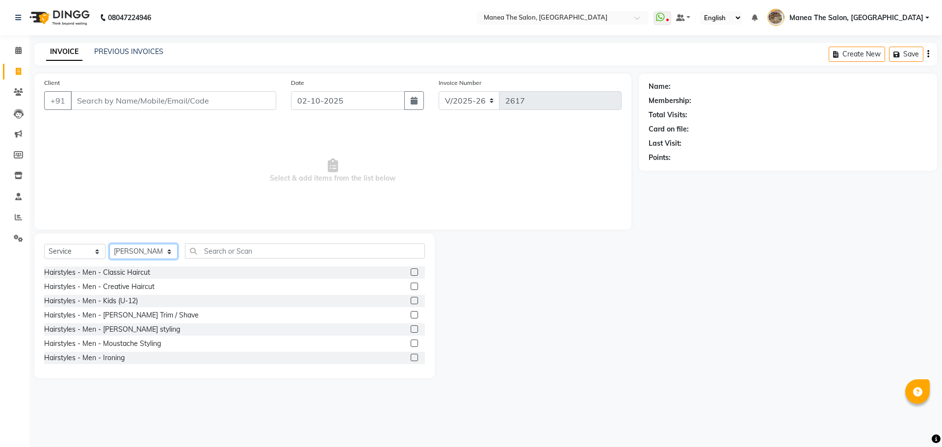
drag, startPoint x: 139, startPoint y: 244, endPoint x: 146, endPoint y: 258, distance: 15.1
click at [139, 244] on select "Select Stylist [PERSON_NAME] Front Office Kaif [PERSON_NAME] [PERSON_NAME] Pelu…" at bounding box center [143, 251] width 68 height 15
select select "62424"
click at [109, 244] on select "Select Stylist [PERSON_NAME] Front Office Kaif [PERSON_NAME] [PERSON_NAME] Pelu…" at bounding box center [143, 251] width 68 height 15
click at [205, 254] on input "text" at bounding box center [305, 250] width 240 height 15
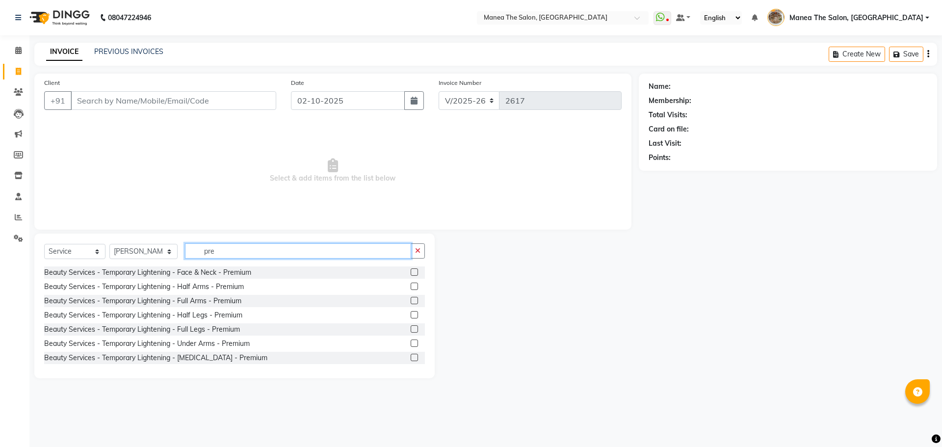
type input "pre"
click at [411, 271] on label at bounding box center [414, 271] width 7 height 7
click at [411, 271] on input "checkbox" at bounding box center [414, 272] width 6 height 6
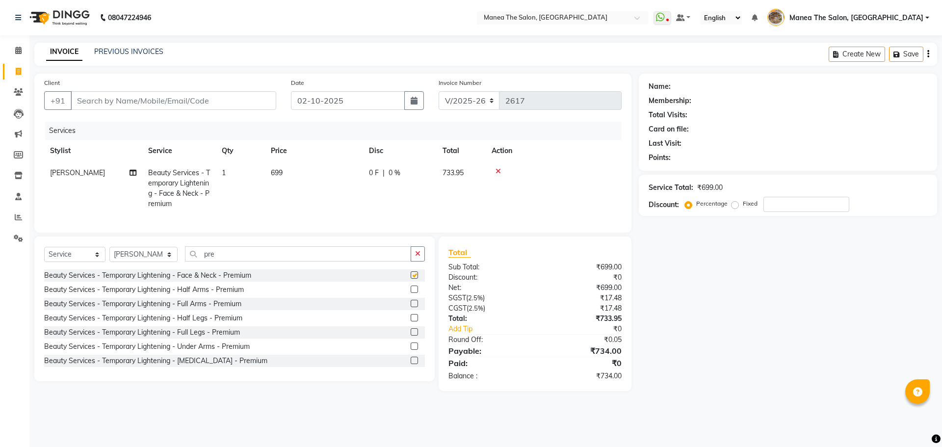
checkbox input "false"
drag, startPoint x: 224, startPoint y: 265, endPoint x: 193, endPoint y: 265, distance: 30.4
click at [193, 261] on input "pre" at bounding box center [298, 253] width 226 height 15
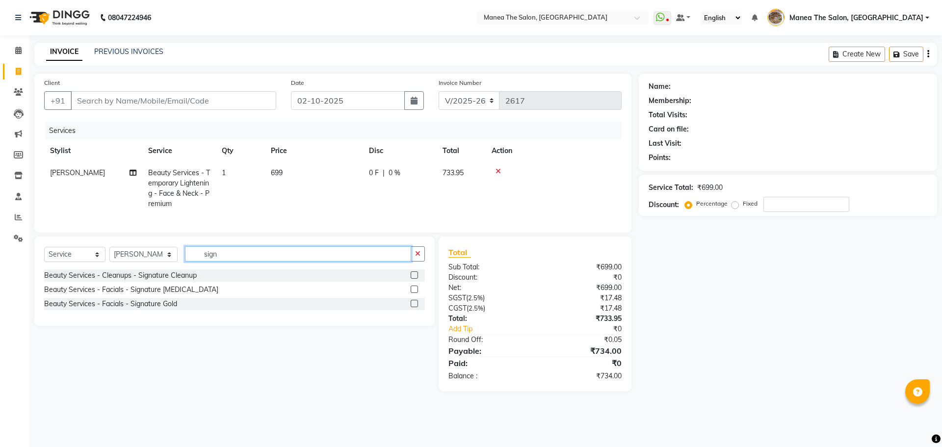
type input "sign"
click at [415, 279] on label at bounding box center [414, 274] width 7 height 7
click at [415, 279] on input "checkbox" at bounding box center [414, 275] width 6 height 6
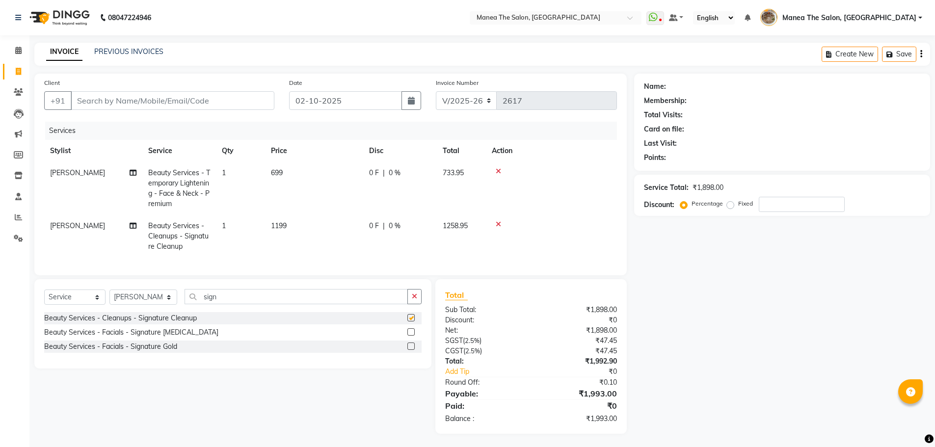
checkbox input "false"
click at [246, 105] on input "Client" at bounding box center [173, 100] width 204 height 19
type input "8"
type input "0"
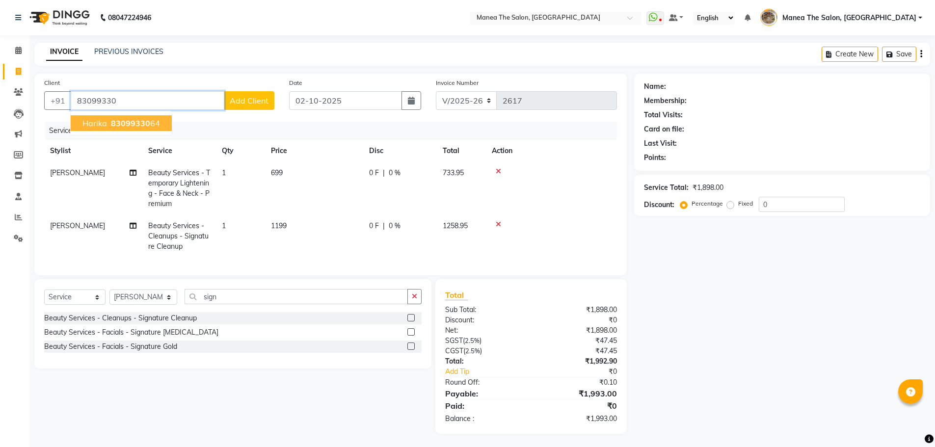
click at [147, 127] on span "83099330" at bounding box center [130, 123] width 39 height 10
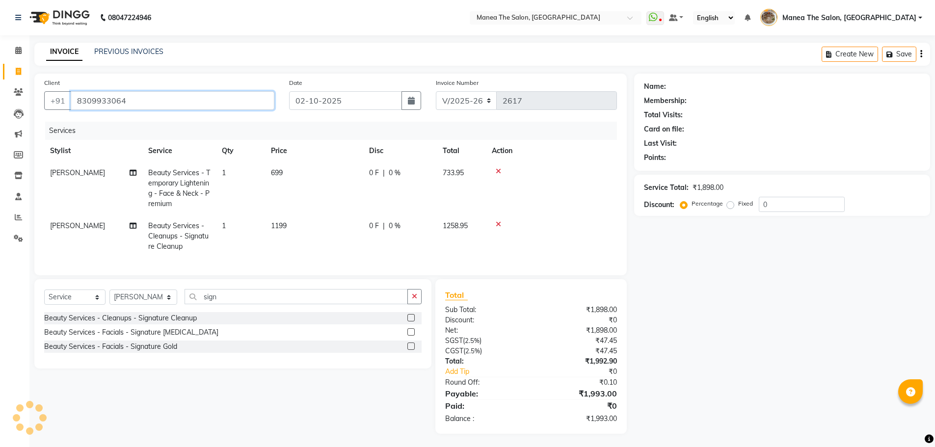
type input "8309933064"
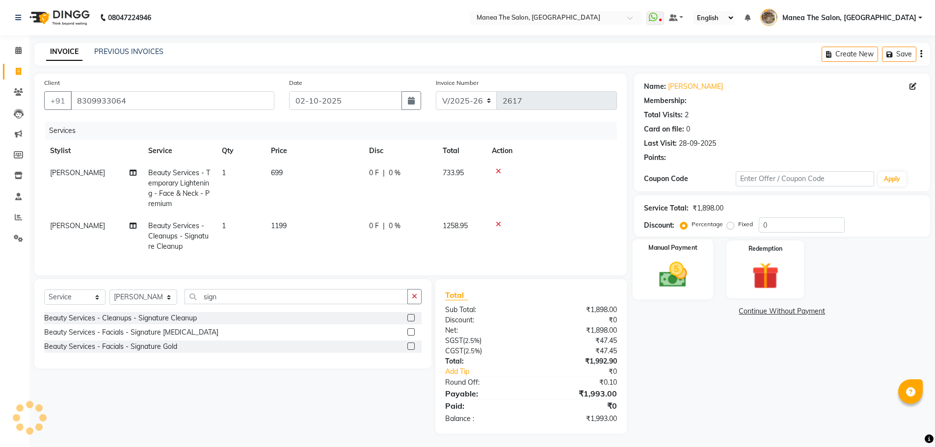
select select "1: Object"
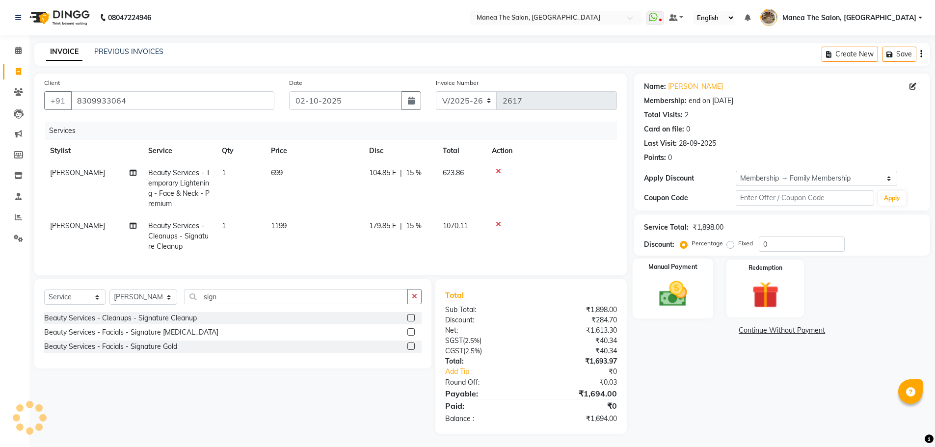
type input "15"
click at [668, 351] on div "Name: [PERSON_NAME] Membership: end on [DATE] Total Visits: 2 Card on file: 0 L…" at bounding box center [785, 254] width 303 height 360
click at [674, 297] on img at bounding box center [672, 292] width 45 height 32
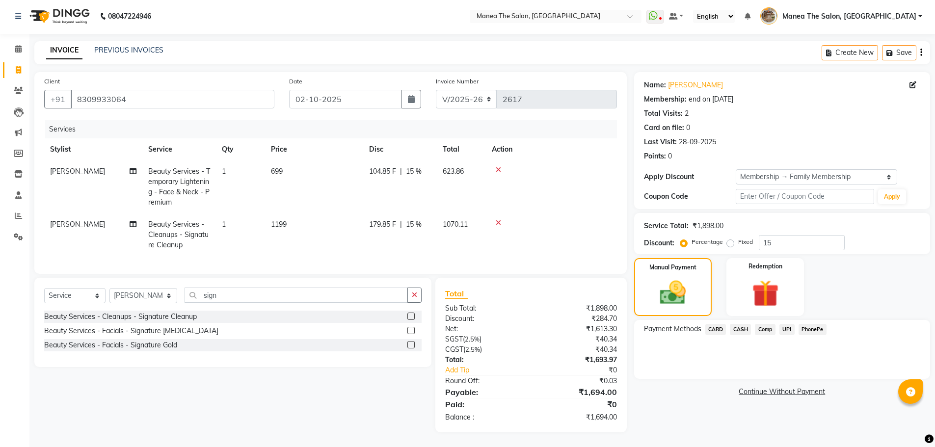
click at [713, 324] on span "CARD" at bounding box center [715, 329] width 21 height 11
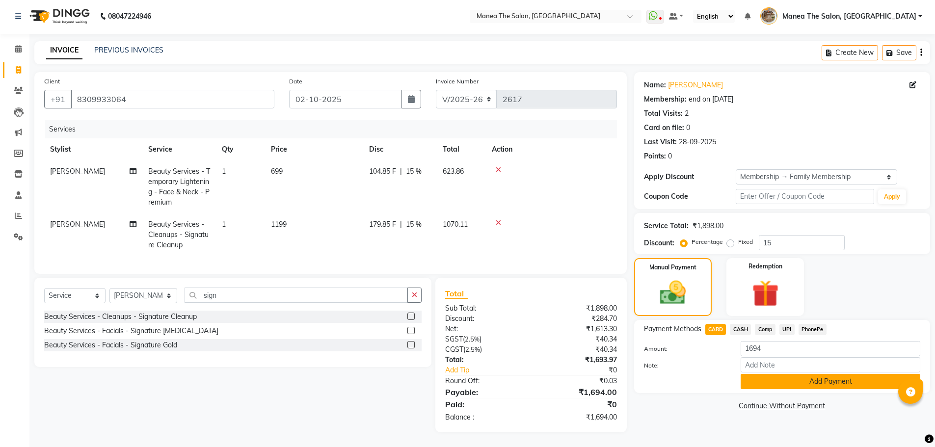
click at [769, 374] on button "Add Payment" at bounding box center [830, 381] width 180 height 15
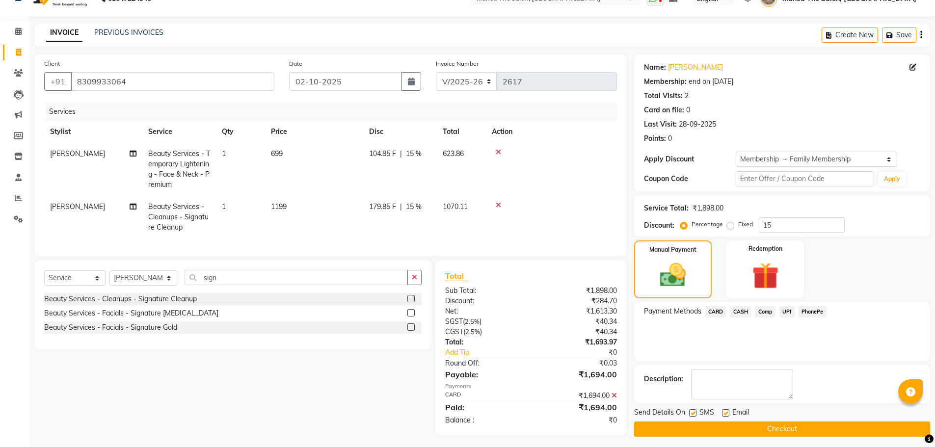
scroll to position [29, 0]
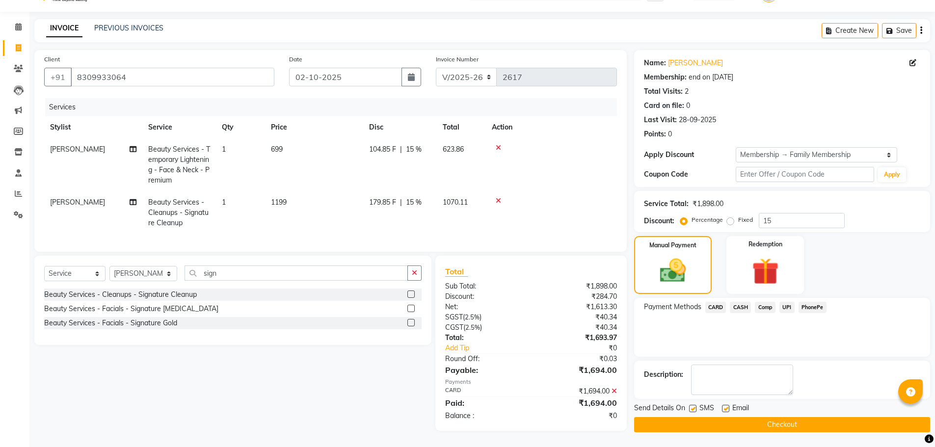
click at [781, 419] on button "Checkout" at bounding box center [782, 424] width 296 height 15
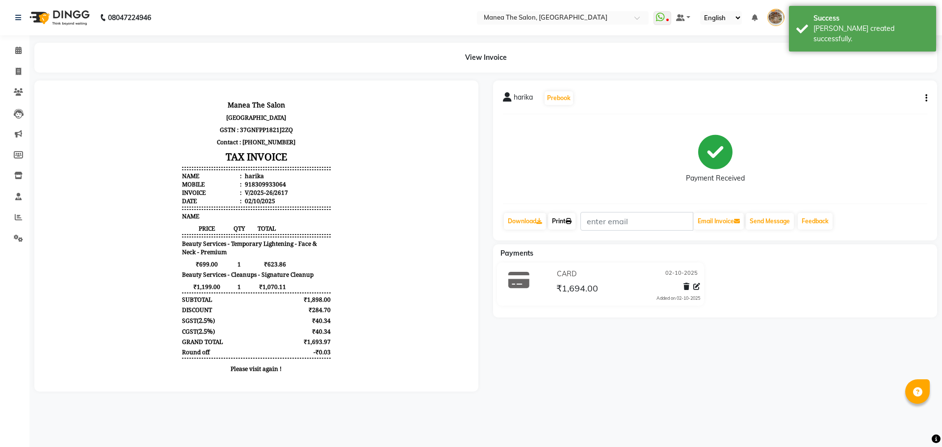
click at [563, 224] on link "Print" at bounding box center [561, 221] width 27 height 17
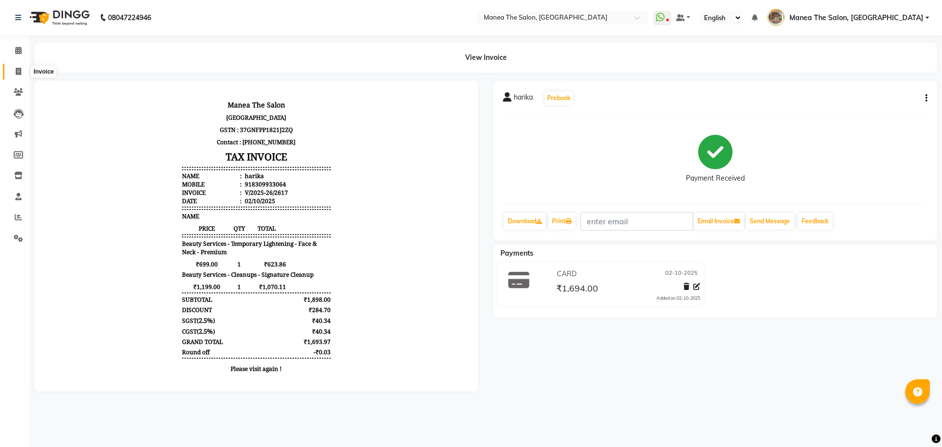
click at [13, 68] on span at bounding box center [18, 71] width 17 height 11
select select "7287"
select select "service"
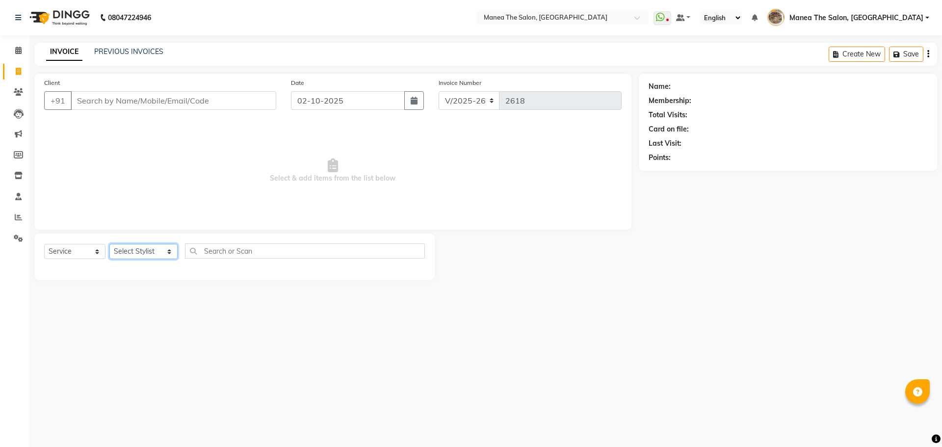
click at [140, 249] on select "Select Stylist [PERSON_NAME] Front Office Kaif [PERSON_NAME] [PERSON_NAME] Pelu…" at bounding box center [143, 251] width 68 height 15
select select "82652"
click at [109, 244] on select "Select Stylist [PERSON_NAME] Front Office Kaif [PERSON_NAME] [PERSON_NAME] Pelu…" at bounding box center [143, 251] width 68 height 15
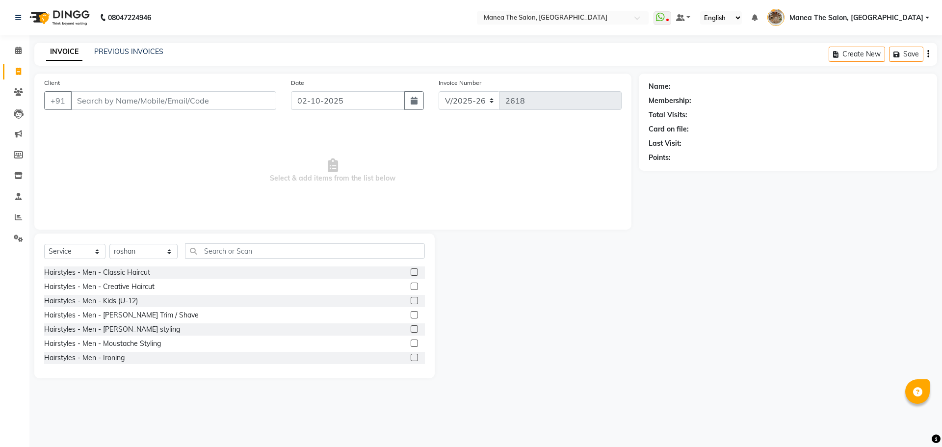
click at [411, 273] on label at bounding box center [414, 271] width 7 height 7
click at [411, 273] on input "checkbox" at bounding box center [414, 272] width 6 height 6
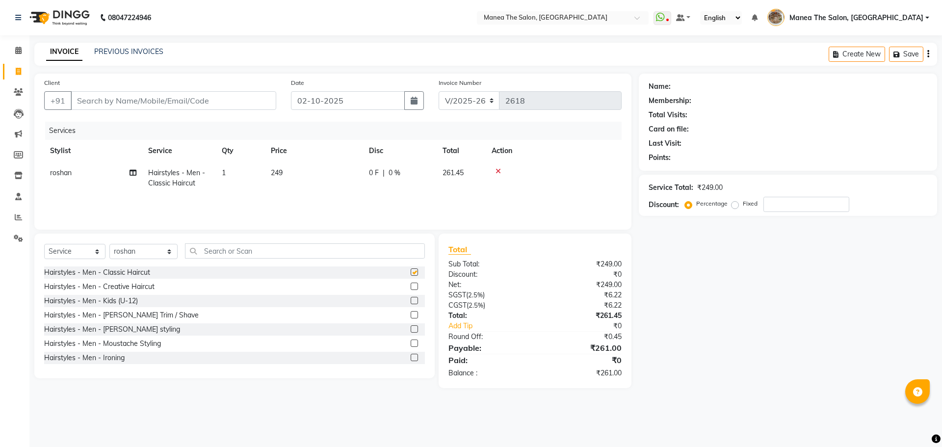
checkbox input "false"
click at [207, 100] on input "Client" at bounding box center [174, 100] width 206 height 19
type input "9"
type input "0"
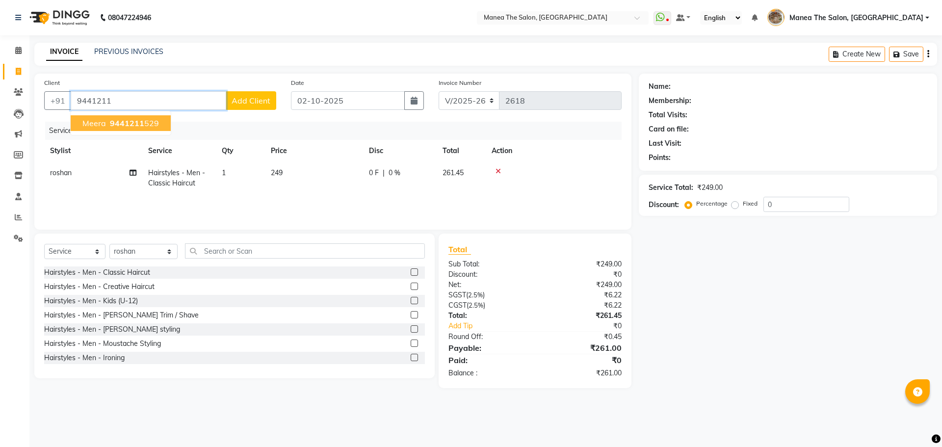
click at [110, 124] on span "9441211" at bounding box center [127, 123] width 34 height 10
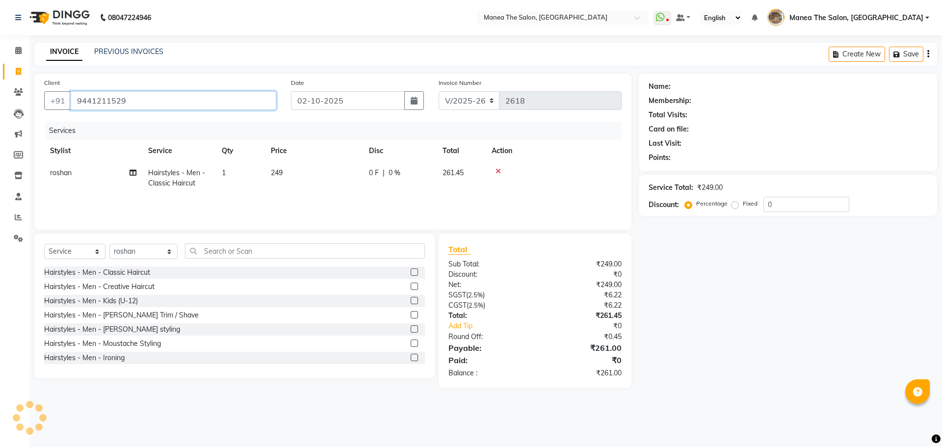
type input "9441211529"
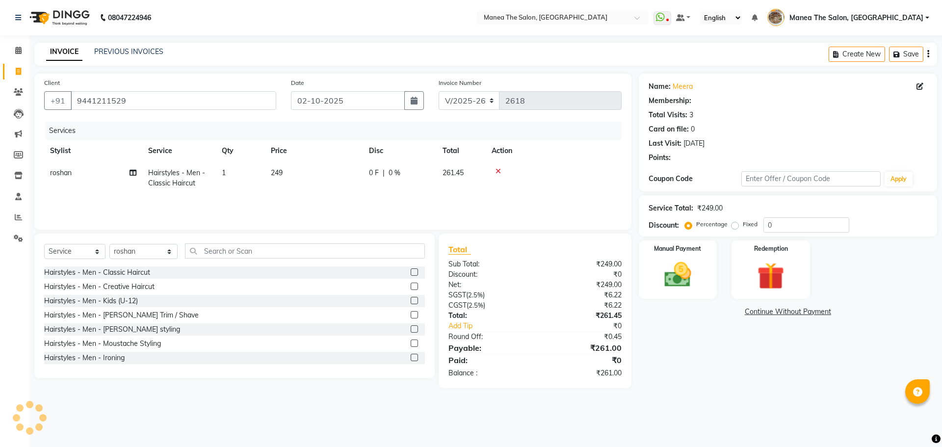
select select "1: Object"
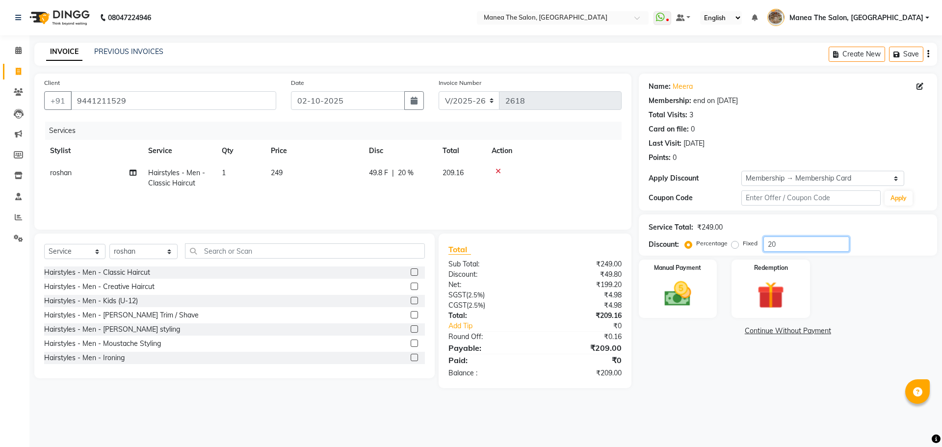
click at [802, 242] on input "20" at bounding box center [806, 243] width 86 height 15
type input "2"
click at [798, 240] on input "15" at bounding box center [806, 243] width 86 height 15
type input "1"
type input "15"
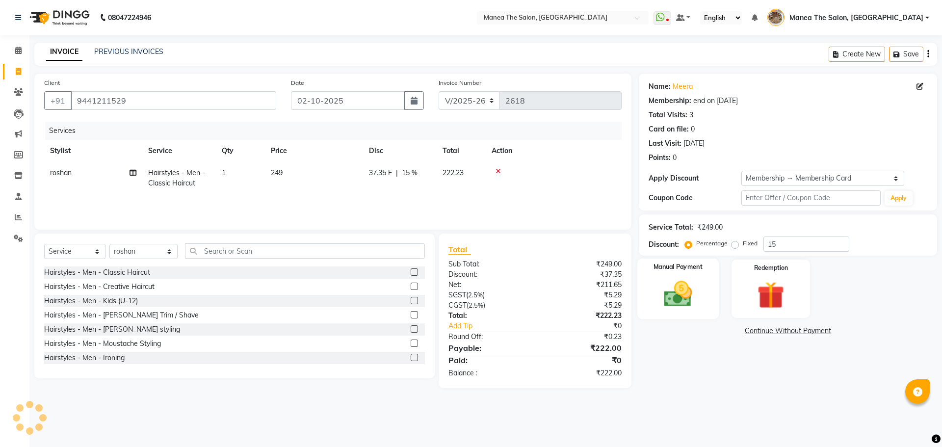
click at [682, 288] on img at bounding box center [678, 294] width 46 height 32
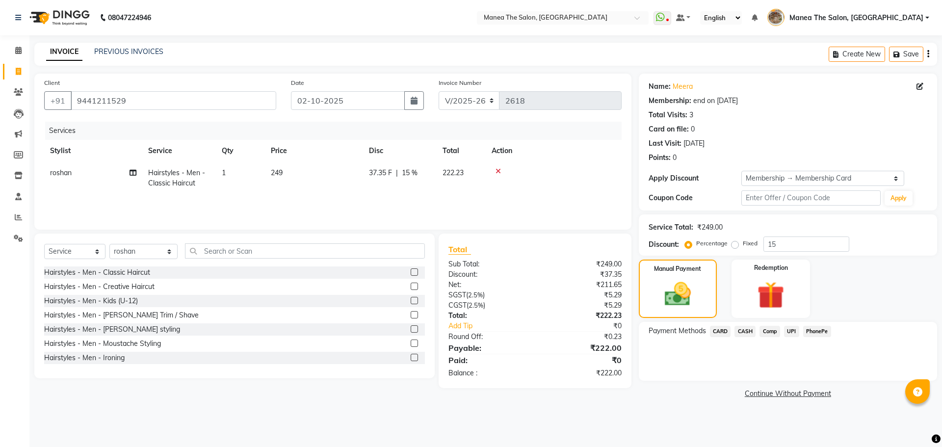
click at [794, 332] on span "UPI" at bounding box center [791, 331] width 15 height 11
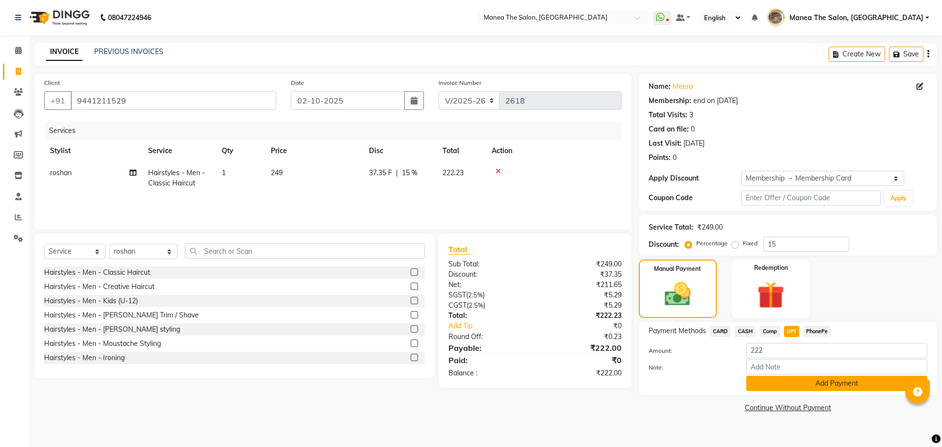
click at [794, 378] on button "Add Payment" at bounding box center [836, 383] width 181 height 15
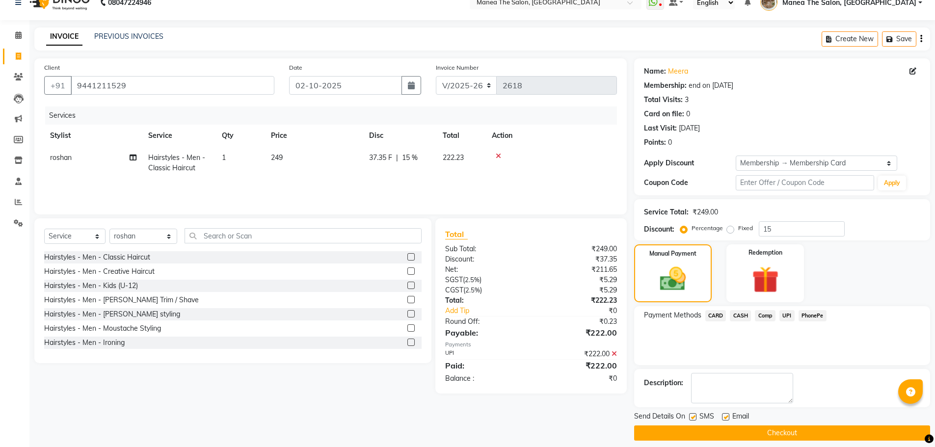
scroll to position [24, 0]
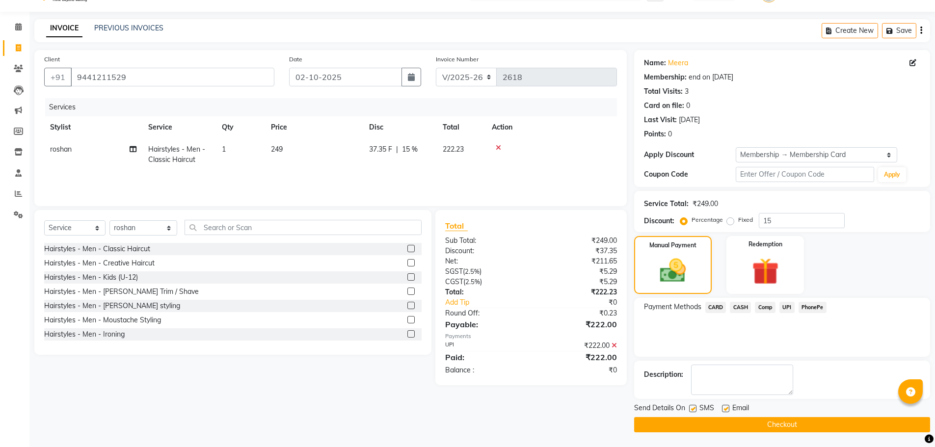
click at [731, 419] on button "Checkout" at bounding box center [782, 424] width 296 height 15
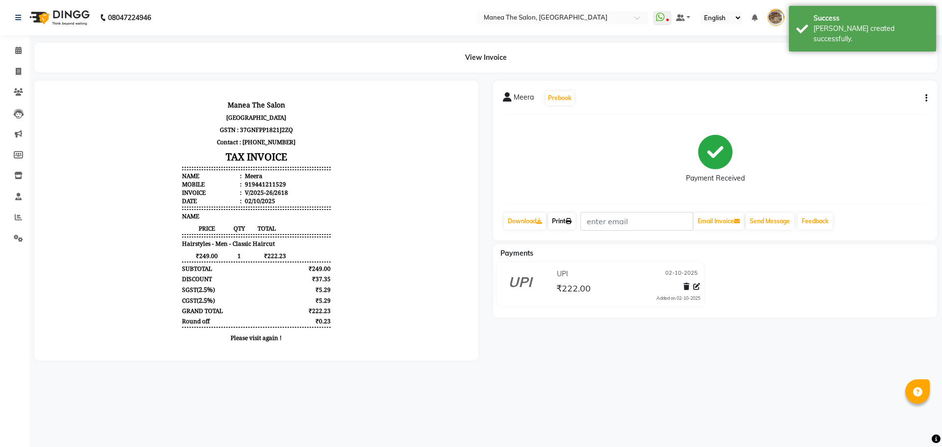
click at [563, 219] on link "Print" at bounding box center [561, 221] width 27 height 17
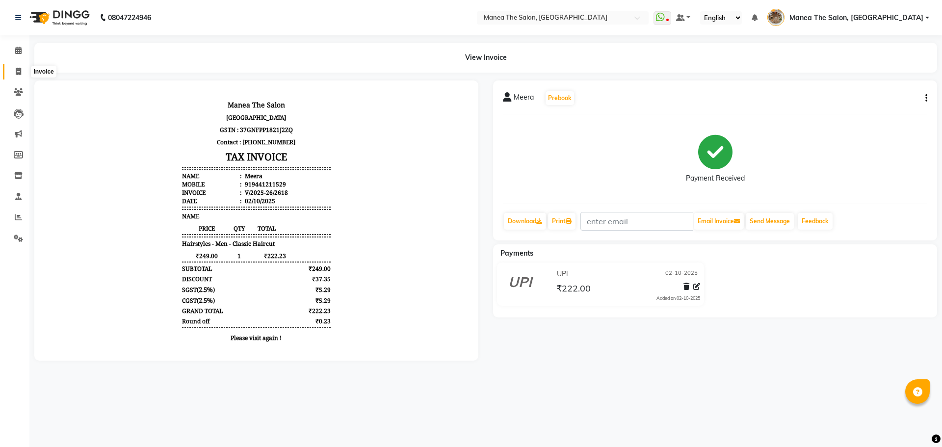
click at [16, 73] on icon at bounding box center [18, 71] width 5 height 7
select select "service"
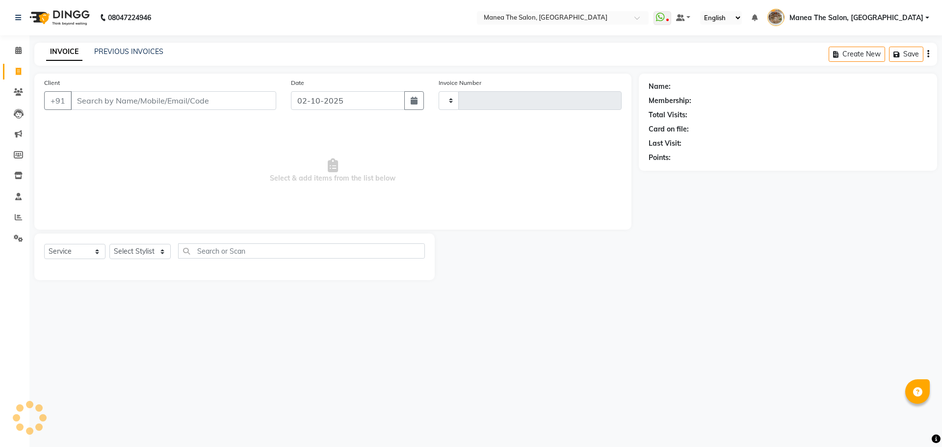
type input "2619"
select select "7287"
click at [116, 47] on link "PREVIOUS INVOICES" at bounding box center [128, 51] width 69 height 9
